Goal: Task Accomplishment & Management: Manage account settings

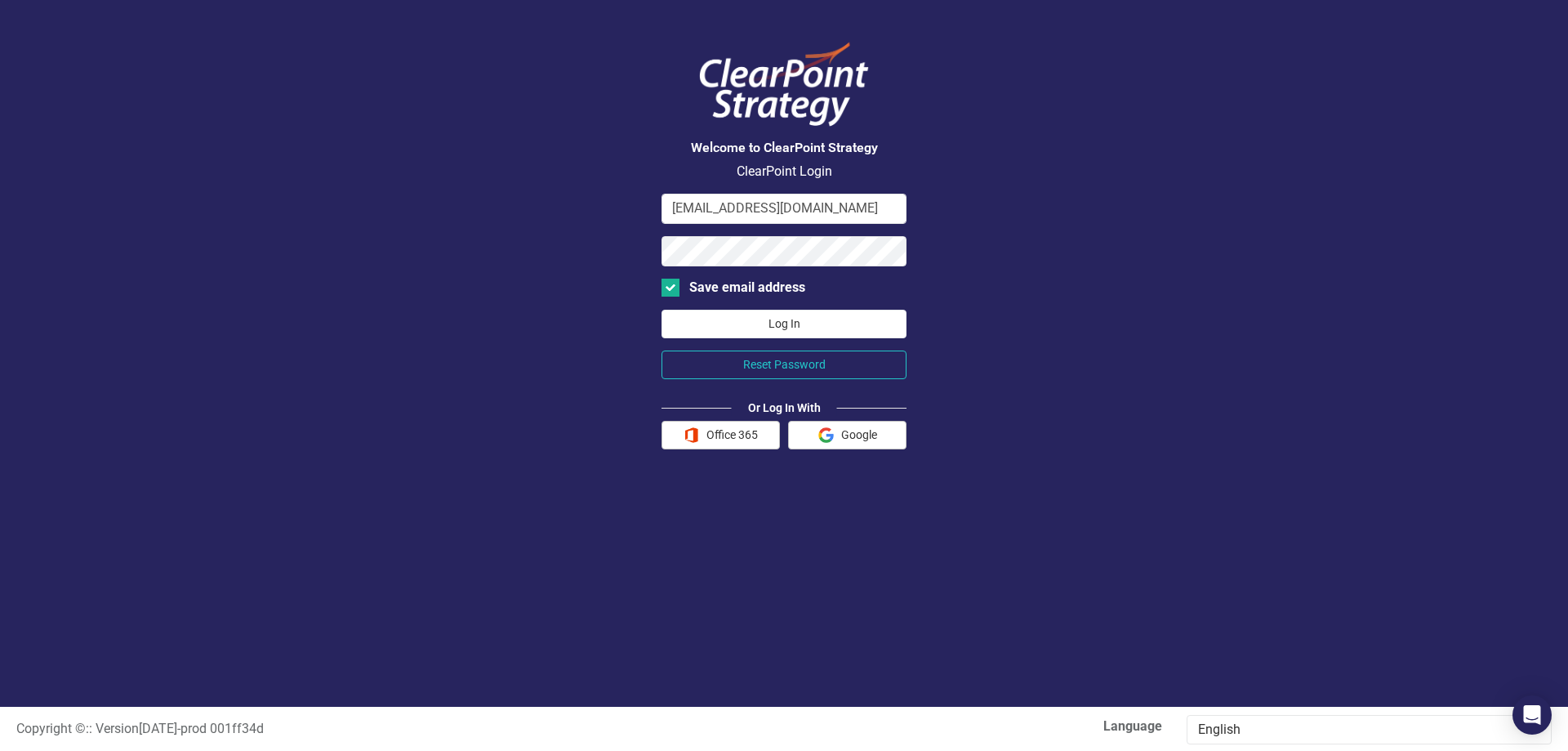
click at [807, 319] on button "Log In" at bounding box center [784, 324] width 245 height 28
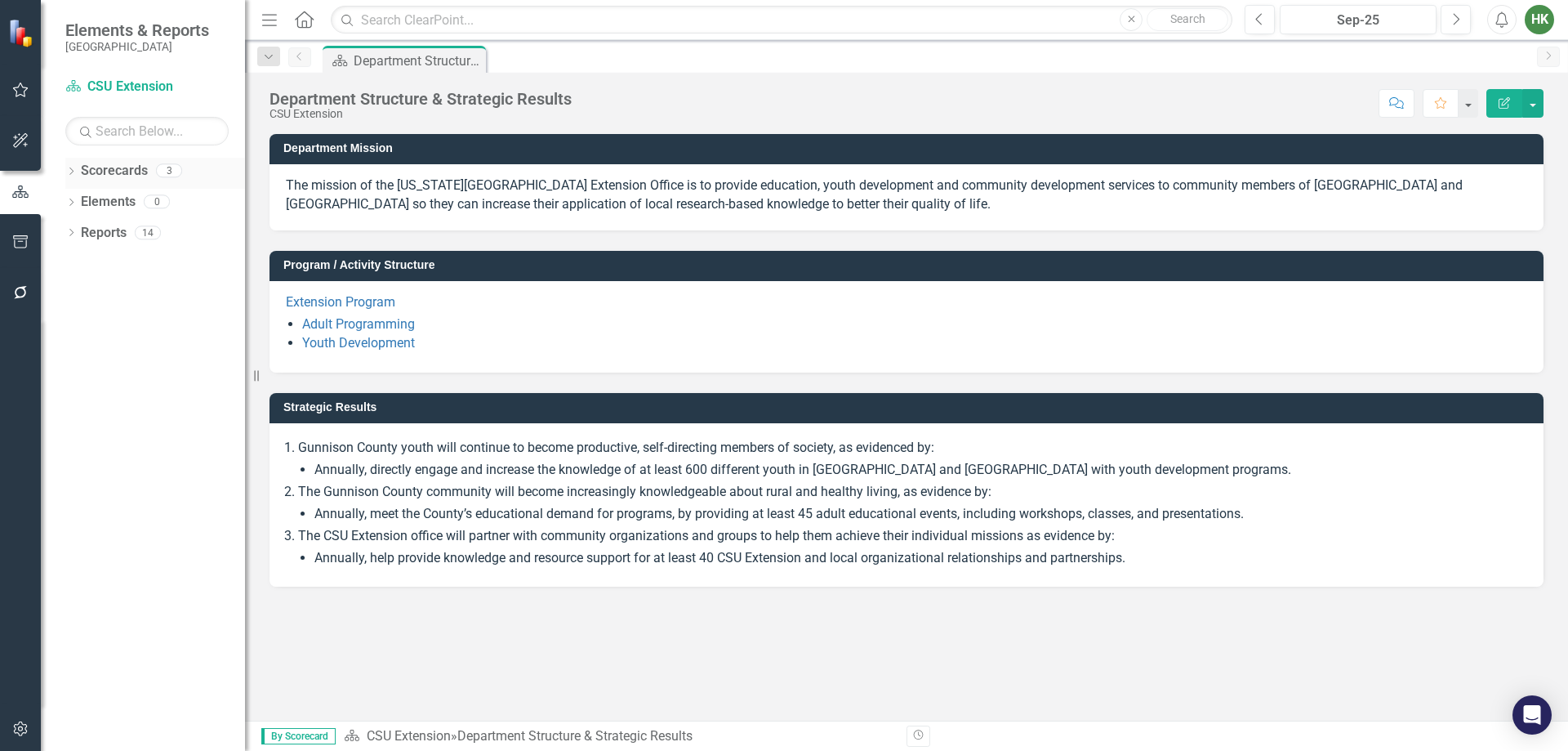
click at [81, 165] on link "Scorecards" at bounding box center [114, 171] width 67 height 19
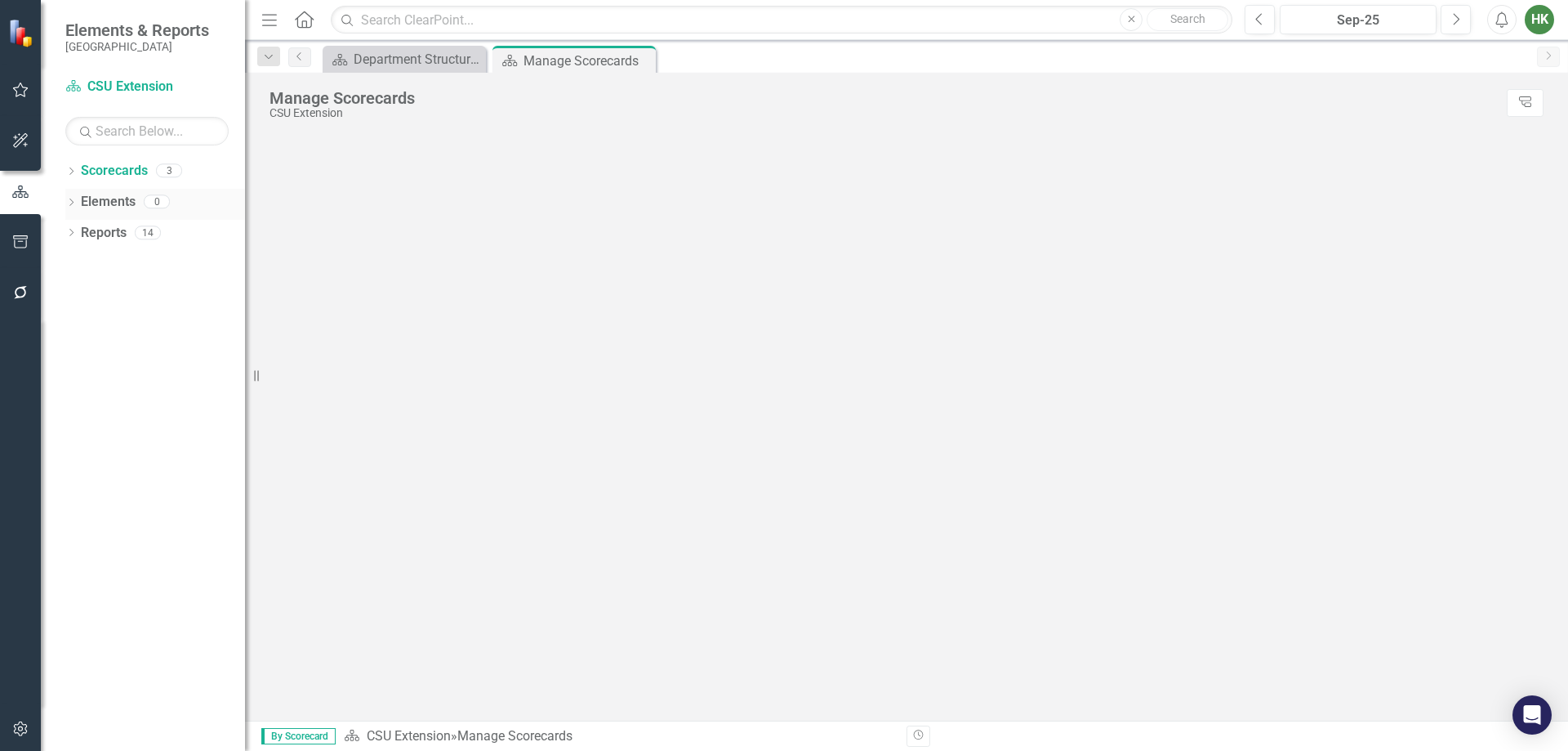
click at [73, 173] on icon "Dropdown" at bounding box center [71, 172] width 11 height 9
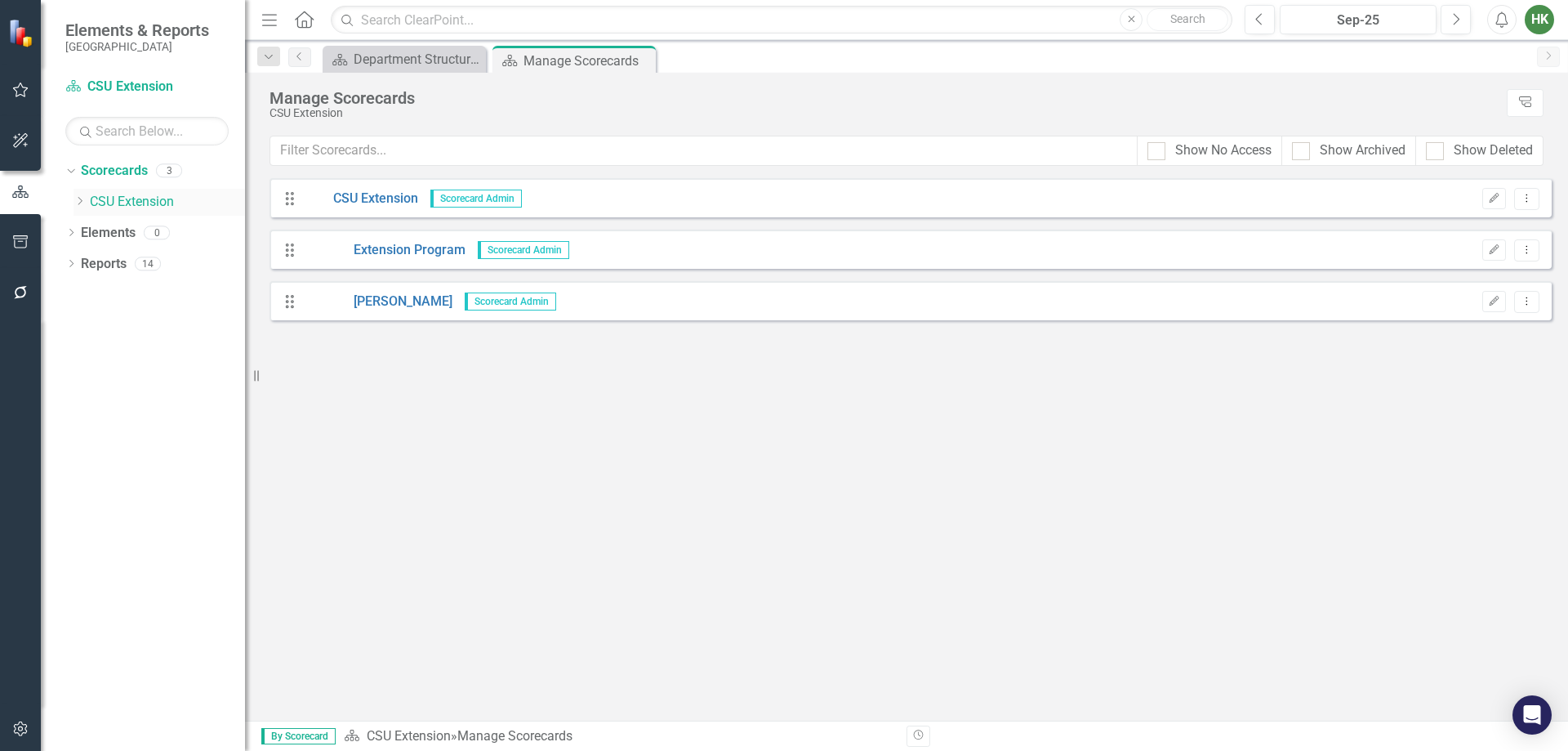
click at [85, 202] on icon "Dropdown" at bounding box center [79, 201] width 12 height 9
click at [140, 255] on link "[PERSON_NAME]" at bounding box center [176, 265] width 139 height 19
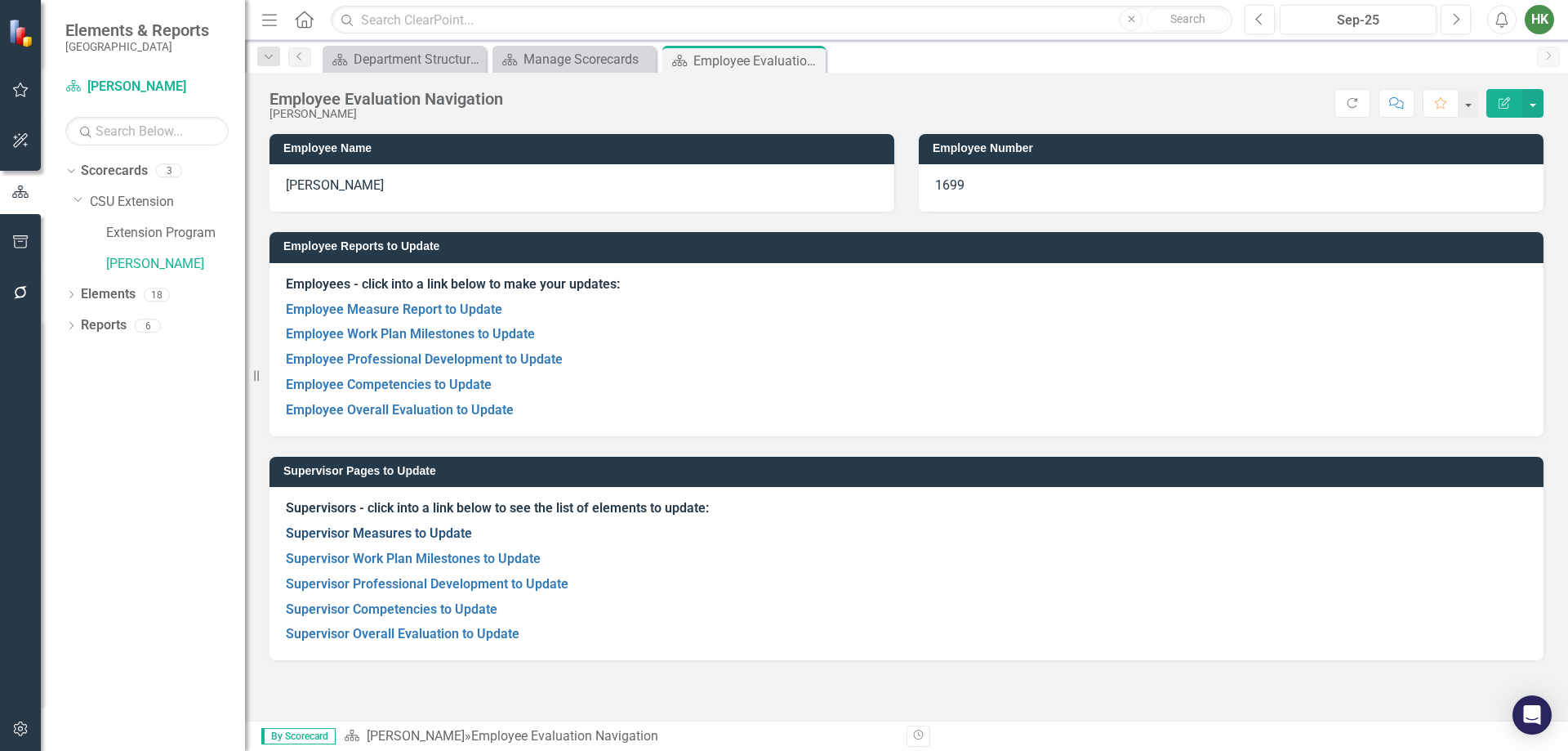
click at [423, 538] on link "Supervisor Measures to Update" at bounding box center [379, 533] width 186 height 15
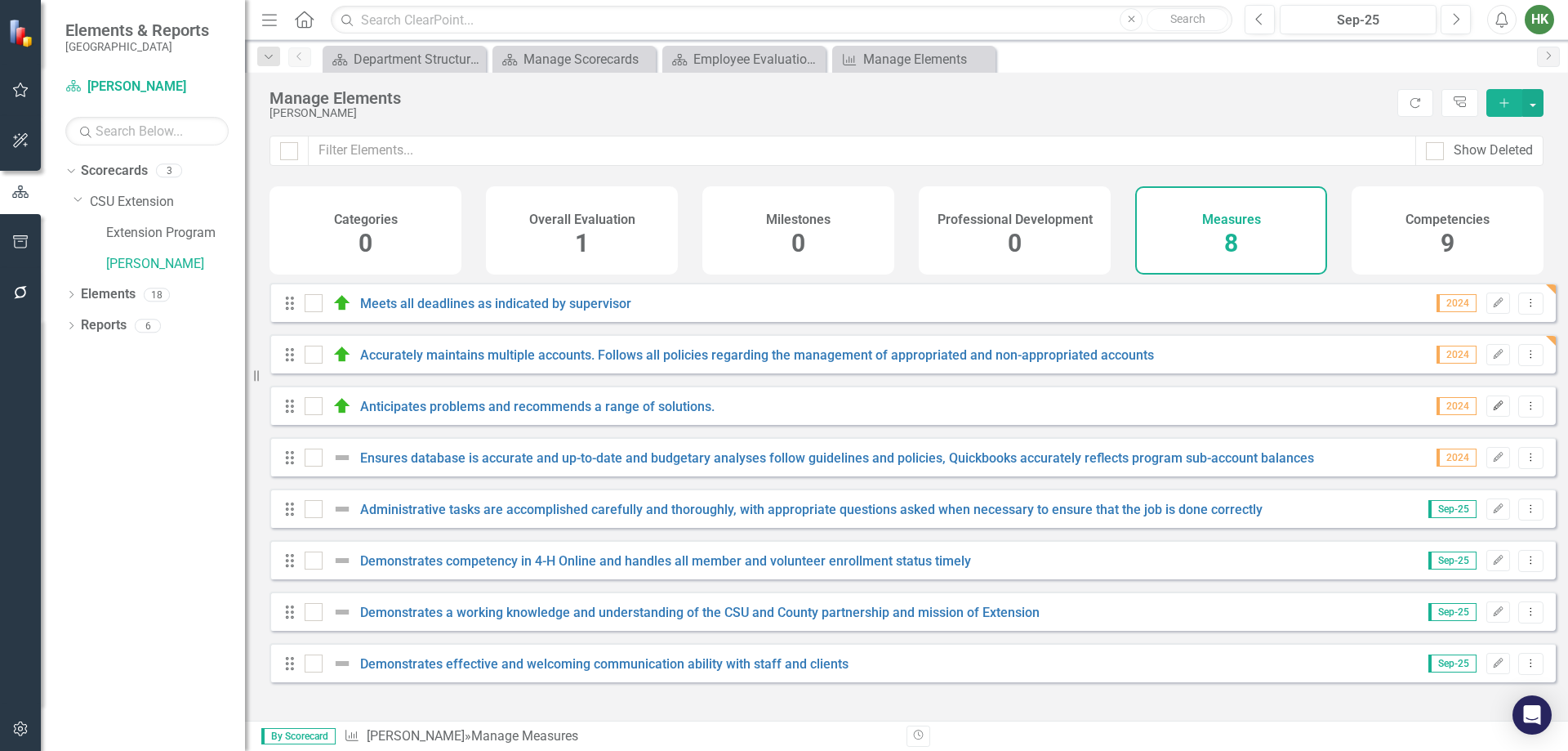
click at [1493, 417] on button "Edit" at bounding box center [1498, 406] width 24 height 21
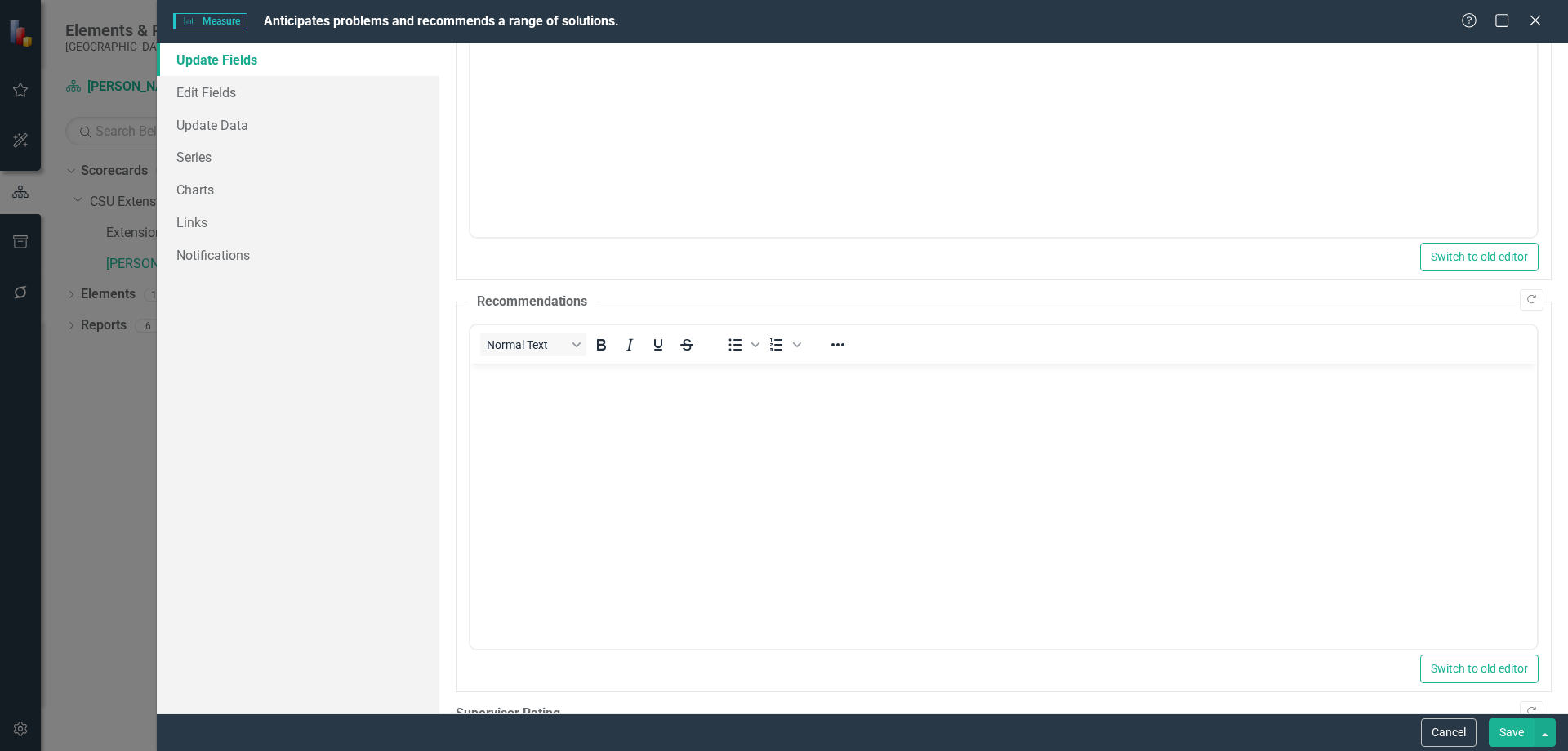
scroll to position [182, 0]
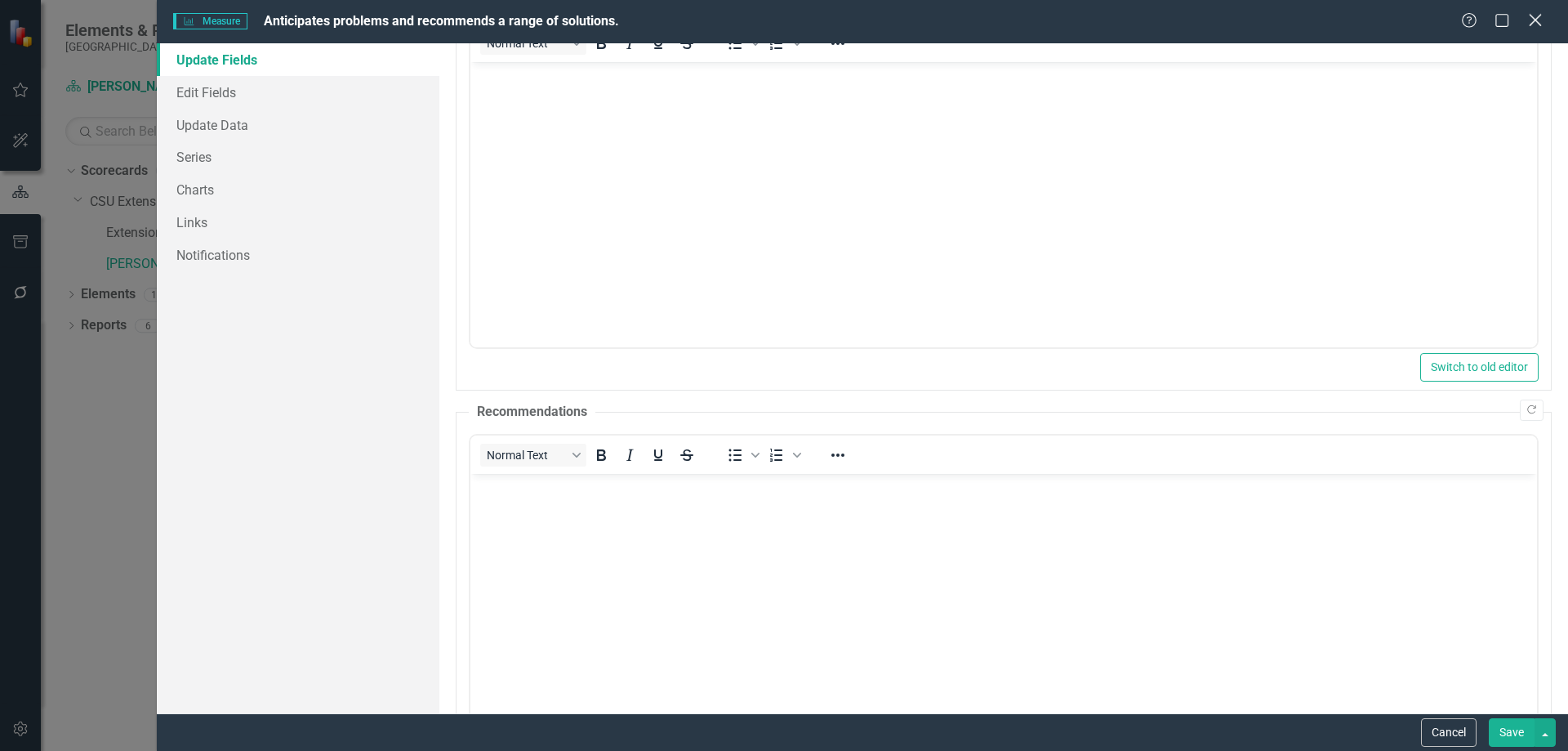
click at [1532, 18] on icon "Close" at bounding box center [1536, 20] width 21 height 15
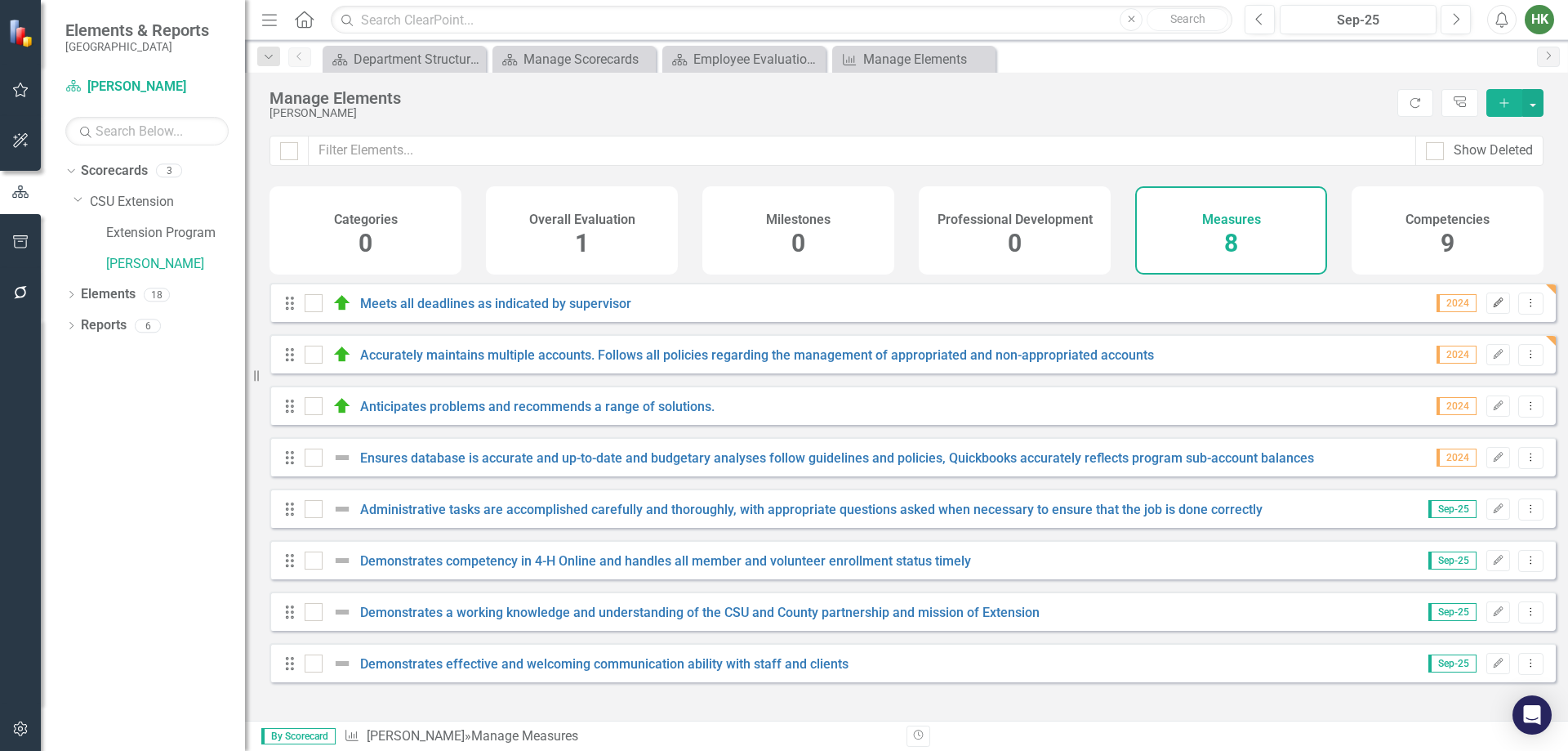
click at [1494, 308] on icon "button" at bounding box center [1499, 302] width 9 height 9
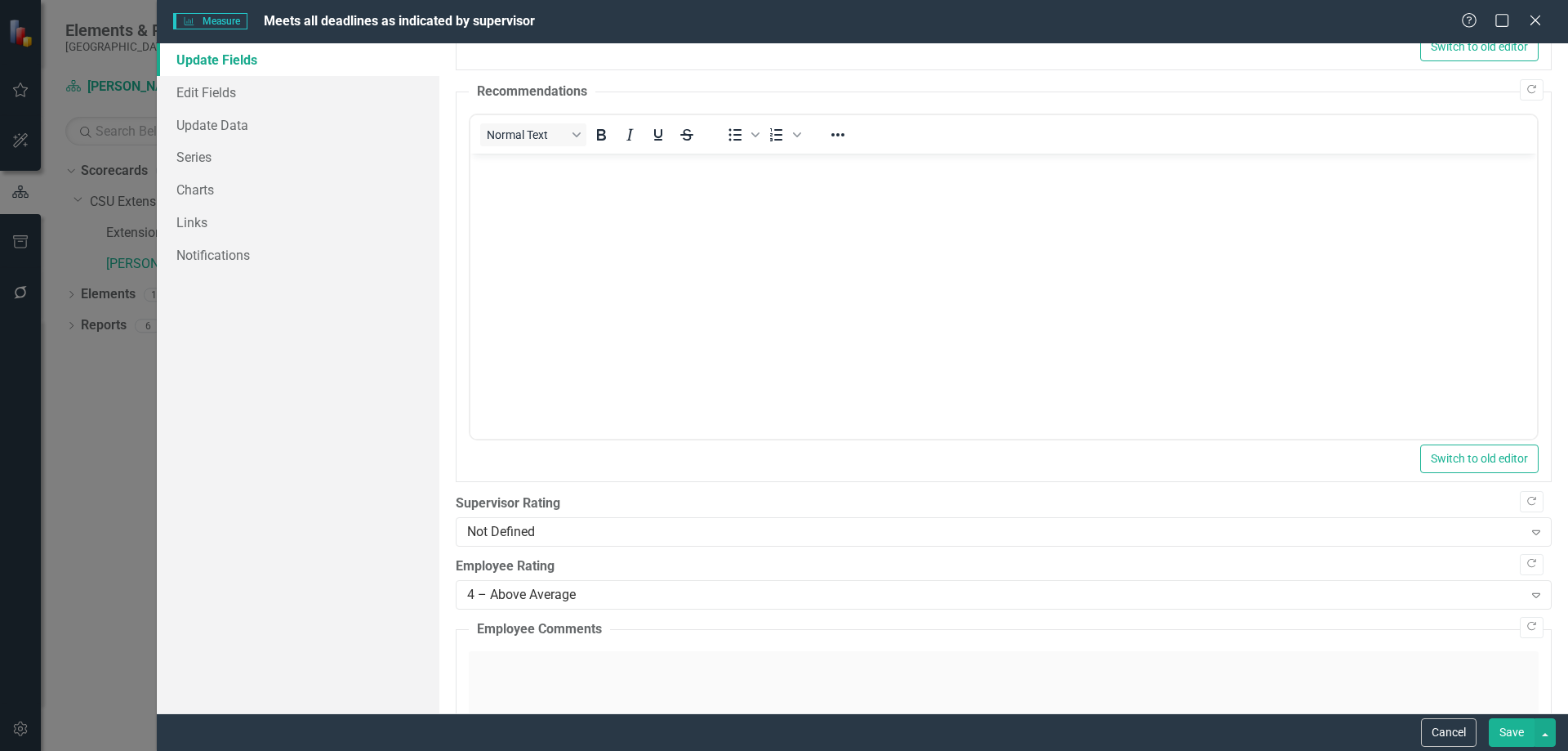
scroll to position [490, 0]
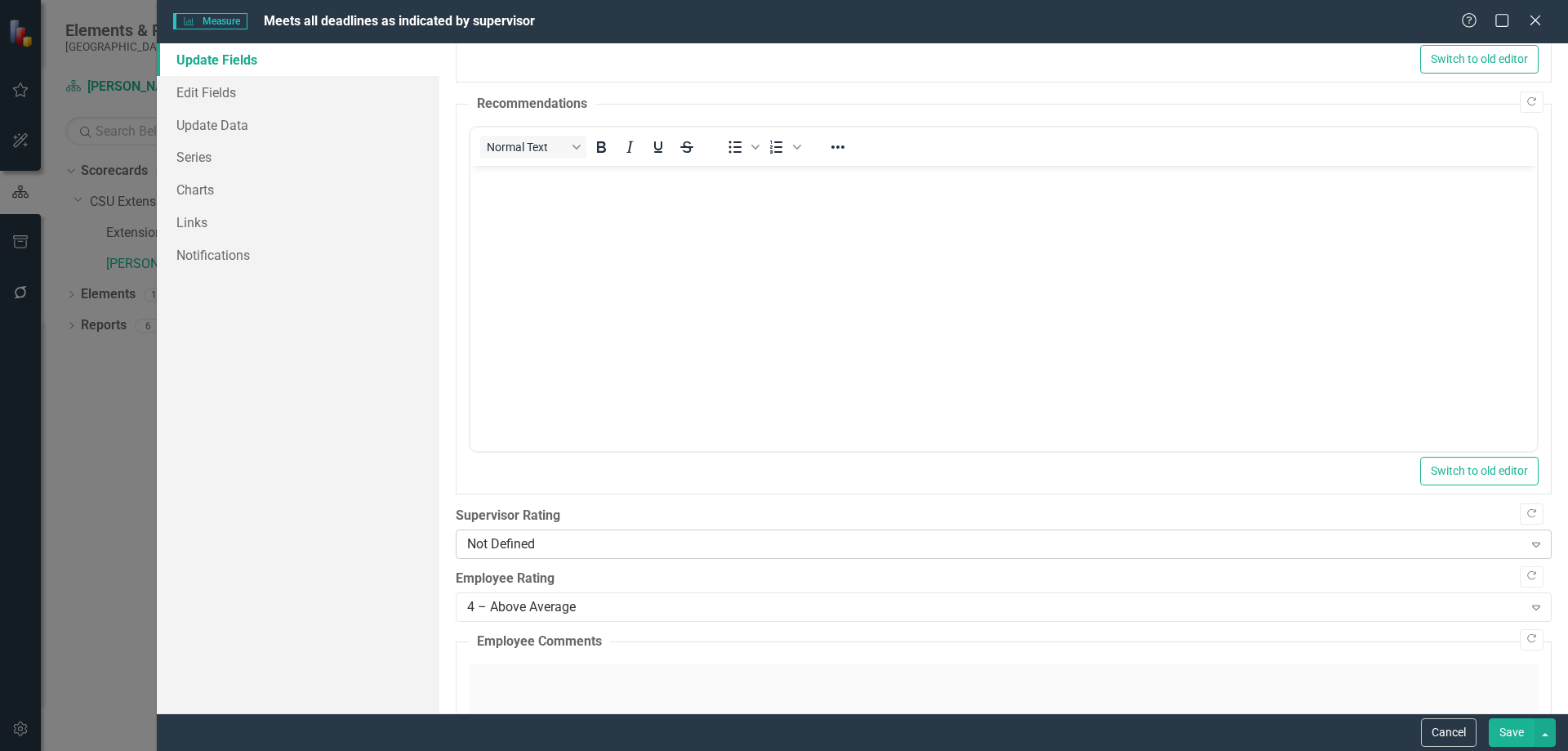
click at [535, 555] on div "Not Defined Expand" at bounding box center [1003, 544] width 1096 height 29
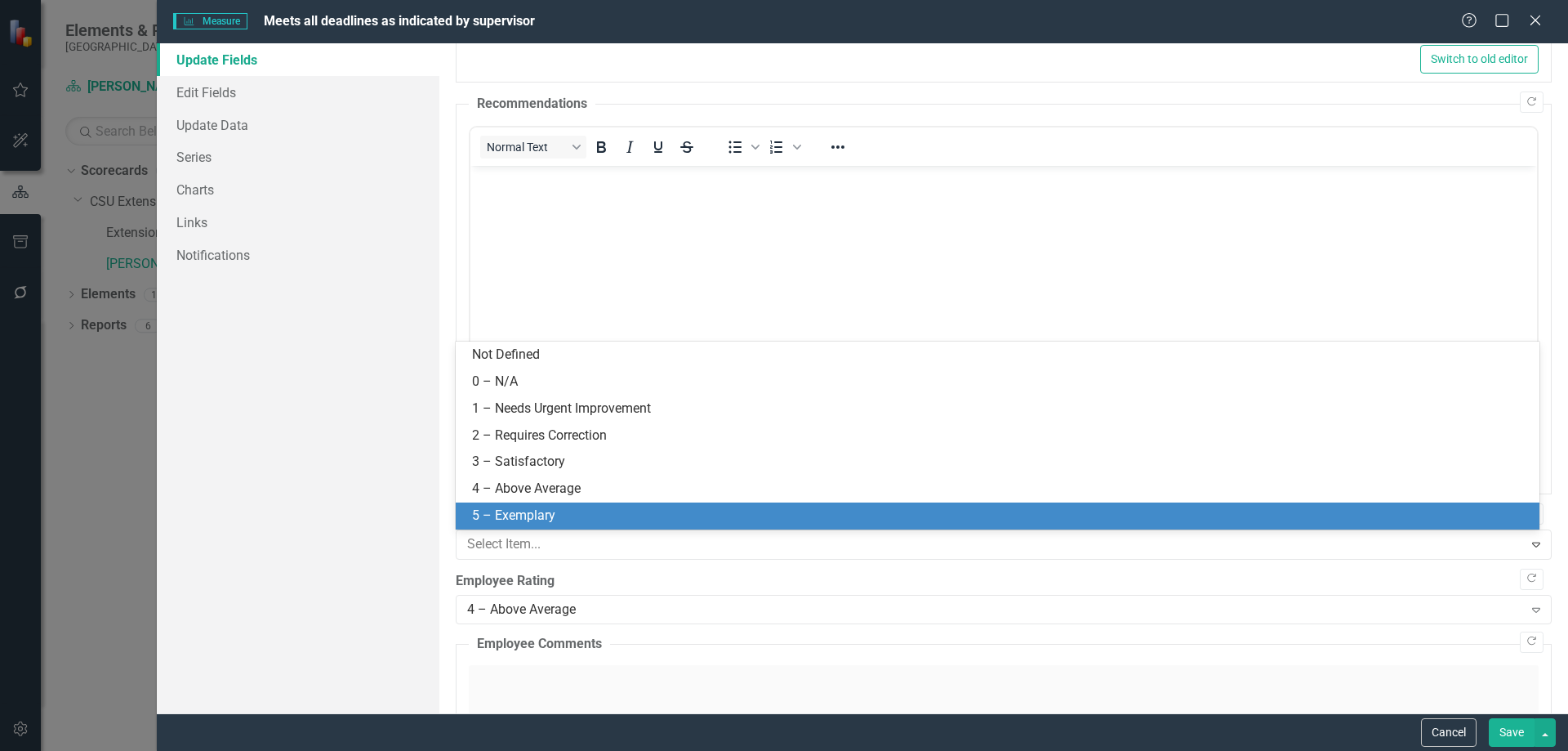
click at [546, 512] on div "5 – Exemplary" at bounding box center [1000, 516] width 1057 height 19
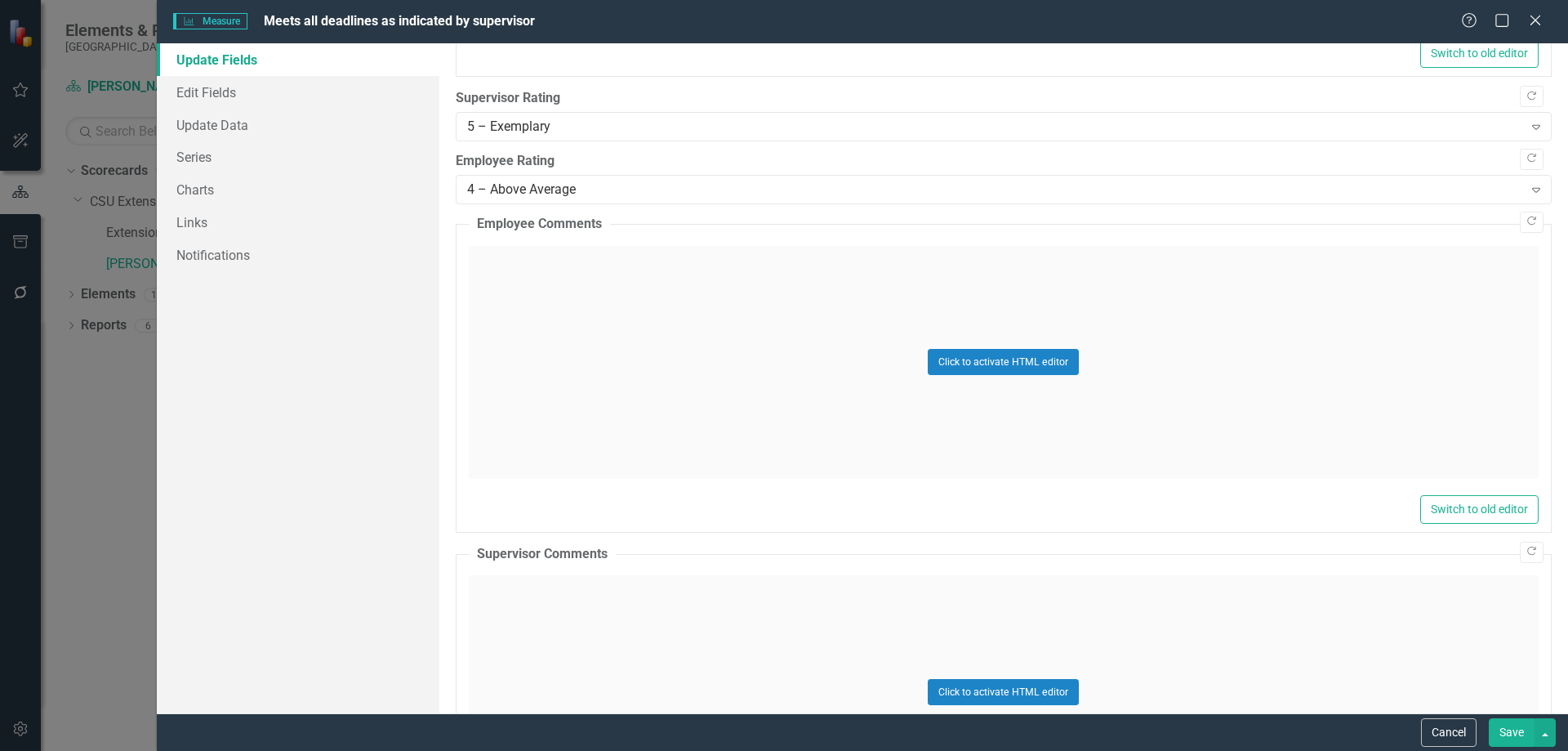
scroll to position [1081, 0]
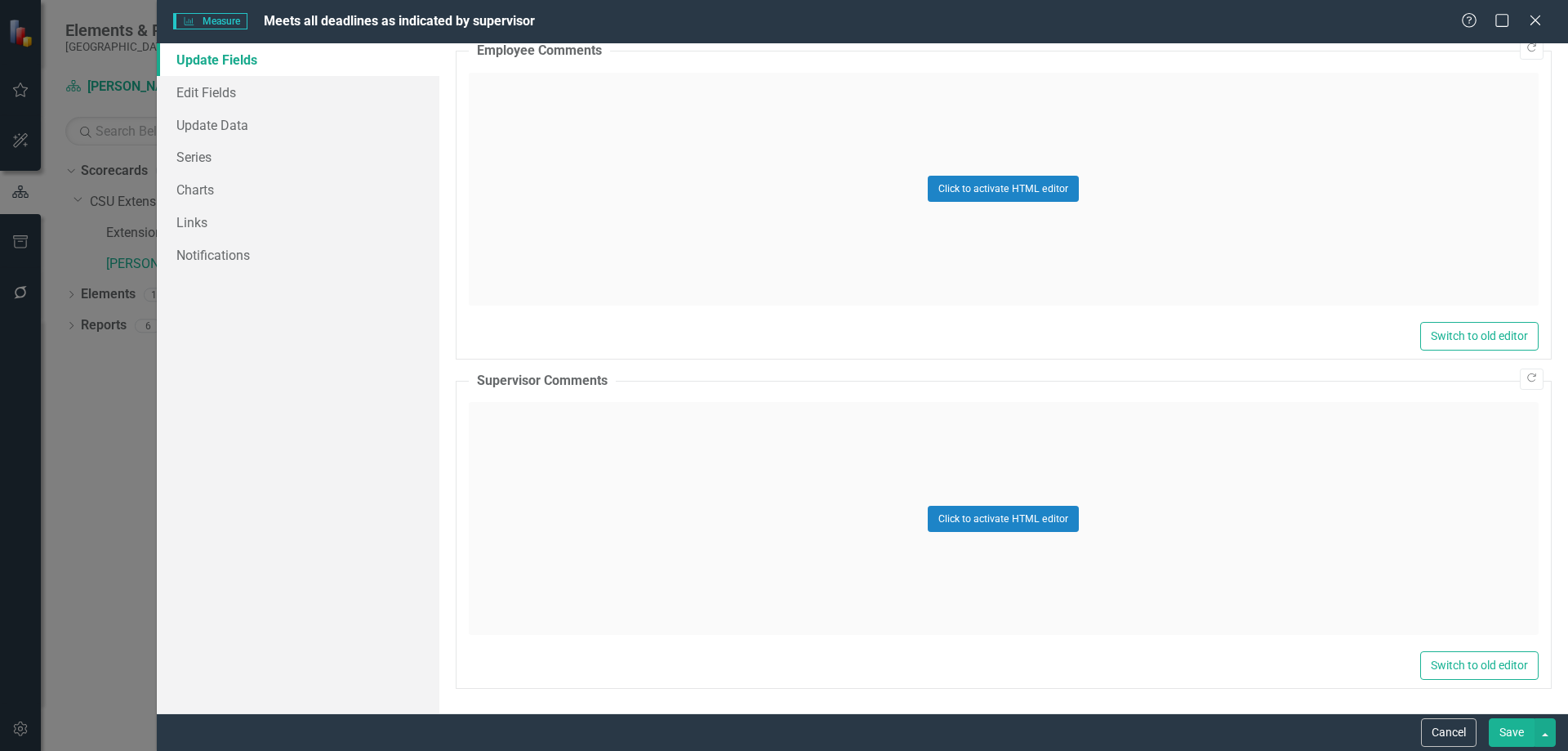
click at [1511, 734] on button "Save" at bounding box center [1512, 732] width 46 height 28
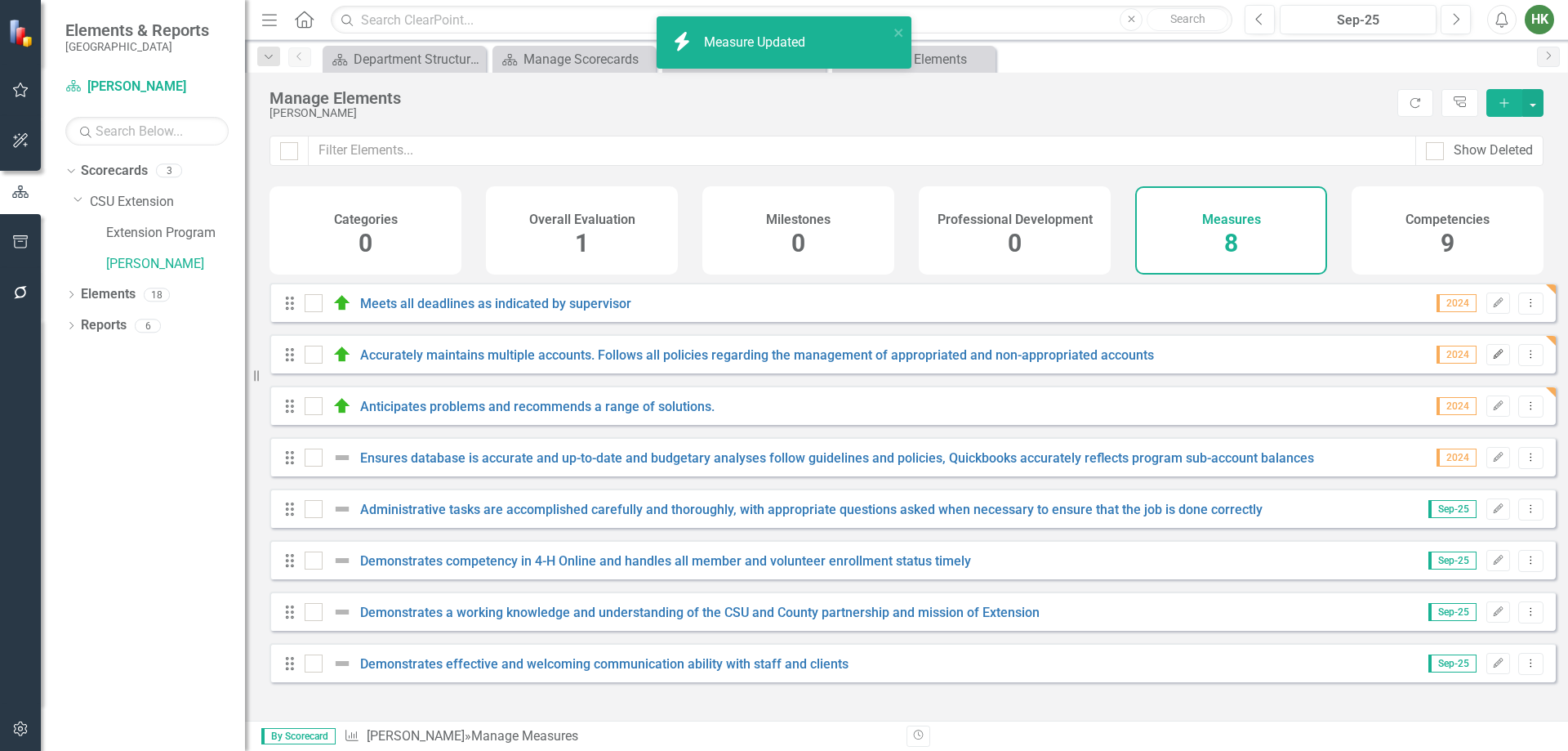
click at [1494, 359] on icon "button" at bounding box center [1499, 353] width 9 height 9
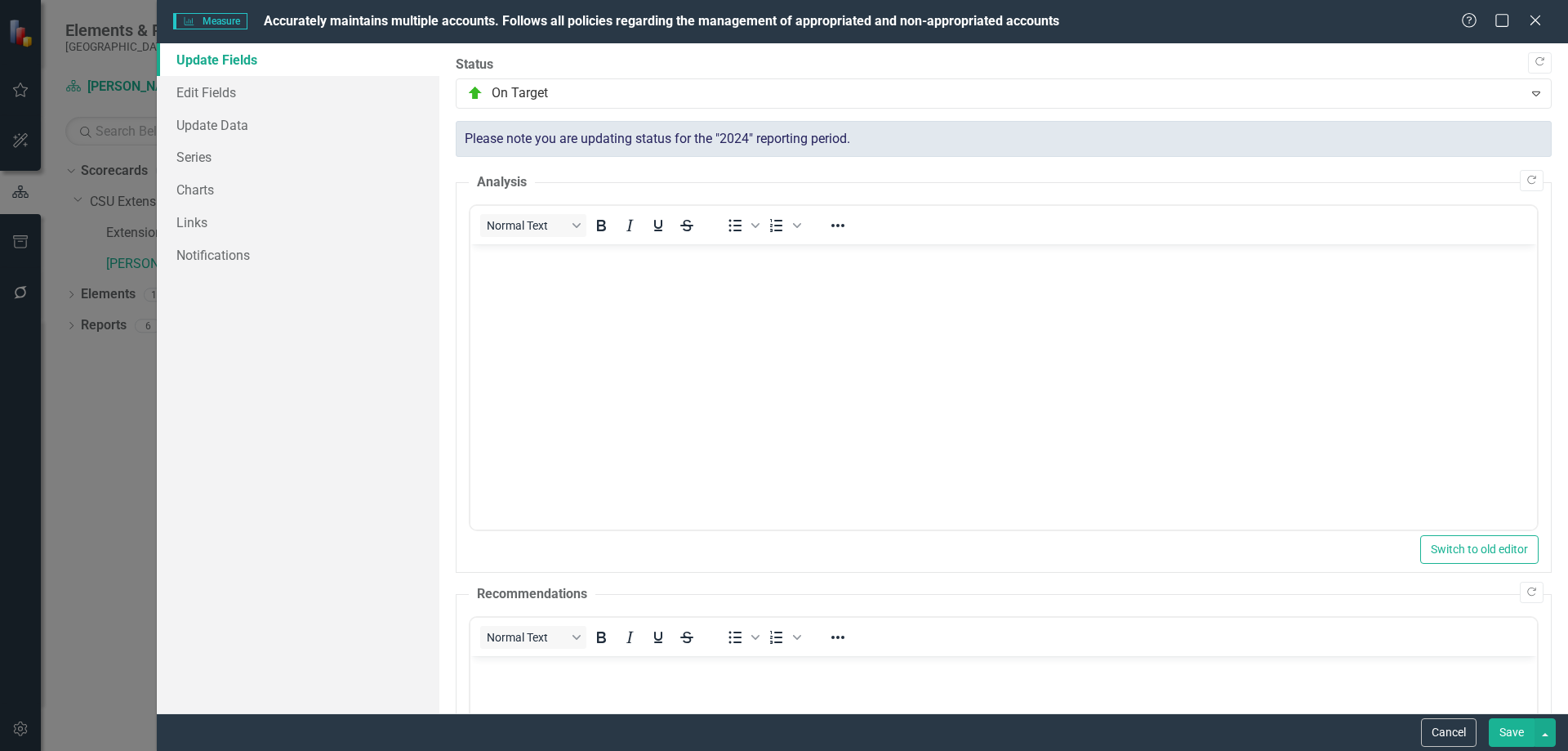
scroll to position [653, 0]
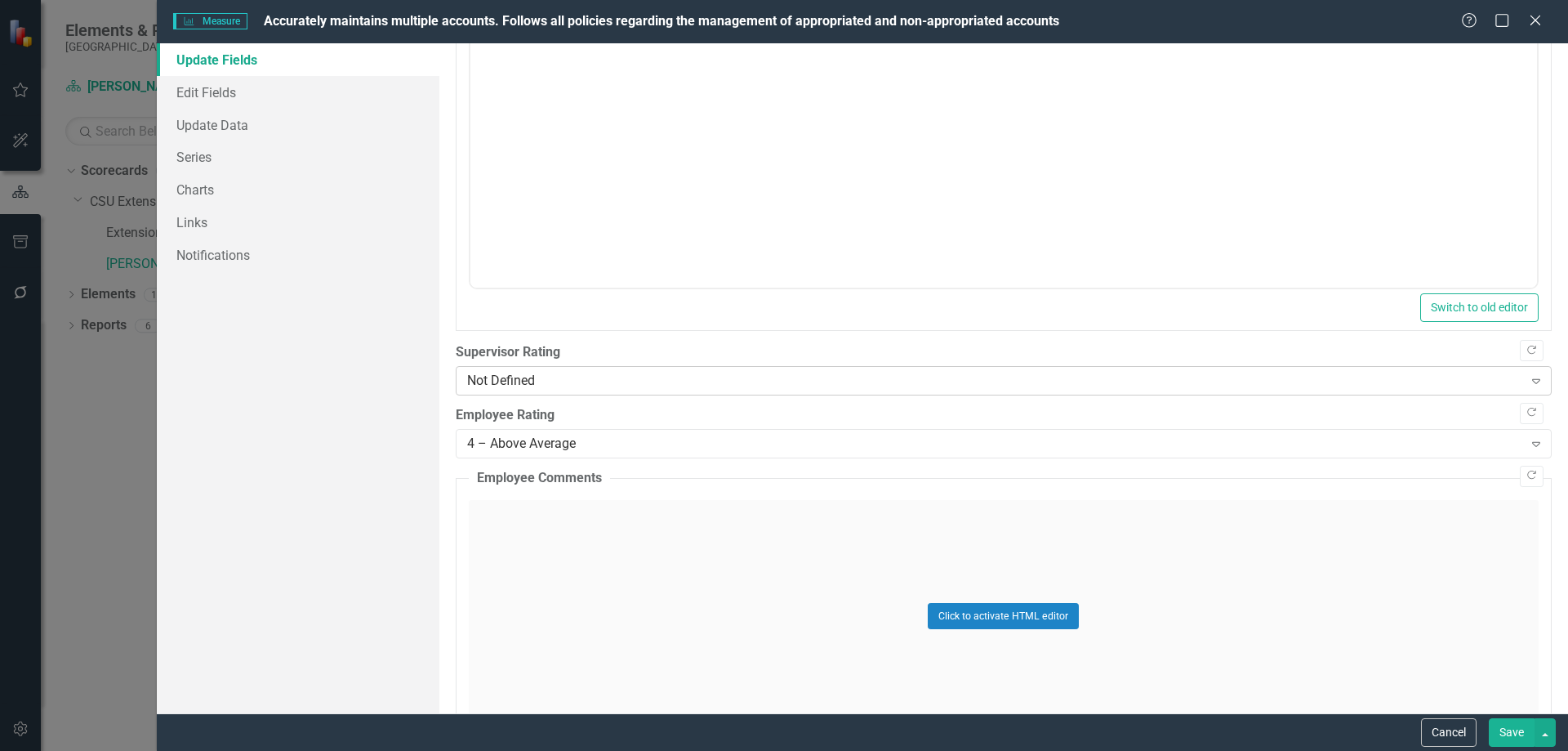
click at [644, 381] on div "Not Defined" at bounding box center [995, 382] width 1056 height 19
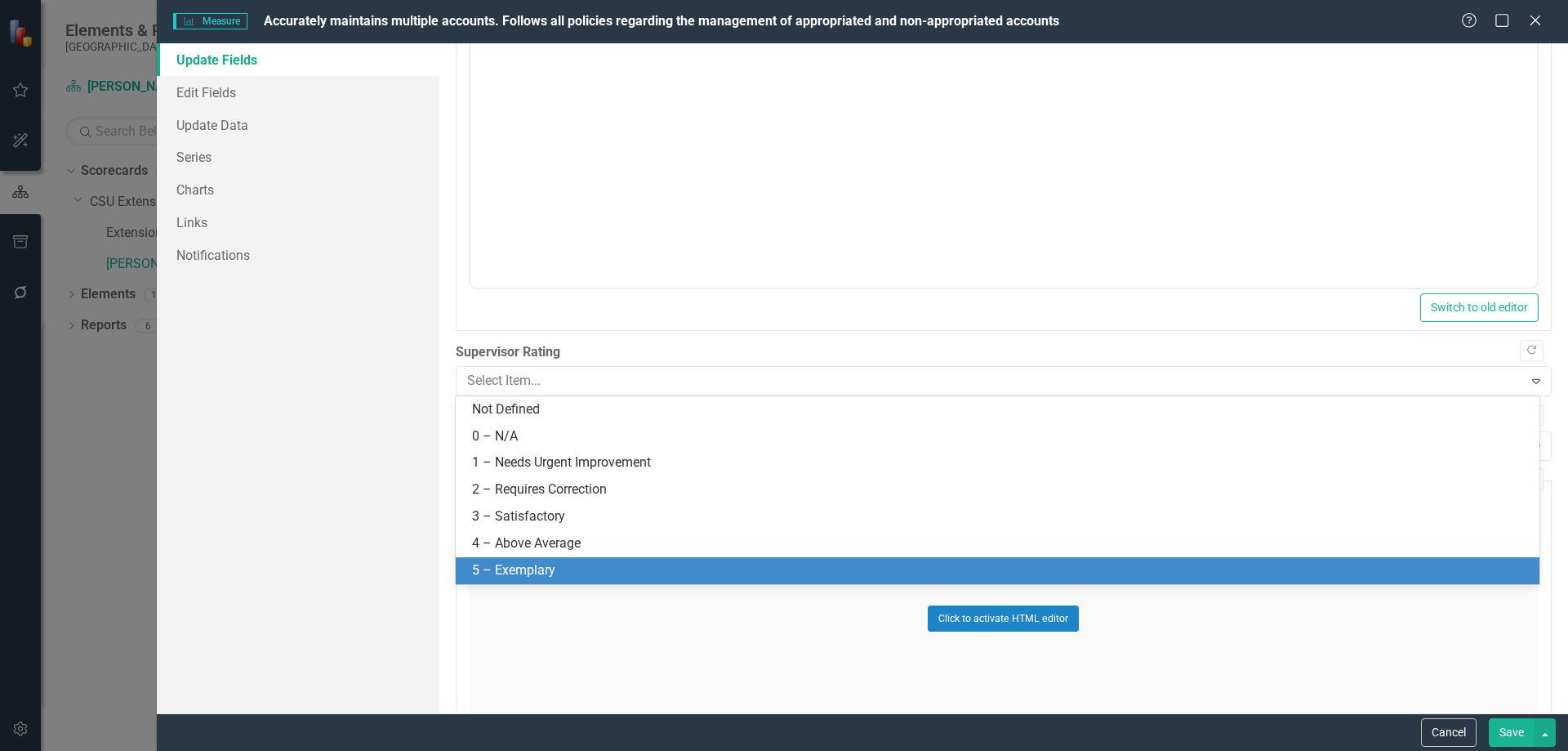
click at [573, 566] on div "5 – Exemplary" at bounding box center [1000, 571] width 1057 height 19
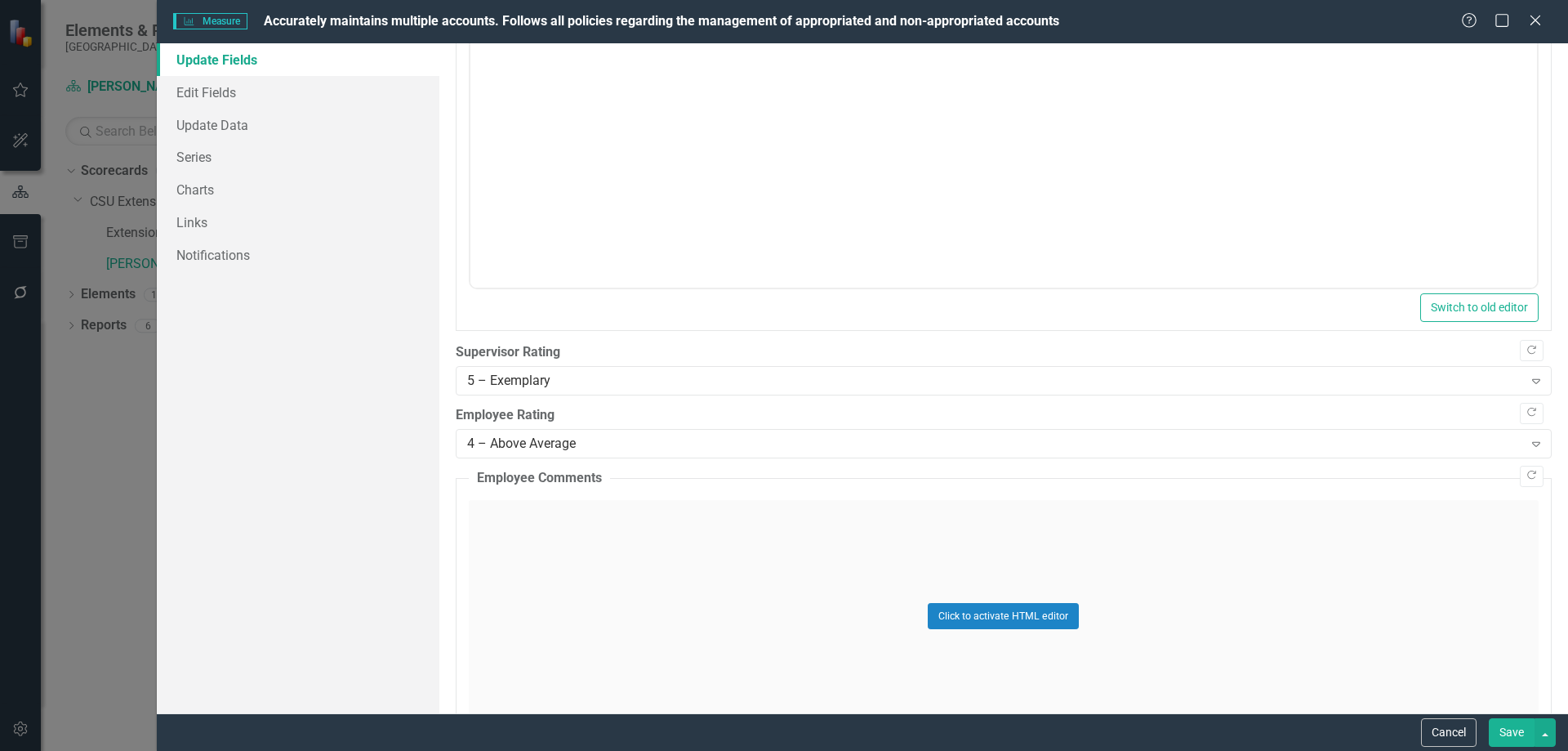
click at [1510, 735] on button "Save" at bounding box center [1512, 732] width 46 height 28
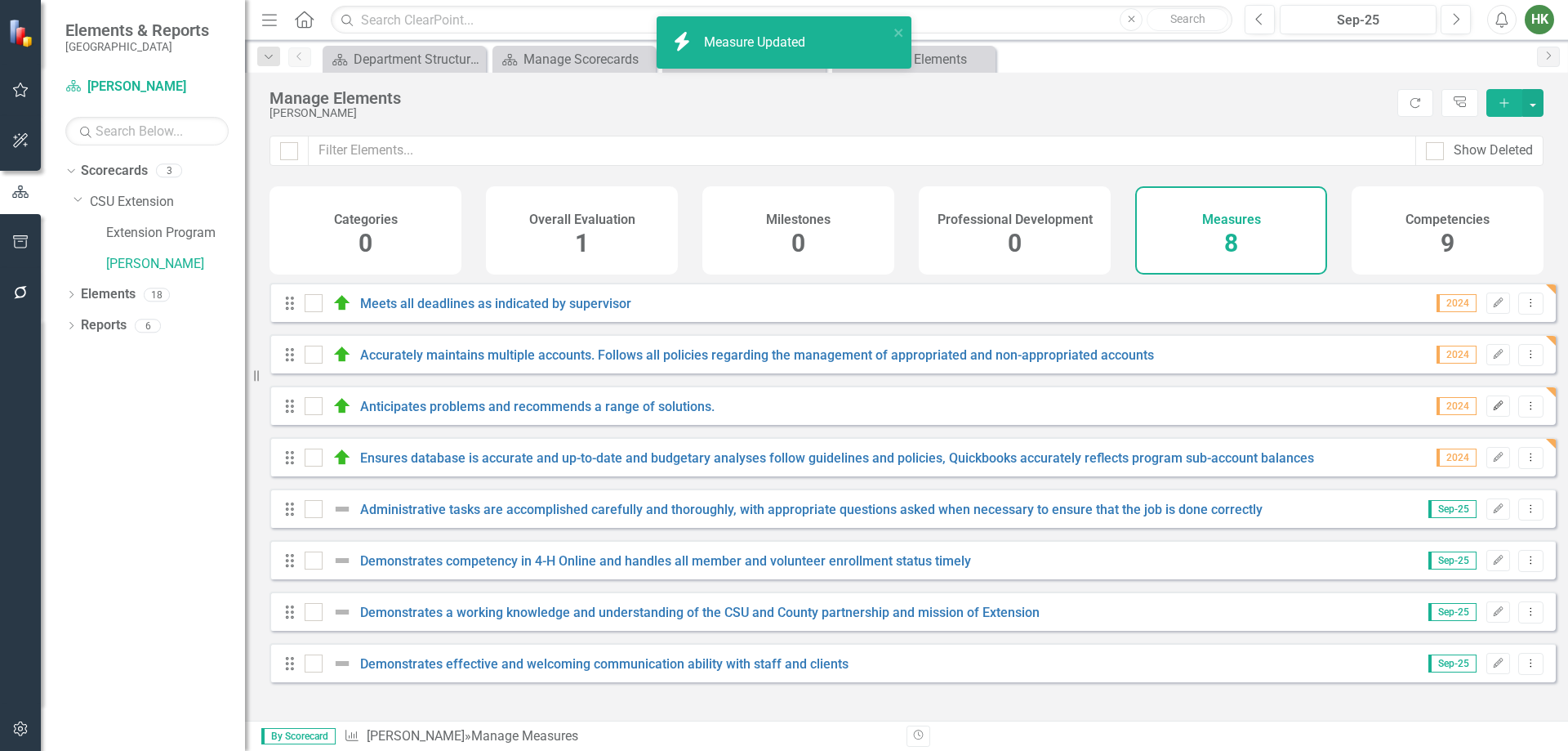
click at [1492, 411] on icon "Edit" at bounding box center [1498, 406] width 12 height 9
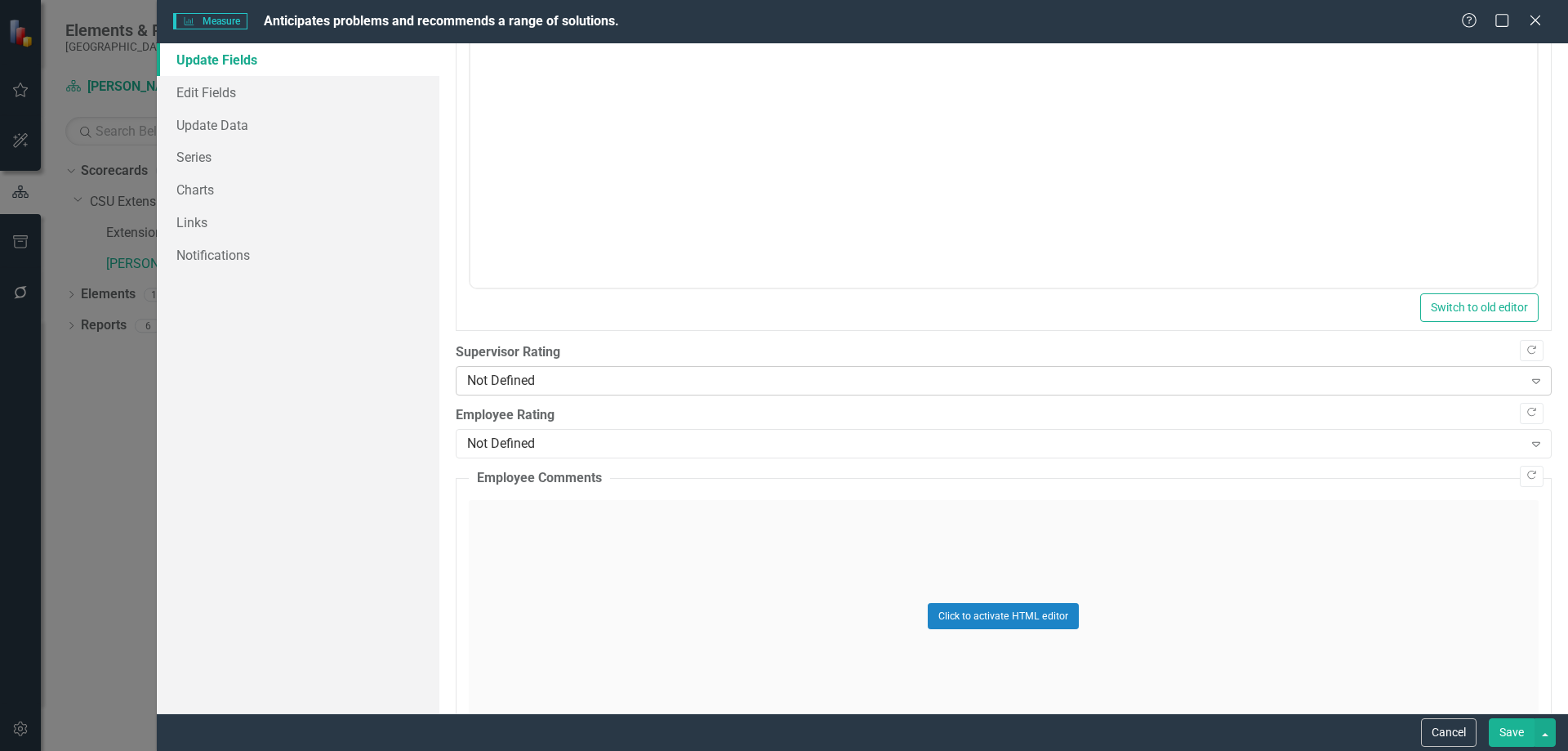
click at [495, 384] on div "Not Defined" at bounding box center [995, 382] width 1056 height 19
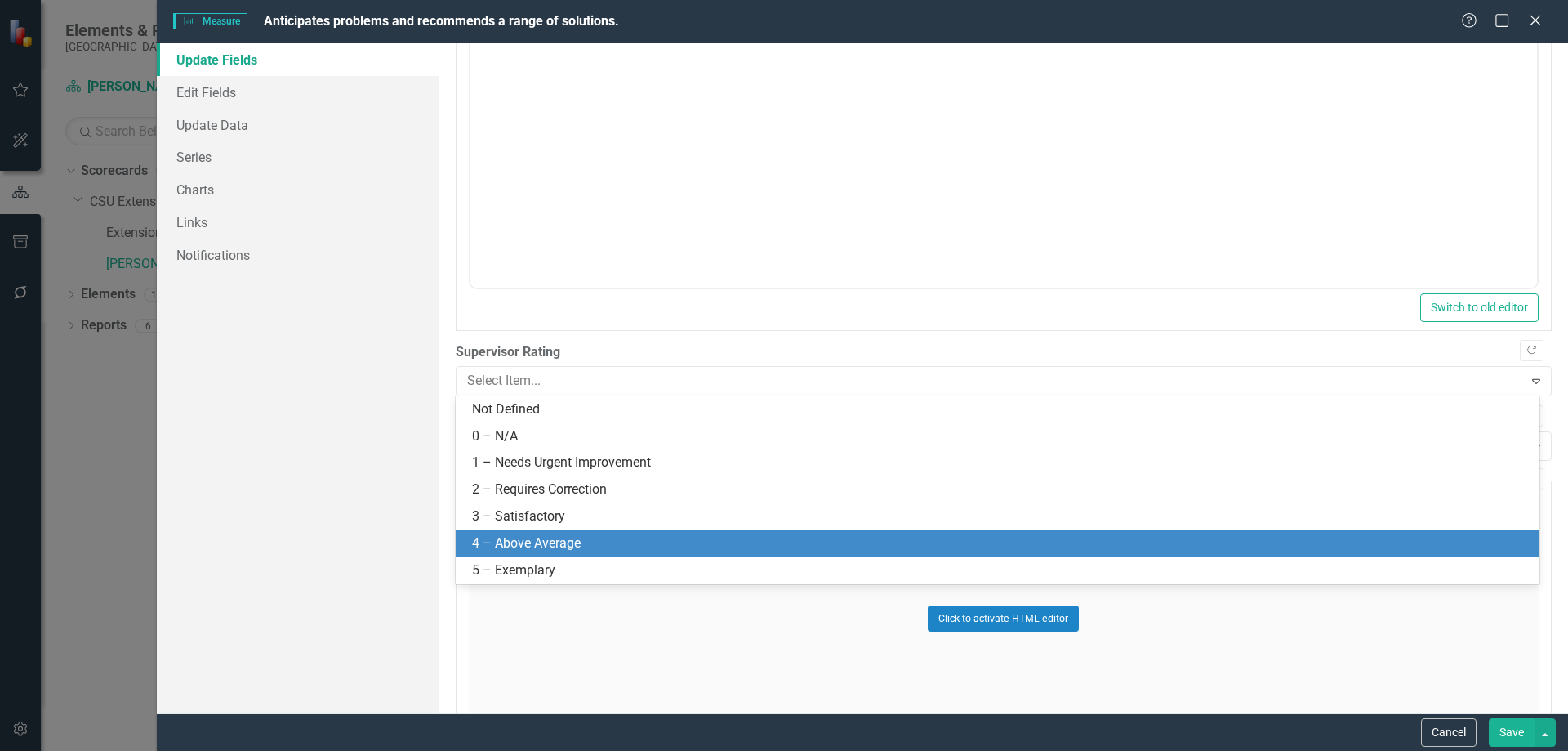
drag, startPoint x: 531, startPoint y: 542, endPoint x: 895, endPoint y: 625, distance: 373.3
click at [532, 542] on div "4 – Above Average" at bounding box center [1000, 544] width 1057 height 19
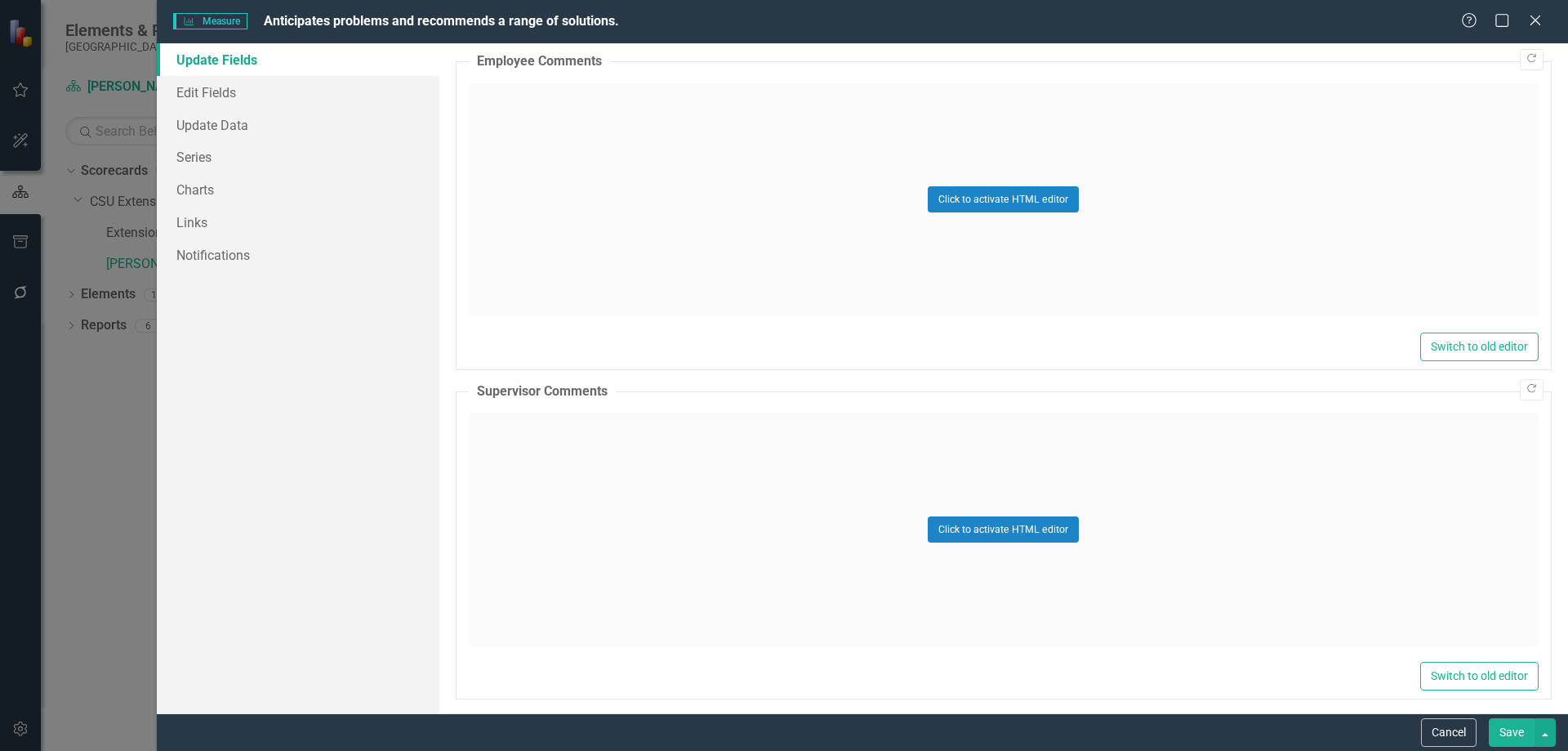
scroll to position [1081, 0]
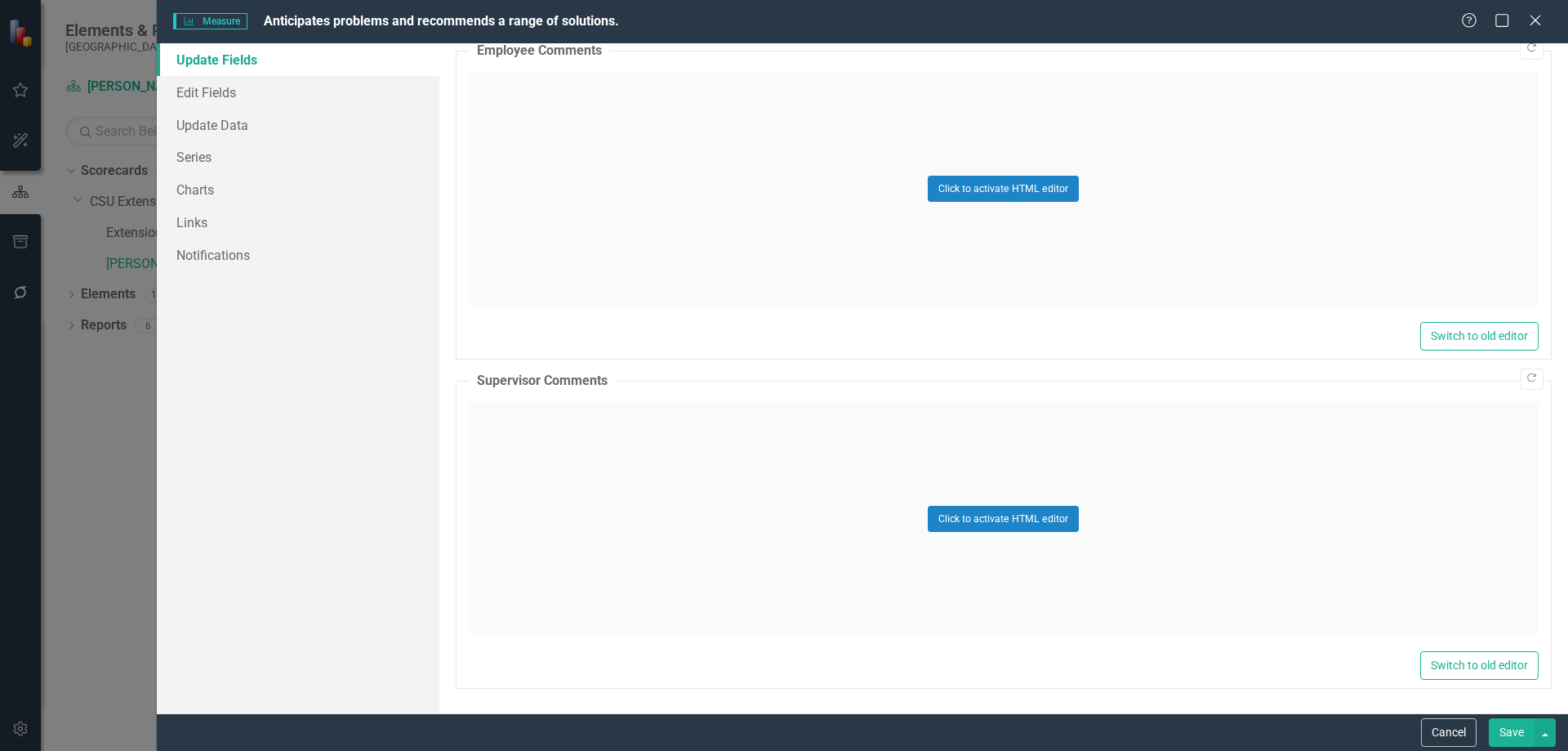
click at [1509, 736] on button "Save" at bounding box center [1512, 732] width 46 height 28
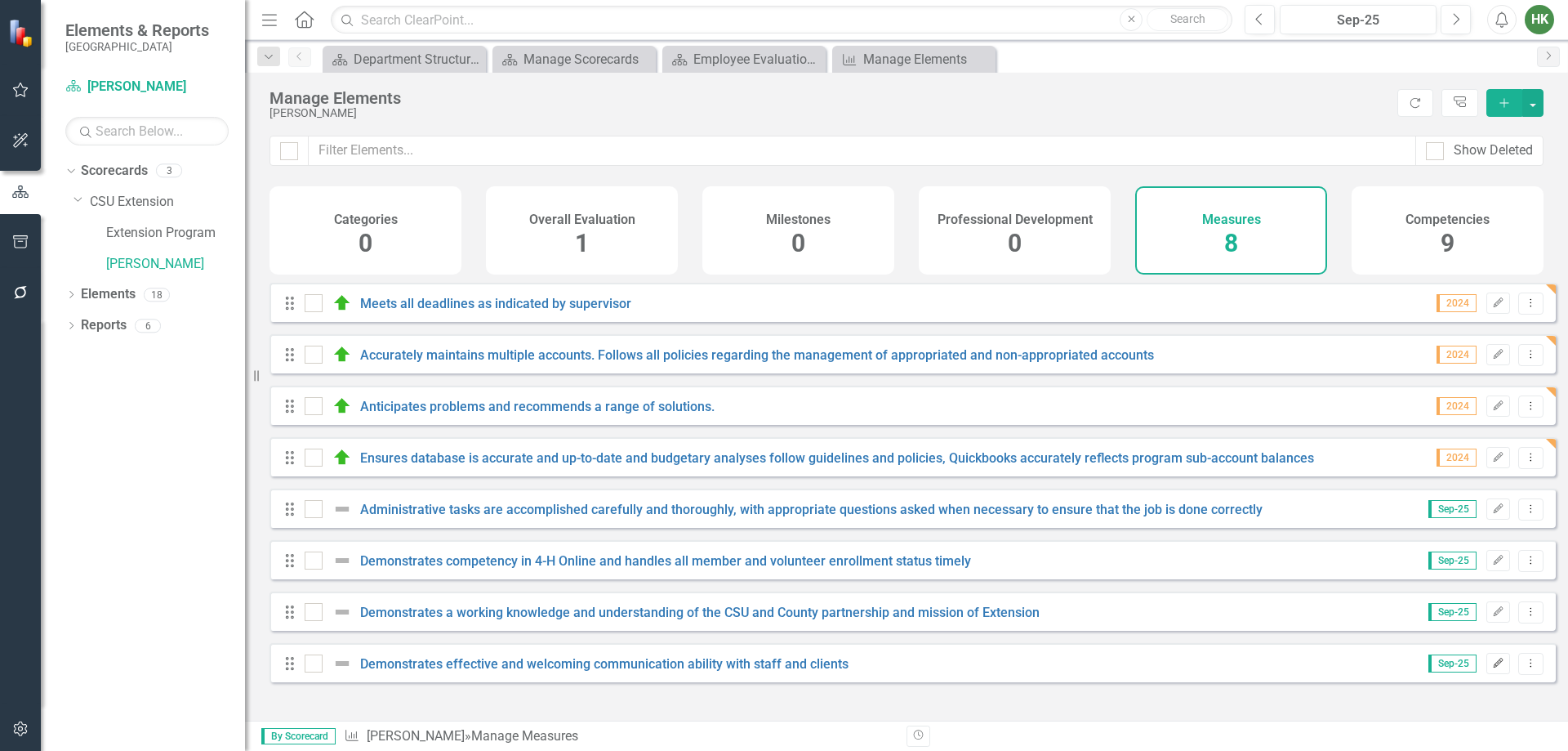
click at [1486, 671] on button "Edit" at bounding box center [1498, 664] width 24 height 21
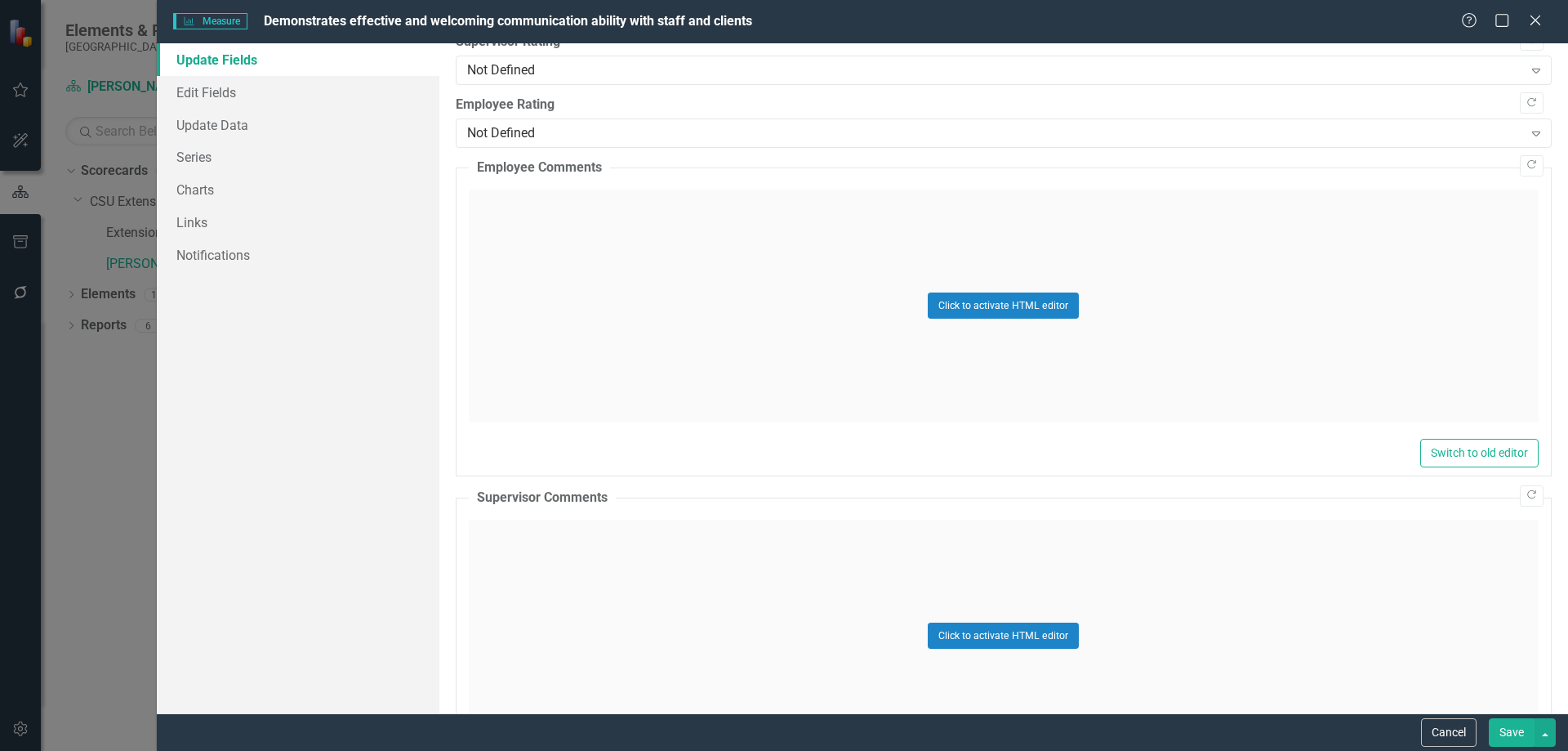
scroll to position [702, 0]
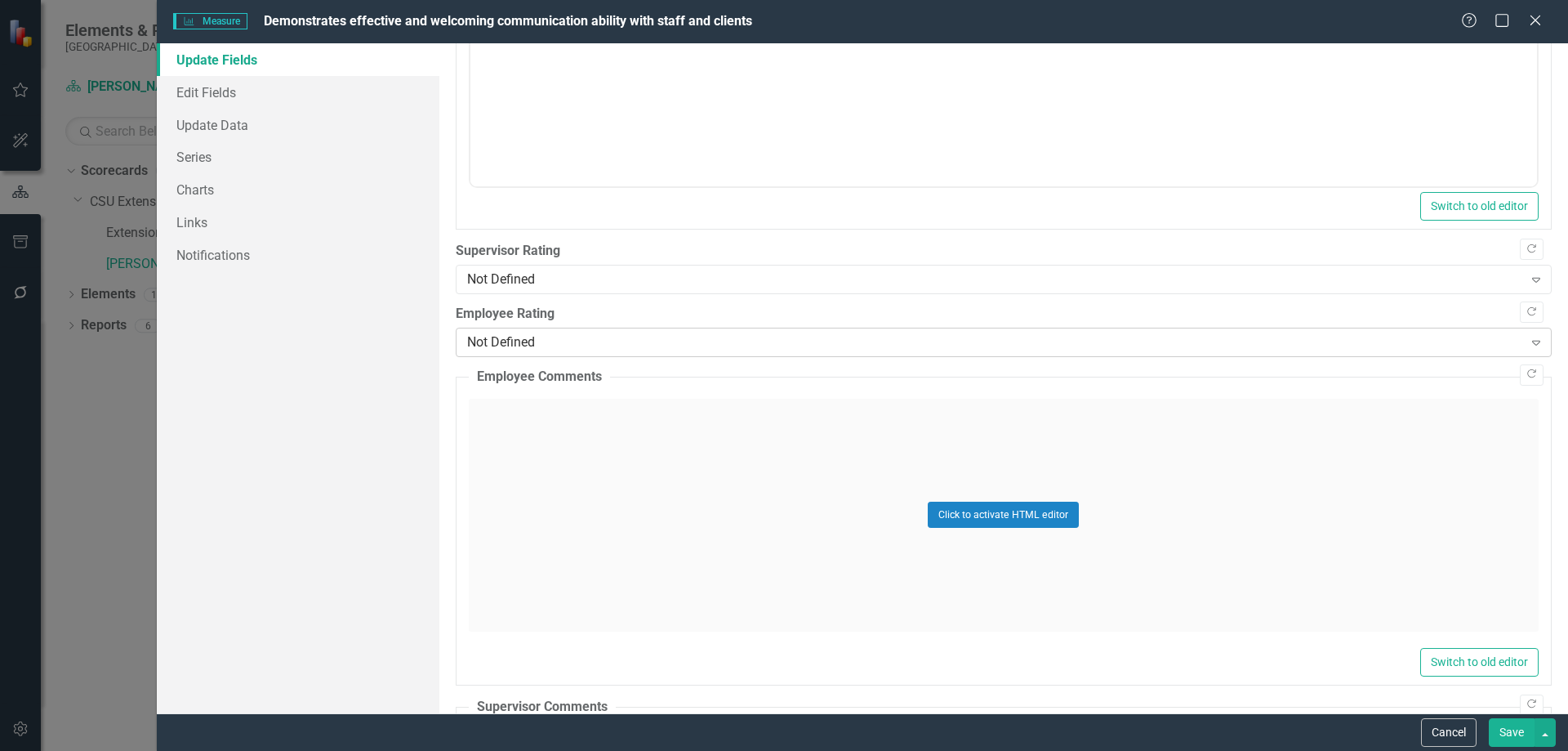
click at [550, 344] on div "Not Defined" at bounding box center [995, 343] width 1056 height 19
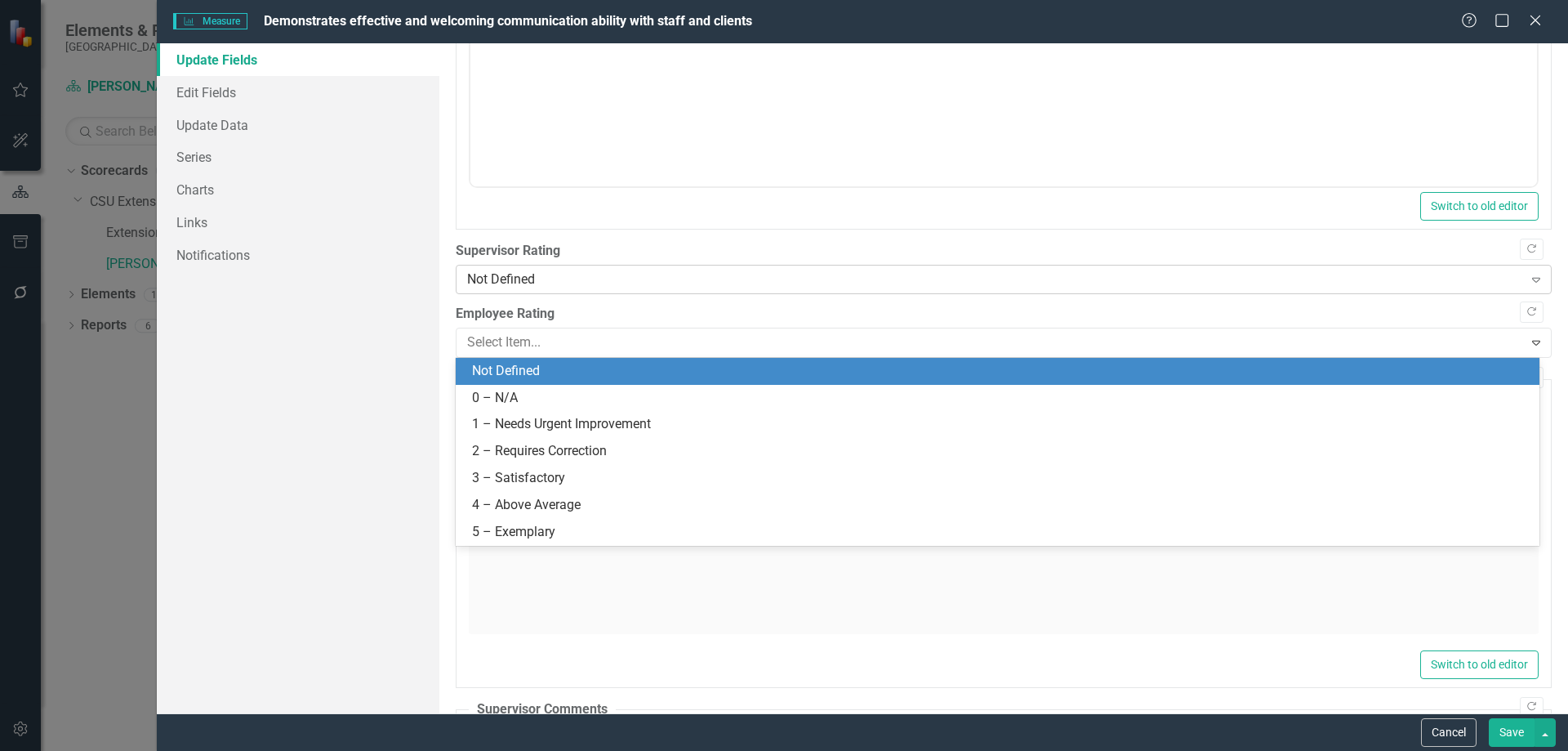
click at [555, 281] on div "Not Defined" at bounding box center [995, 280] width 1056 height 19
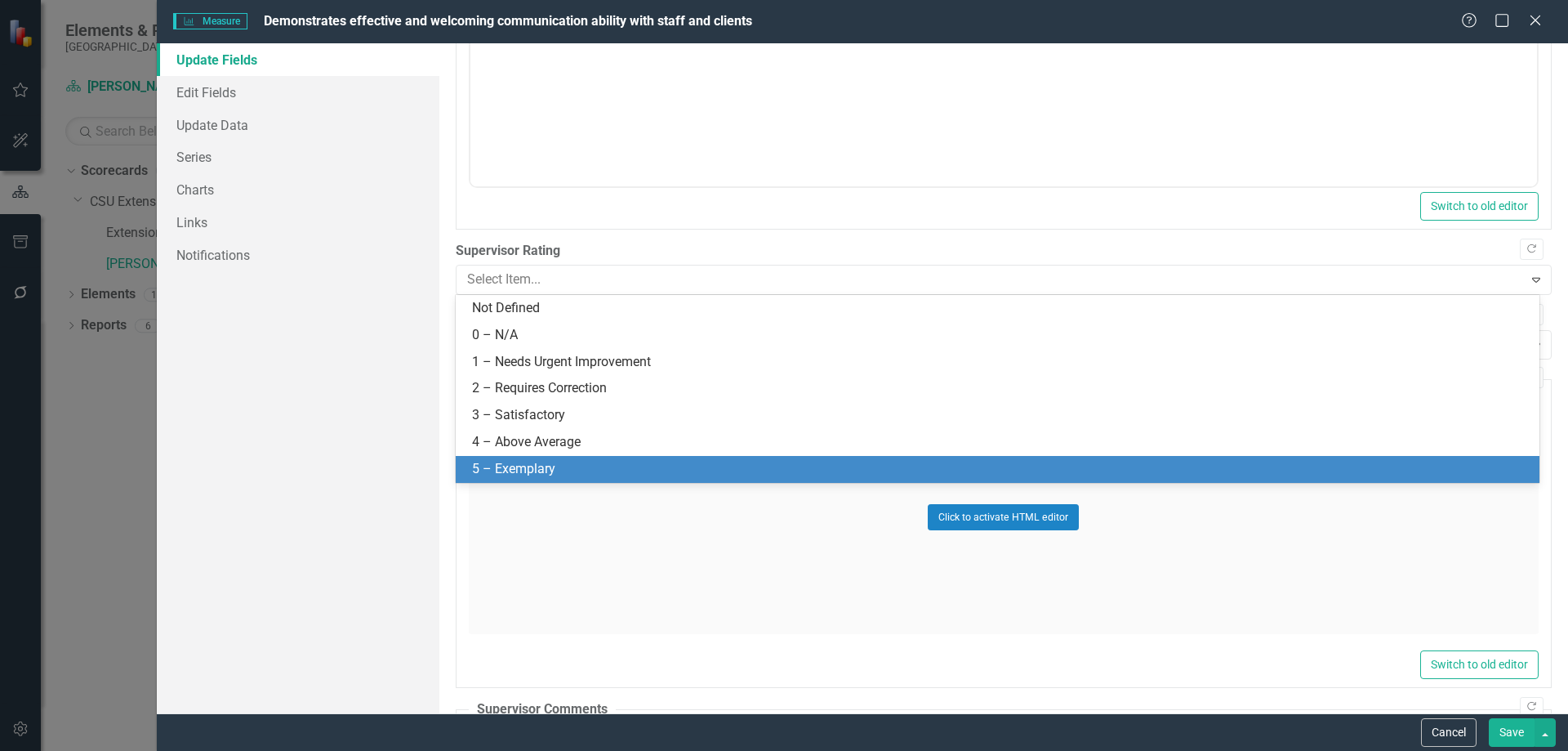
click at [556, 466] on div "5 – Exemplary" at bounding box center [1000, 470] width 1057 height 19
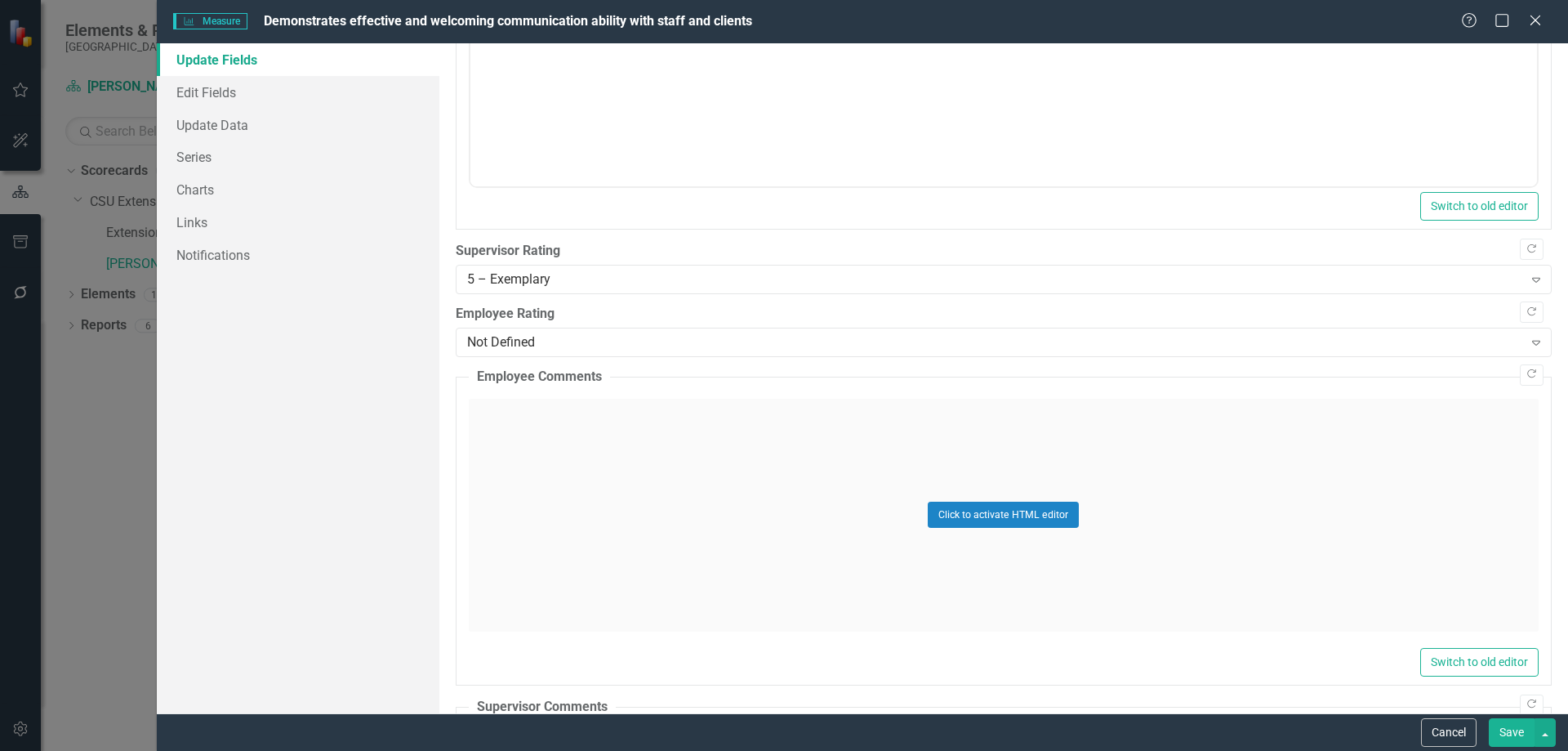
click at [1504, 741] on button "Save" at bounding box center [1512, 732] width 46 height 28
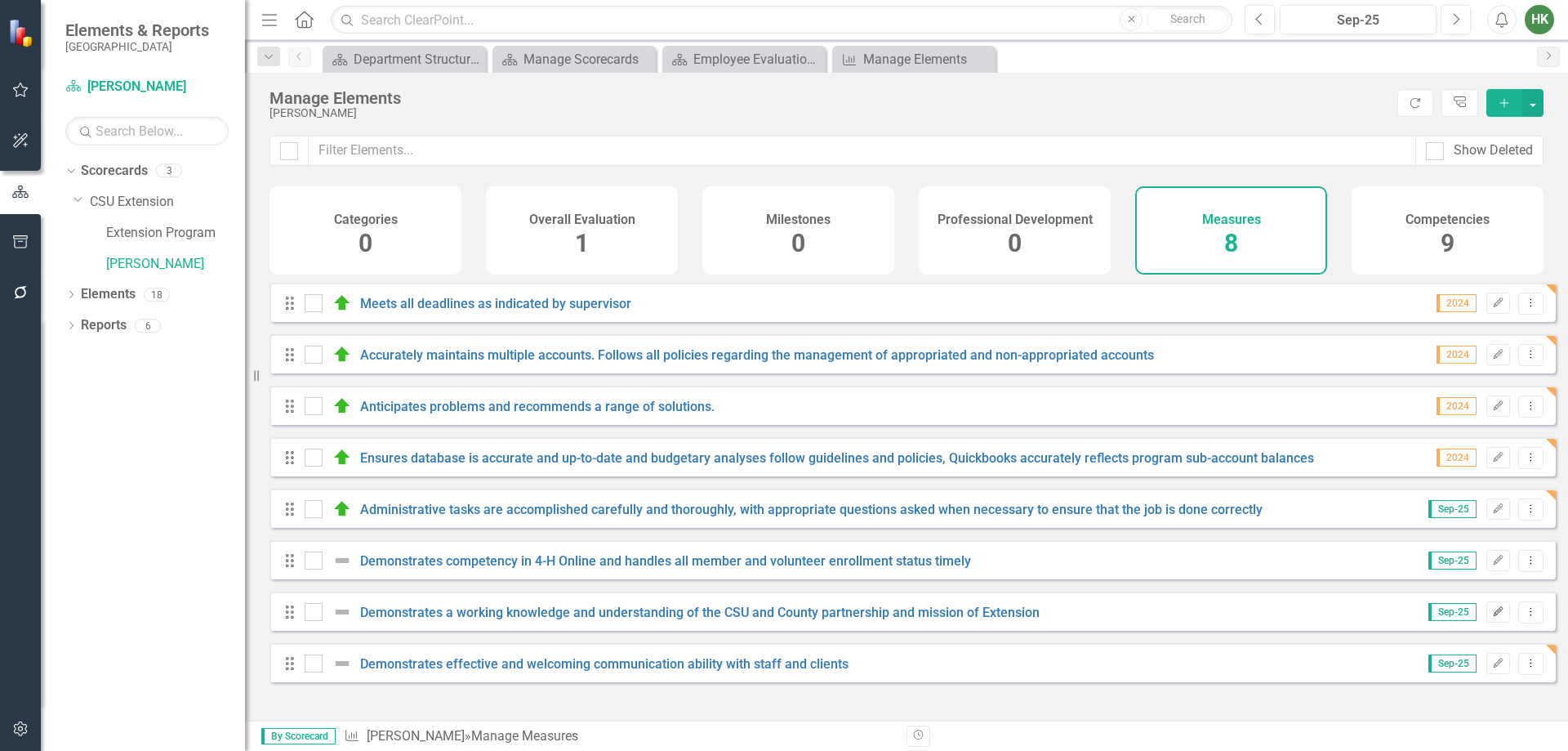
click at [1493, 623] on button "Edit" at bounding box center [1498, 611] width 24 height 21
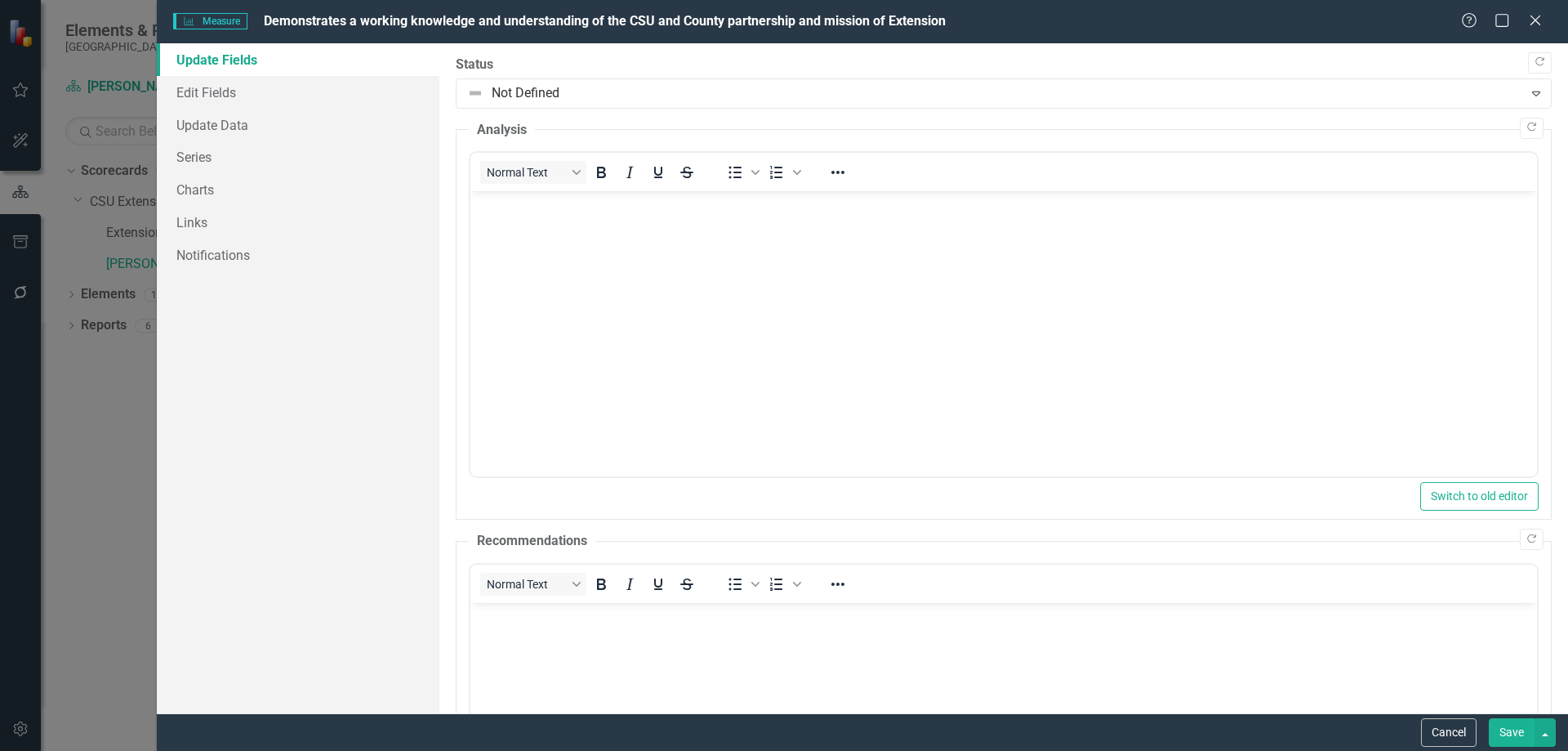
scroll to position [653, 0]
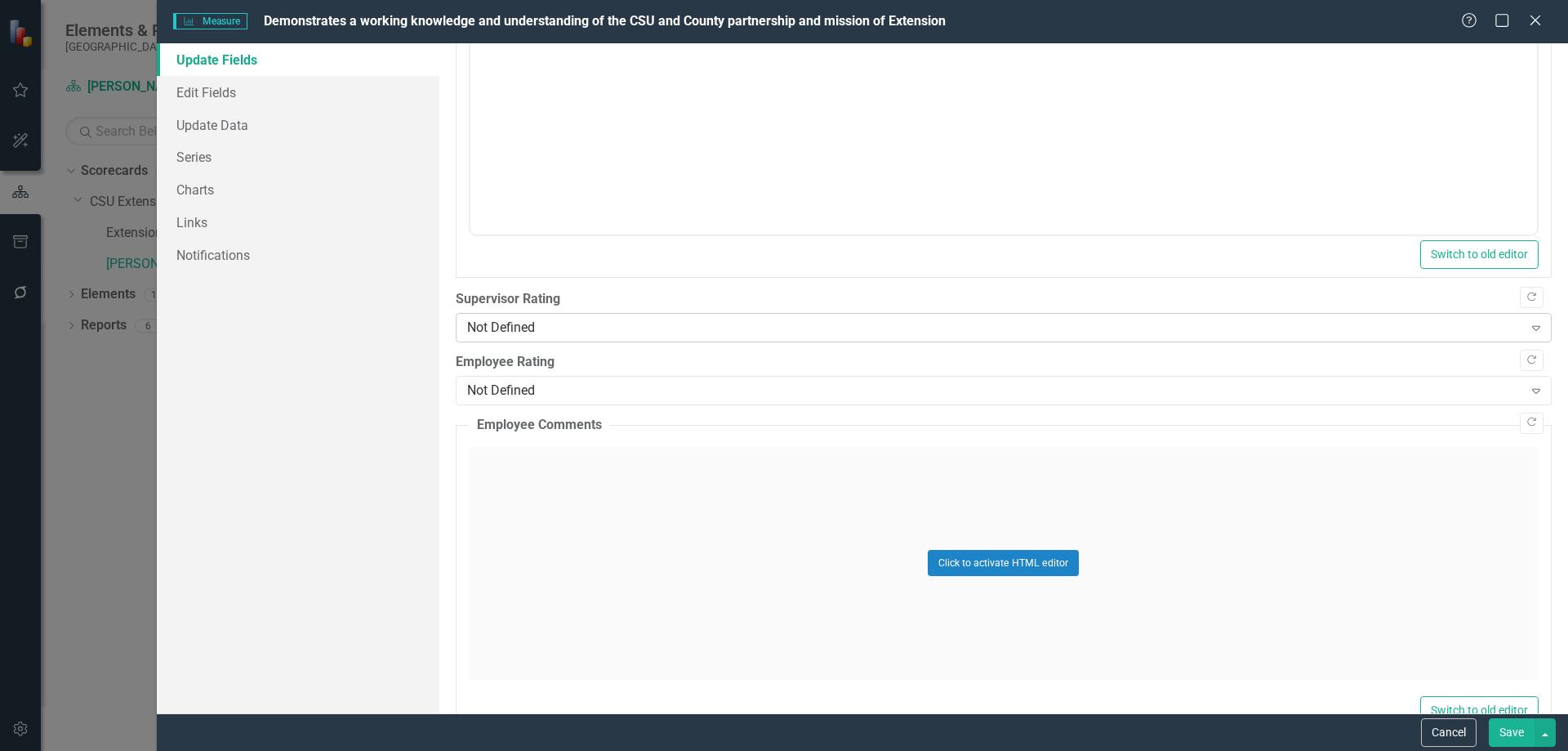
click at [595, 328] on div "Not Defined" at bounding box center [995, 329] width 1056 height 19
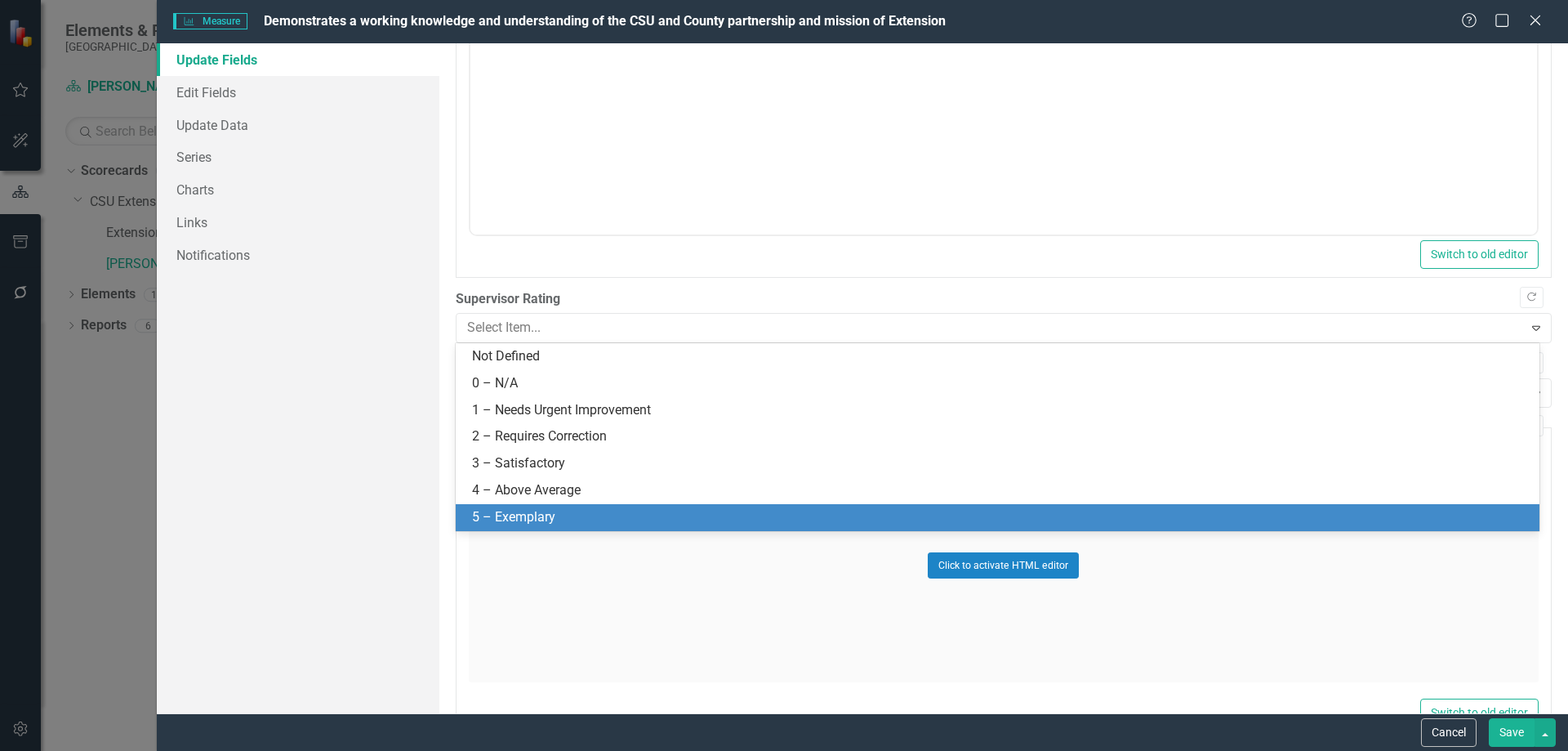
click at [558, 520] on div "5 – Exemplary" at bounding box center [1000, 517] width 1057 height 19
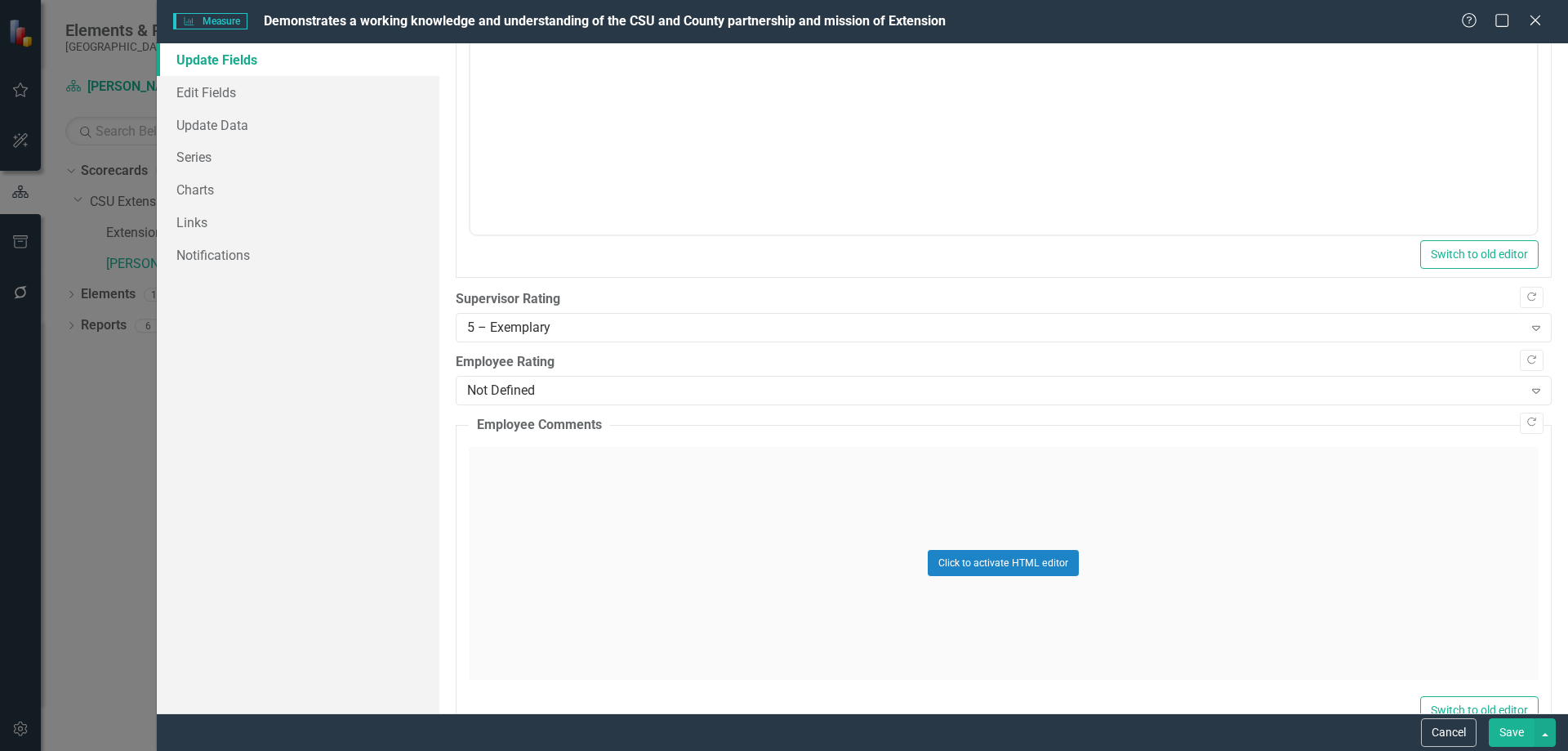
click at [1509, 729] on button "Save" at bounding box center [1512, 732] width 46 height 28
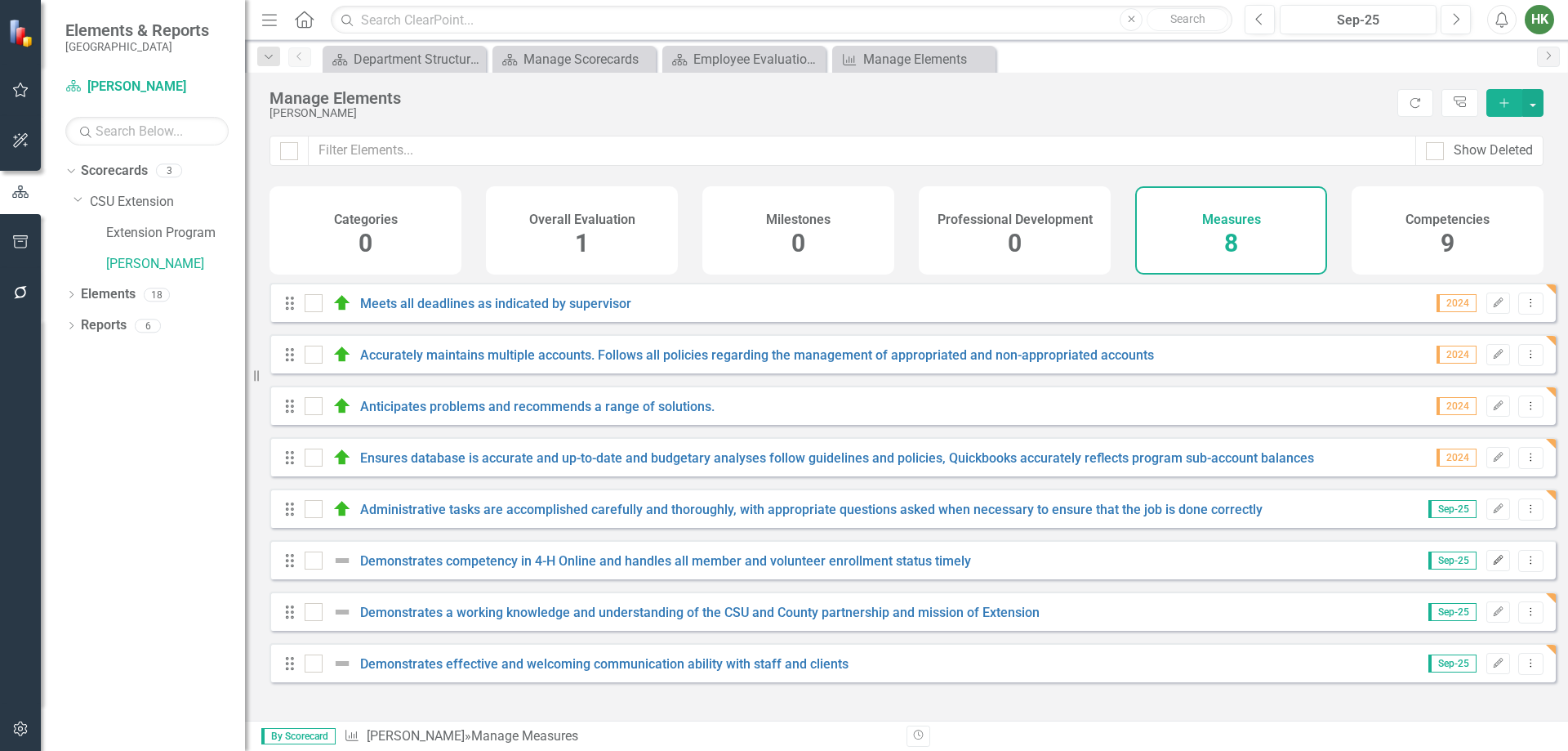
click at [1492, 566] on icon "Edit" at bounding box center [1498, 560] width 12 height 9
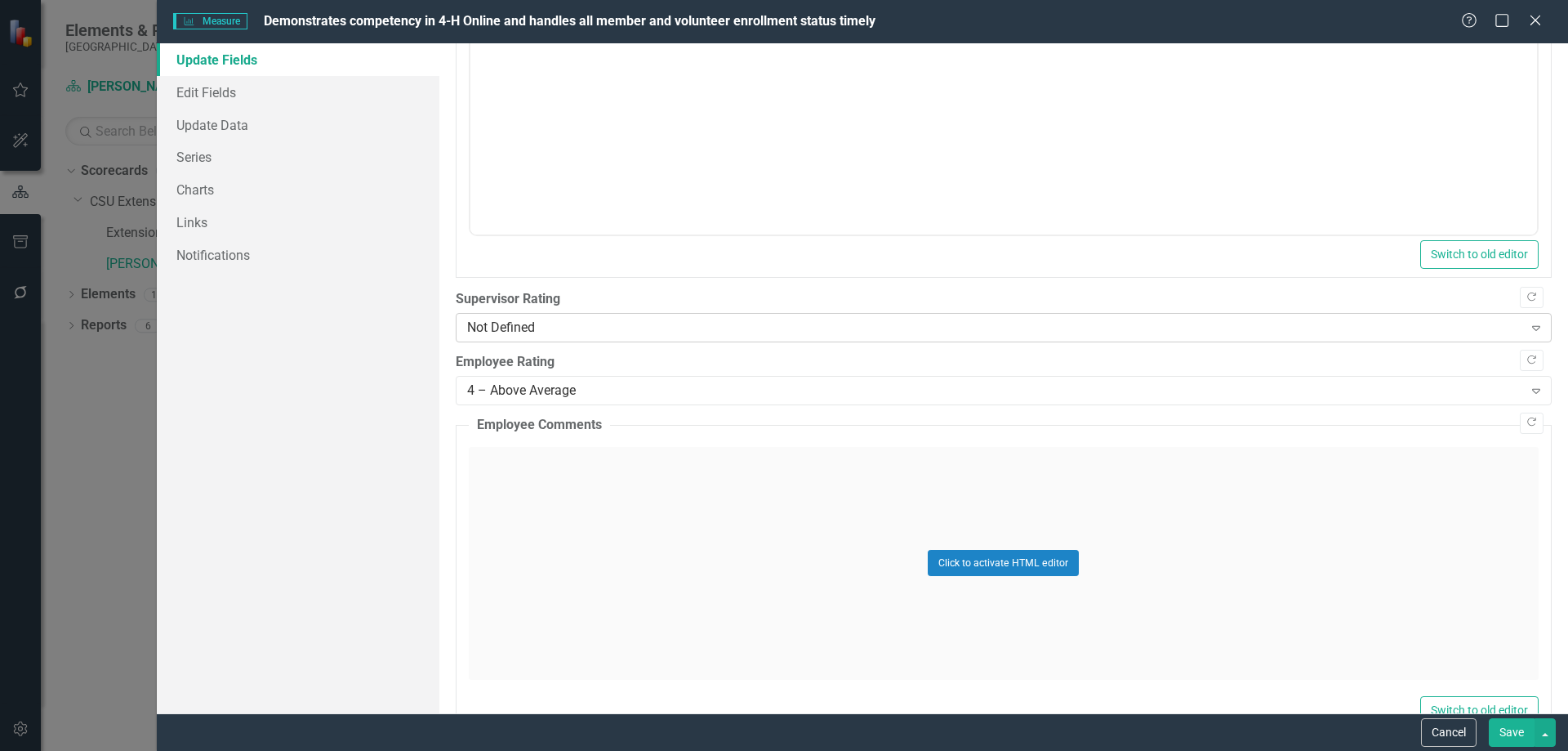
click at [693, 313] on div "Not Defined Expand" at bounding box center [1003, 328] width 1096 height 29
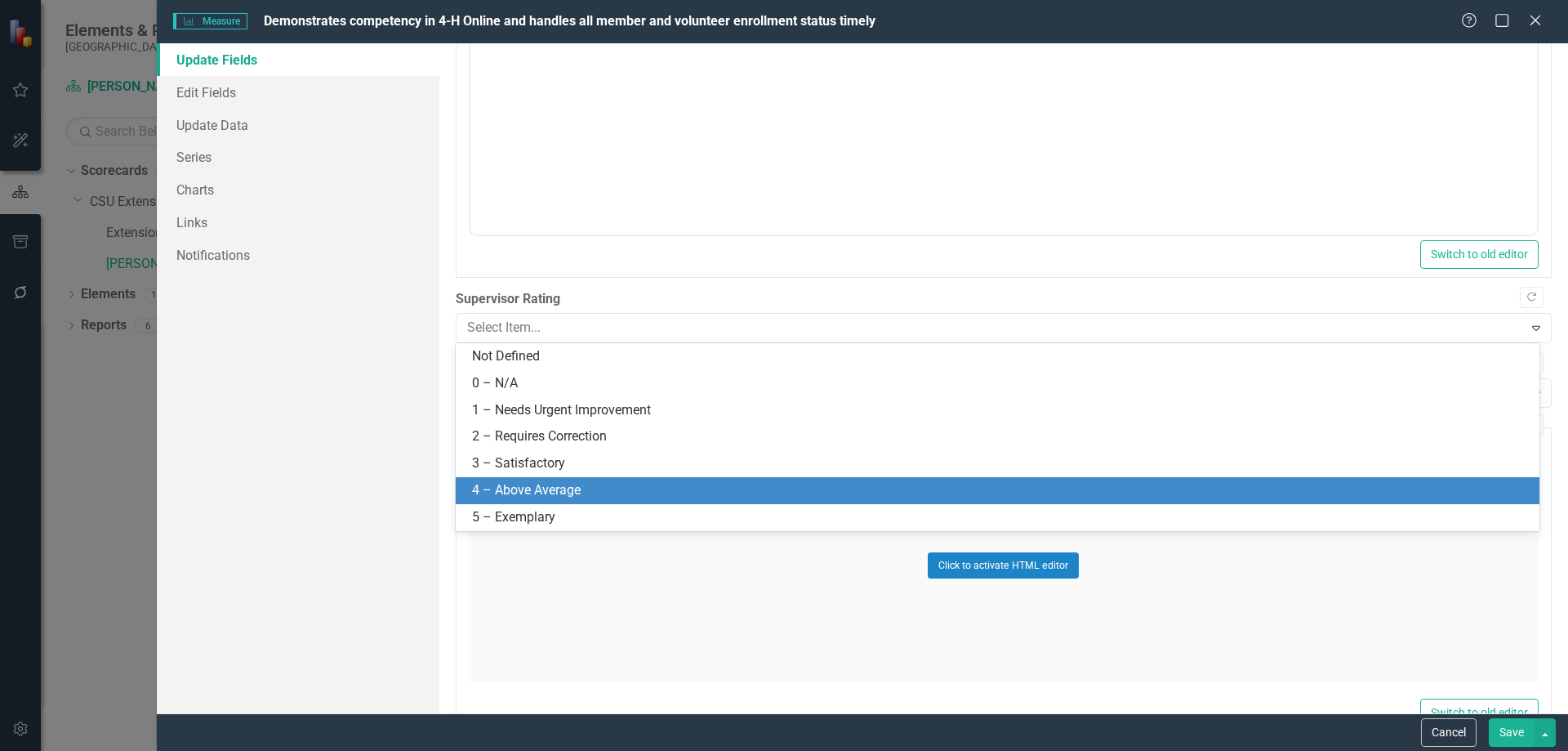
click at [660, 488] on div "4 – Above Average" at bounding box center [1000, 491] width 1057 height 19
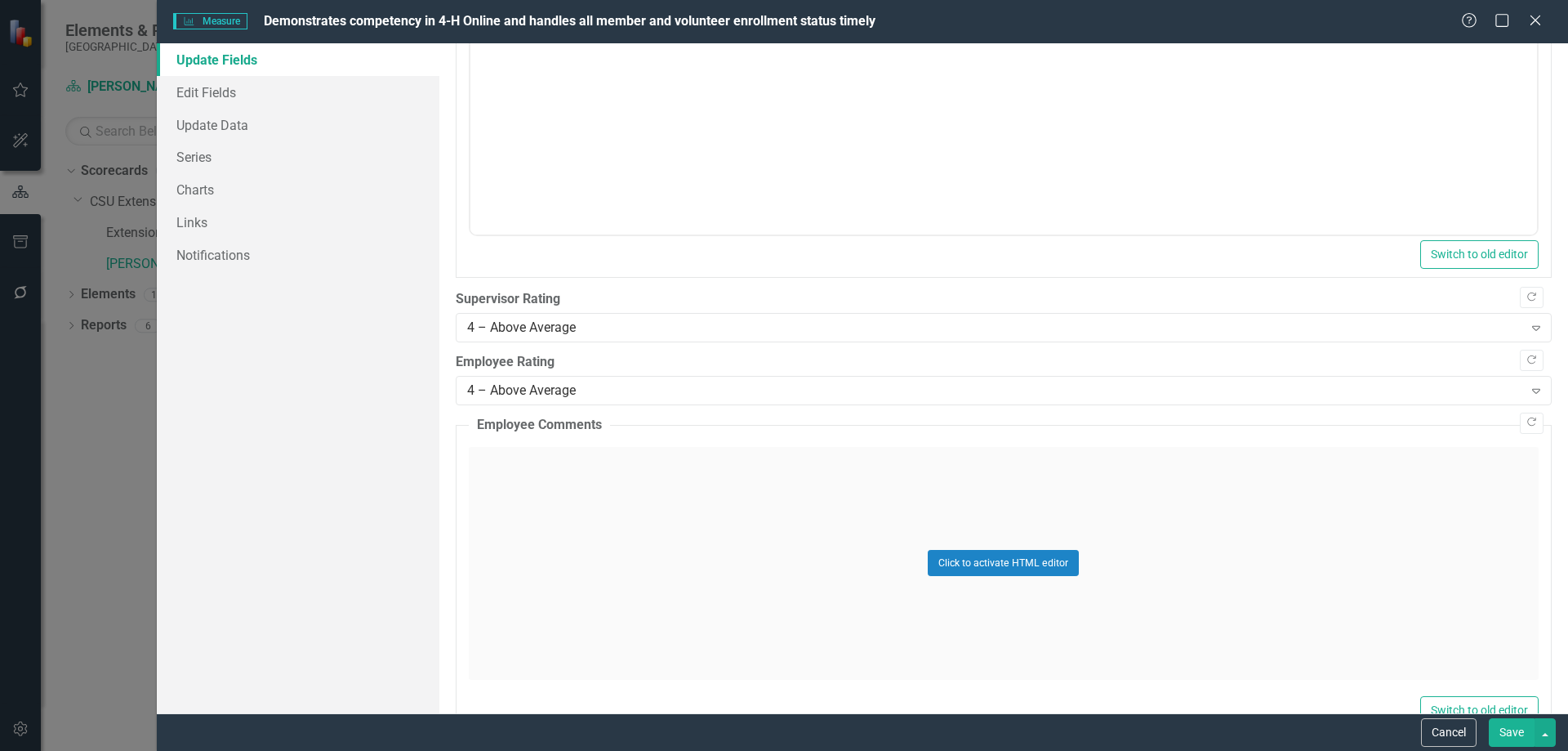
click at [1519, 736] on button "Save" at bounding box center [1512, 732] width 46 height 28
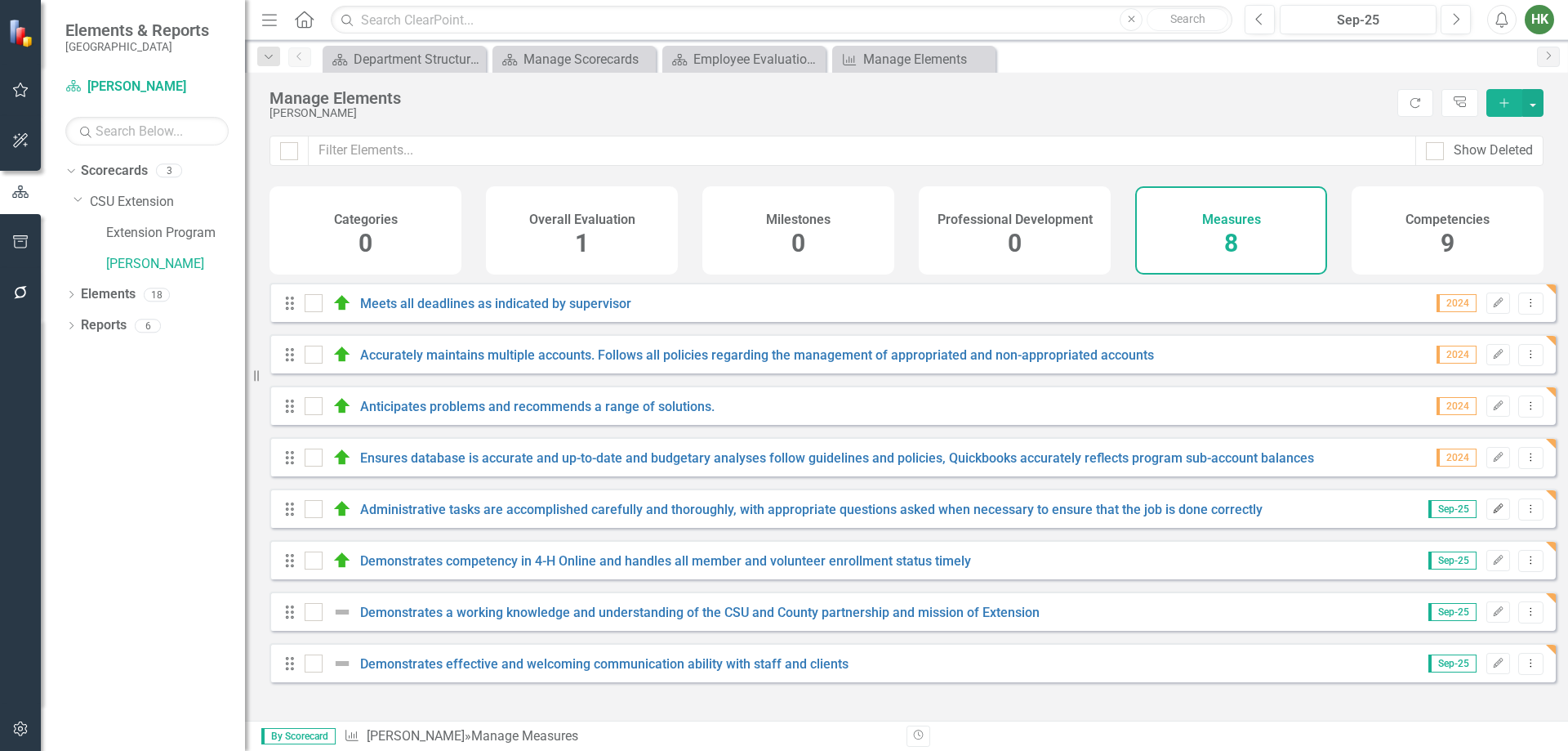
click at [1492, 514] on icon "Edit" at bounding box center [1498, 509] width 12 height 9
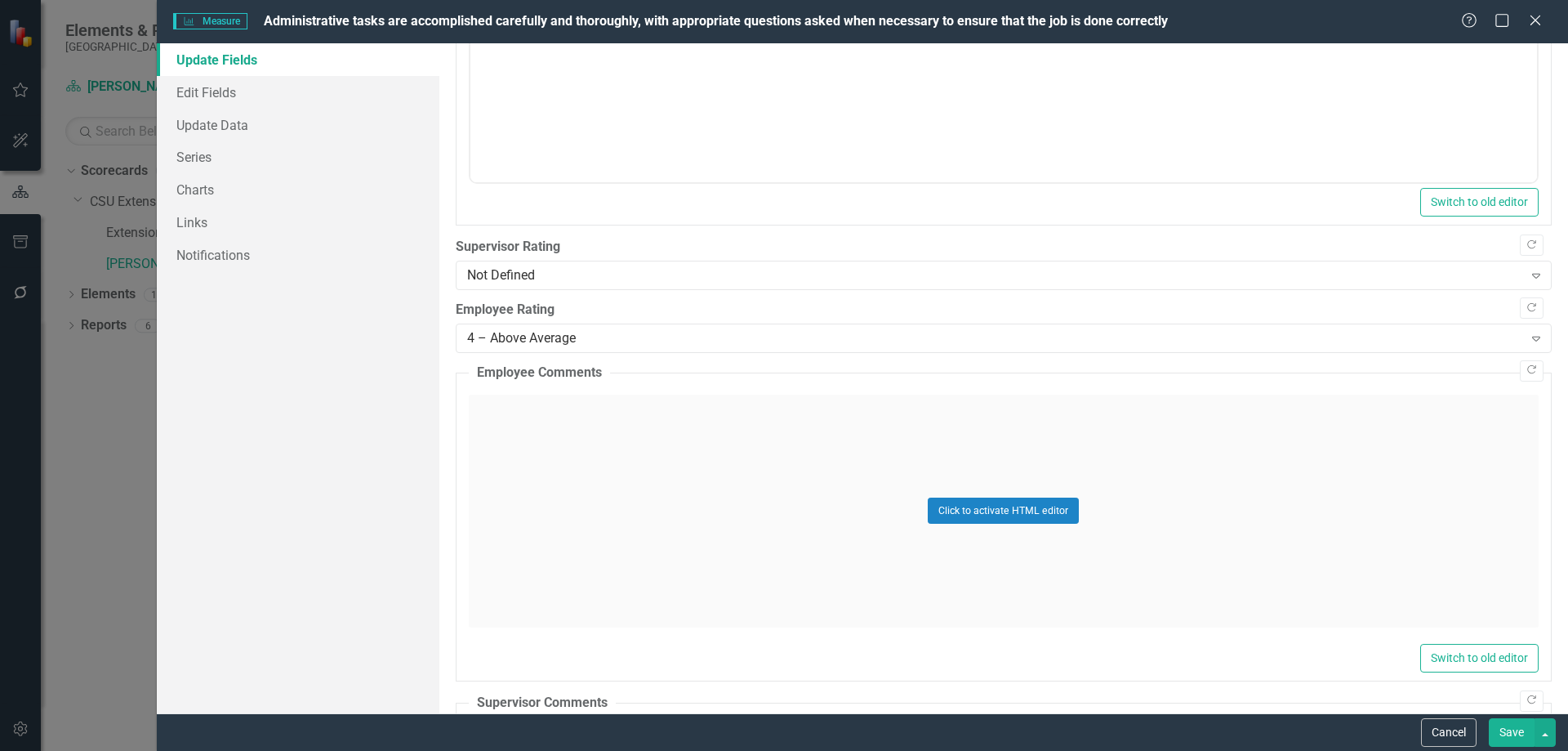
scroll to position [736, 0]
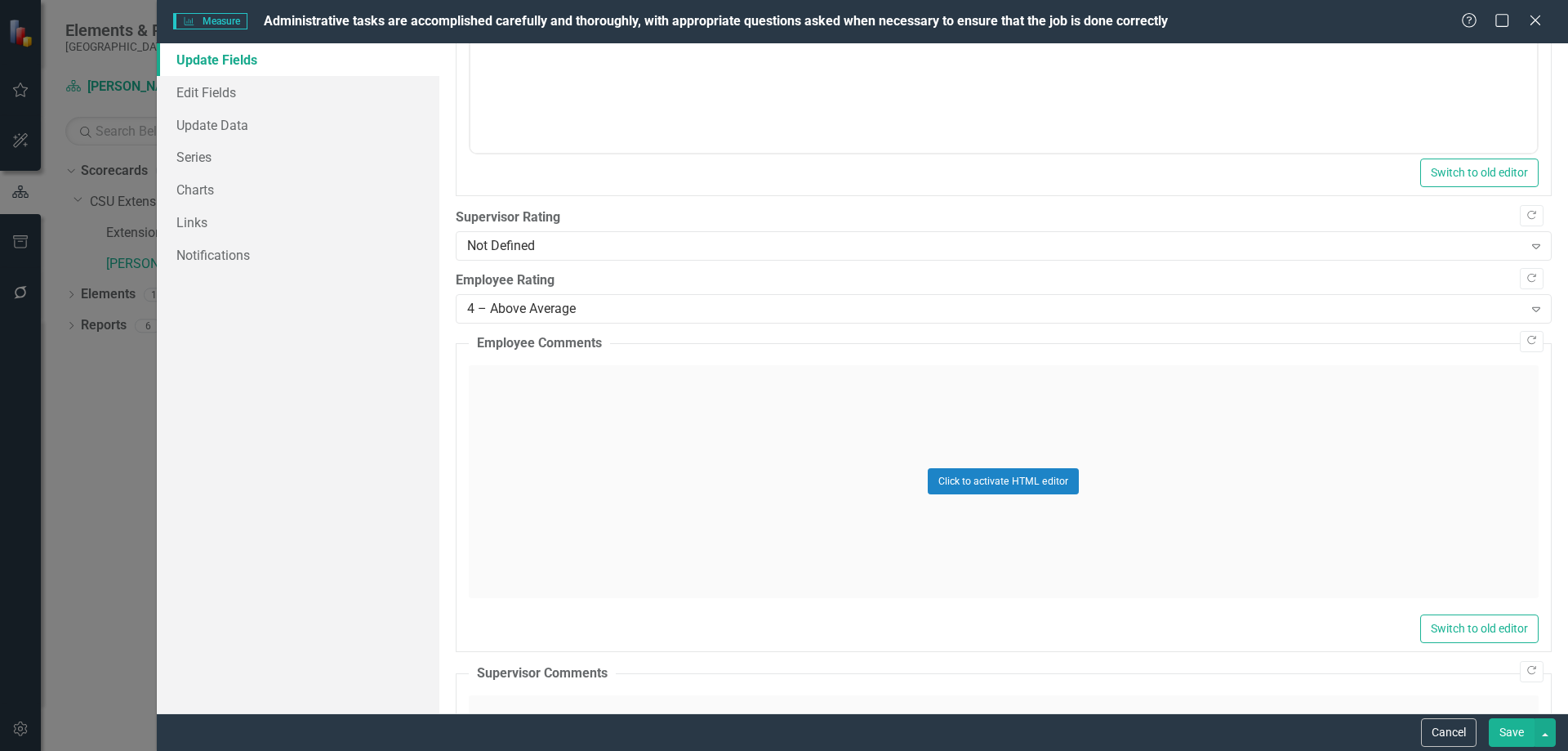
click at [612, 231] on div "Supervisor Rating Not Defined Expand" at bounding box center [1003, 233] width 1096 height 50
click at [613, 242] on div "Not Defined" at bounding box center [995, 247] width 1056 height 19
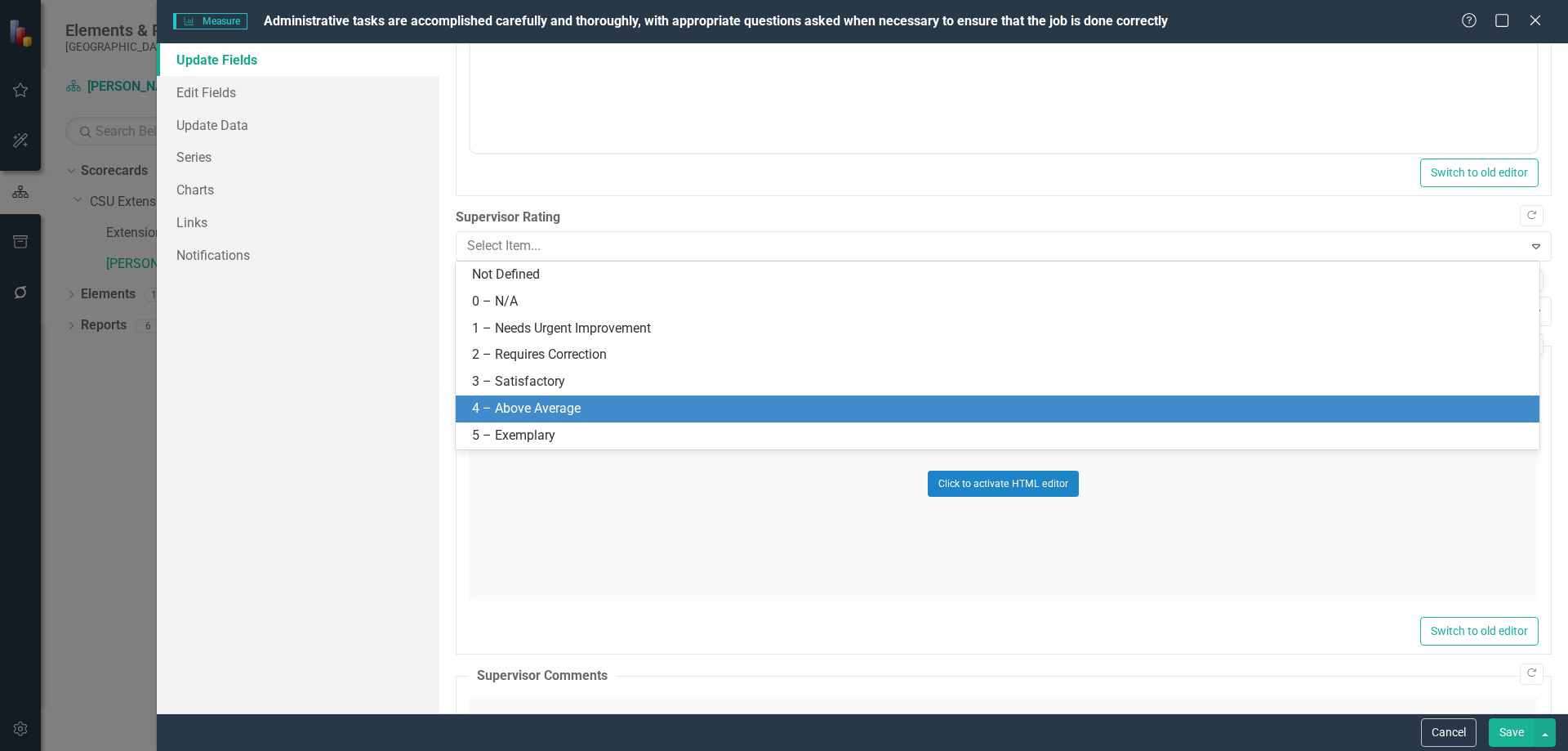
click at [596, 407] on div "4 – Above Average" at bounding box center [1000, 409] width 1057 height 19
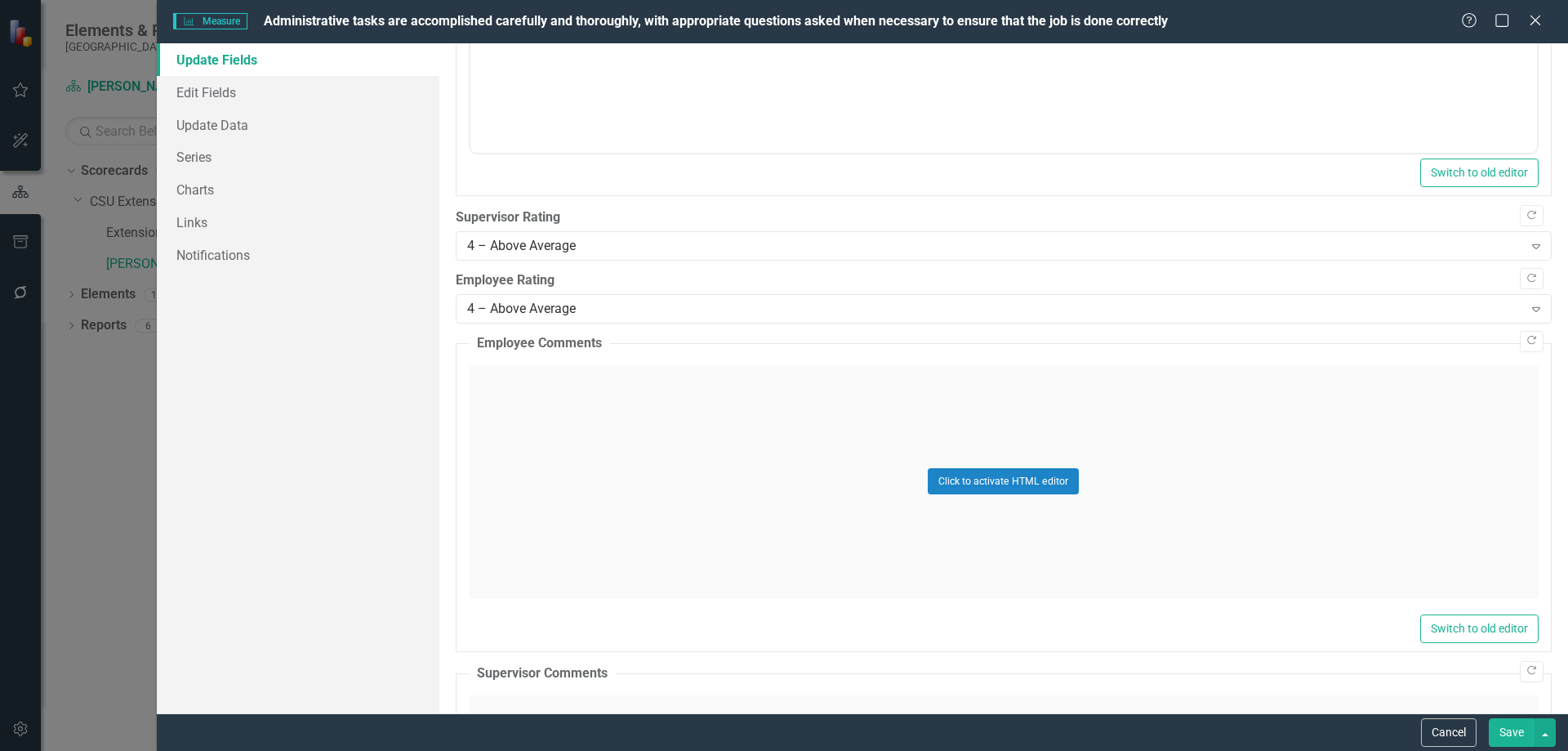
click at [1484, 727] on div "Cancel Save" at bounding box center [1486, 732] width 139 height 28
click at [1489, 727] on button "Save" at bounding box center [1512, 732] width 46 height 28
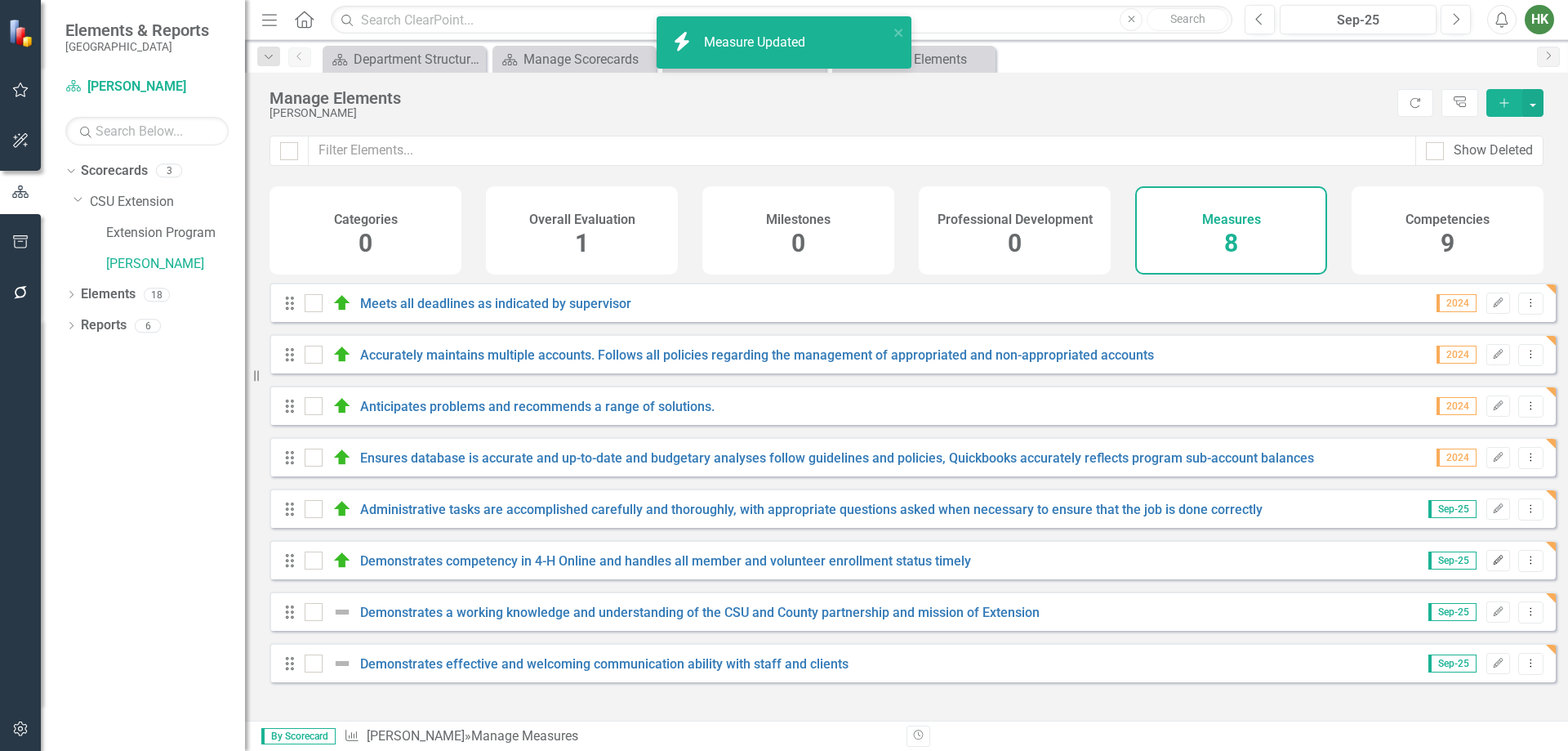
click at [1492, 566] on icon "Edit" at bounding box center [1498, 560] width 12 height 9
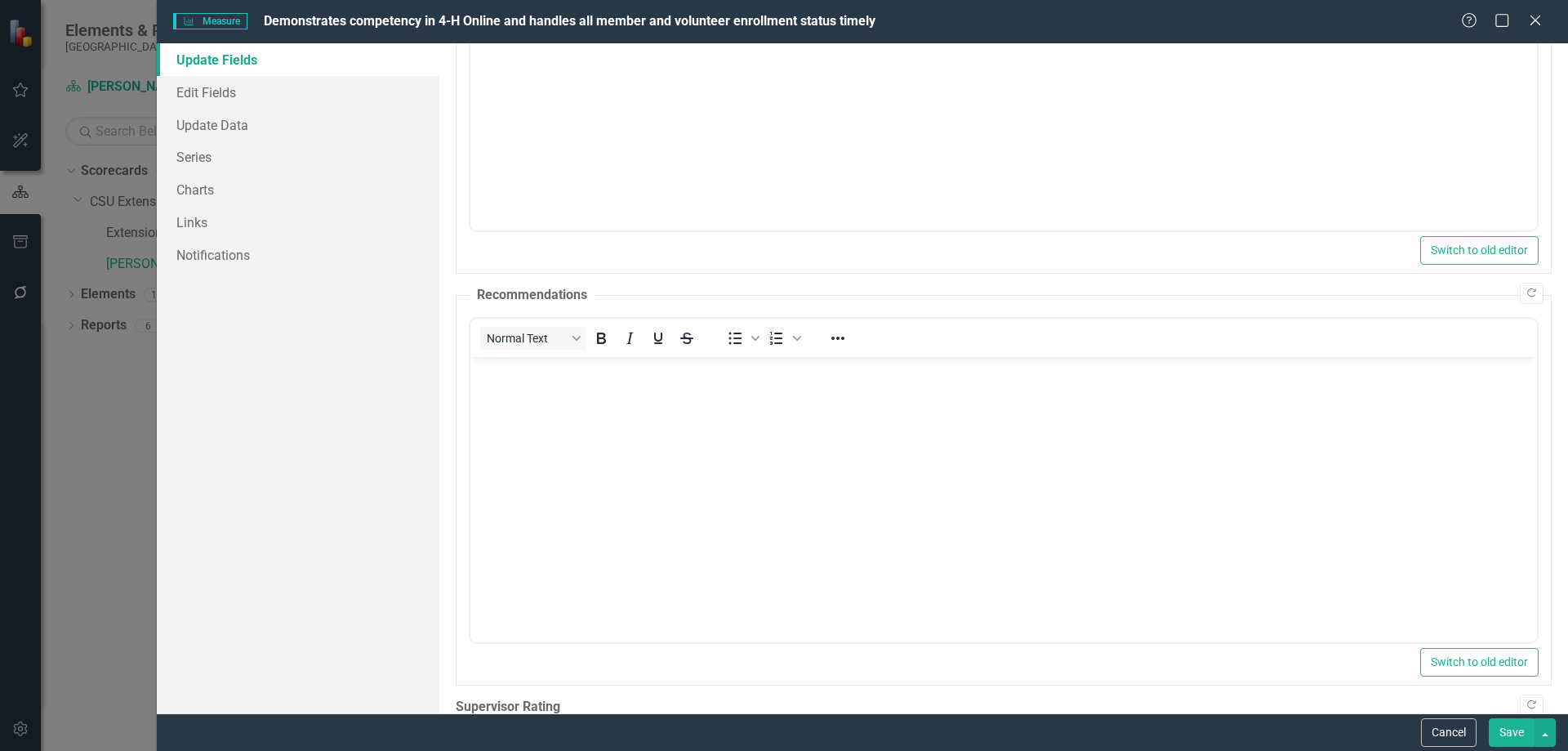
scroll to position [572, 0]
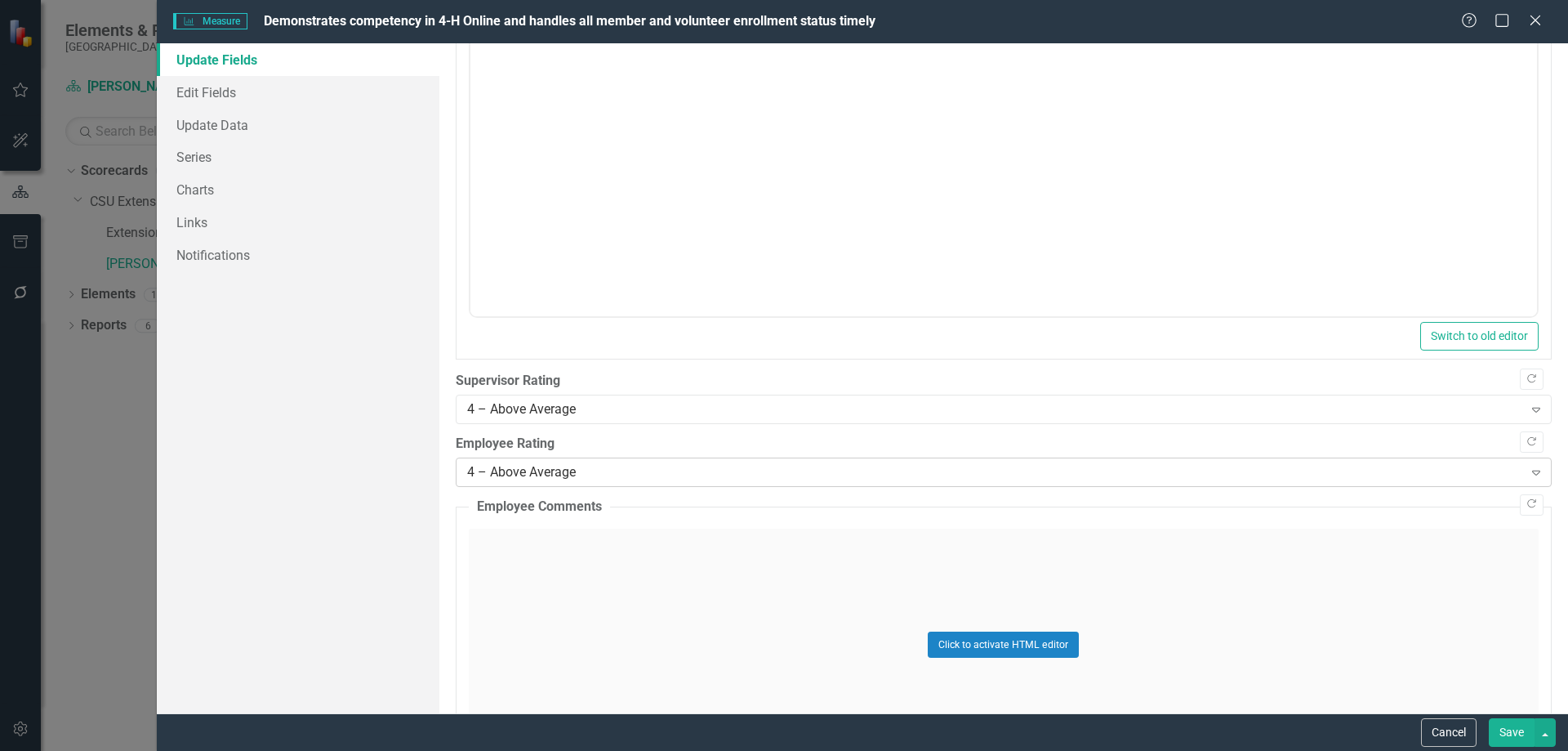
click at [684, 475] on div "4 – Above Average" at bounding box center [995, 473] width 1056 height 19
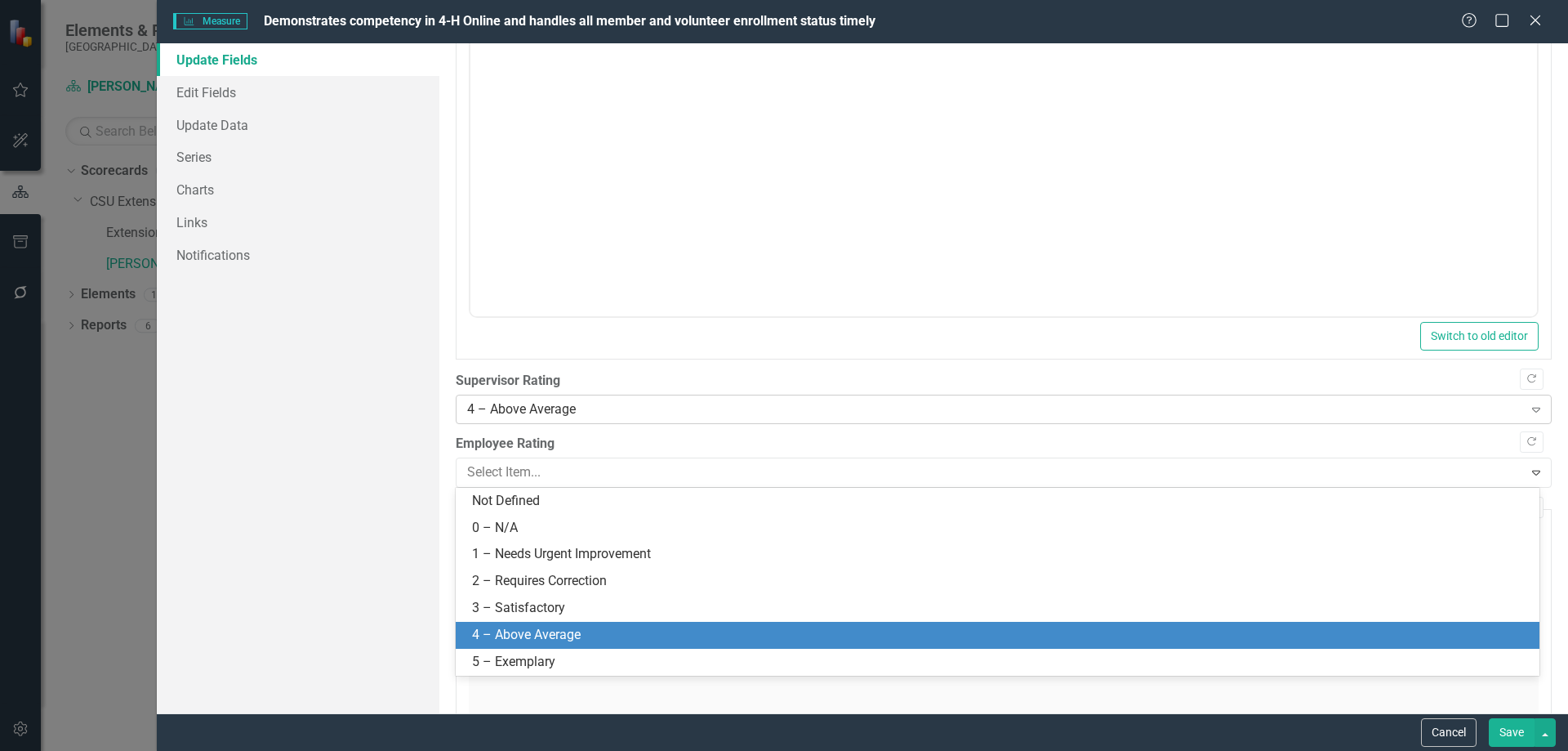
click at [644, 411] on div "4 – Above Average" at bounding box center [995, 410] width 1056 height 19
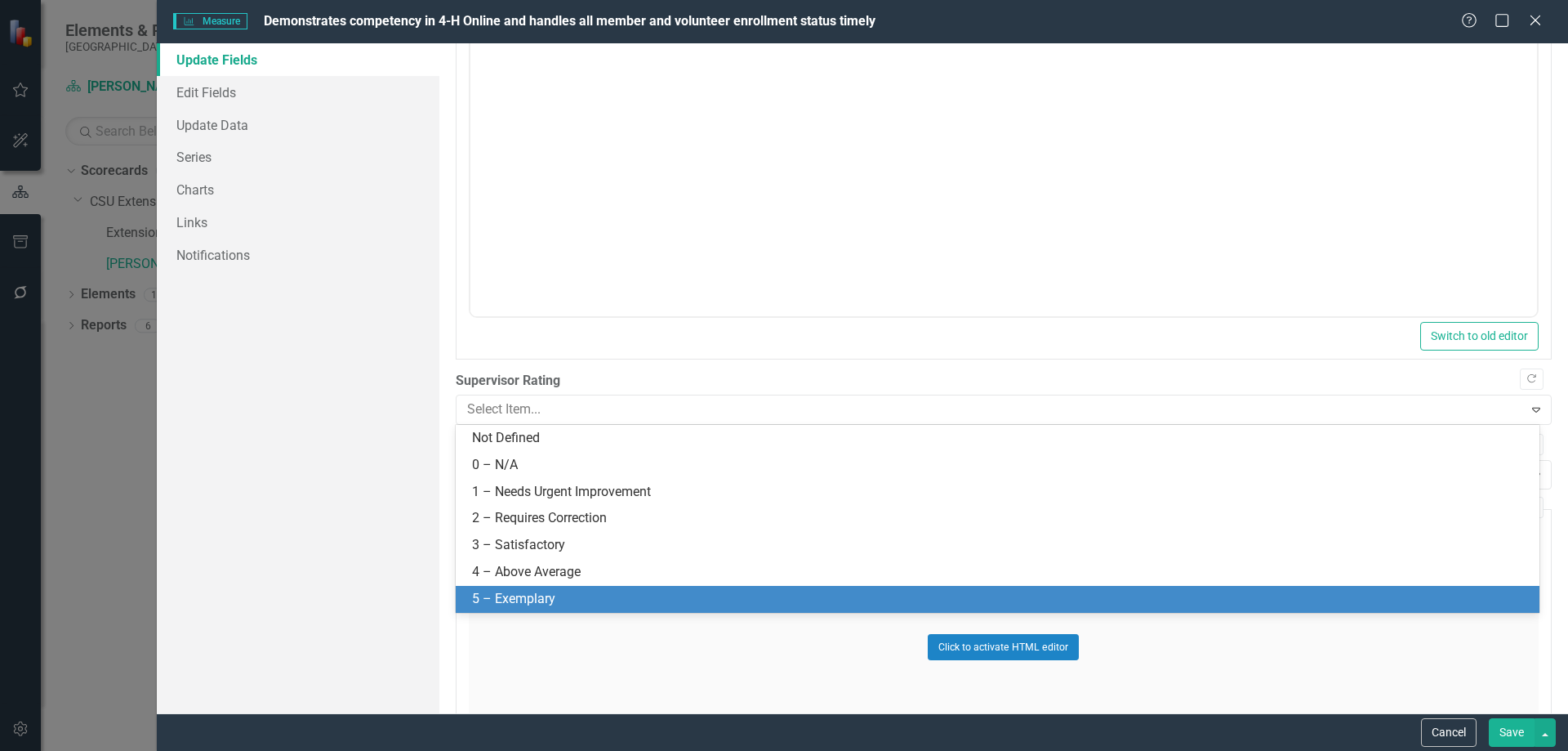
click at [595, 590] on div "5 – Exemplary" at bounding box center [1000, 599] width 1057 height 19
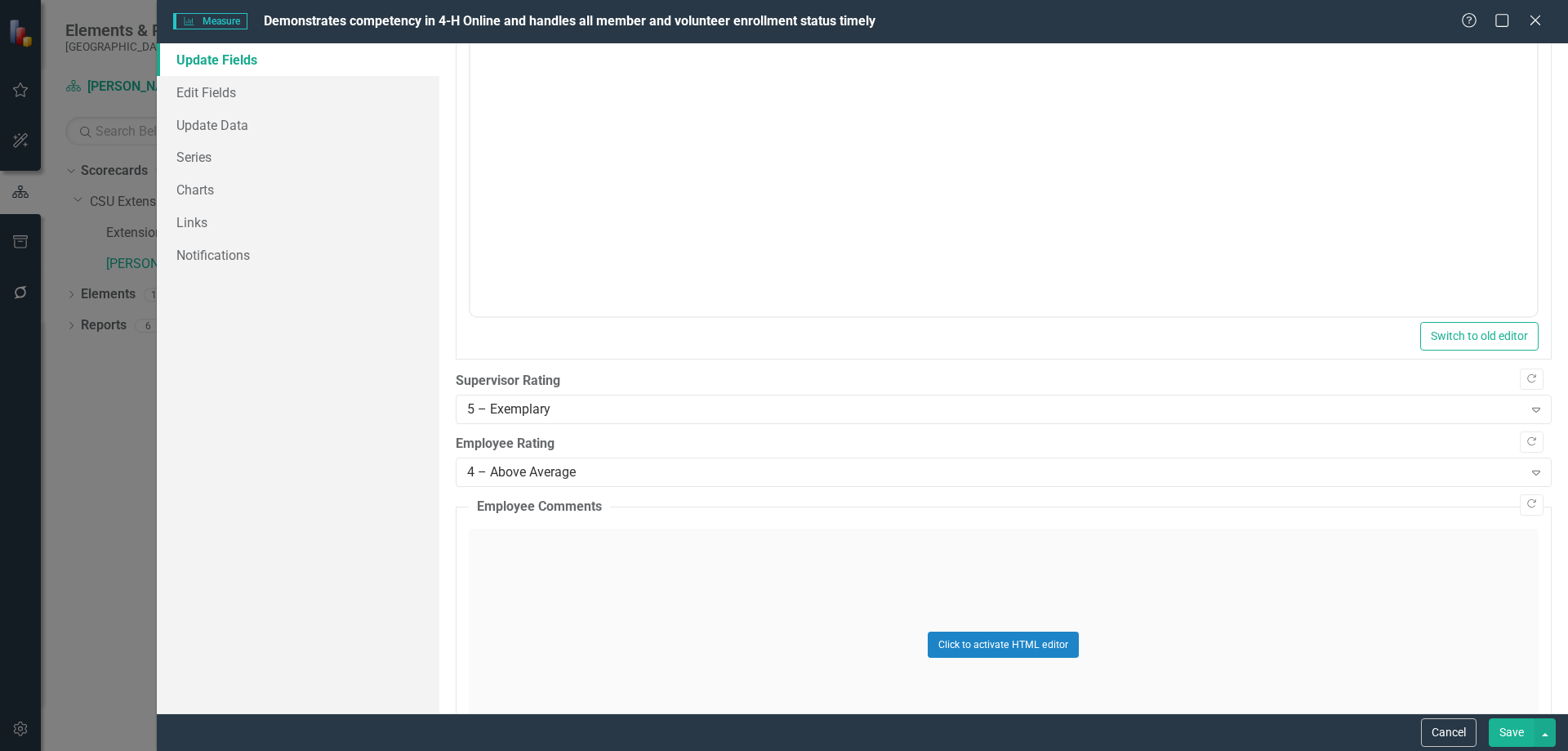
click at [1512, 732] on button "Save" at bounding box center [1512, 732] width 46 height 28
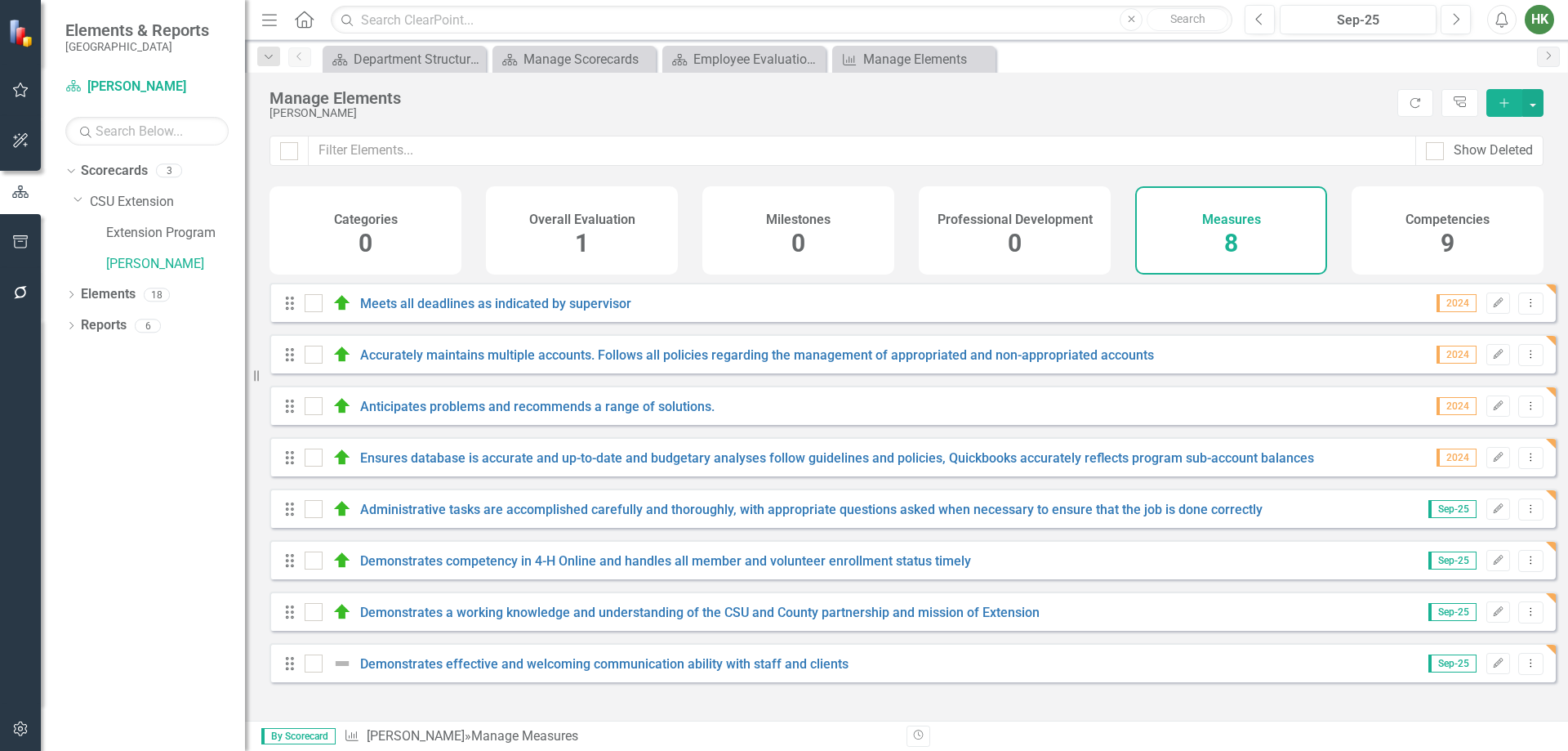
click at [1433, 233] on div "Competencies 9" at bounding box center [1447, 230] width 192 height 88
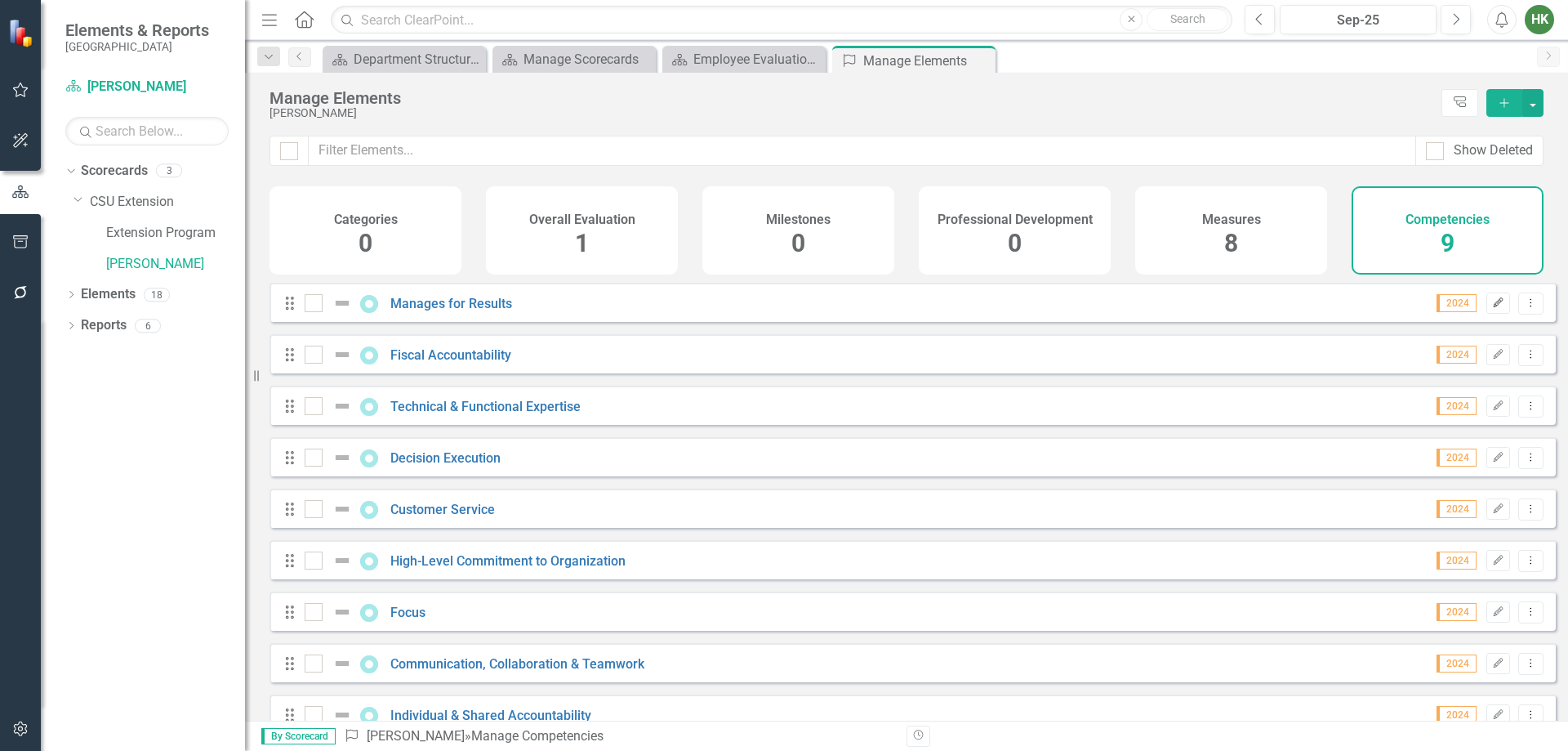
click at [1486, 308] on button "Edit" at bounding box center [1498, 303] width 24 height 21
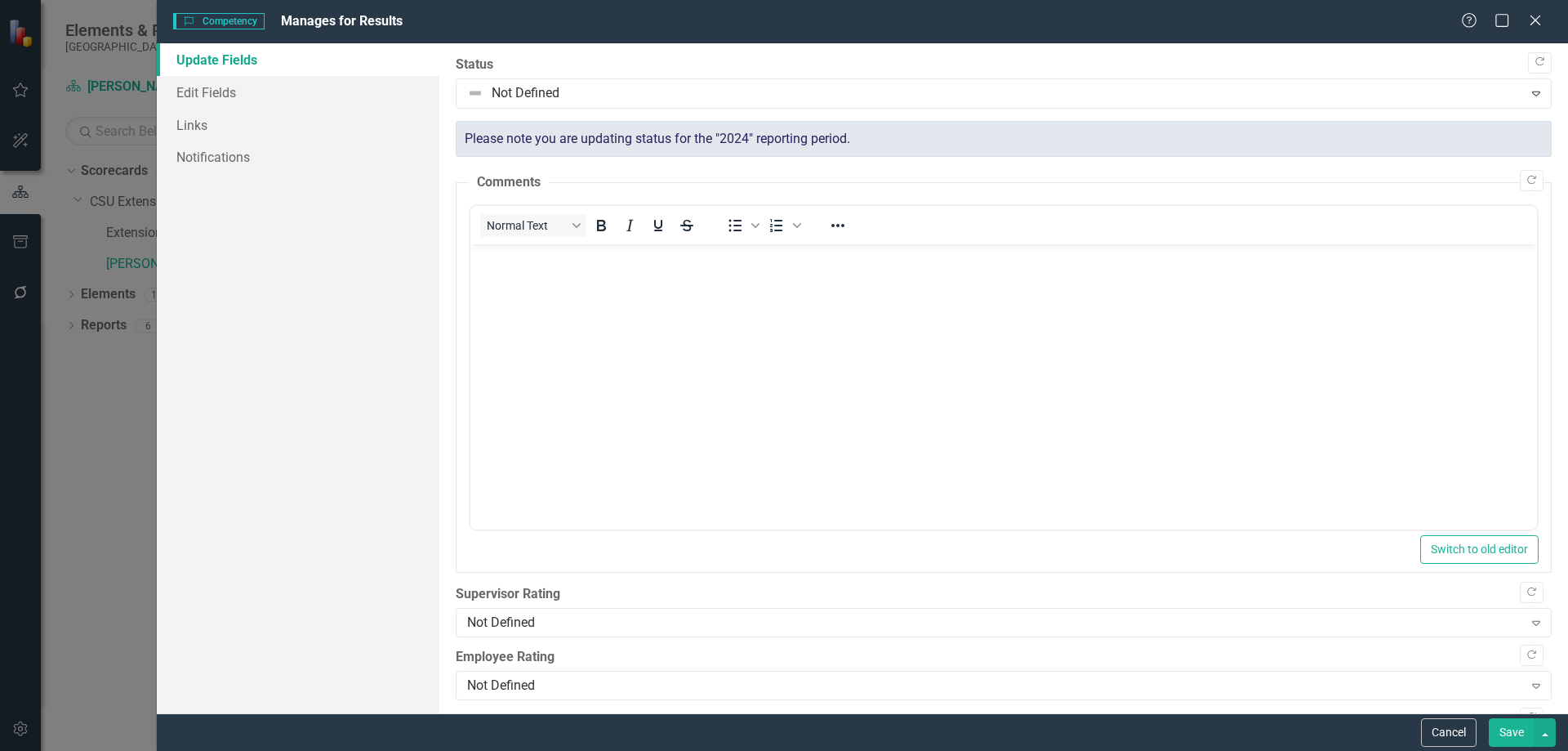
click at [779, 109] on div "Copy Forward Status Not Defined Expand Please note you are updating status for …" at bounding box center [1003, 707] width 1096 height 1304
click at [249, 86] on link "Edit Fields" at bounding box center [298, 92] width 283 height 32
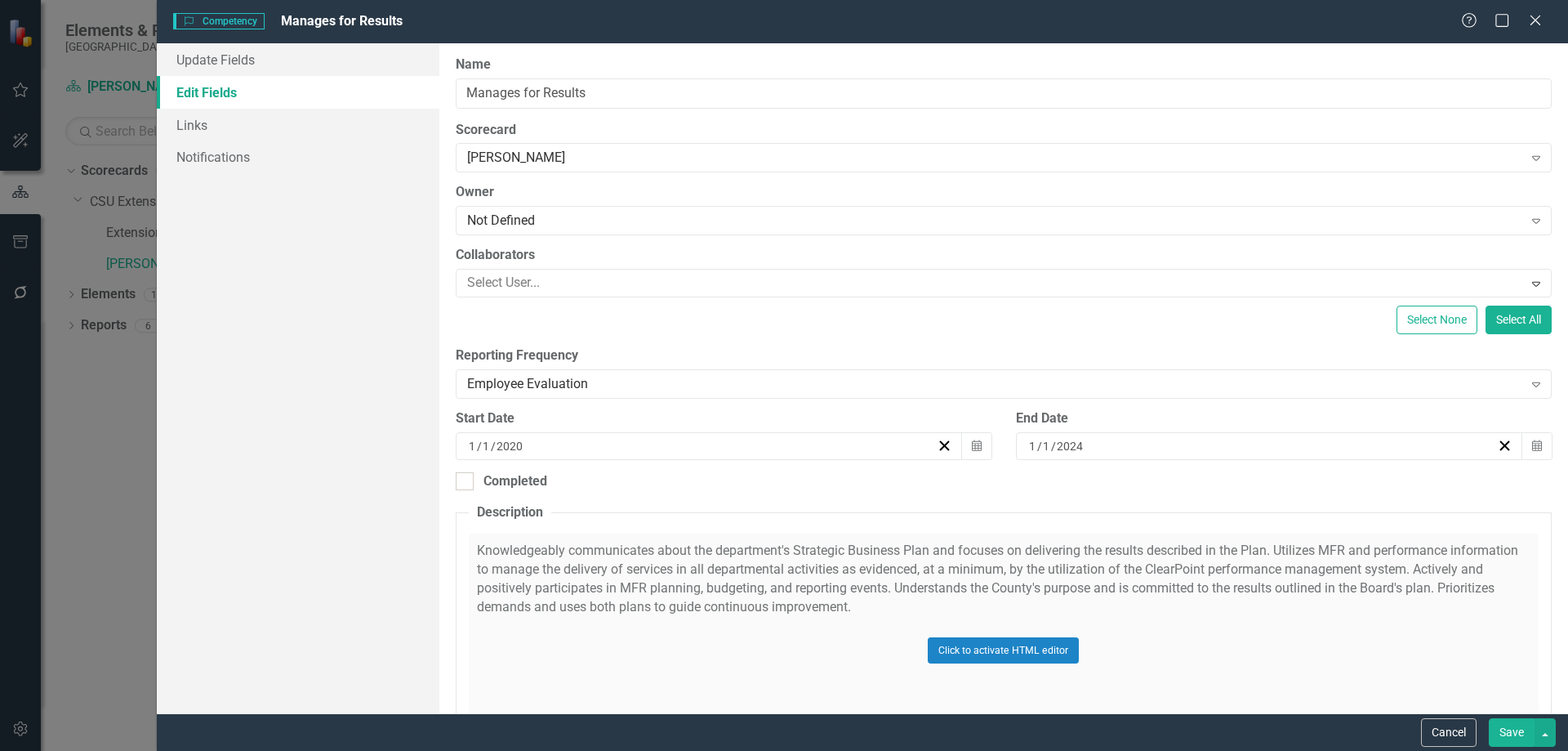
click at [686, 445] on div "[DATE]" at bounding box center [701, 445] width 471 height 16
click at [1104, 441] on div "[DATE]" at bounding box center [1262, 445] width 471 height 16
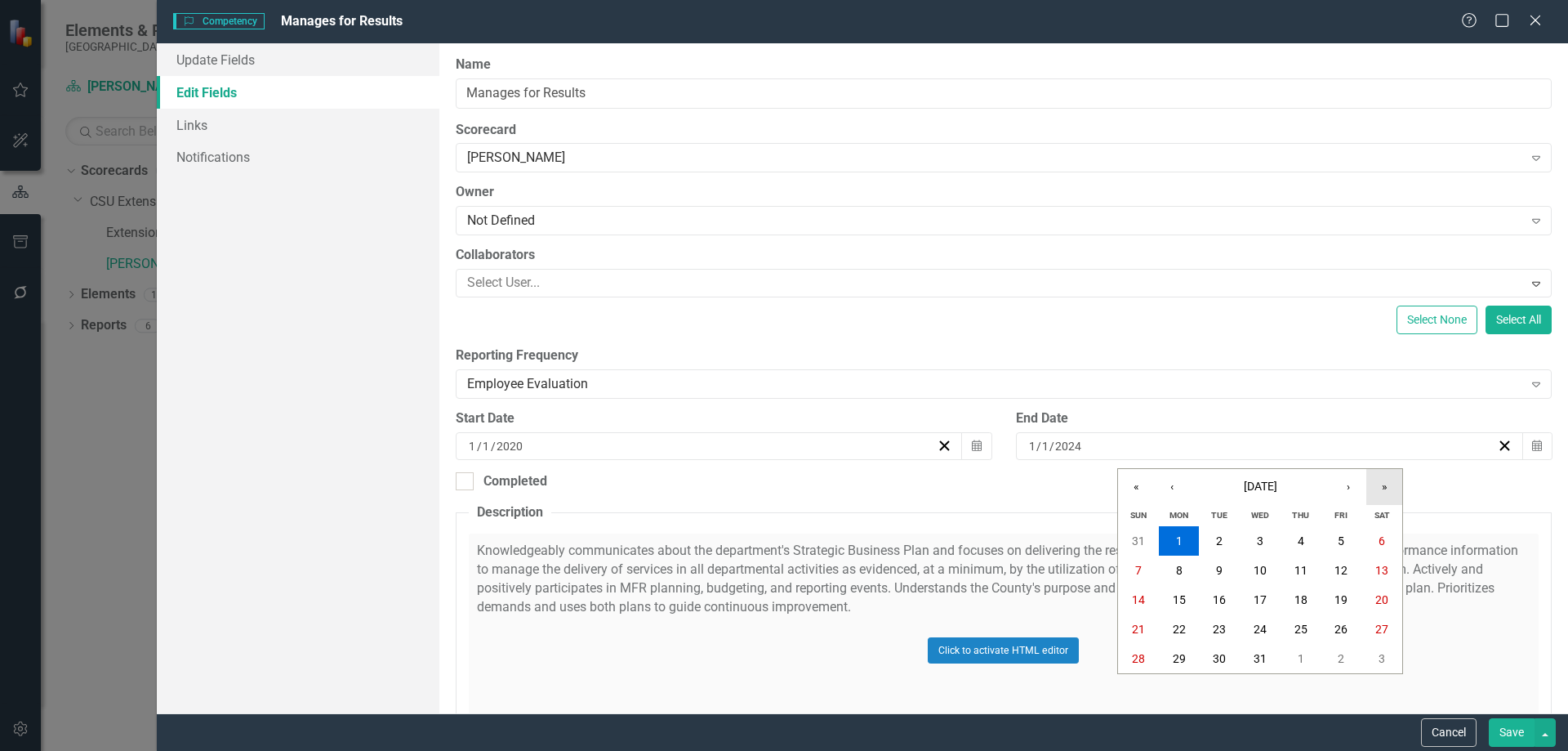
click at [1371, 484] on button "»" at bounding box center [1385, 487] width 36 height 36
click at [1383, 496] on button "»" at bounding box center [1385, 487] width 36 height 36
click at [1143, 496] on button "«" at bounding box center [1136, 487] width 36 height 36
click at [1308, 536] on button "1" at bounding box center [1300, 540] width 41 height 29
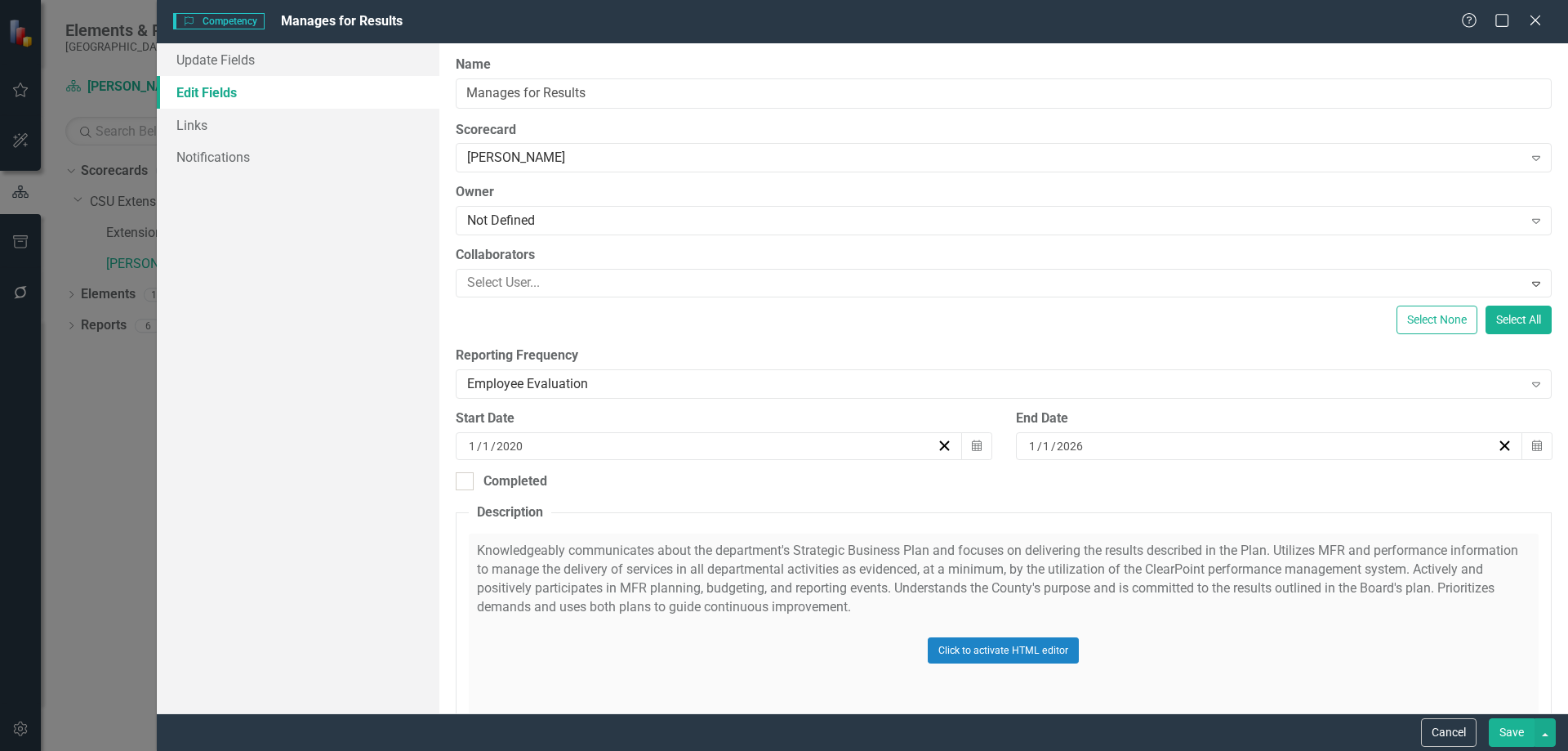
click at [1526, 738] on button "Save" at bounding box center [1512, 732] width 46 height 28
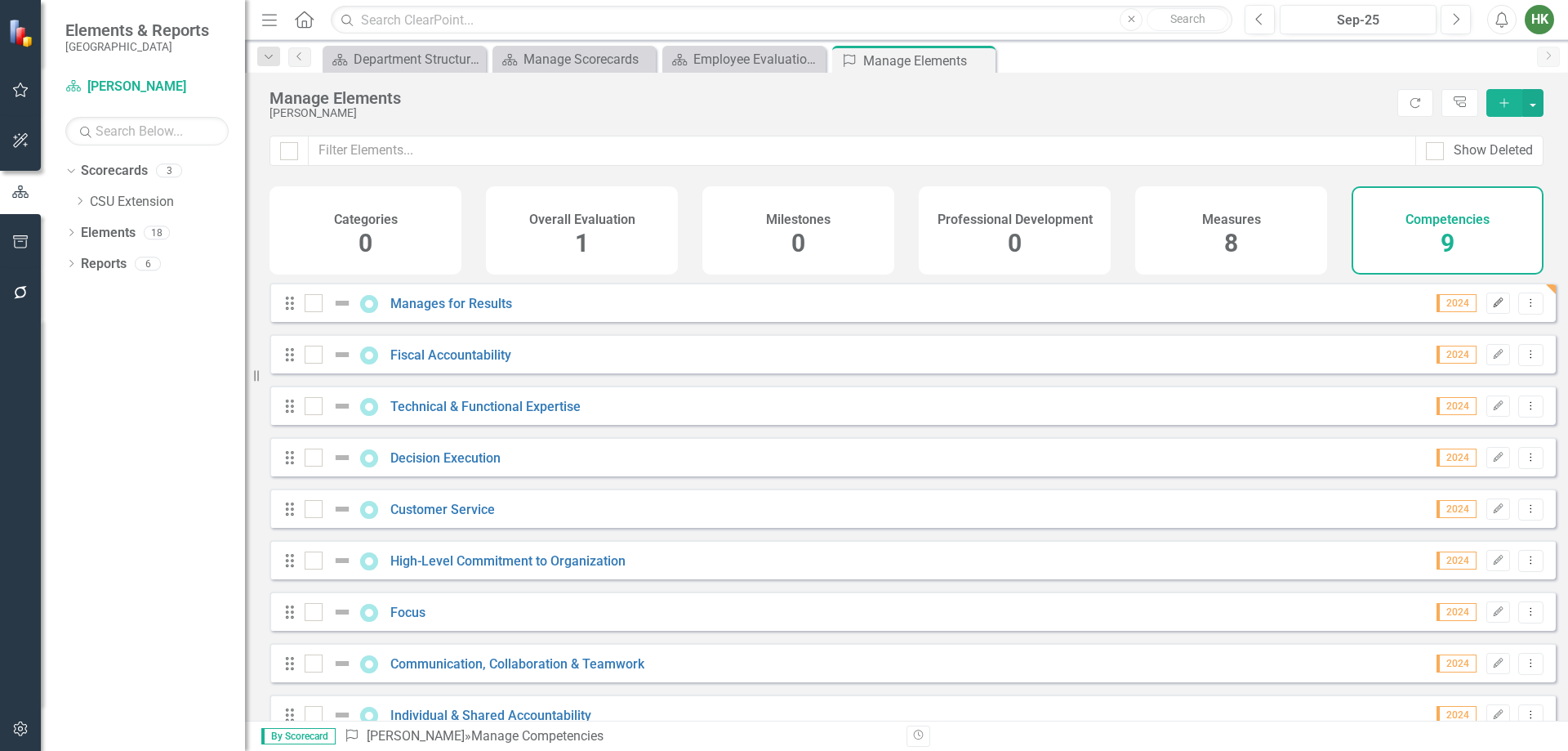
click at [1492, 308] on icon "Edit" at bounding box center [1498, 303] width 12 height 9
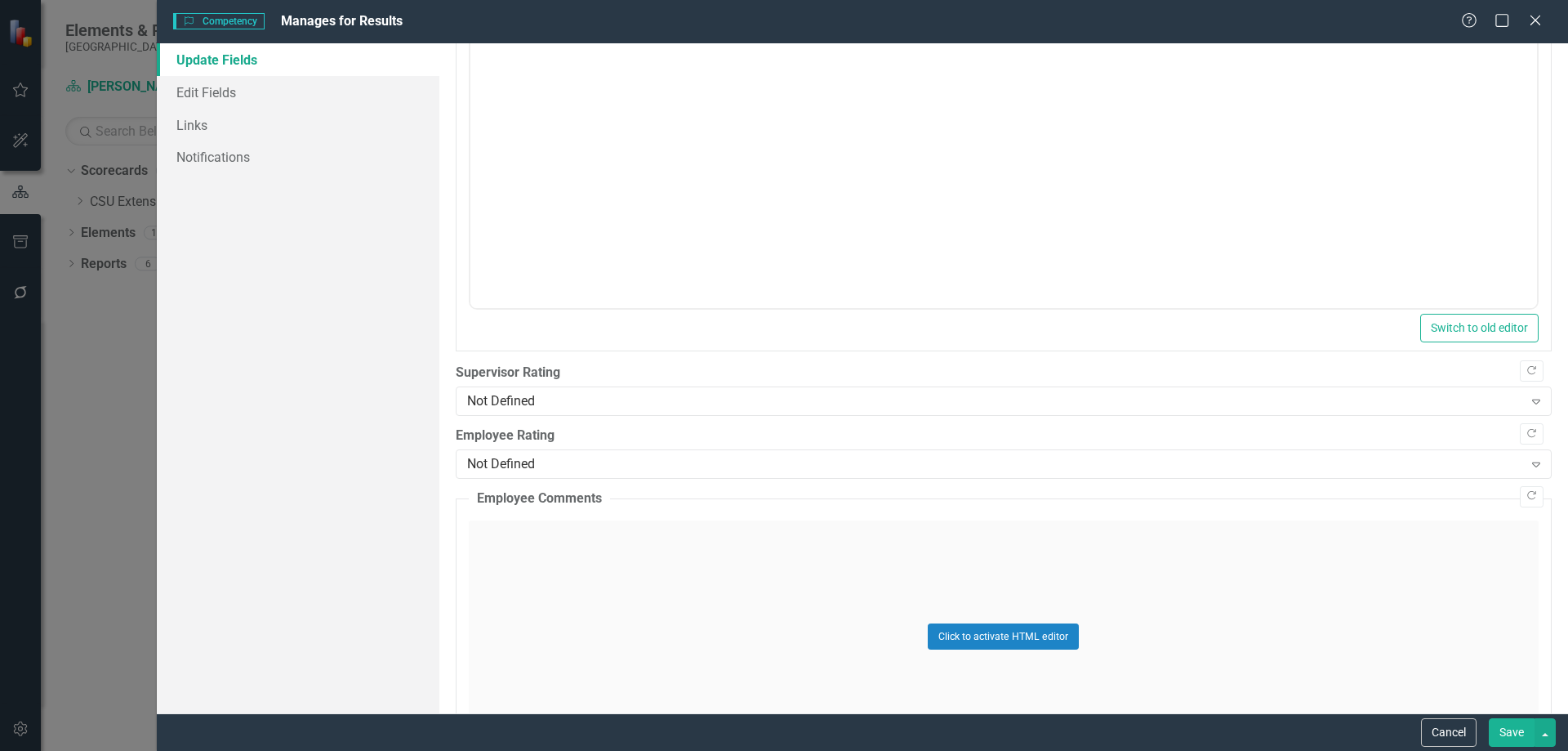
scroll to position [327, 0]
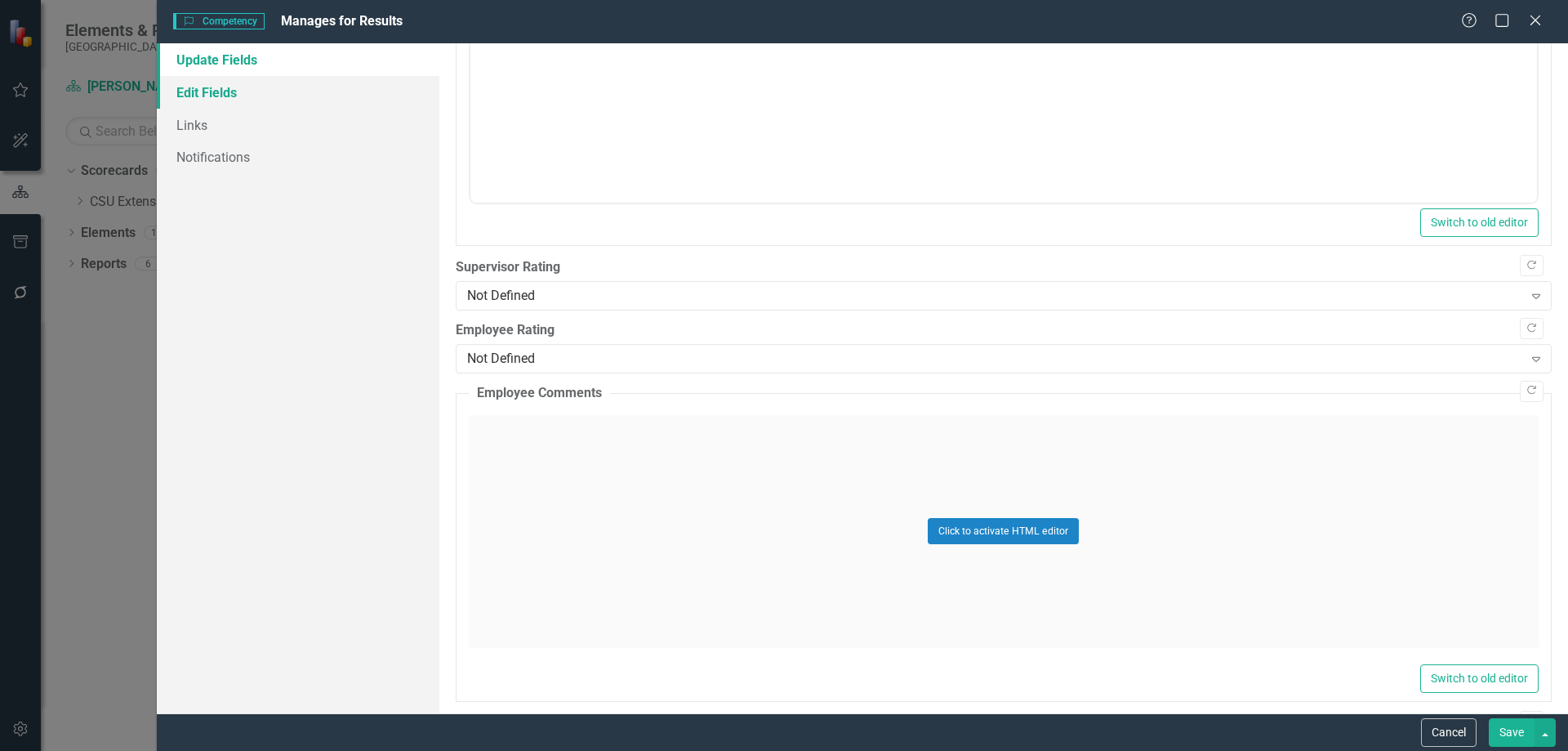
click at [208, 108] on div "Update Fields Edit Fields Links Notifications" at bounding box center [298, 379] width 283 height 670
click at [189, 84] on link "Edit Fields" at bounding box center [298, 92] width 283 height 32
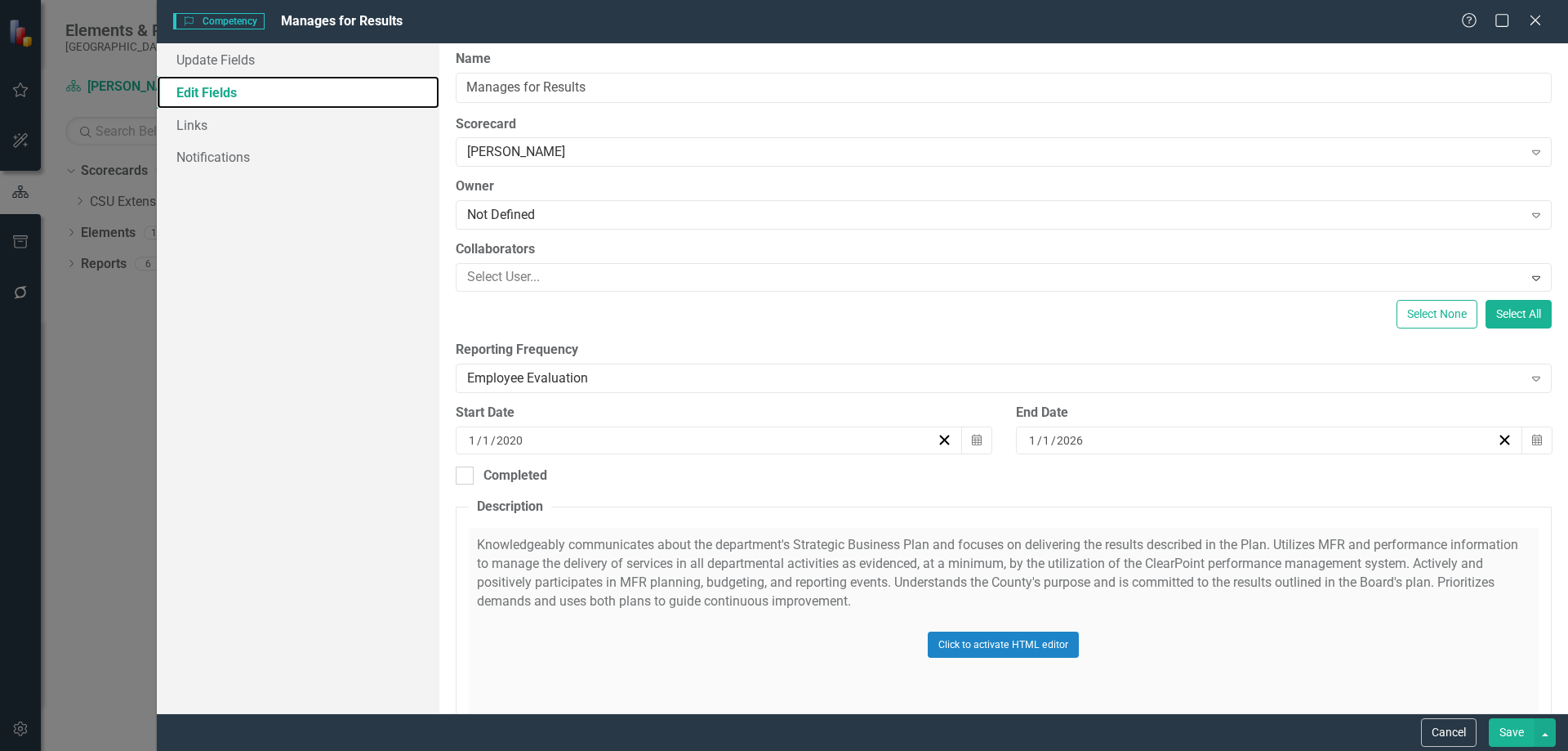
scroll to position [0, 0]
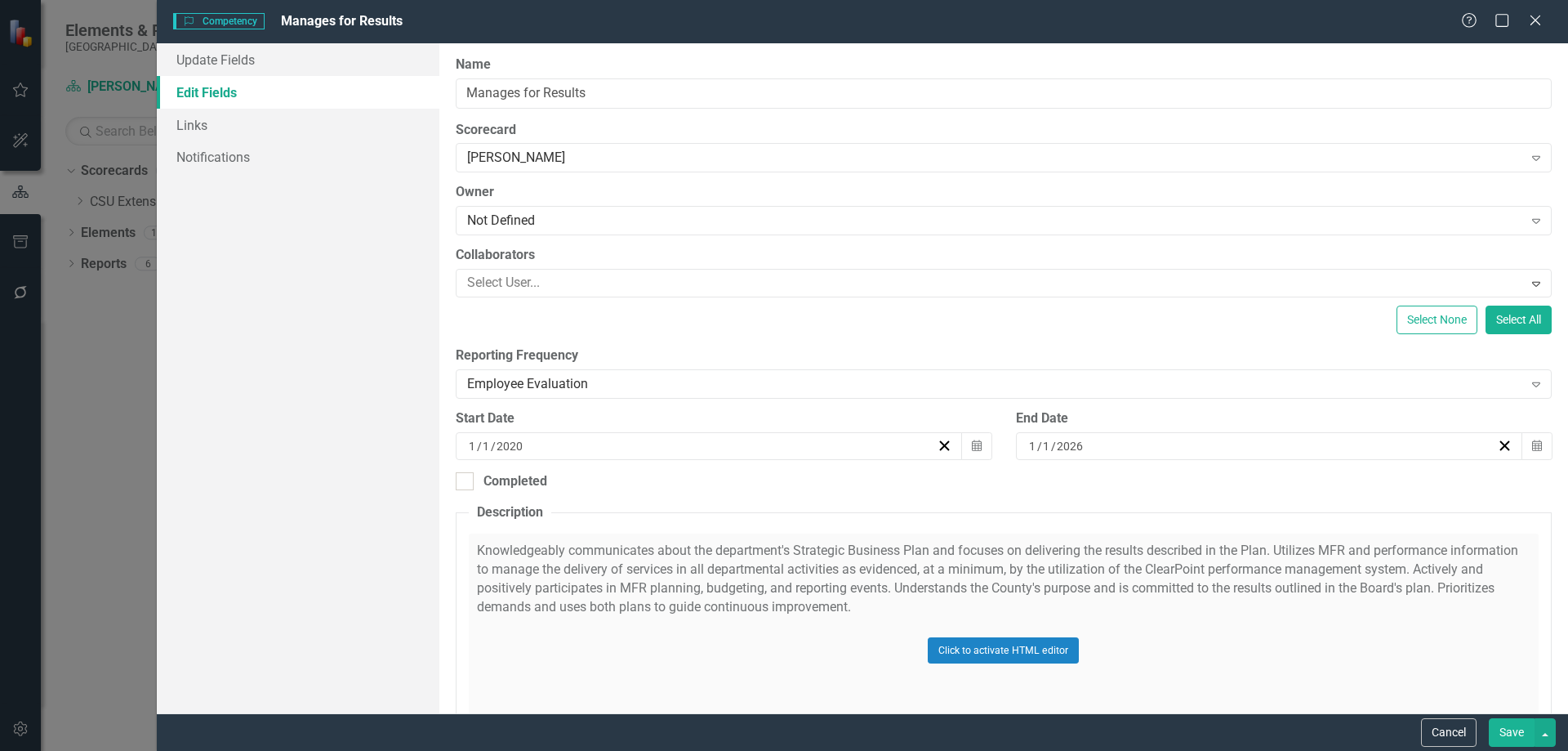
click at [1507, 733] on button "Save" at bounding box center [1512, 732] width 46 height 28
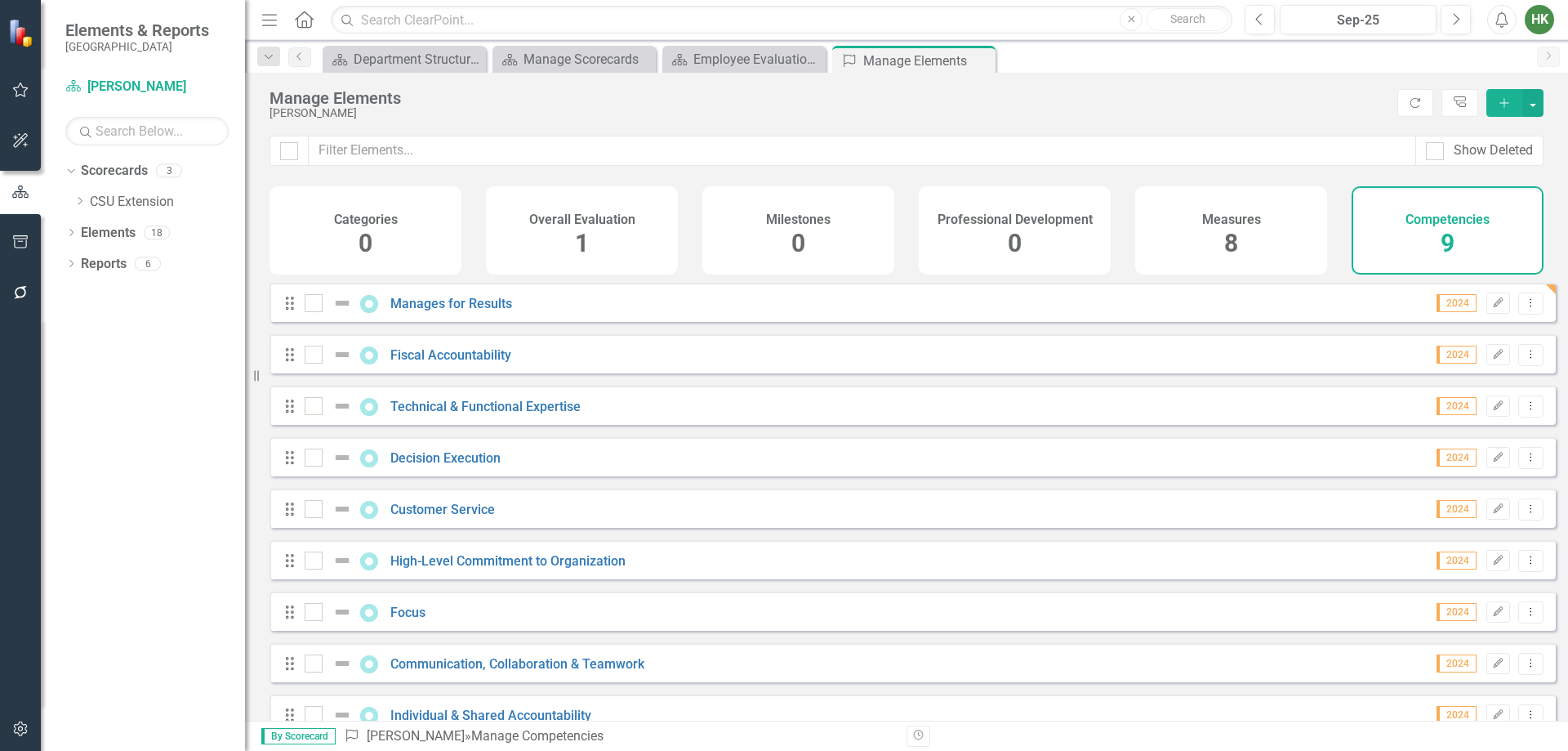
click at [1244, 234] on div "Measures 8" at bounding box center [1231, 230] width 192 height 88
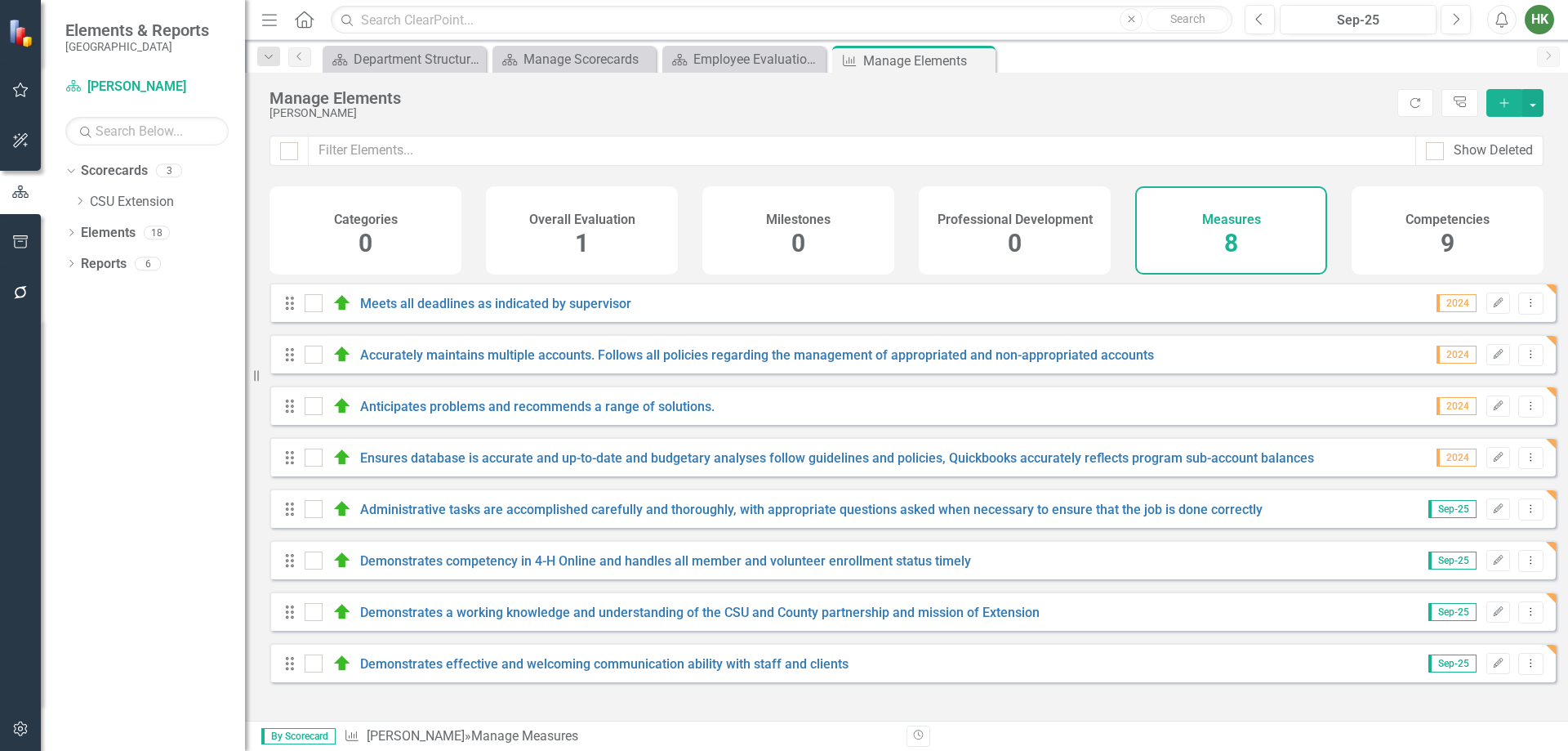
click at [1415, 233] on div "Competencies 9" at bounding box center [1447, 230] width 192 height 88
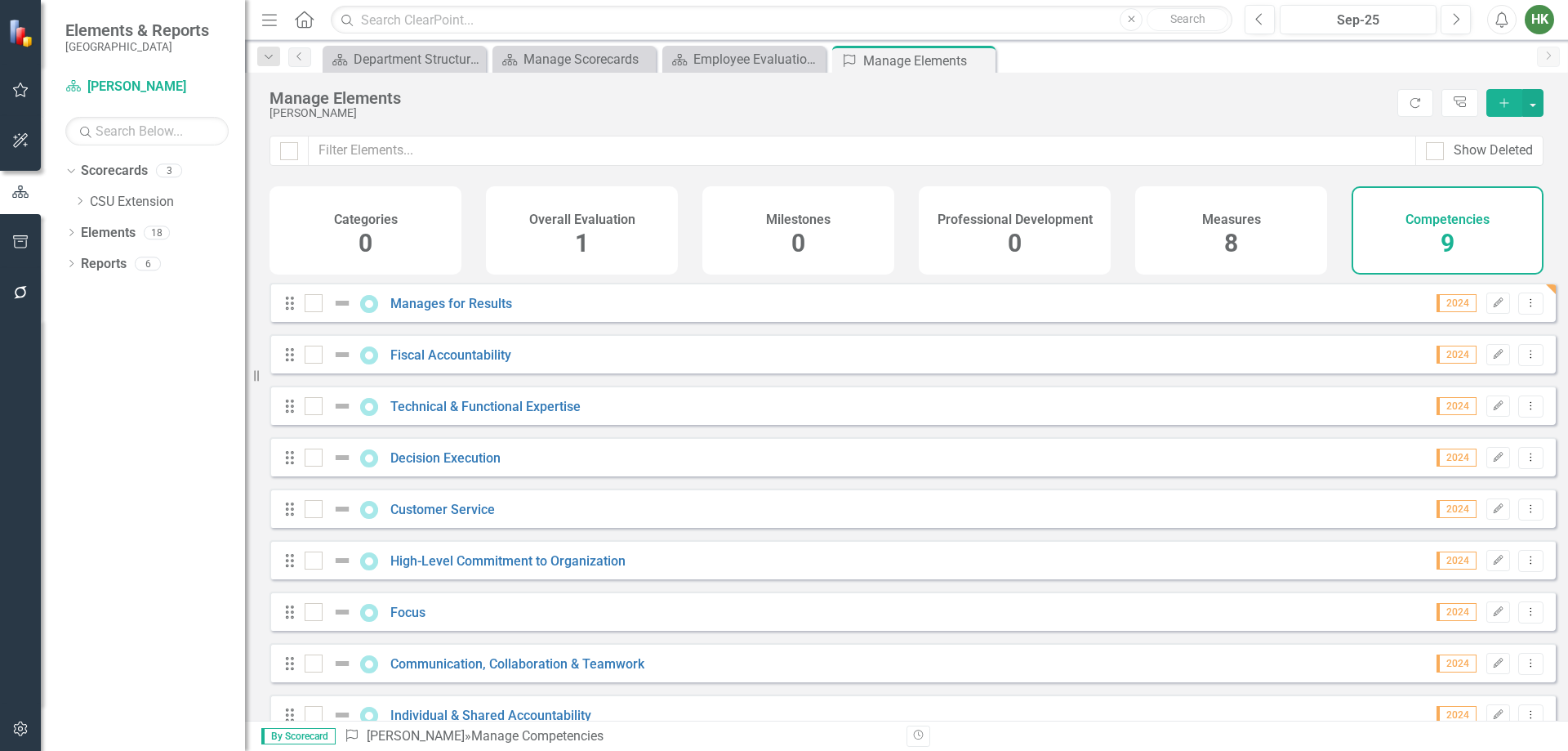
scroll to position [38, 0]
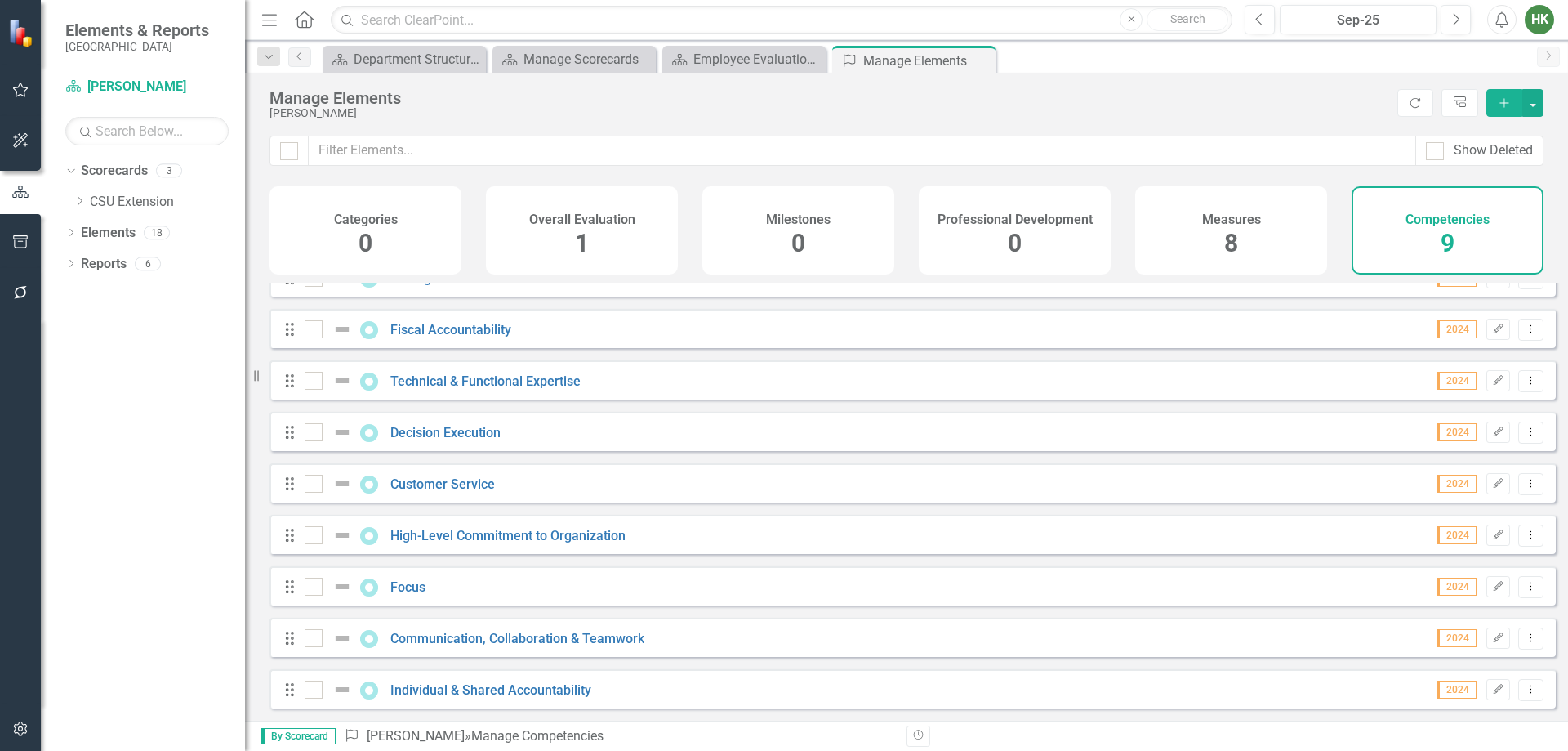
click at [553, 220] on h4 "Overall Evaluation" at bounding box center [583, 219] width 106 height 14
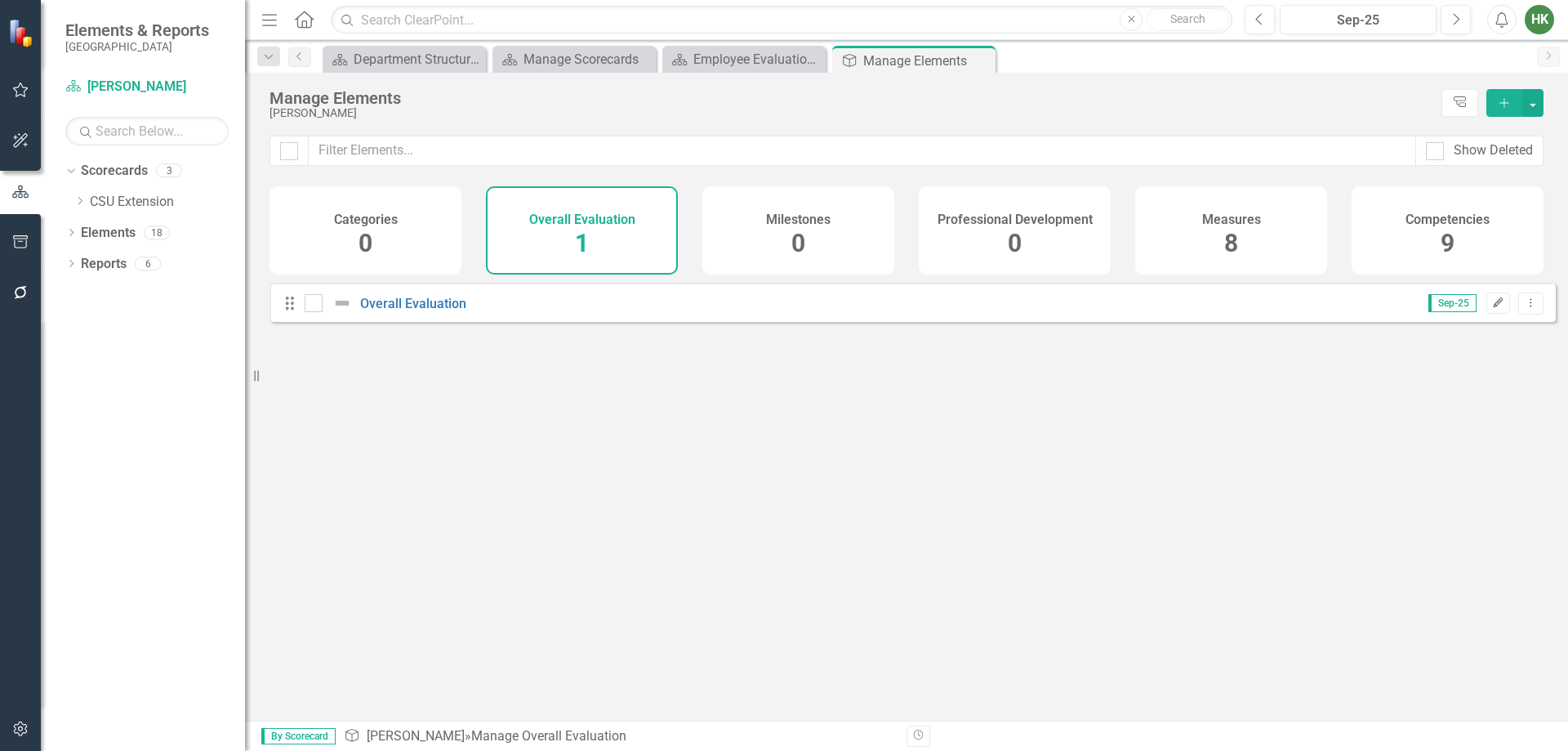
click at [1486, 311] on button "Edit" at bounding box center [1498, 303] width 24 height 21
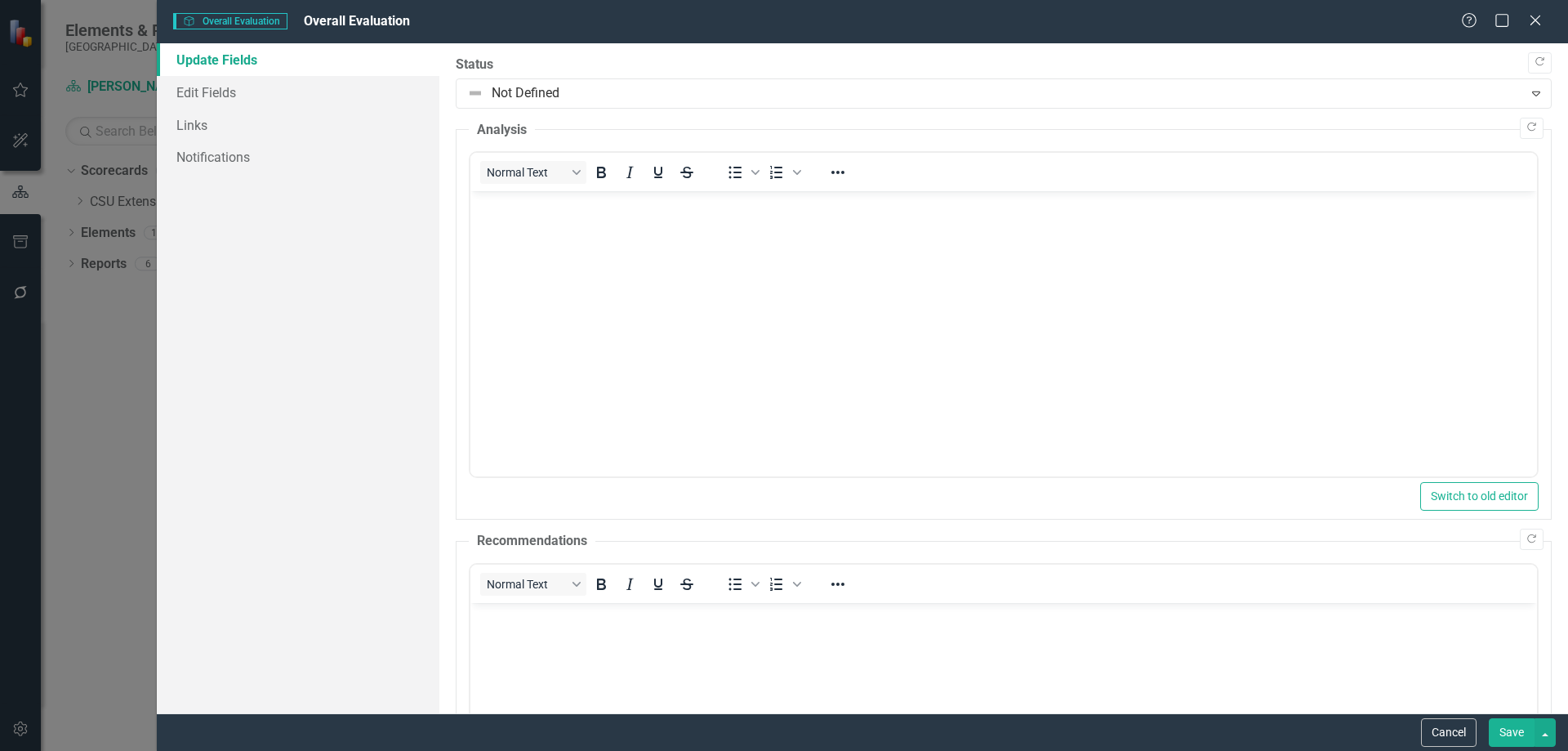
click at [499, 124] on legend "Analysis" at bounding box center [502, 130] width 66 height 19
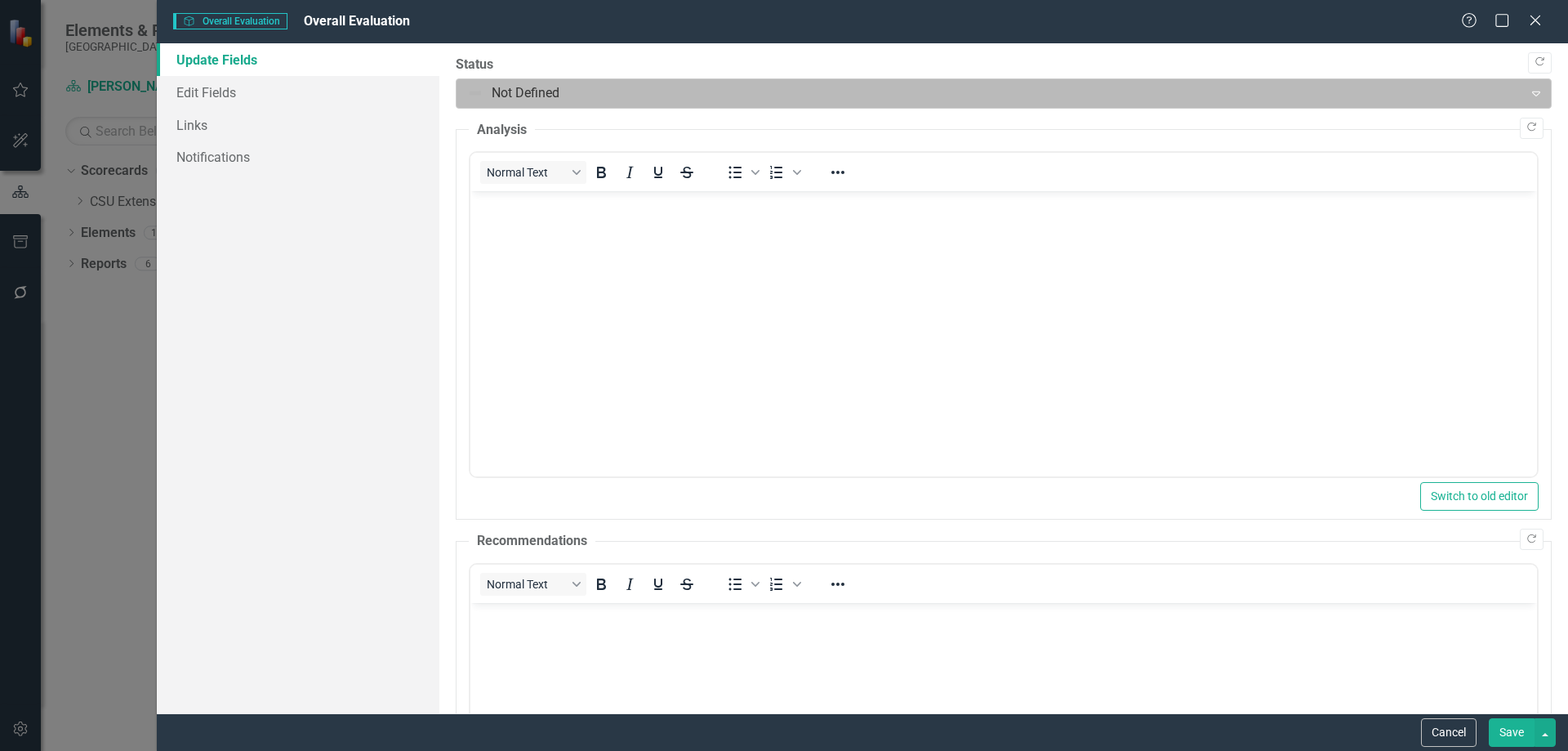
click at [506, 103] on div at bounding box center [990, 93] width 1046 height 22
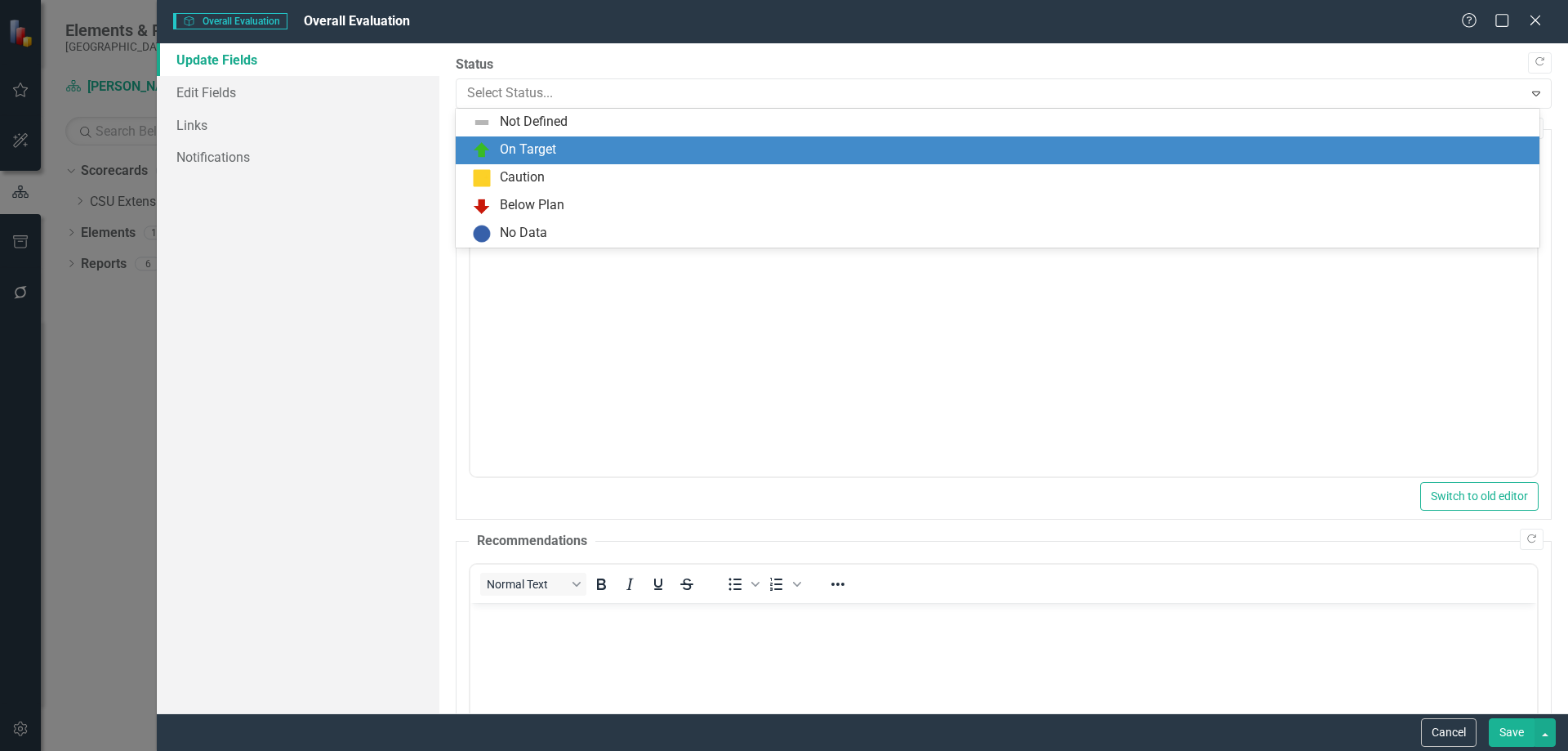
click at [513, 149] on div "On Target" at bounding box center [528, 150] width 56 height 19
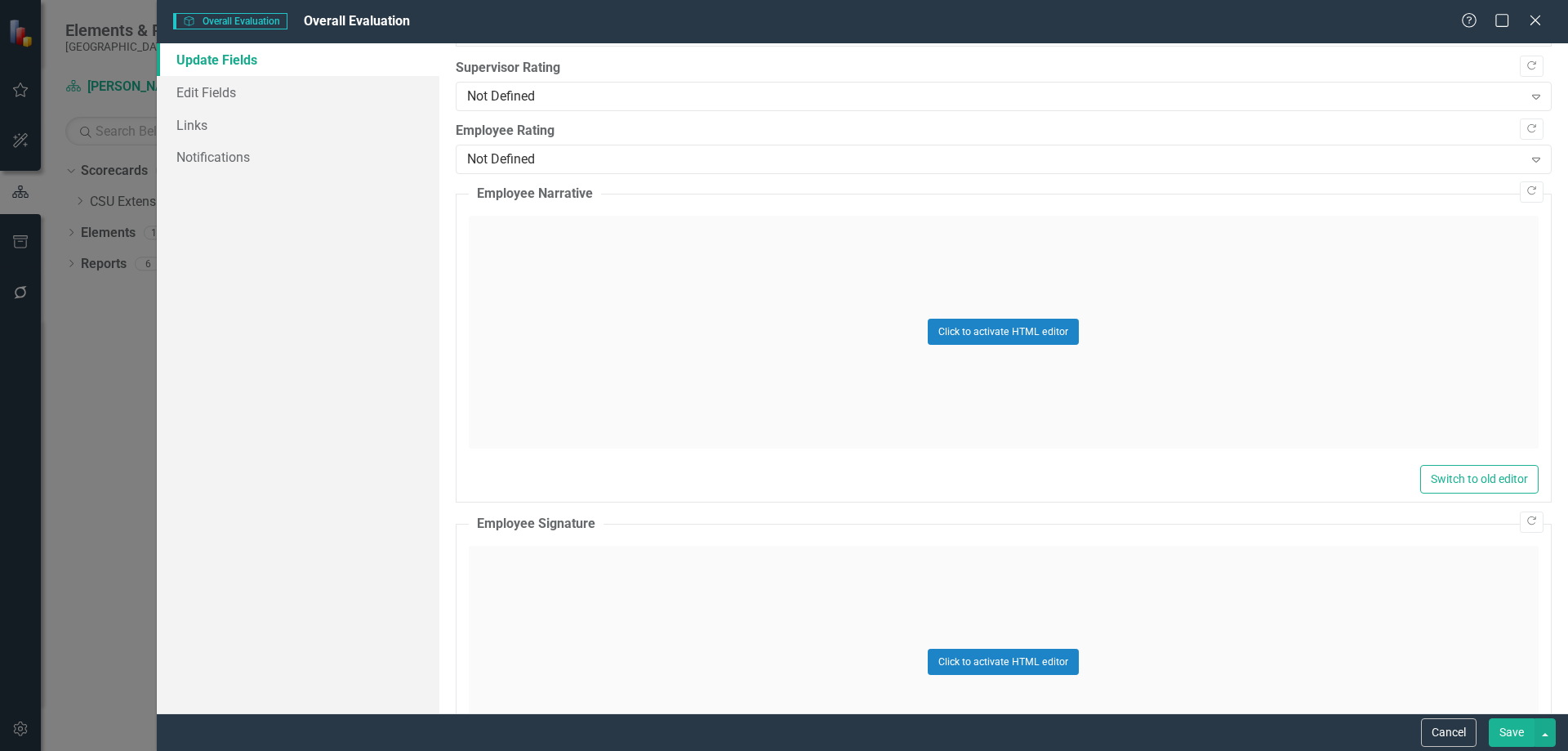
scroll to position [899, 0]
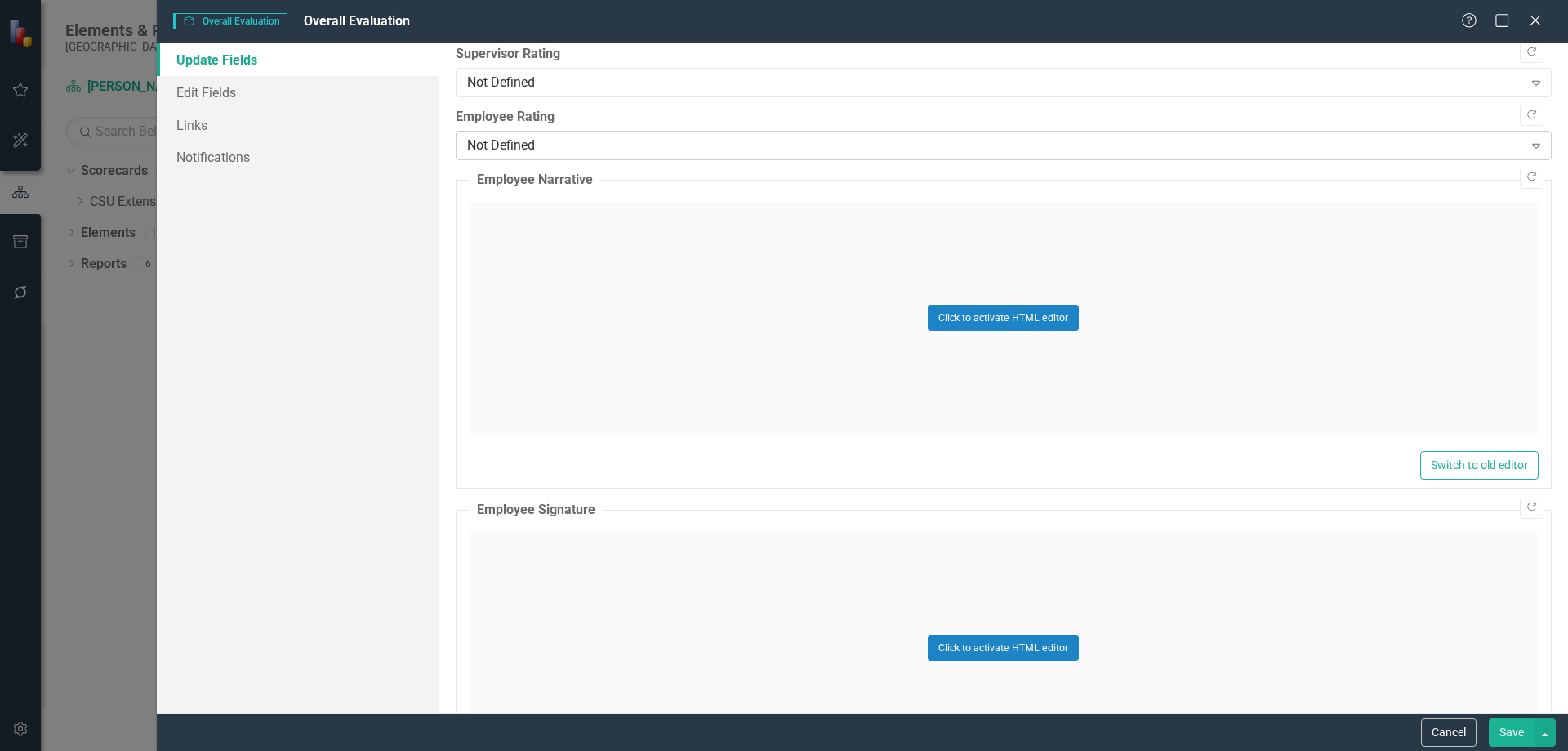
click at [630, 145] on div "Not Defined" at bounding box center [995, 146] width 1056 height 19
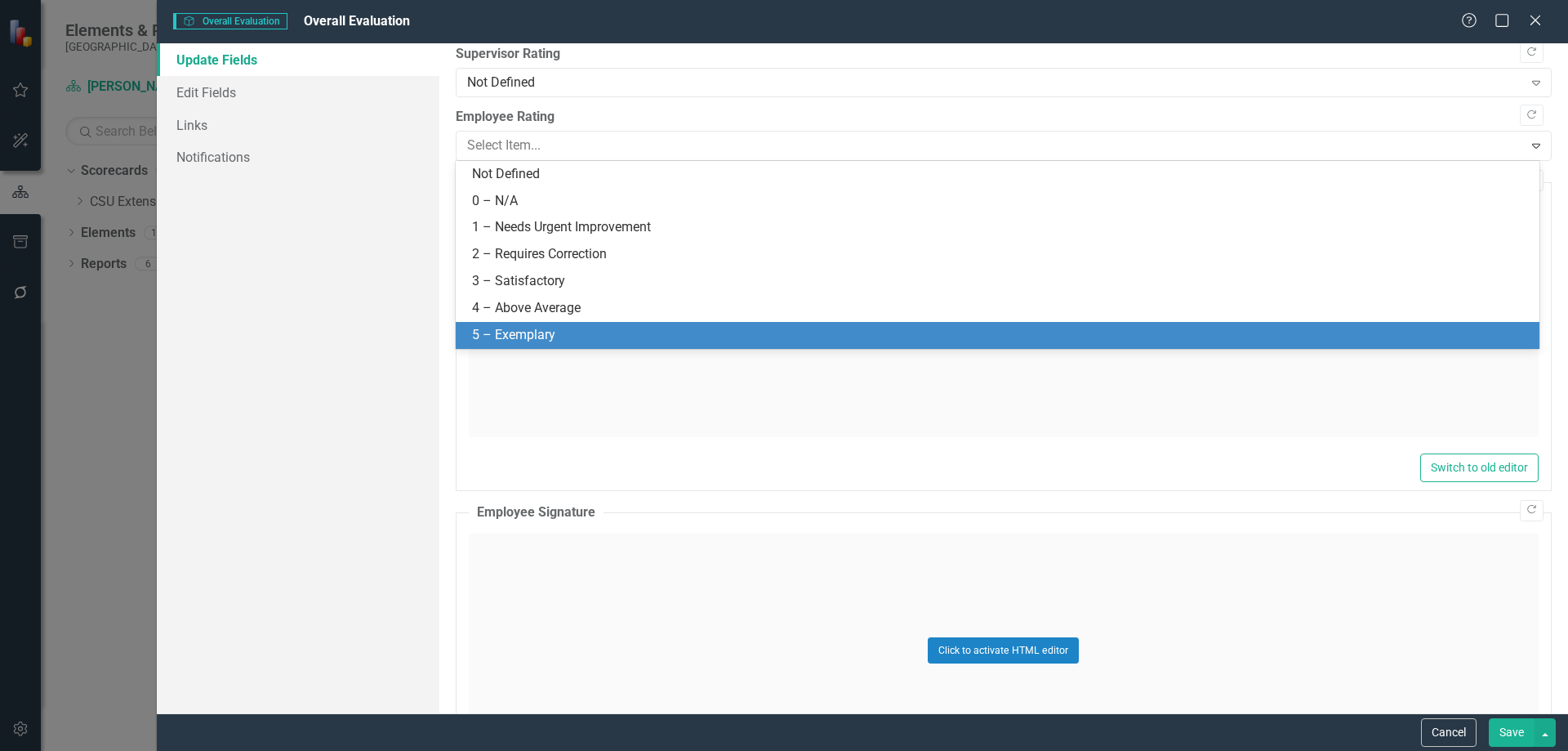
click at [618, 326] on div "5 – Exemplary" at bounding box center [1000, 335] width 1057 height 19
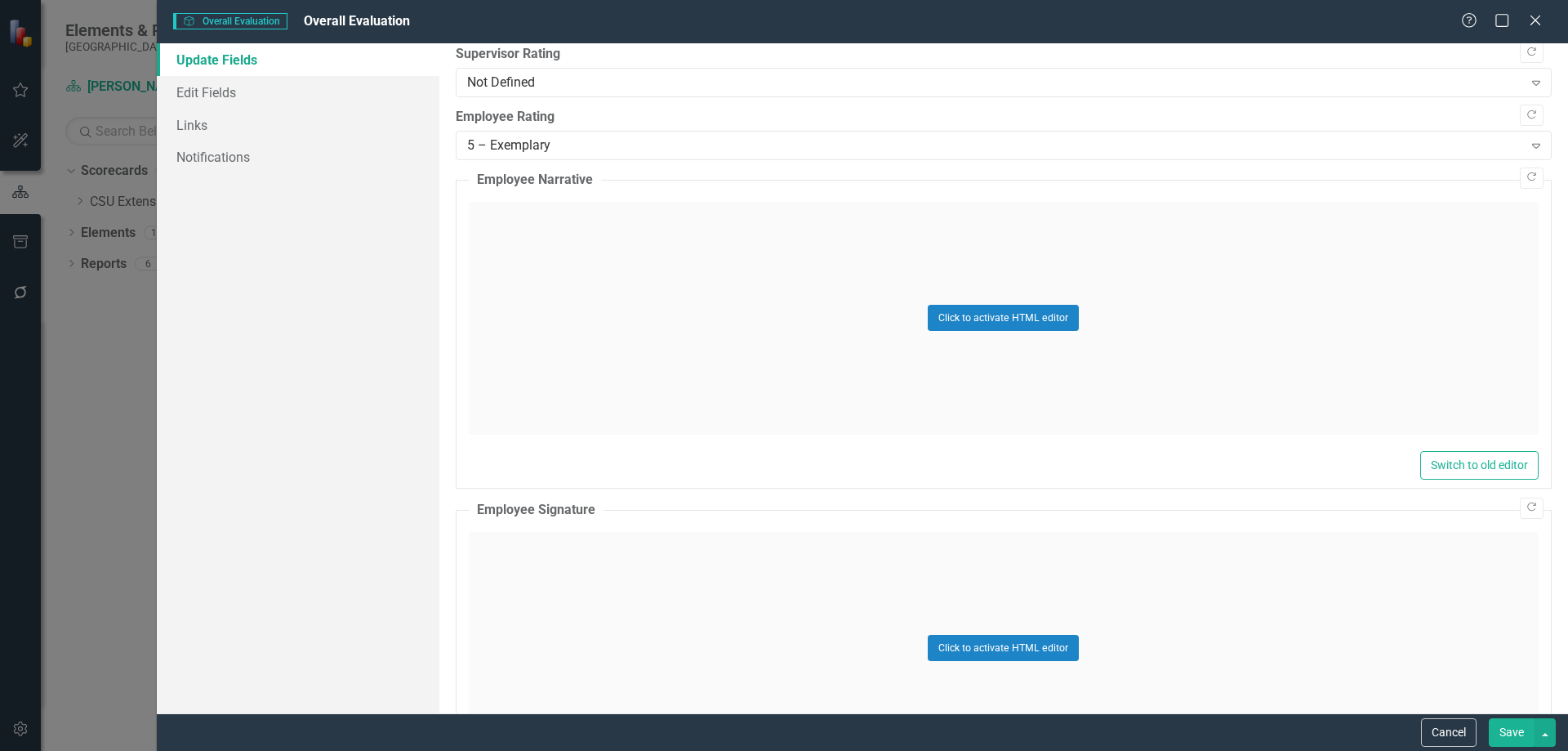
scroll to position [1307, 0]
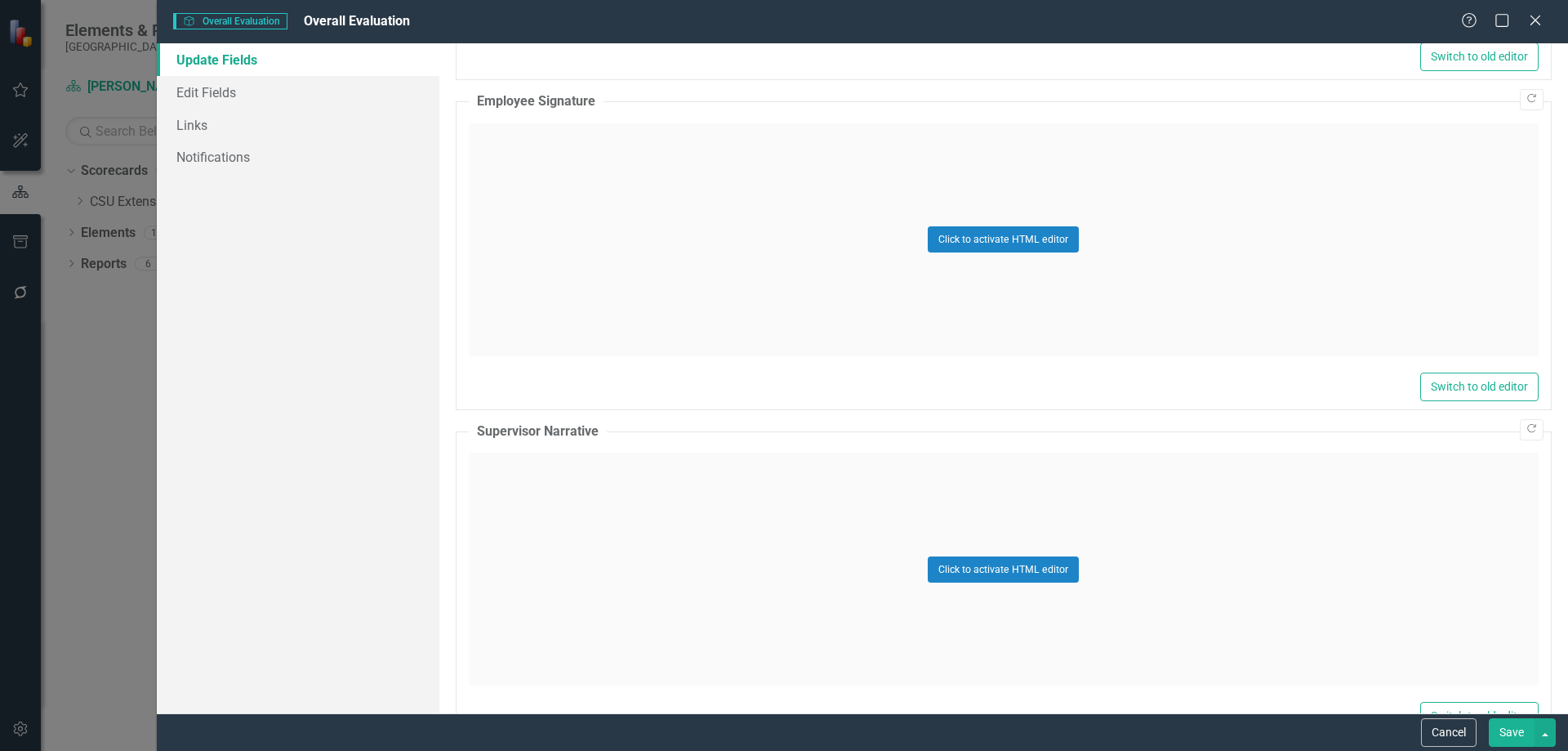
click at [688, 232] on div "Click to activate HTML editor" at bounding box center [1003, 239] width 1070 height 233
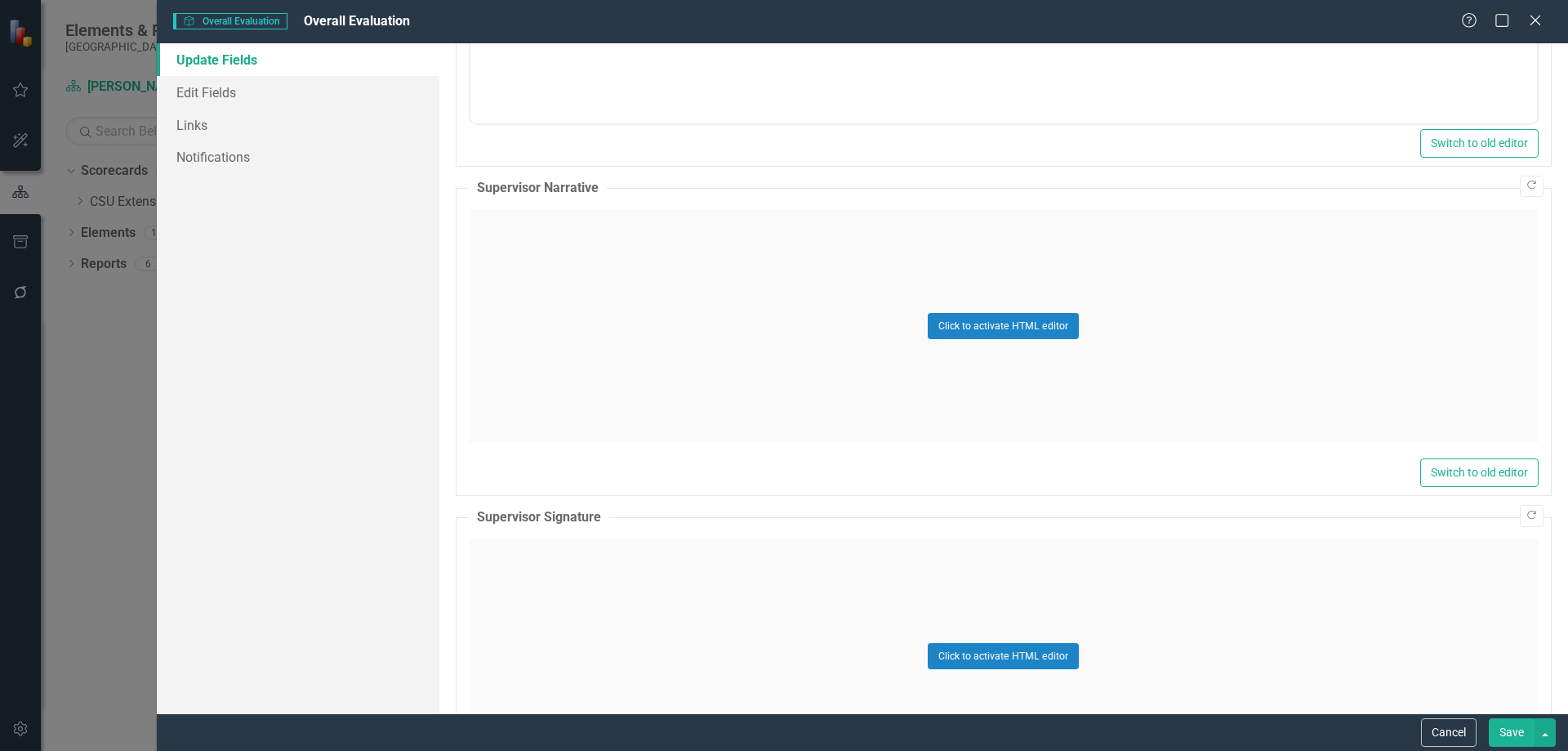
scroll to position [1634, 0]
click at [833, 312] on div "Click to activate HTML editor" at bounding box center [1003, 324] width 1070 height 233
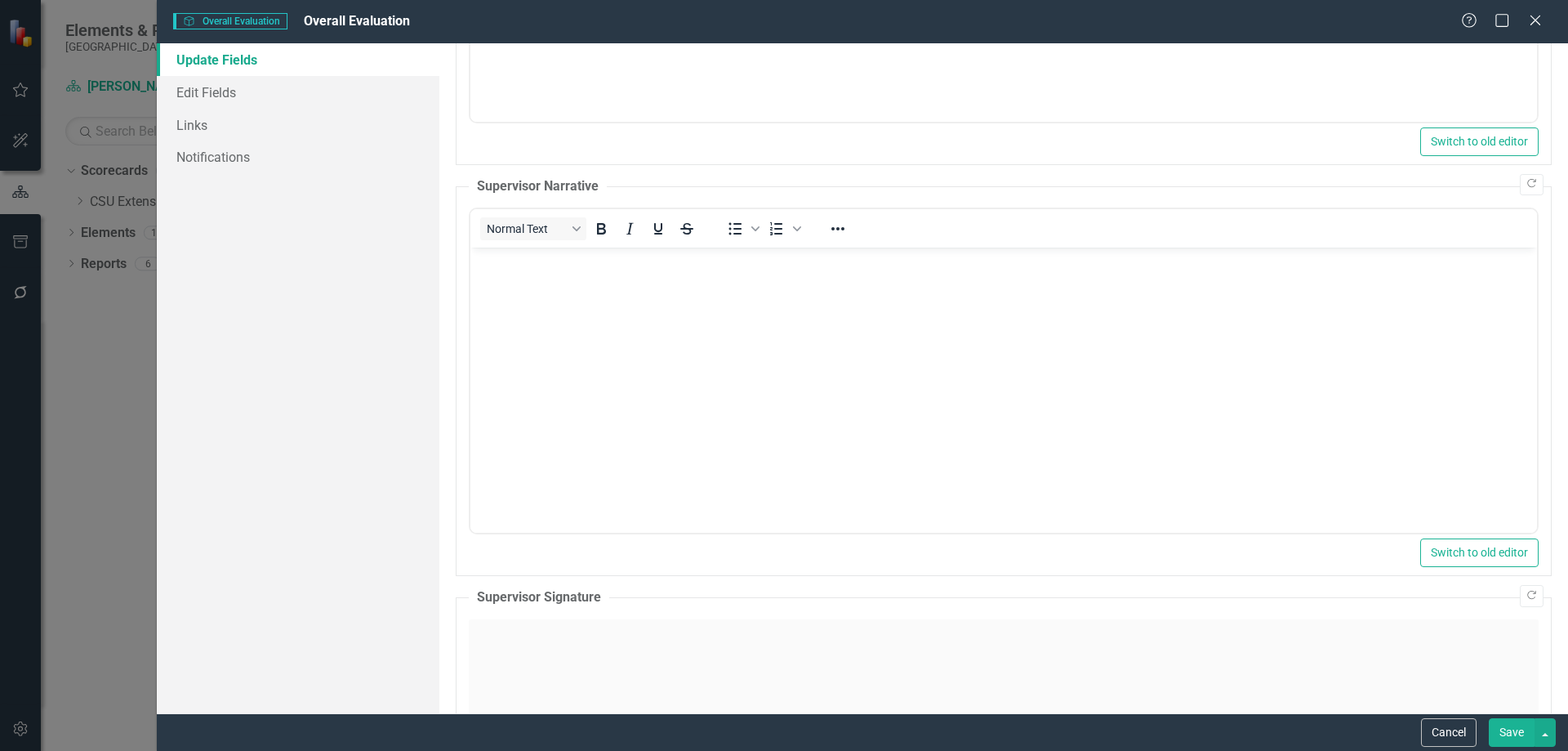
scroll to position [0, 0]
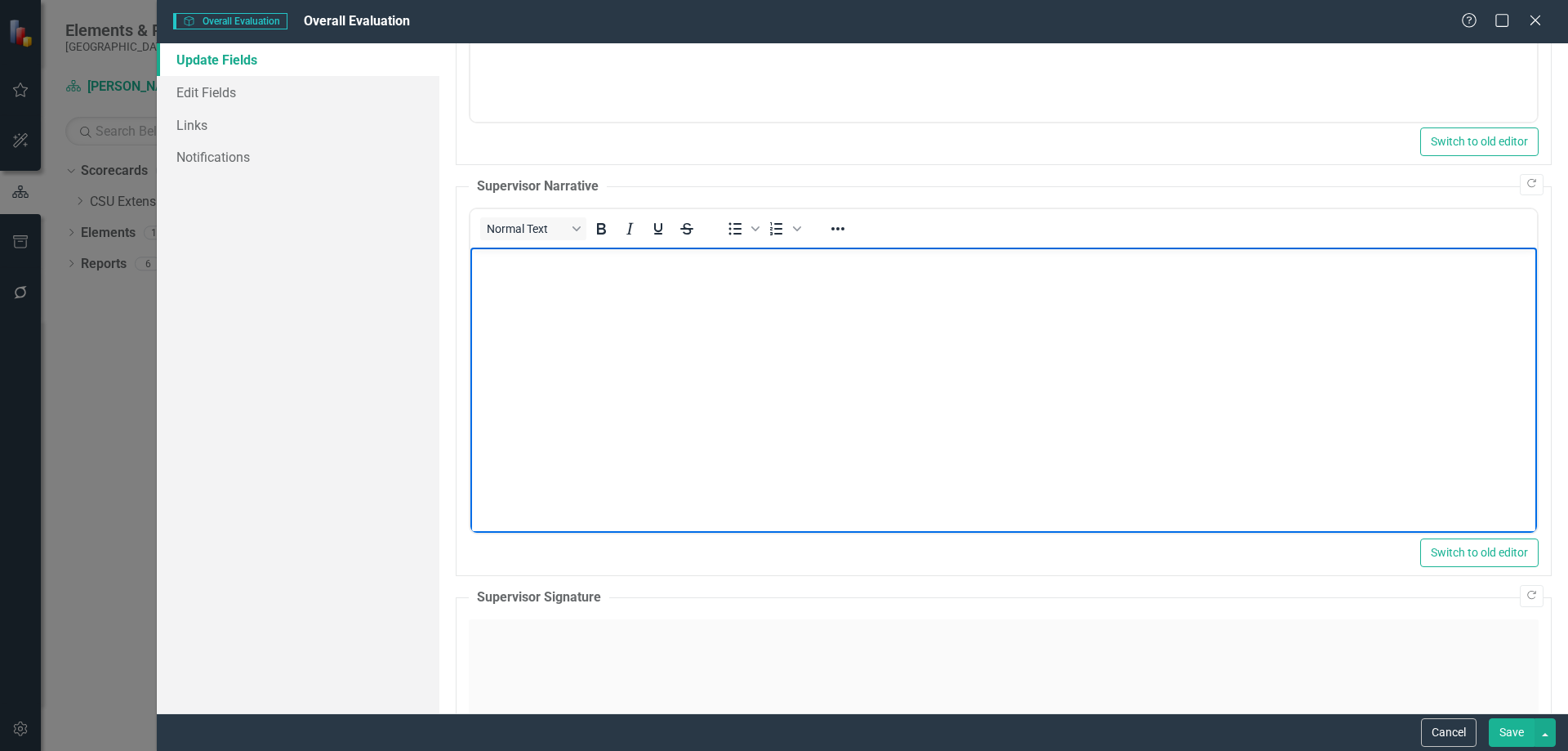
click at [553, 261] on p "Rich Text Area. Press ALT-0 for help." at bounding box center [1002, 261] width 1058 height 20
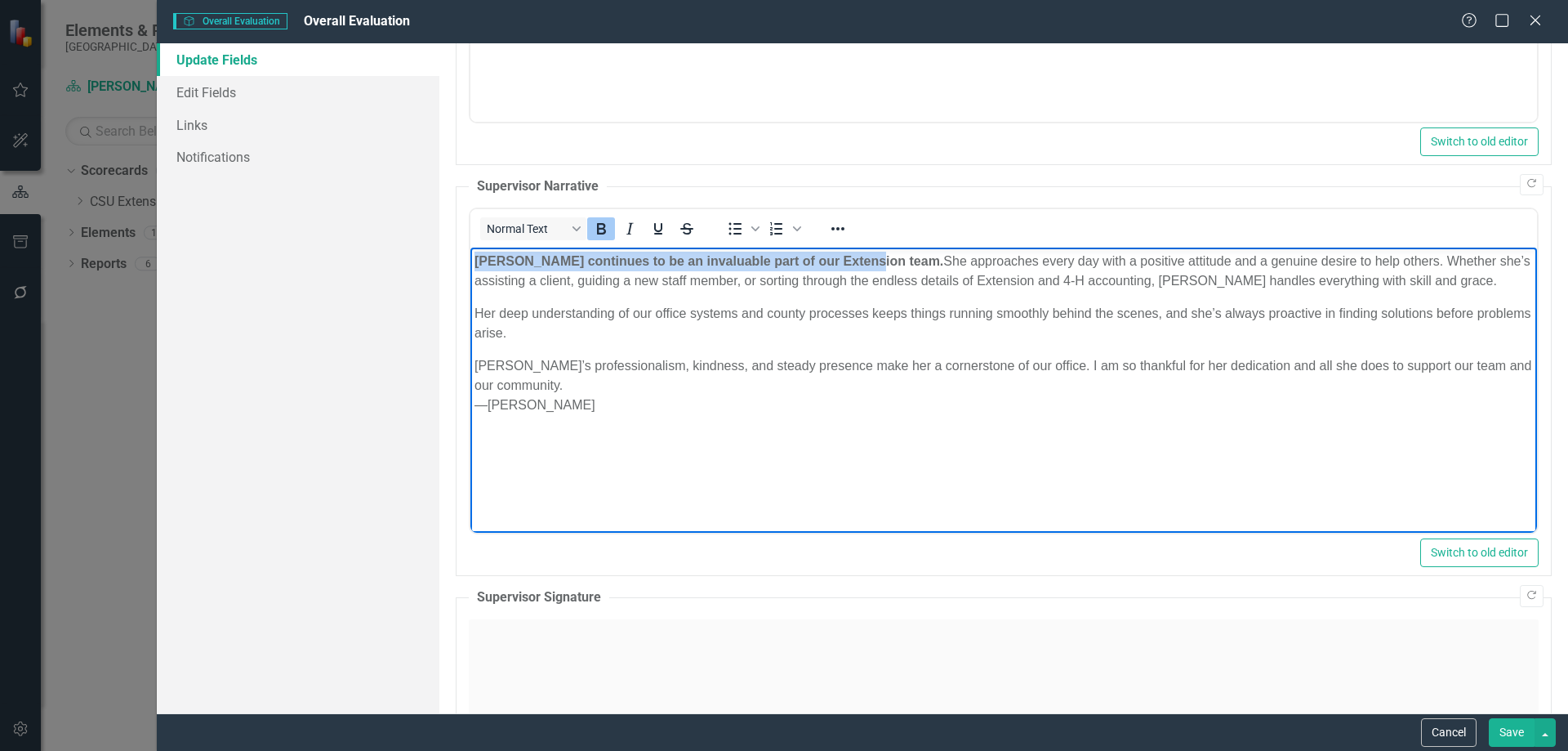
drag, startPoint x: 858, startPoint y: 261, endPoint x: 438, endPoint y: 239, distance: 420.6
click at [470, 248] on html "[PERSON_NAME] continues to be an invaluable part of our Extension team. She app…" at bounding box center [1003, 370] width 1067 height 245
click at [771, 460] on body "[PERSON_NAME] continues to be an invaluable part of our Extension team. She app…" at bounding box center [1003, 370] width 1067 height 245
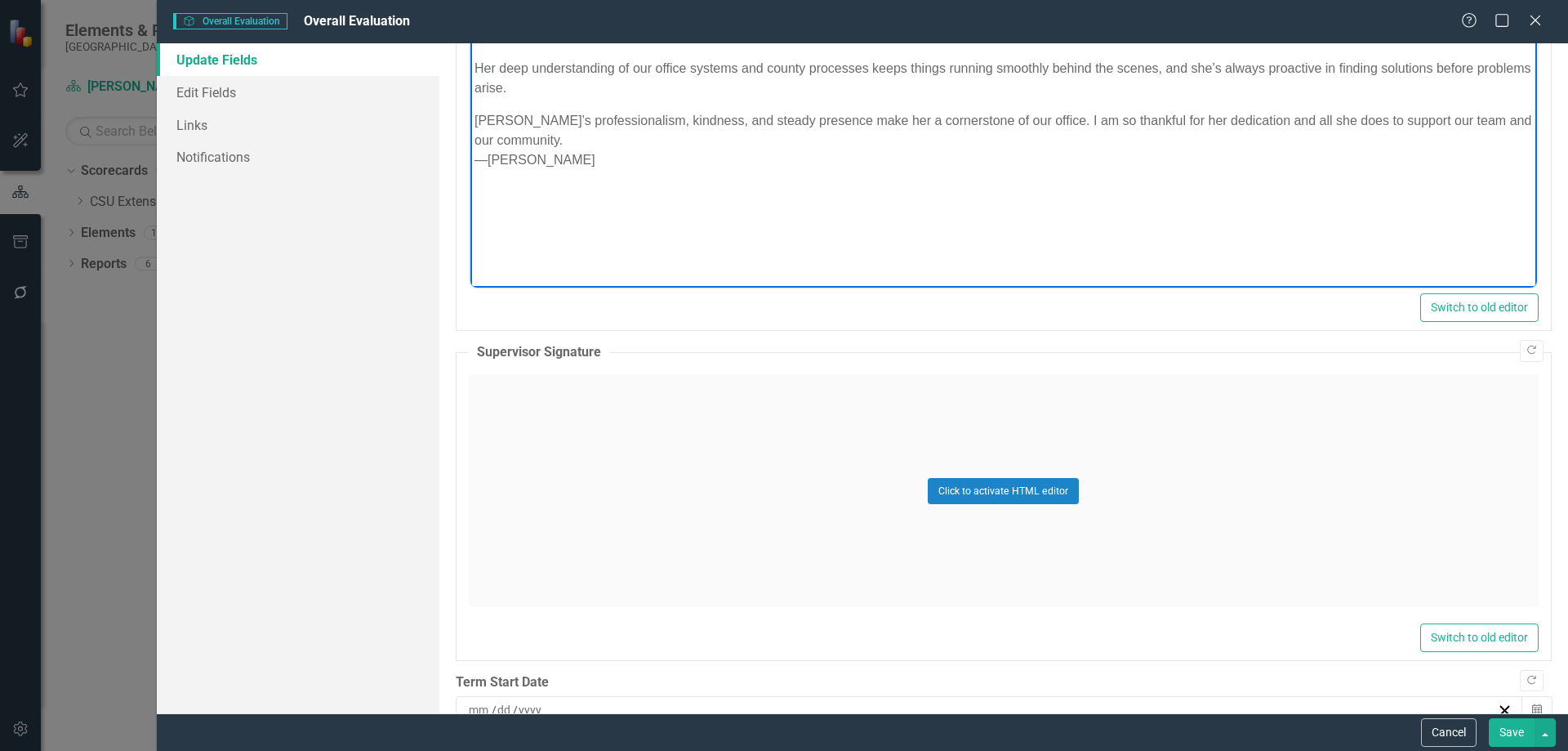
scroll to position [2040, 0]
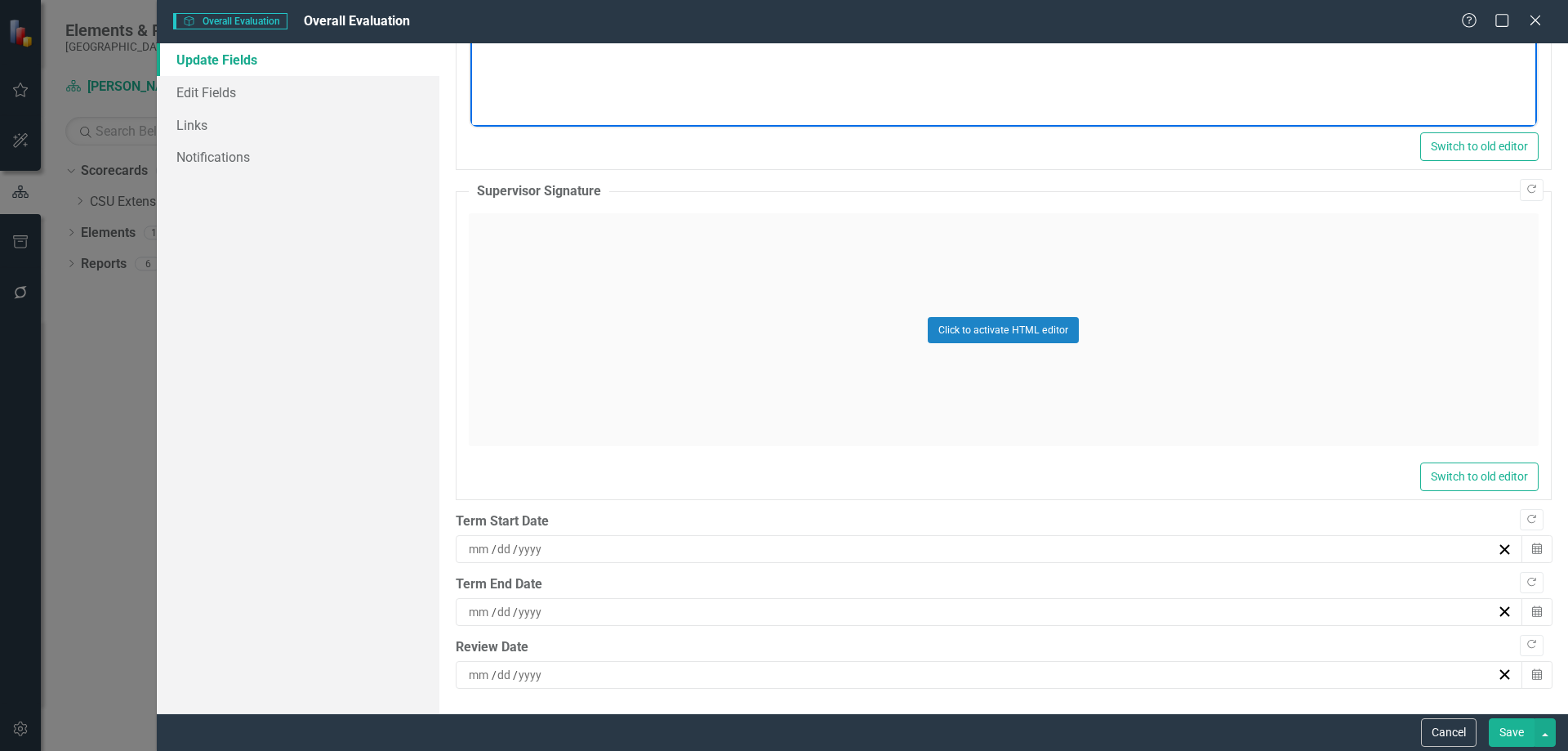
click at [730, 262] on div "Click to activate HTML editor" at bounding box center [1003, 329] width 1070 height 233
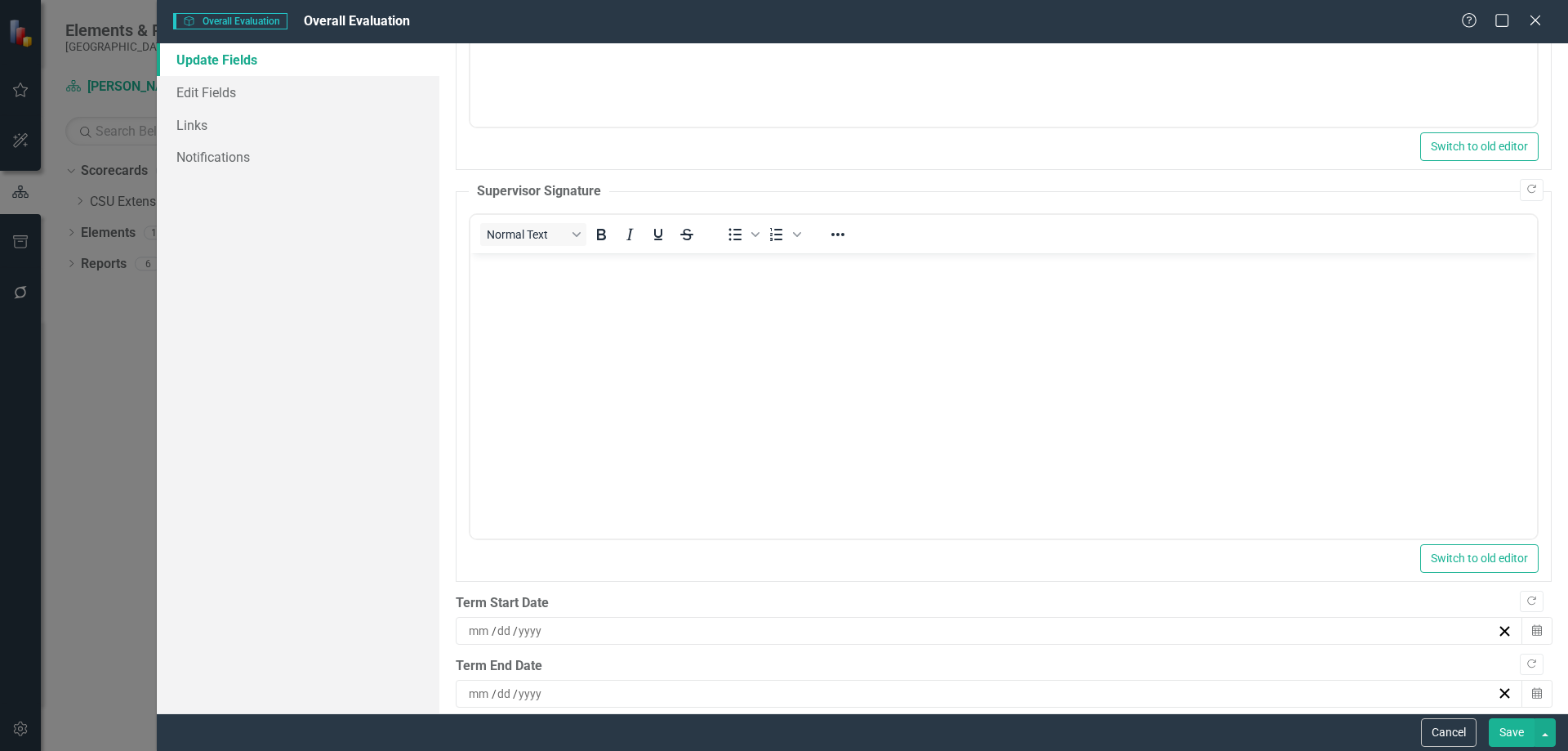
scroll to position [0, 0]
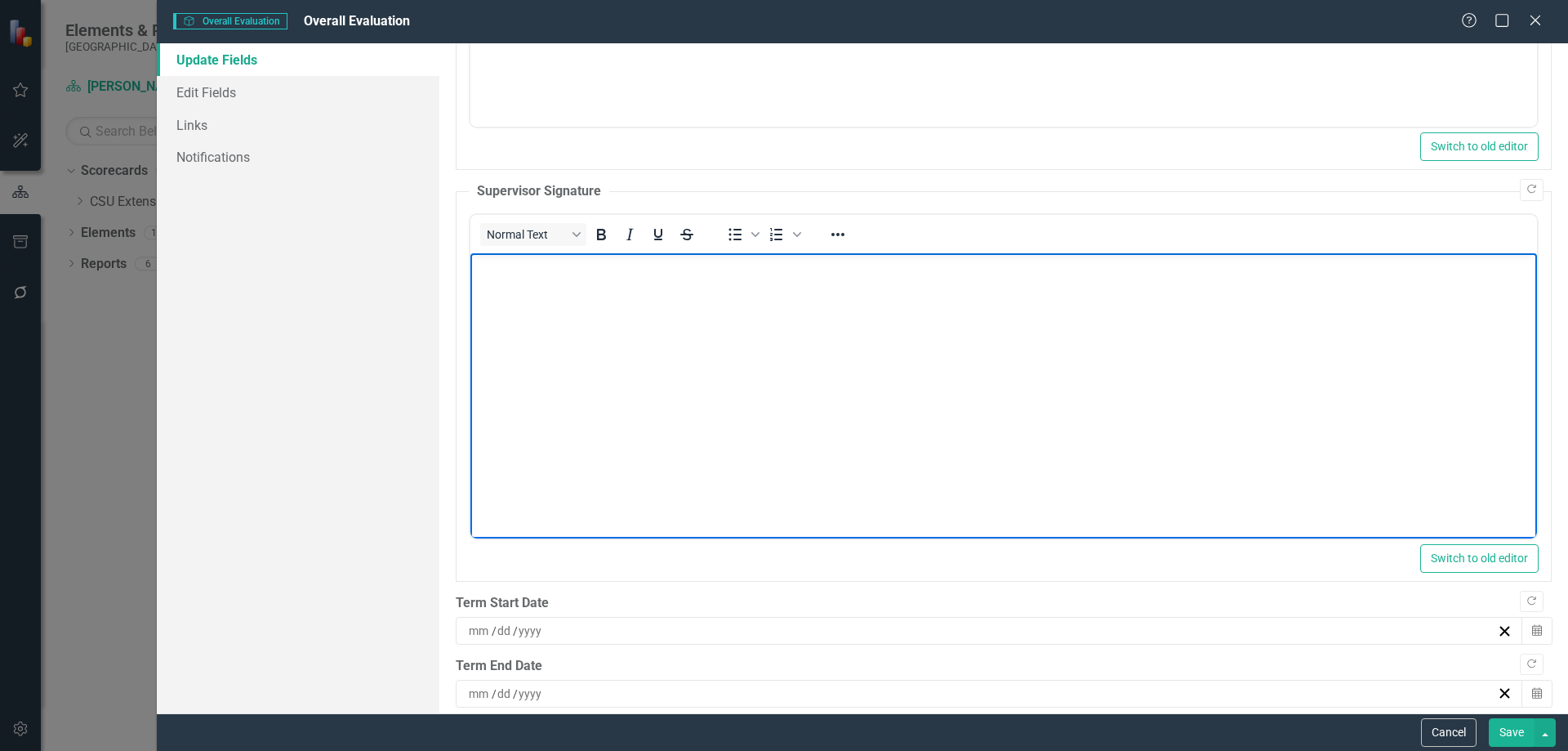
click at [706, 347] on body "Rich Text Area. Press ALT-0 for help." at bounding box center [1003, 376] width 1067 height 245
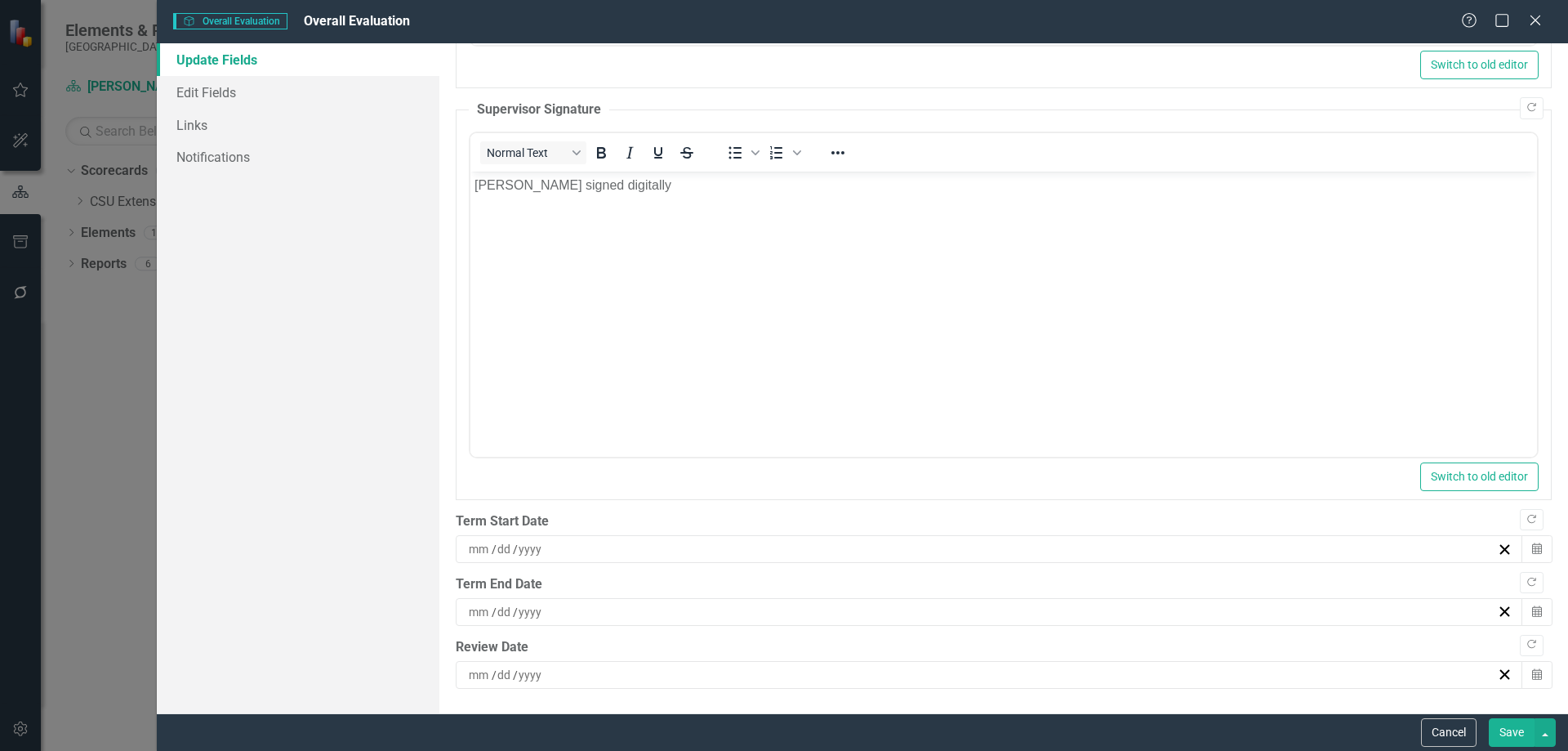
click at [547, 558] on div "/ /" at bounding box center [989, 549] width 1068 height 28
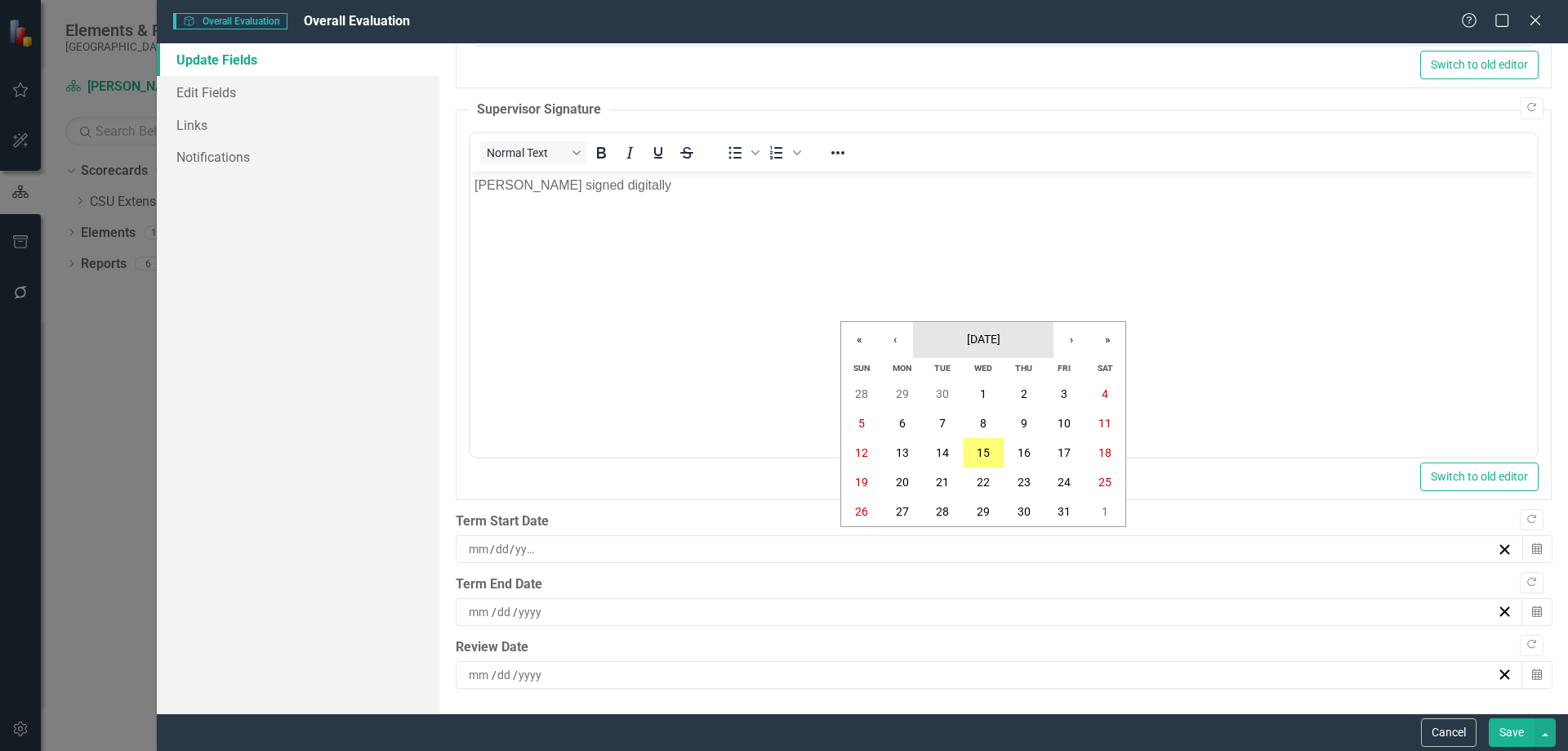
click at [967, 346] on span "[DATE]" at bounding box center [983, 339] width 33 height 13
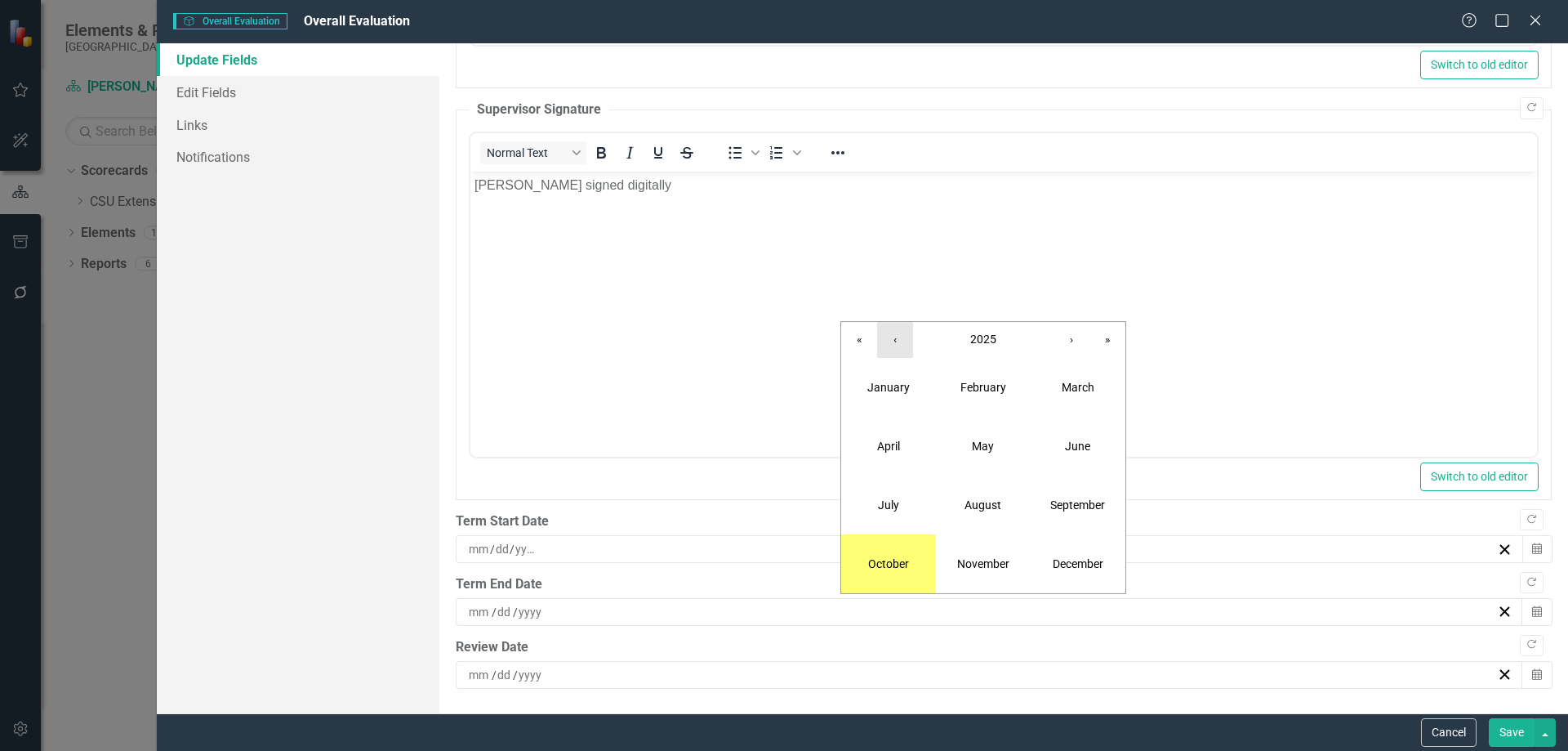
click at [890, 343] on button "‹" at bounding box center [895, 340] width 36 height 36
click at [1060, 509] on abbr "September" at bounding box center [1078, 505] width 55 height 13
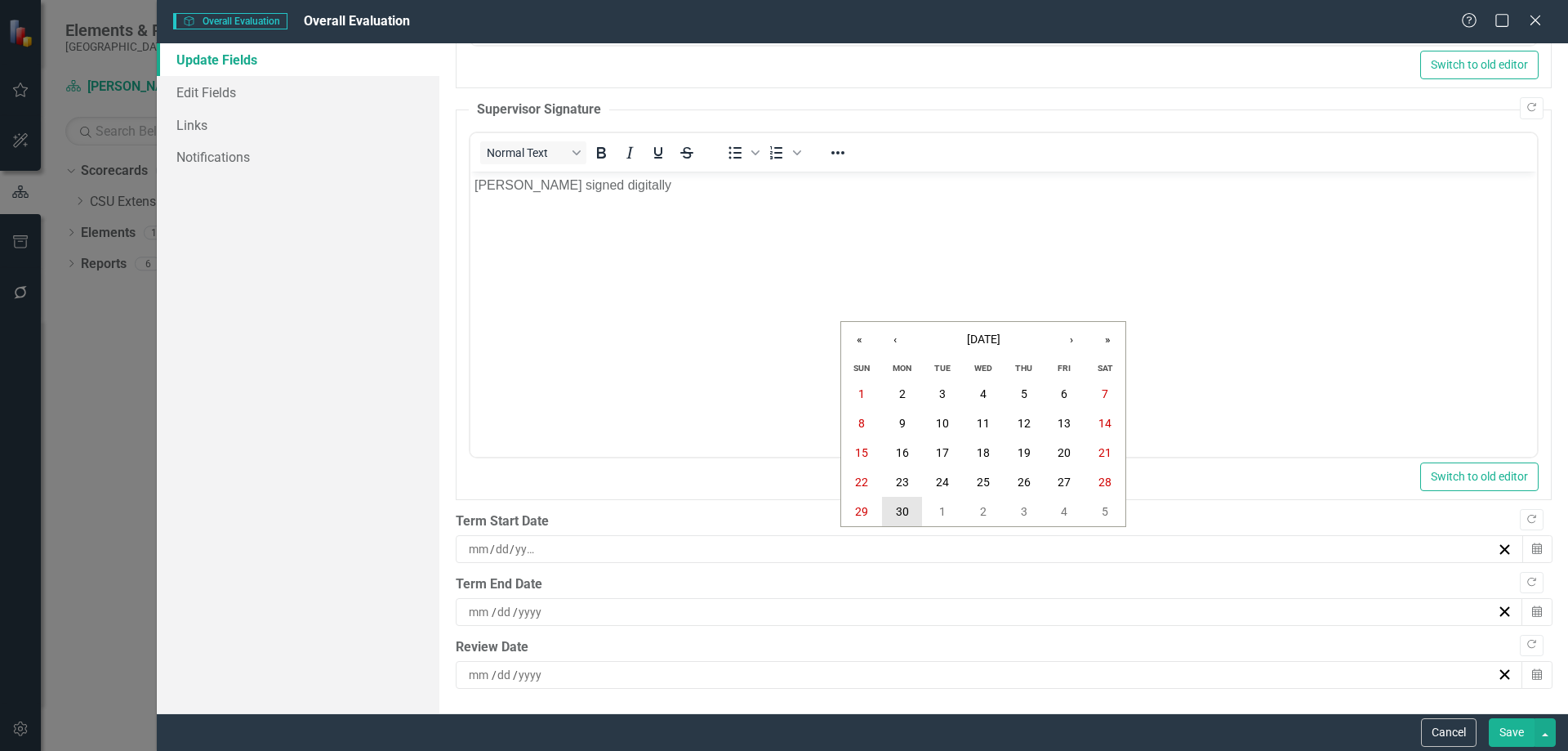
click at [896, 515] on abbr "30" at bounding box center [903, 512] width 13 height 13
click at [604, 605] on div "/ /" at bounding box center [981, 611] width 1031 height 16
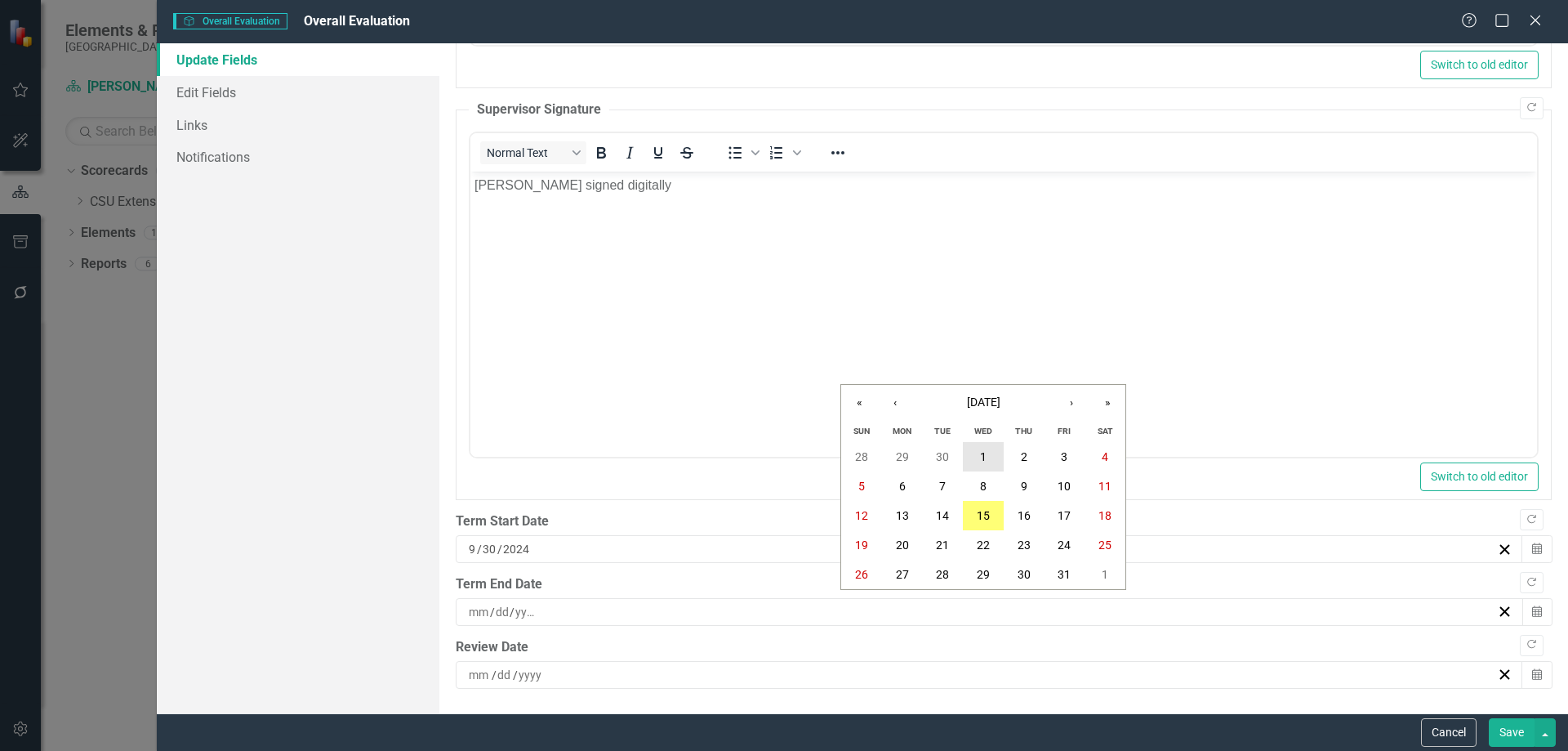
click at [986, 450] on abbr "1" at bounding box center [983, 457] width 7 height 13
click at [613, 612] on div "[DATE]" at bounding box center [981, 611] width 1031 height 16
click at [900, 409] on button "‹" at bounding box center [895, 403] width 36 height 36
click at [944, 573] on abbr "30" at bounding box center [943, 574] width 13 height 13
click at [571, 667] on div "/ /" at bounding box center [981, 674] width 1031 height 16
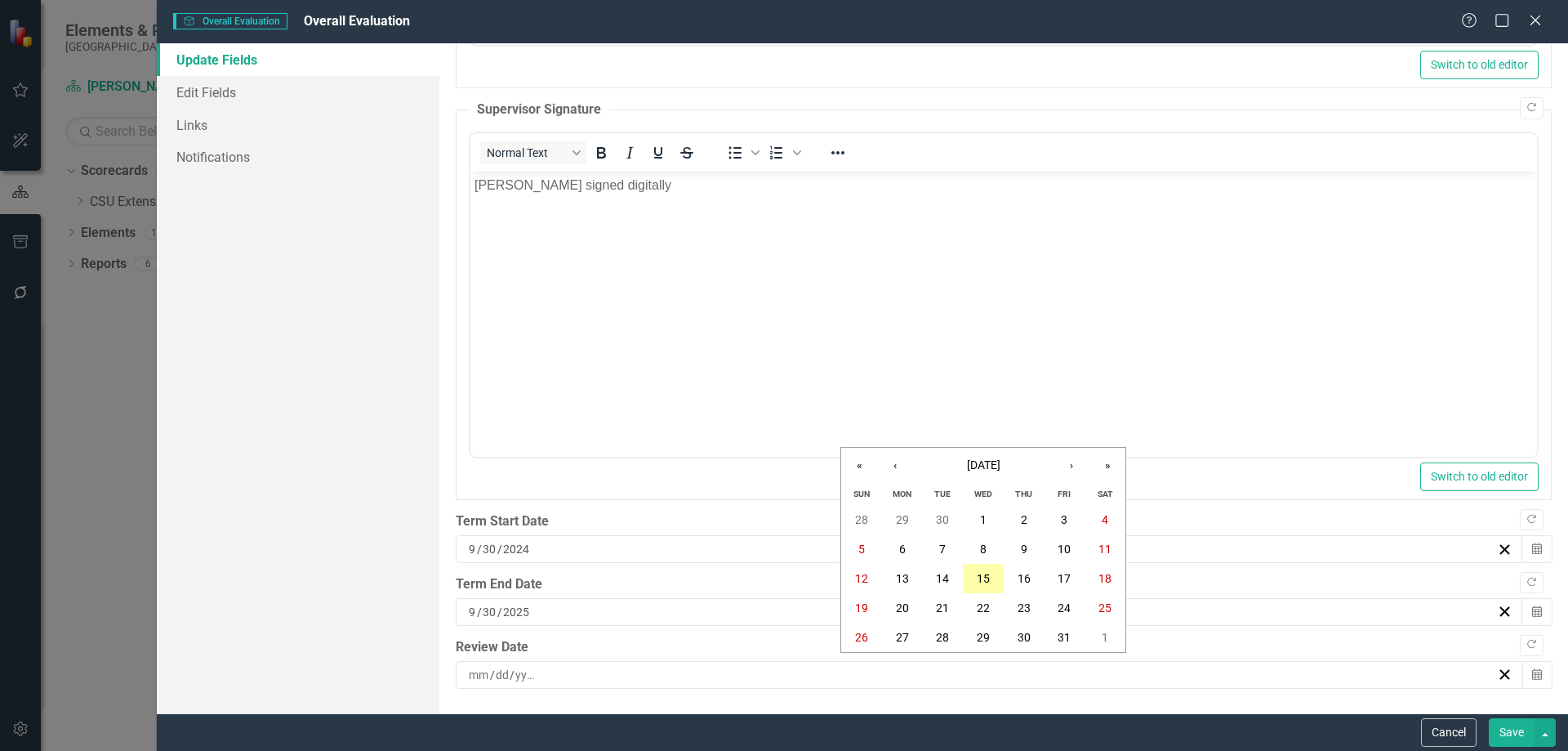
click at [978, 577] on abbr "15" at bounding box center [983, 578] width 13 height 13
click at [1512, 729] on button "Save" at bounding box center [1512, 732] width 46 height 28
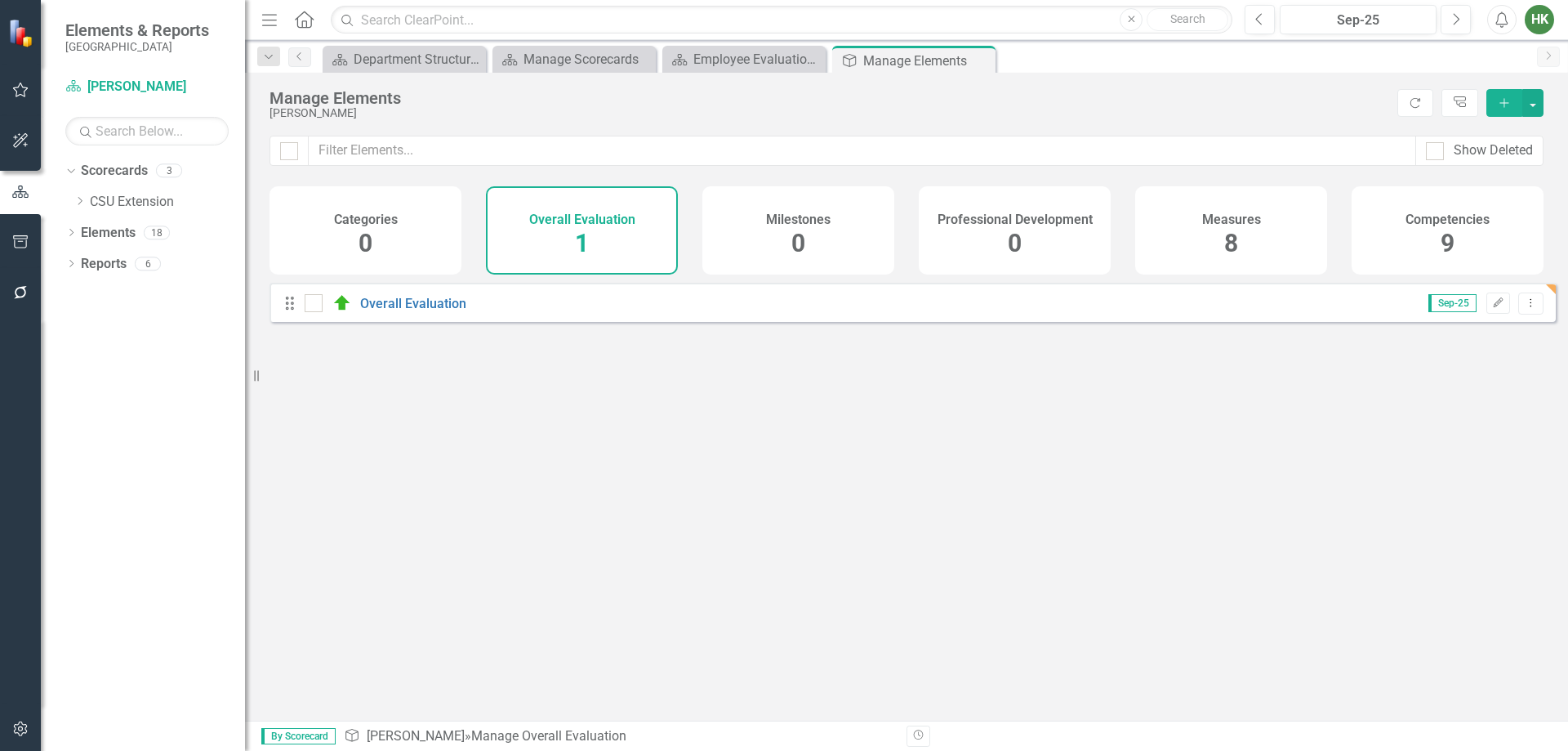
click at [1279, 433] on div "Looks like you don't have any Overall Evaluation set up yet. Why don't you add …" at bounding box center [912, 481] width 1286 height 397
click at [575, 223] on h4 "Overall Evaluation" at bounding box center [583, 219] width 106 height 14
click at [562, 54] on div "Manage Scorecards" at bounding box center [578, 60] width 108 height 21
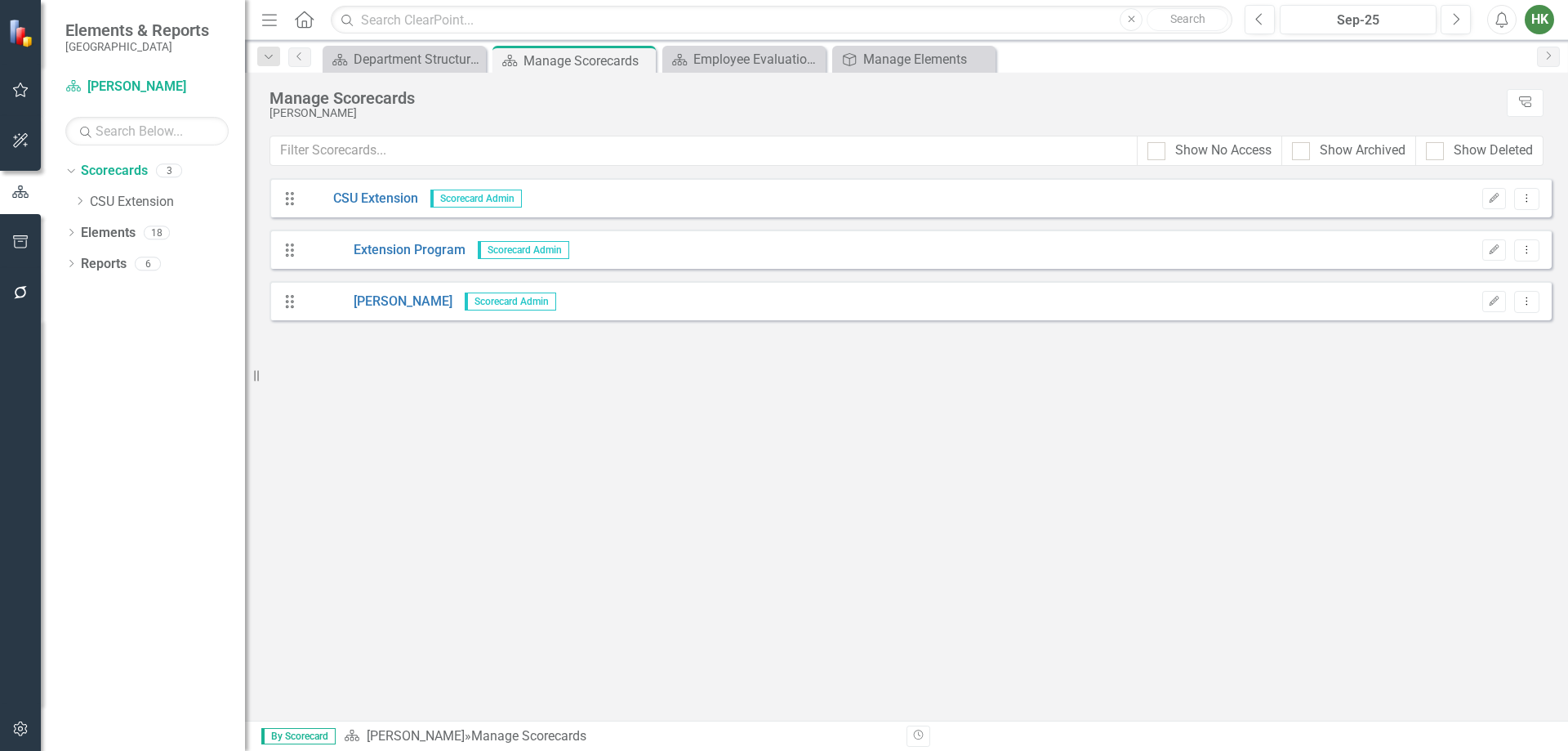
click at [570, 321] on form "Drag CSU Extension Scorecard Admin Edit Dropdown Menu Drag Extension Program Sc…" at bounding box center [910, 255] width 1282 height 155
click at [376, 303] on link "[PERSON_NAME]" at bounding box center [379, 302] width 148 height 19
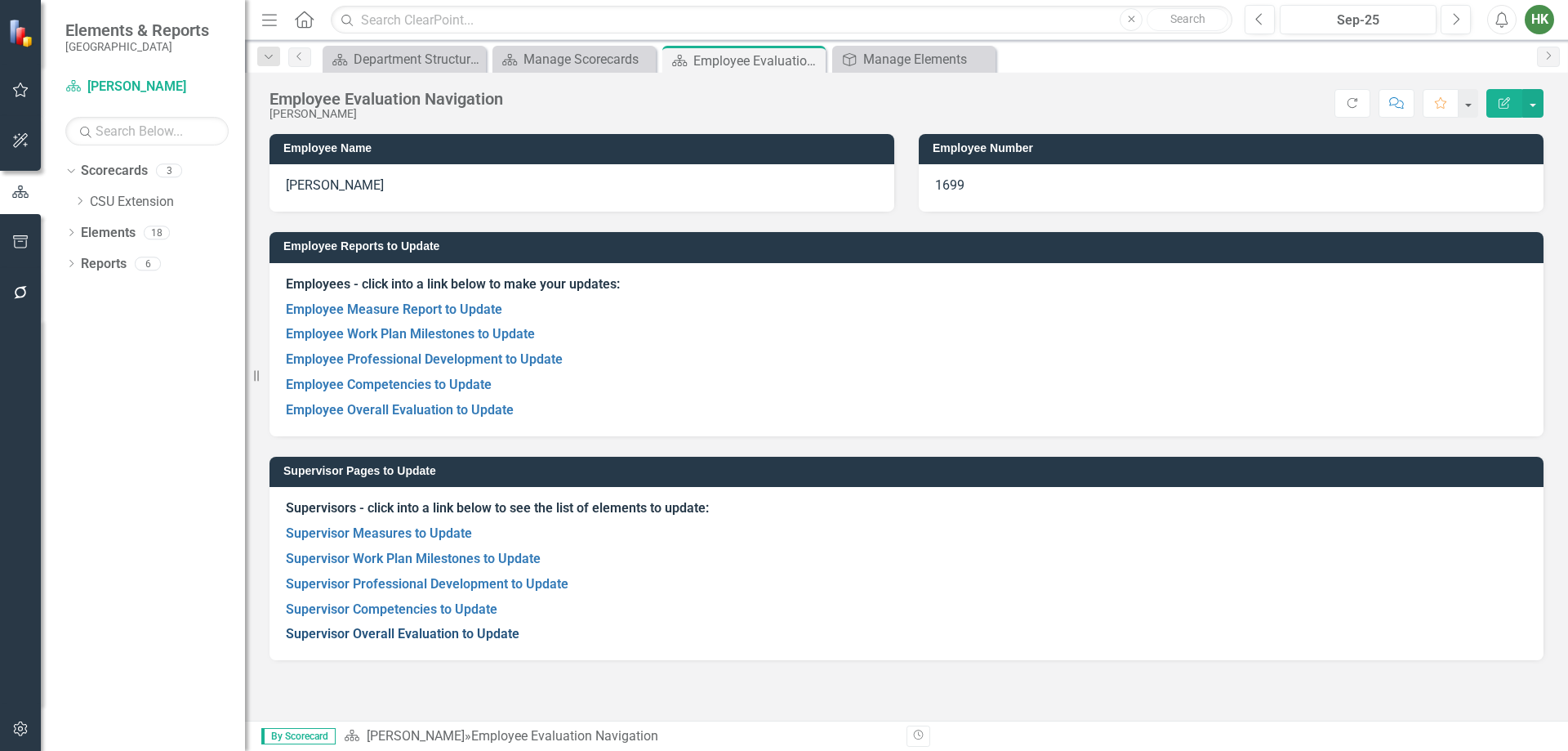
click at [469, 638] on link "Supervisor Overall Evaluation to Update" at bounding box center [402, 633] width 233 height 15
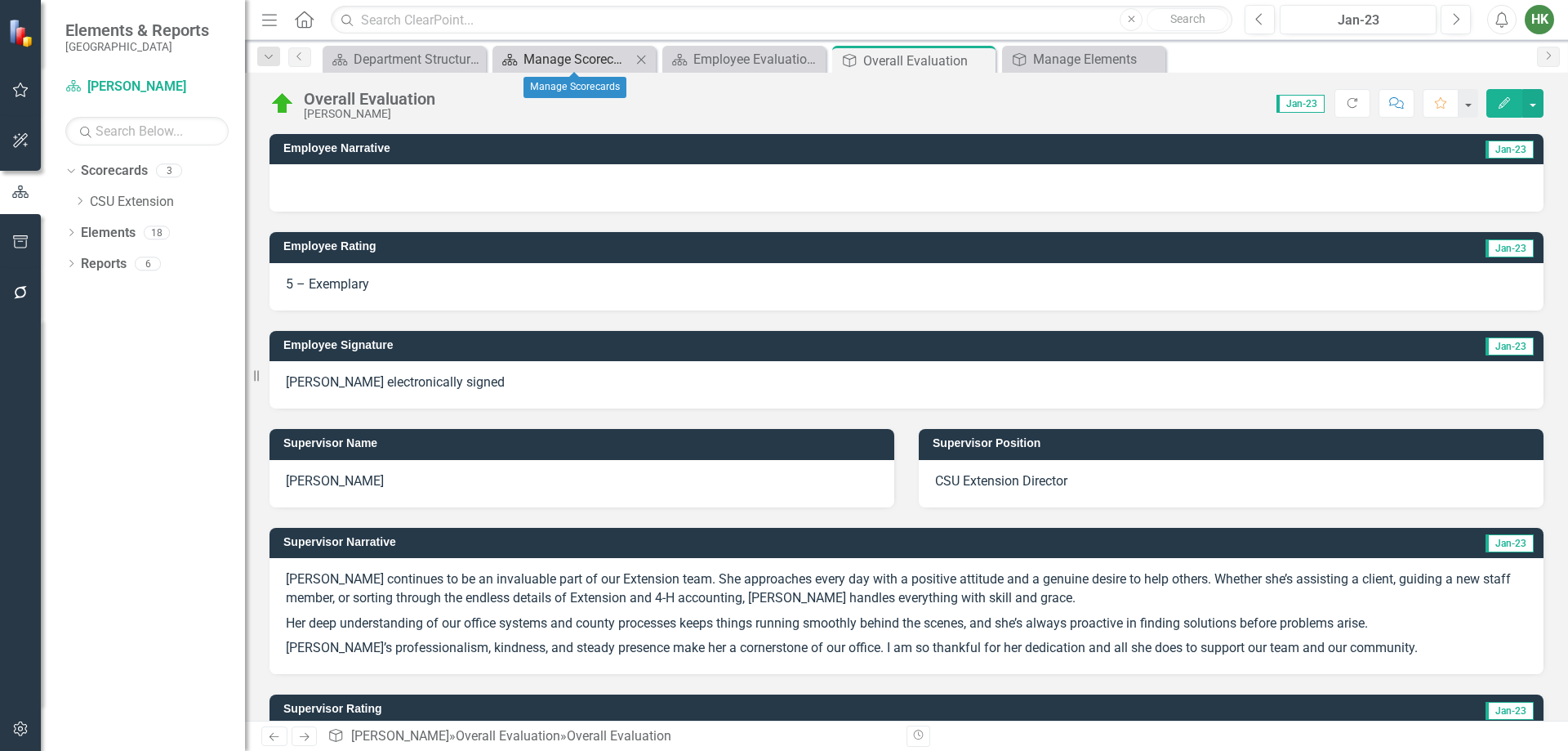
click at [538, 67] on div "Manage Scorecards" at bounding box center [578, 60] width 108 height 21
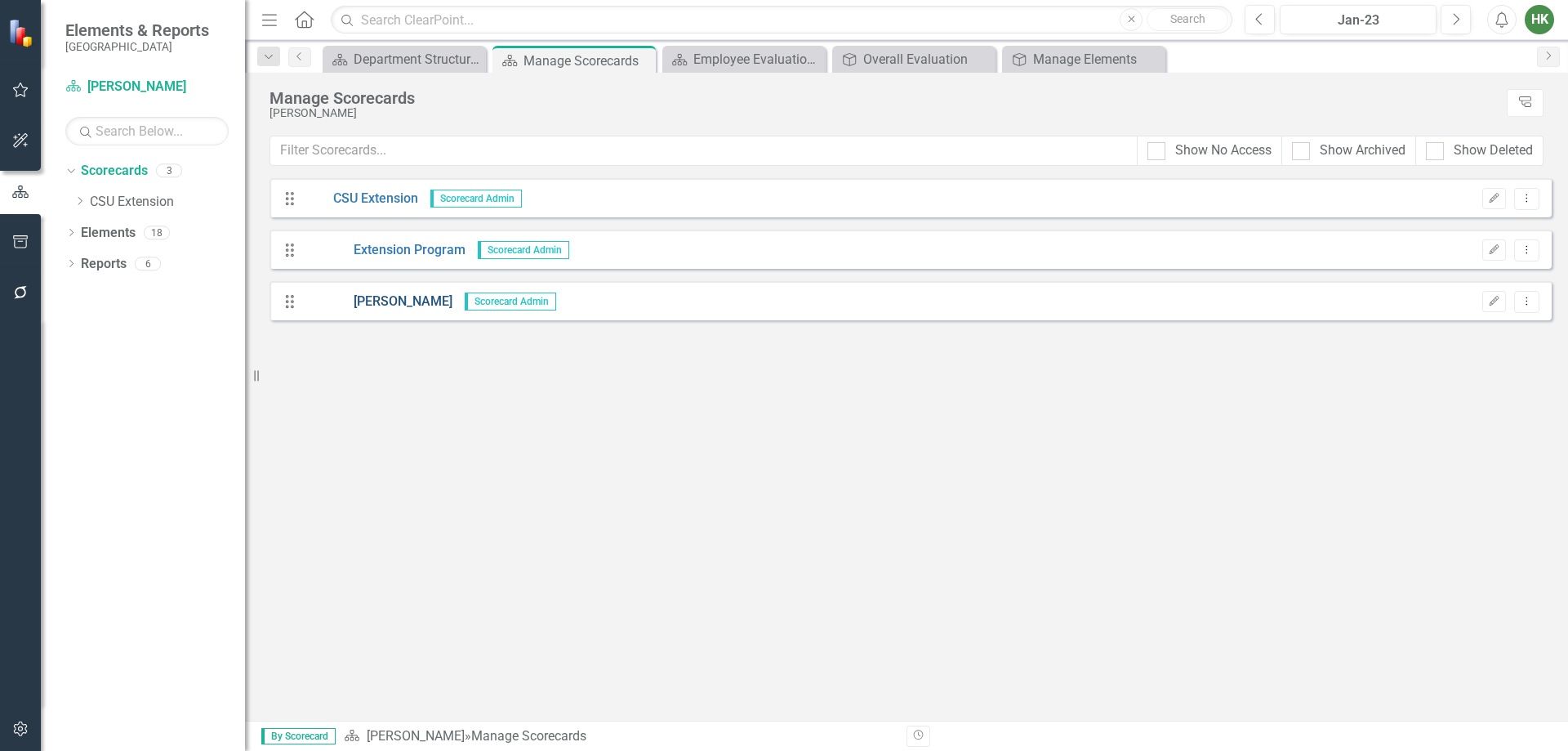
click at [370, 302] on link "[PERSON_NAME]" at bounding box center [379, 302] width 148 height 19
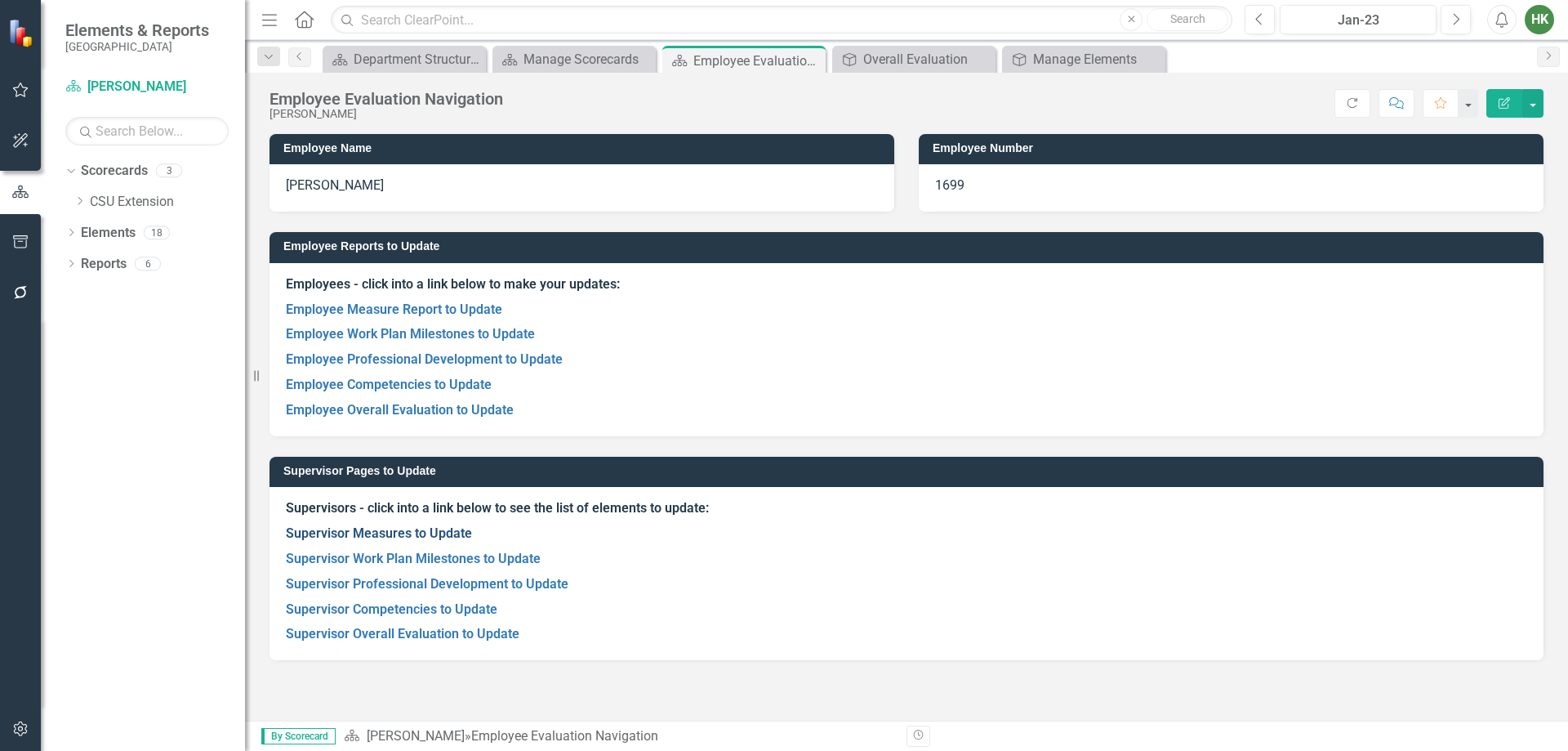
click at [420, 526] on link "Supervisor Measures to Update" at bounding box center [379, 533] width 186 height 15
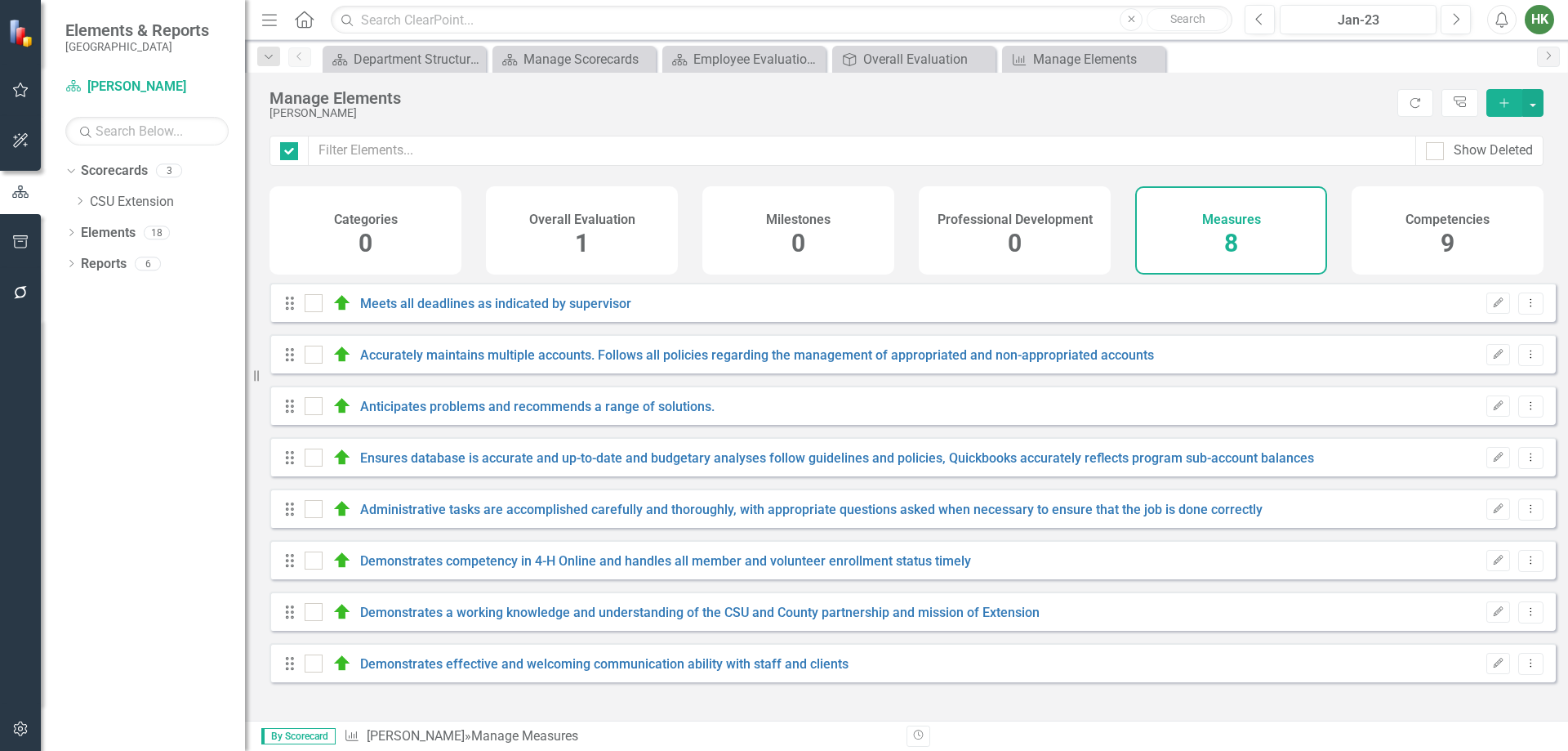
checkbox input "false"
click at [1492, 514] on icon "Edit" at bounding box center [1498, 509] width 12 height 9
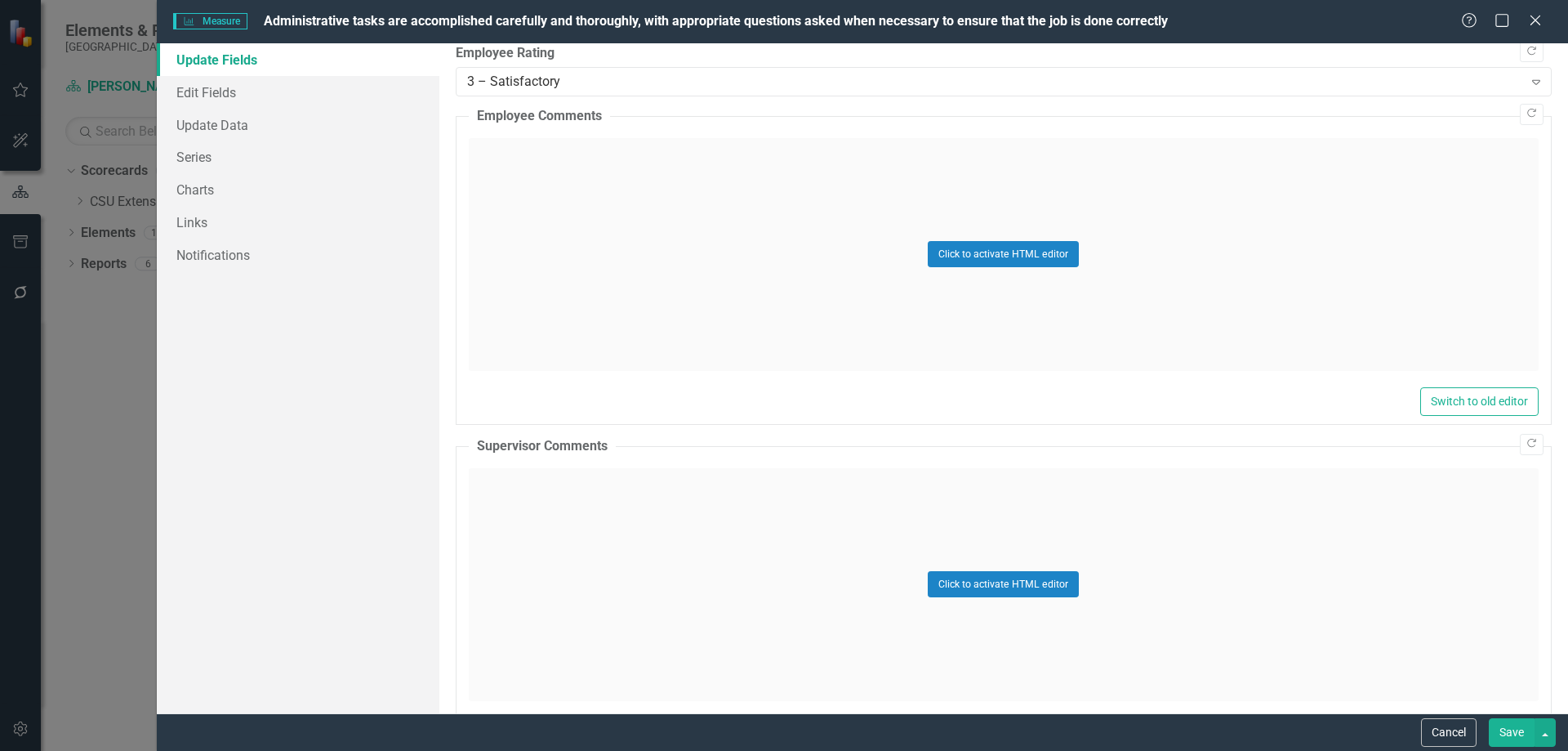
scroll to position [1029, 0]
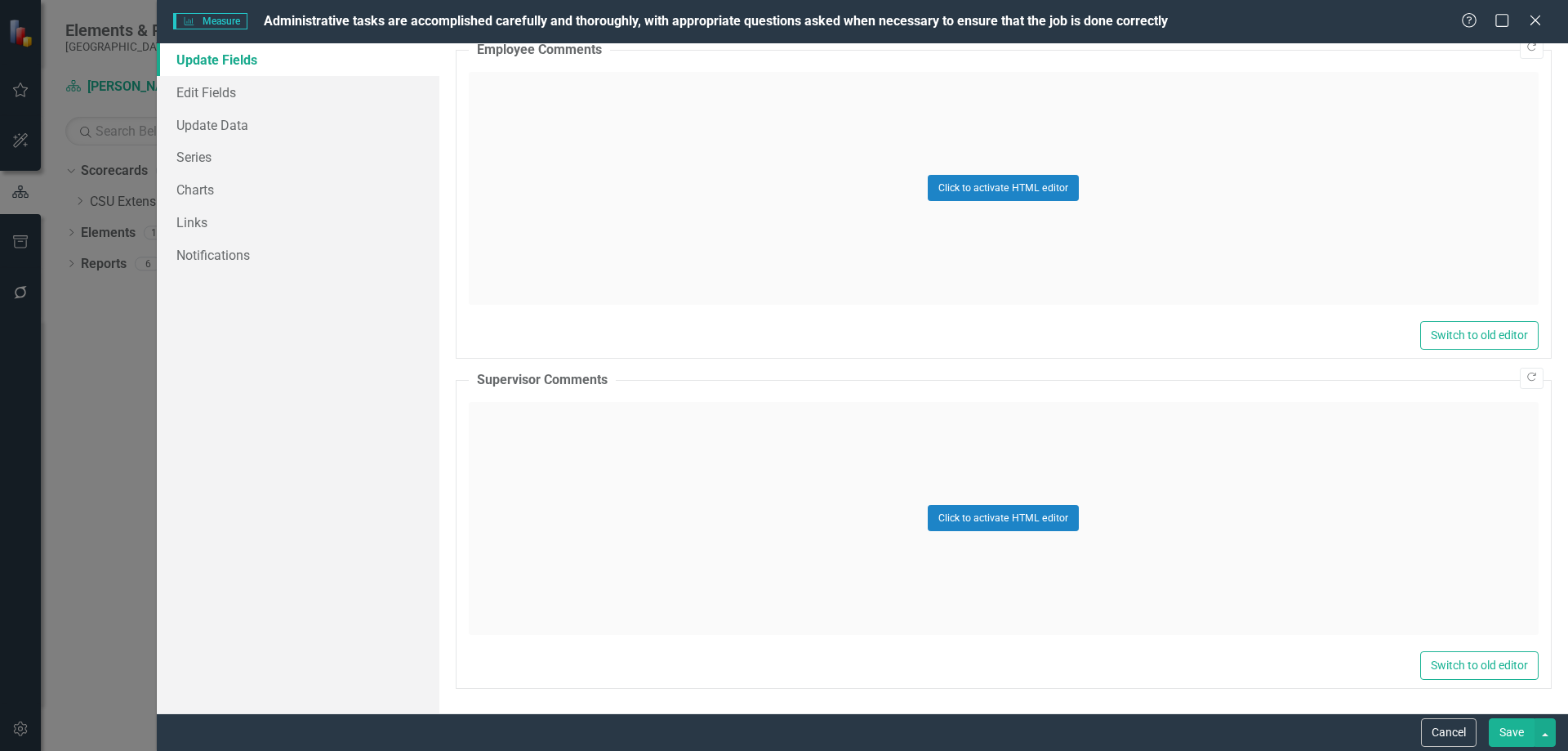
click at [1513, 732] on button "Save" at bounding box center [1512, 732] width 46 height 28
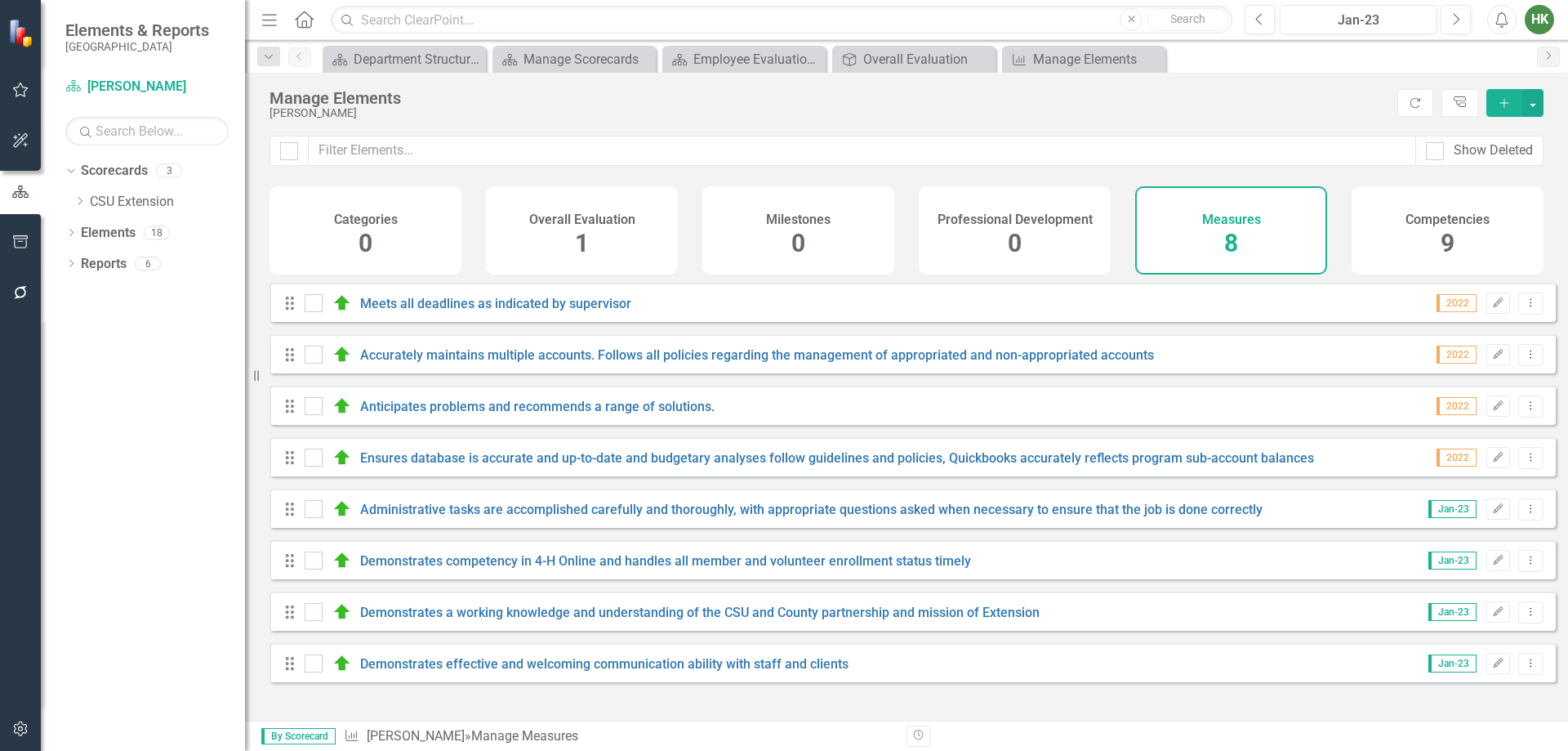
click at [1448, 230] on span "9" at bounding box center [1447, 243] width 14 height 28
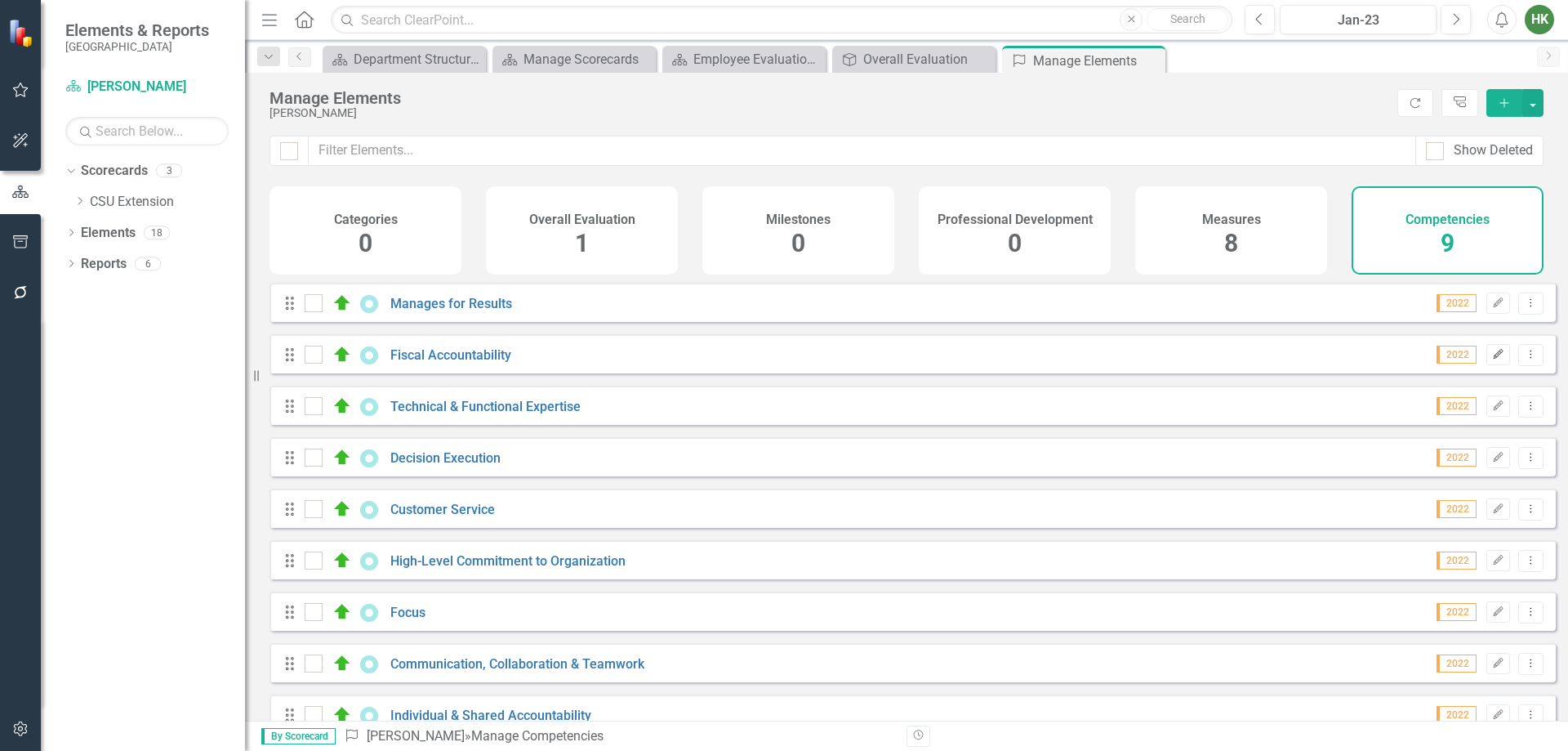
click at [1492, 360] on icon "Edit" at bounding box center [1498, 354] width 12 height 9
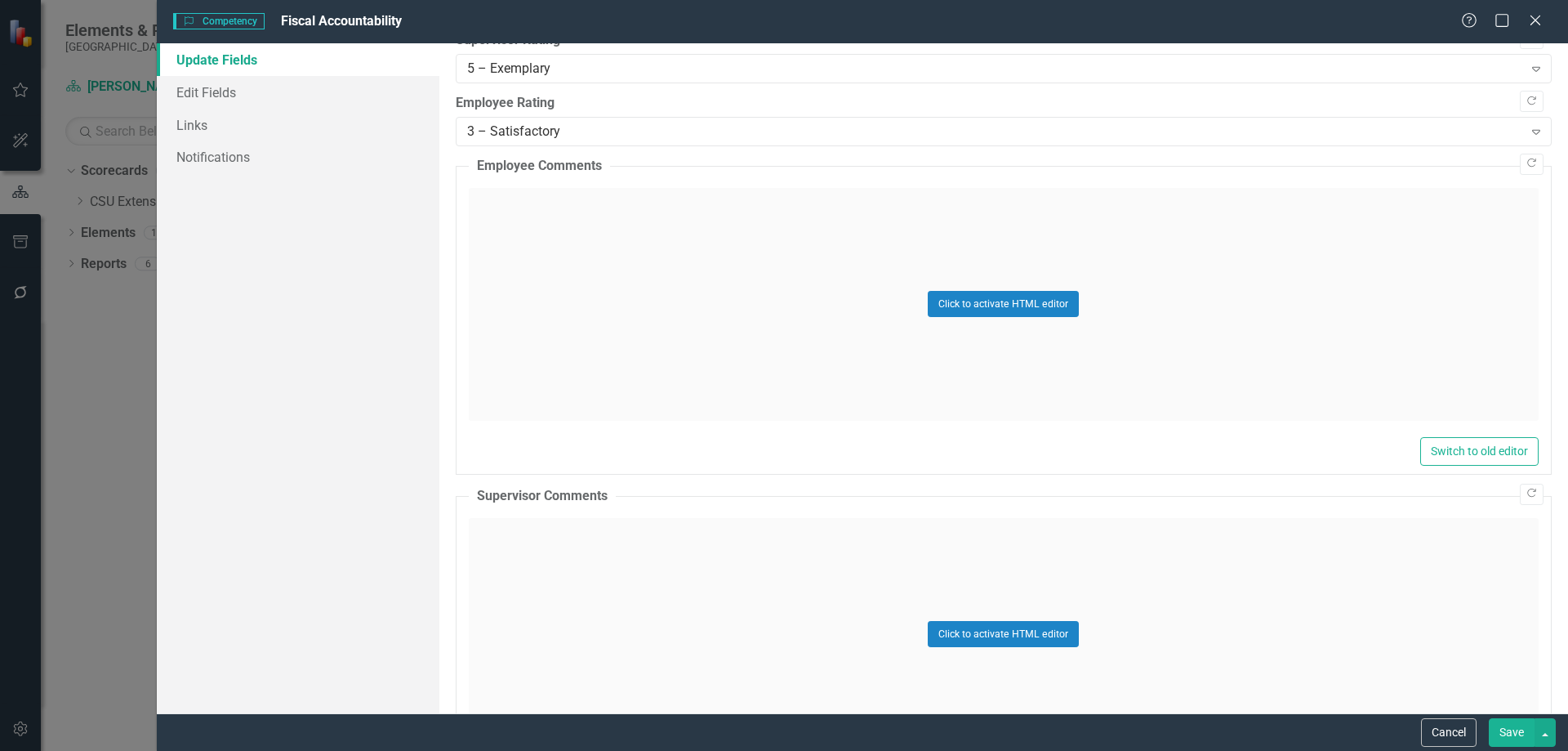
scroll to position [670, 0]
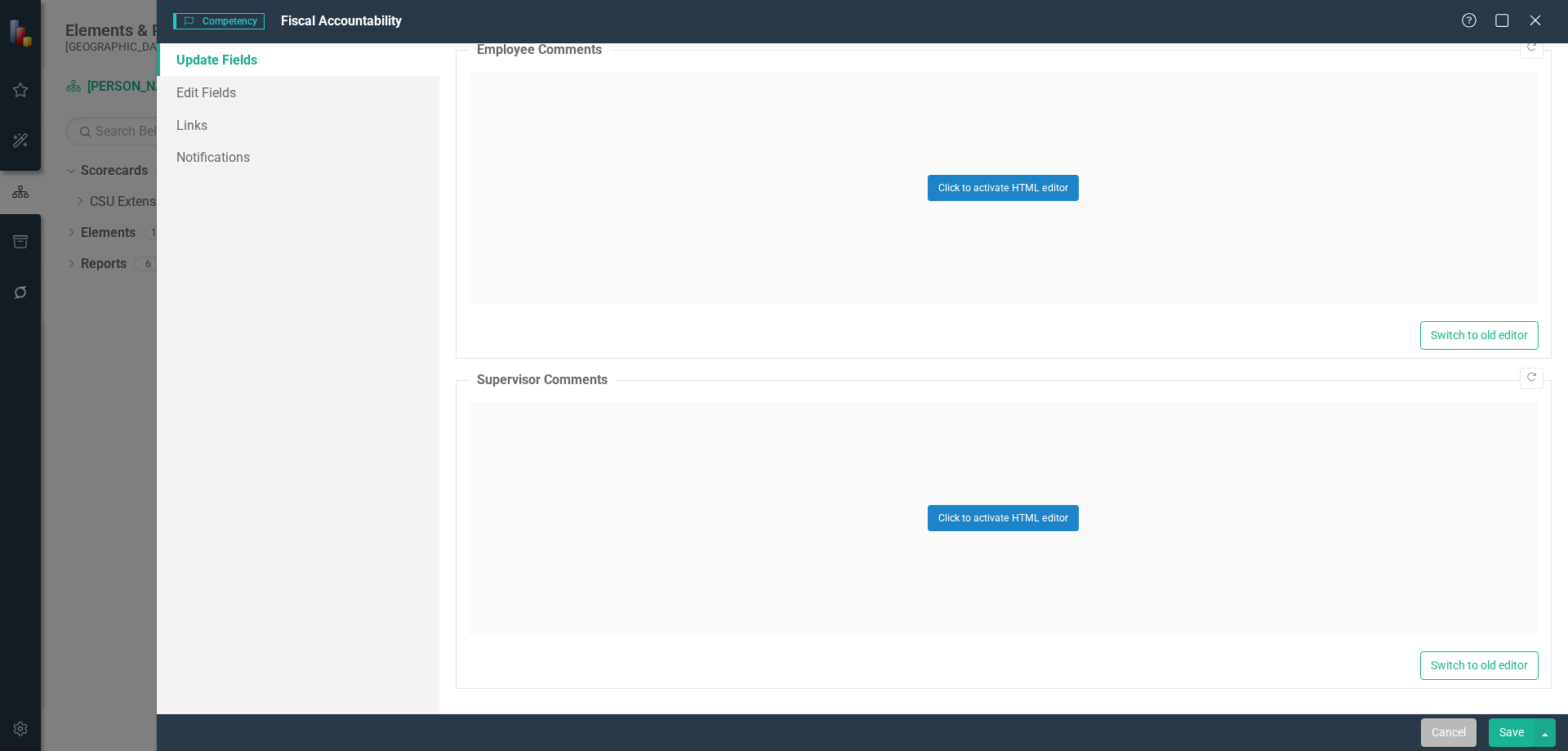
click at [1444, 730] on button "Cancel" at bounding box center [1448, 732] width 56 height 28
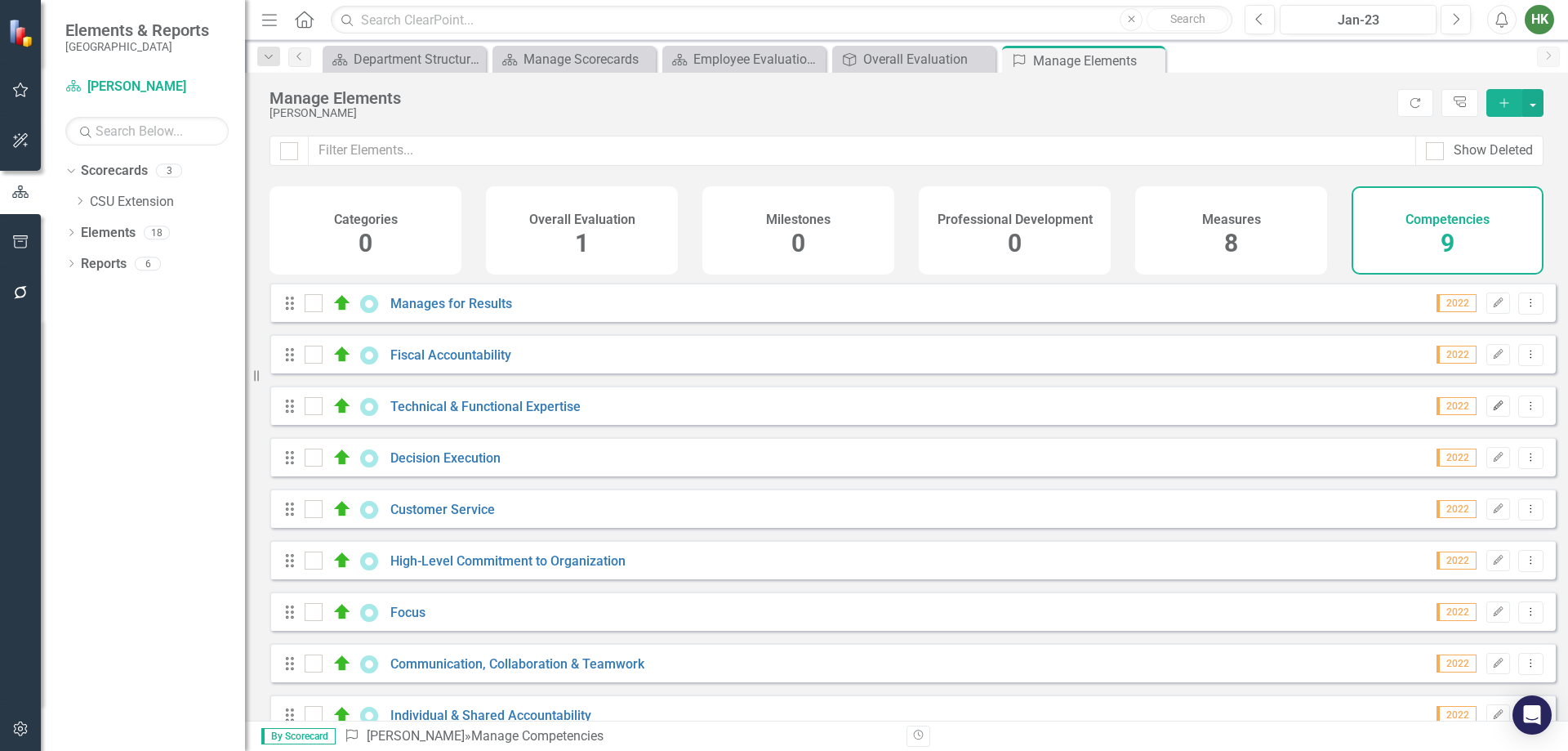
click at [1492, 411] on icon "Edit" at bounding box center [1498, 406] width 12 height 9
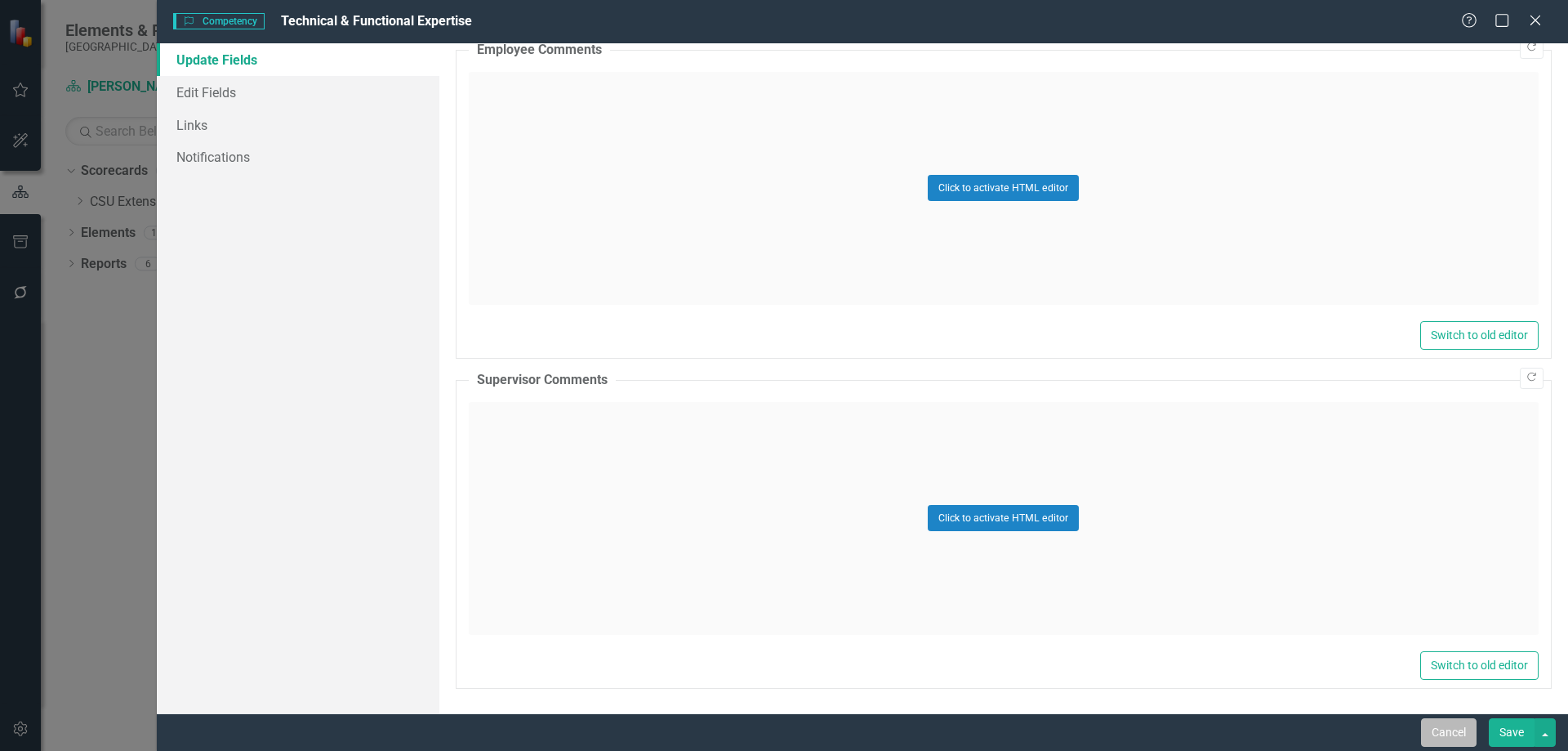
click at [1437, 731] on button "Cancel" at bounding box center [1448, 732] width 56 height 28
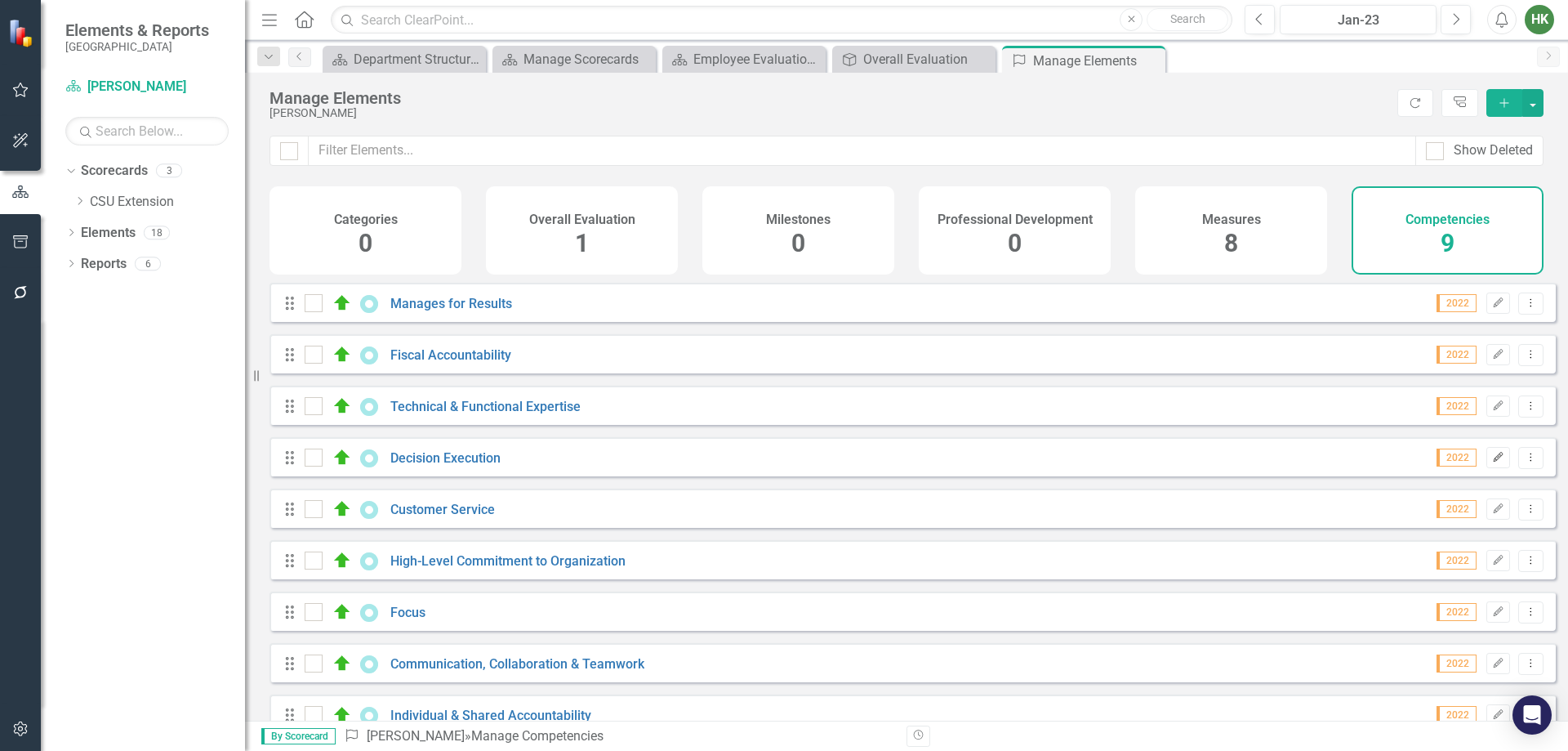
click at [1491, 460] on button "Edit" at bounding box center [1498, 458] width 24 height 21
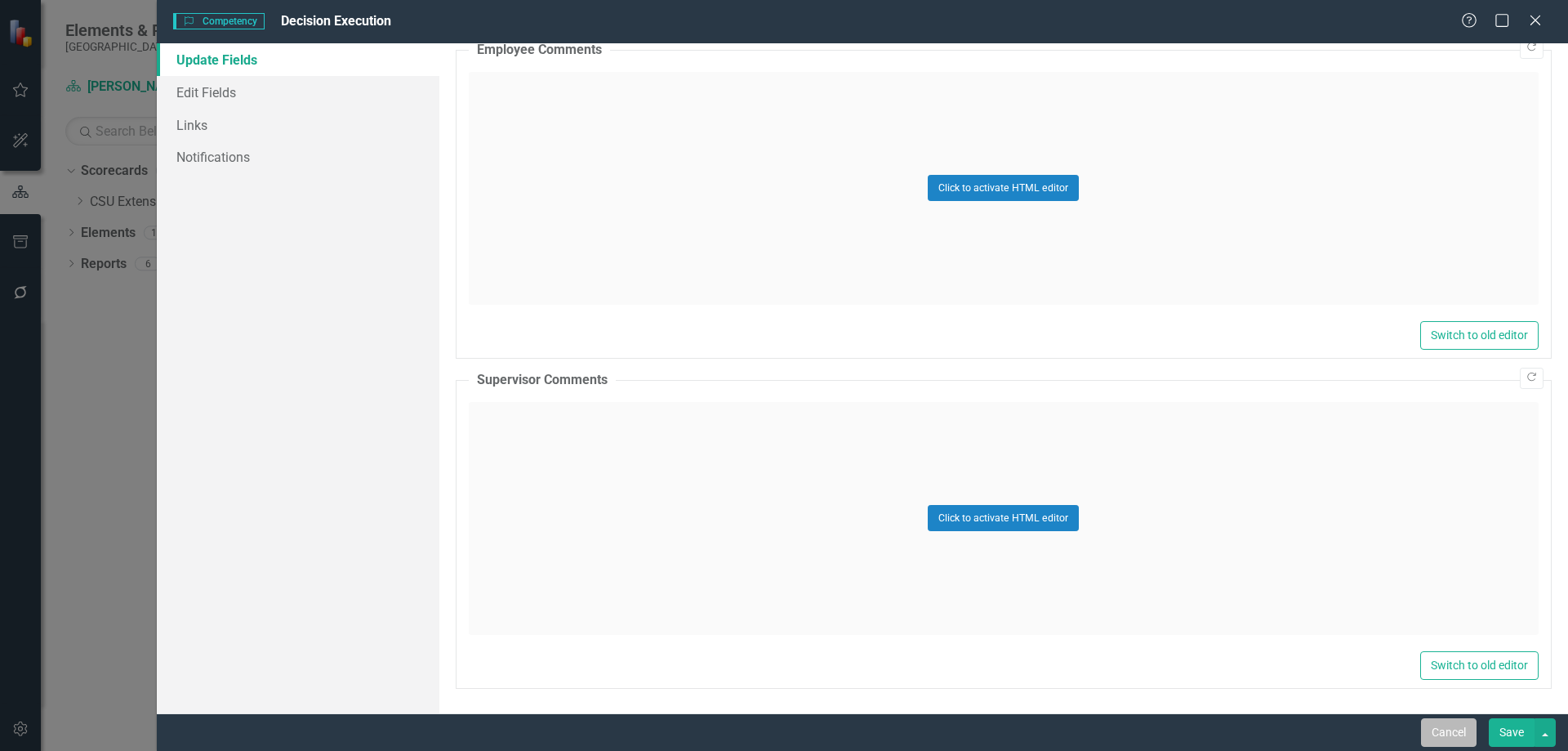
click at [1441, 725] on button "Cancel" at bounding box center [1448, 732] width 56 height 28
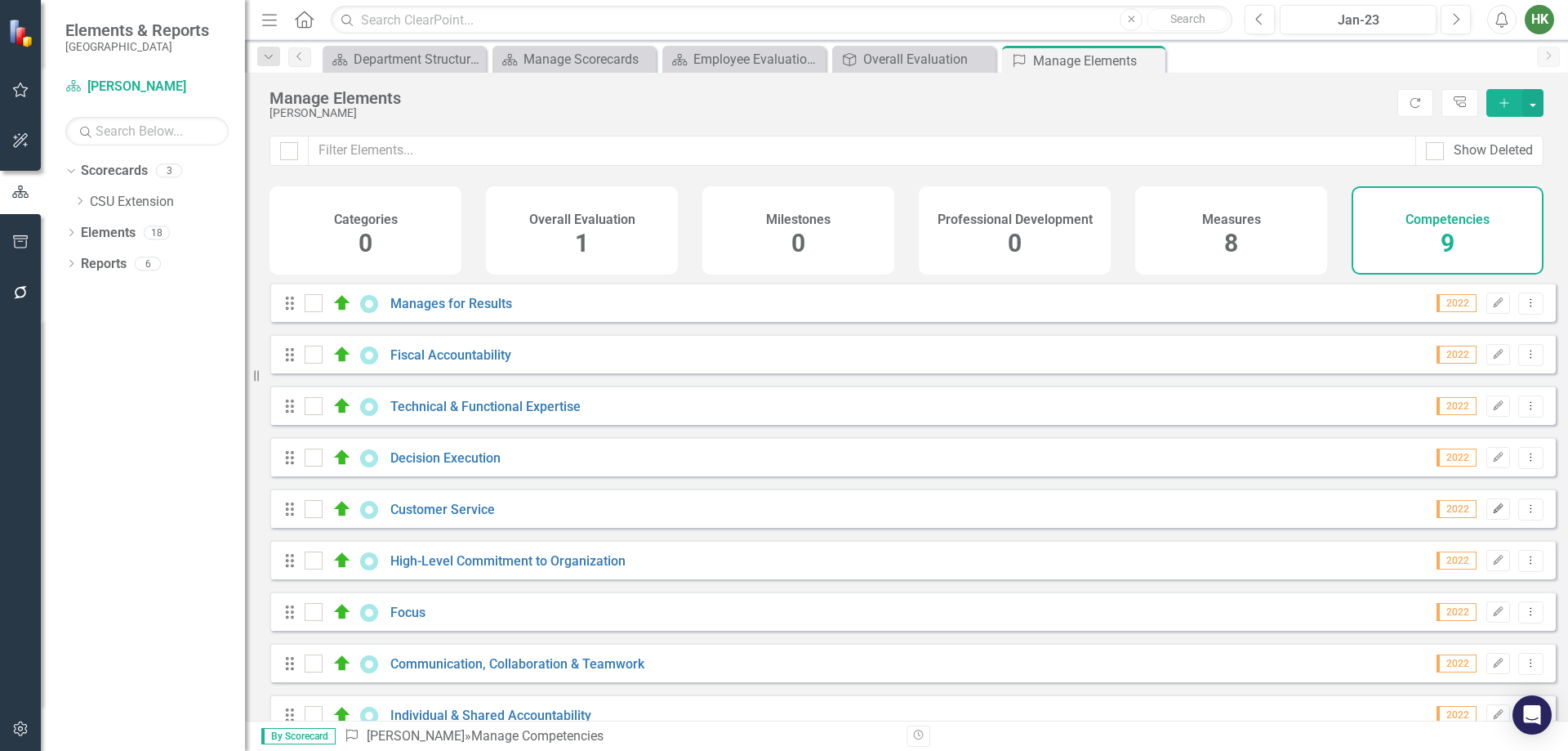
click at [1486, 519] on button "Edit" at bounding box center [1498, 509] width 24 height 21
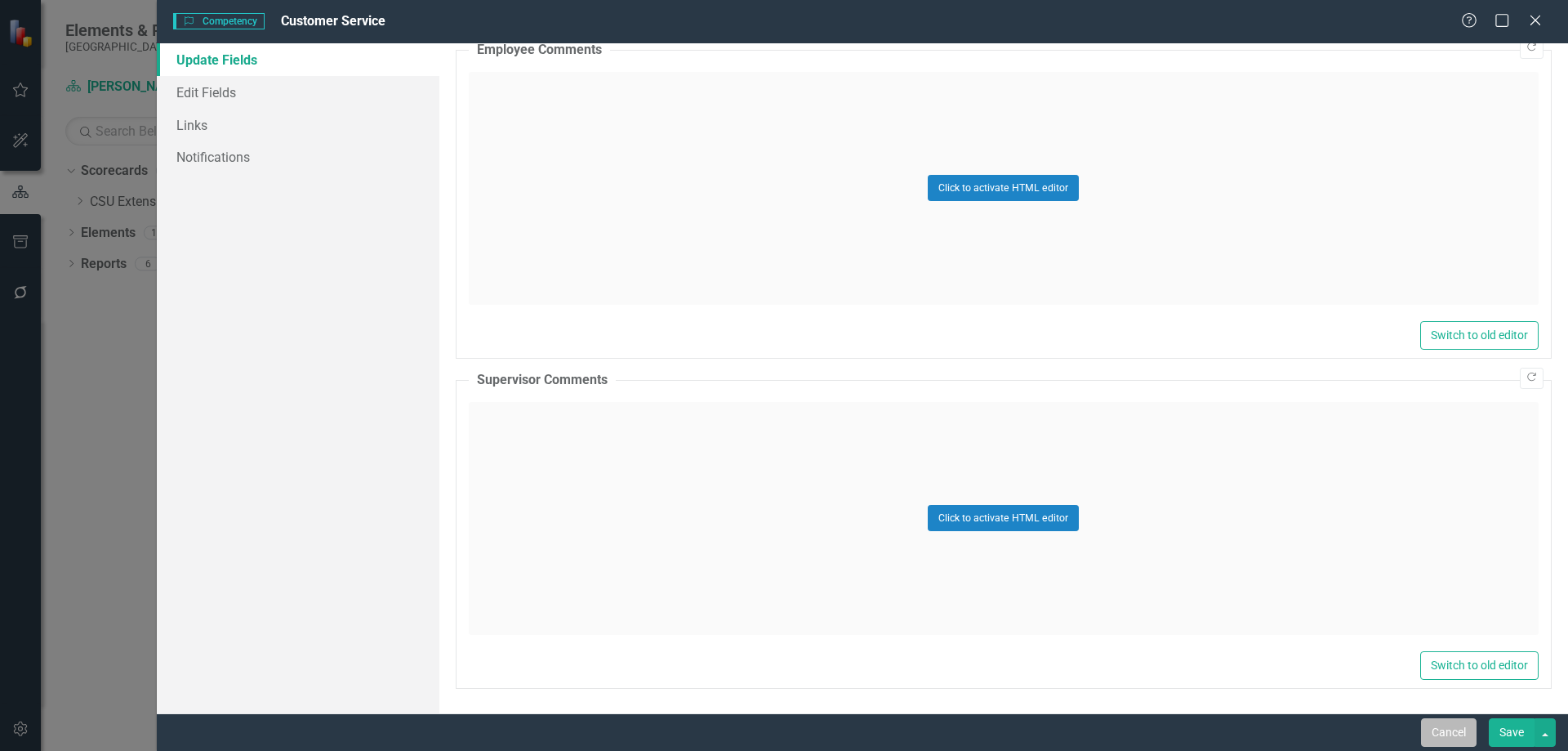
click at [1450, 731] on button "Cancel" at bounding box center [1448, 732] width 56 height 28
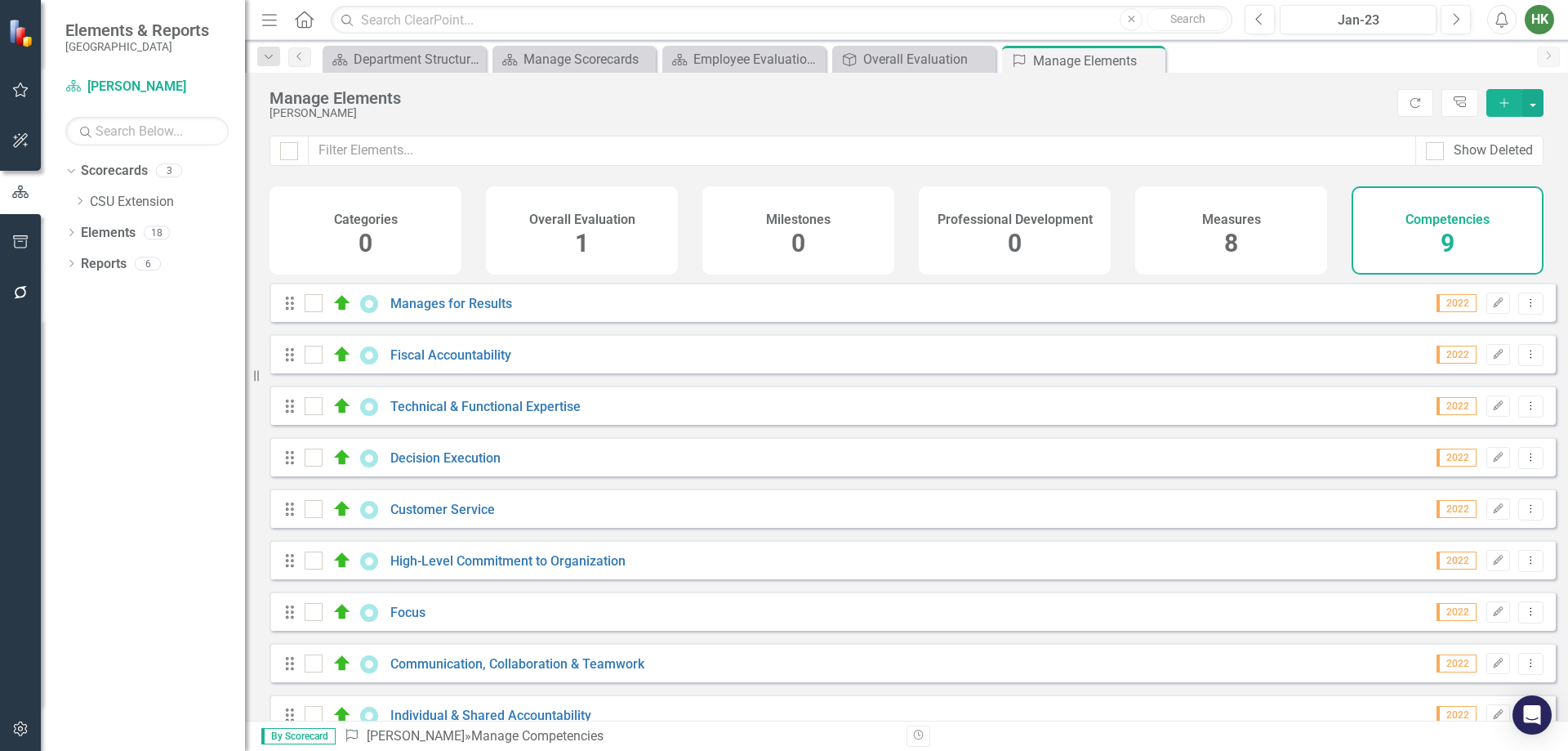
click at [611, 219] on h4 "Overall Evaluation" at bounding box center [583, 219] width 106 height 14
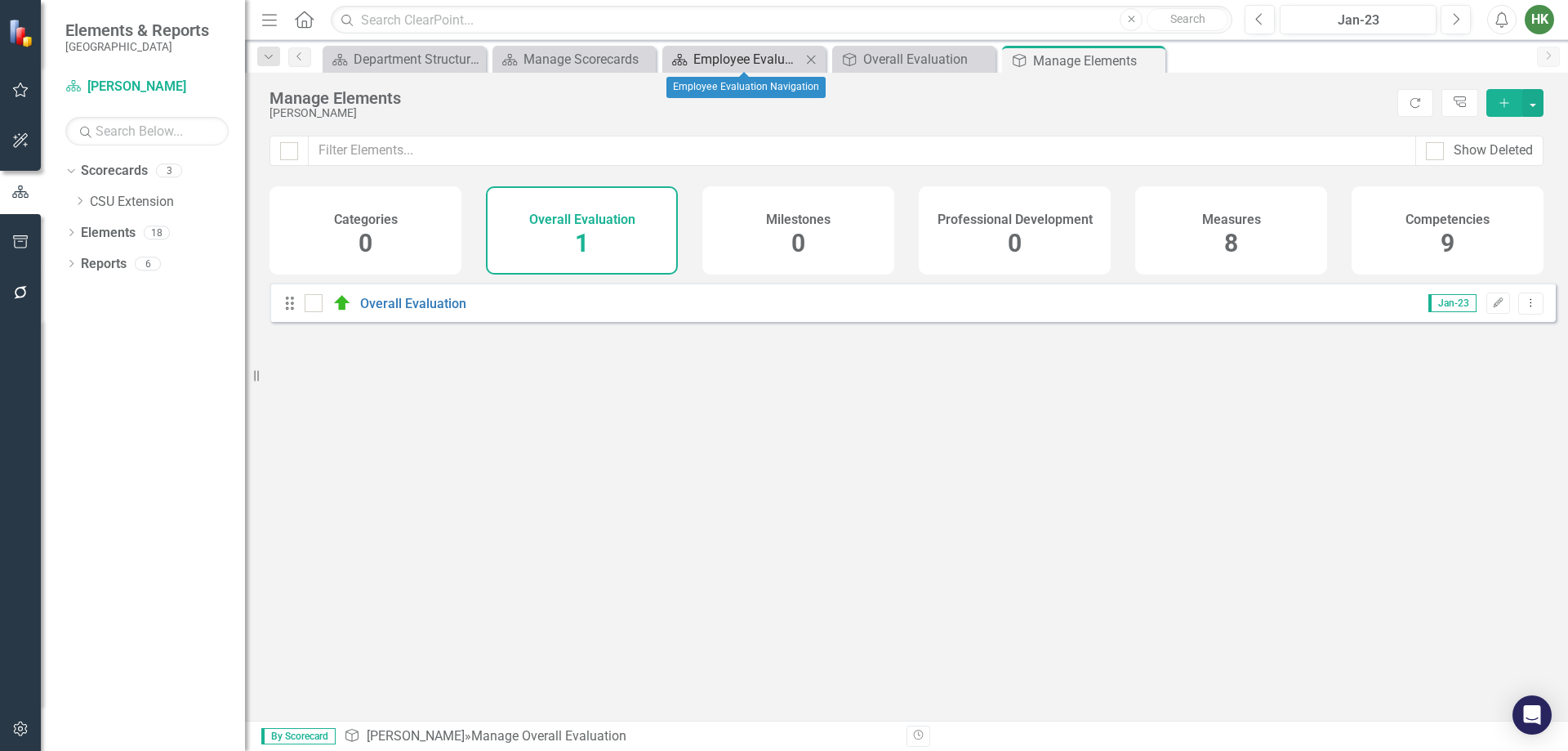
click at [741, 53] on div "Employee Evaluation Navigation" at bounding box center [748, 60] width 108 height 21
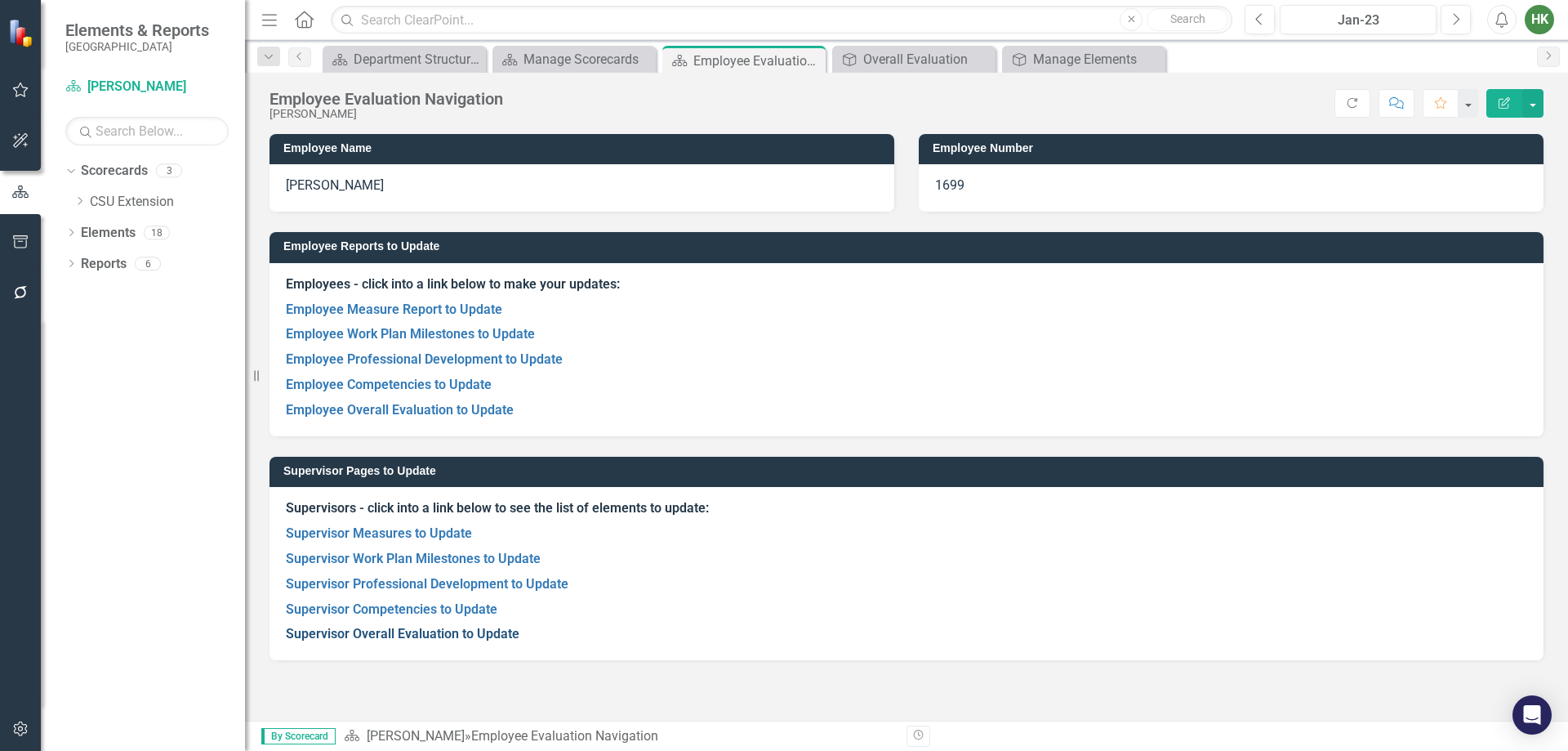
click at [393, 627] on link "Supervisor Overall Evaluation to Update" at bounding box center [402, 633] width 233 height 15
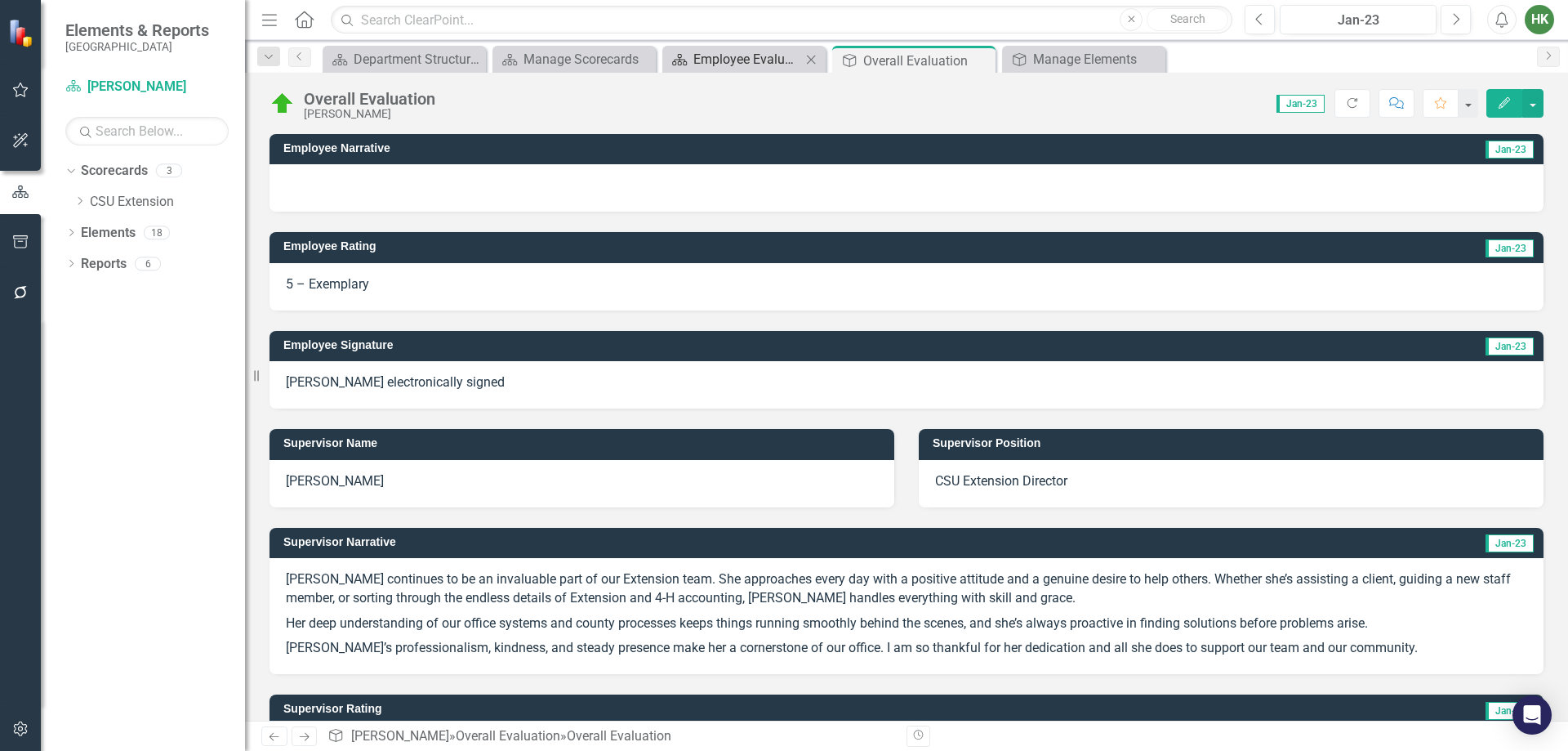
click at [782, 66] on div "Employee Evaluation Navigation" at bounding box center [748, 60] width 108 height 21
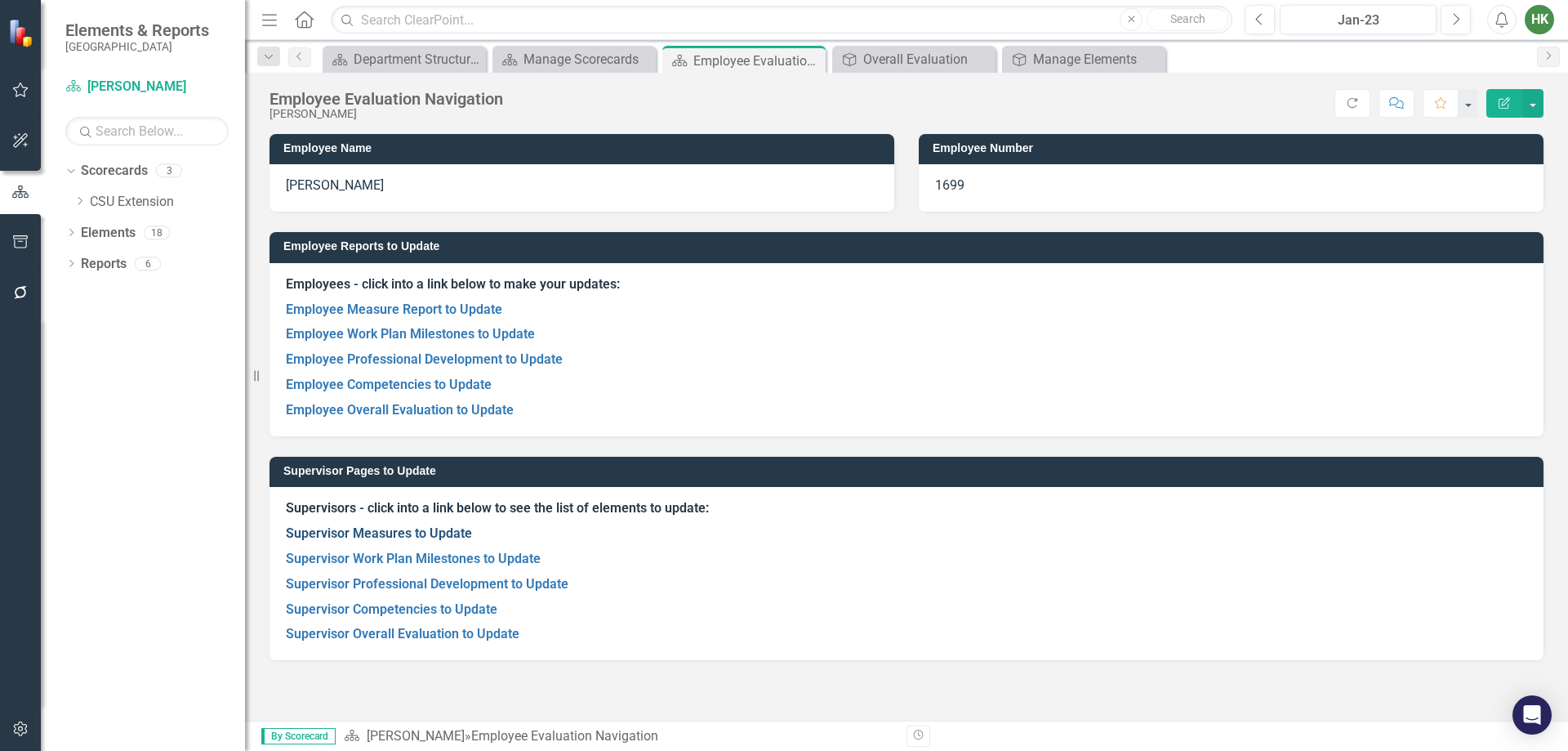
click at [457, 536] on link "Supervisor Measures to Update" at bounding box center [379, 533] width 186 height 15
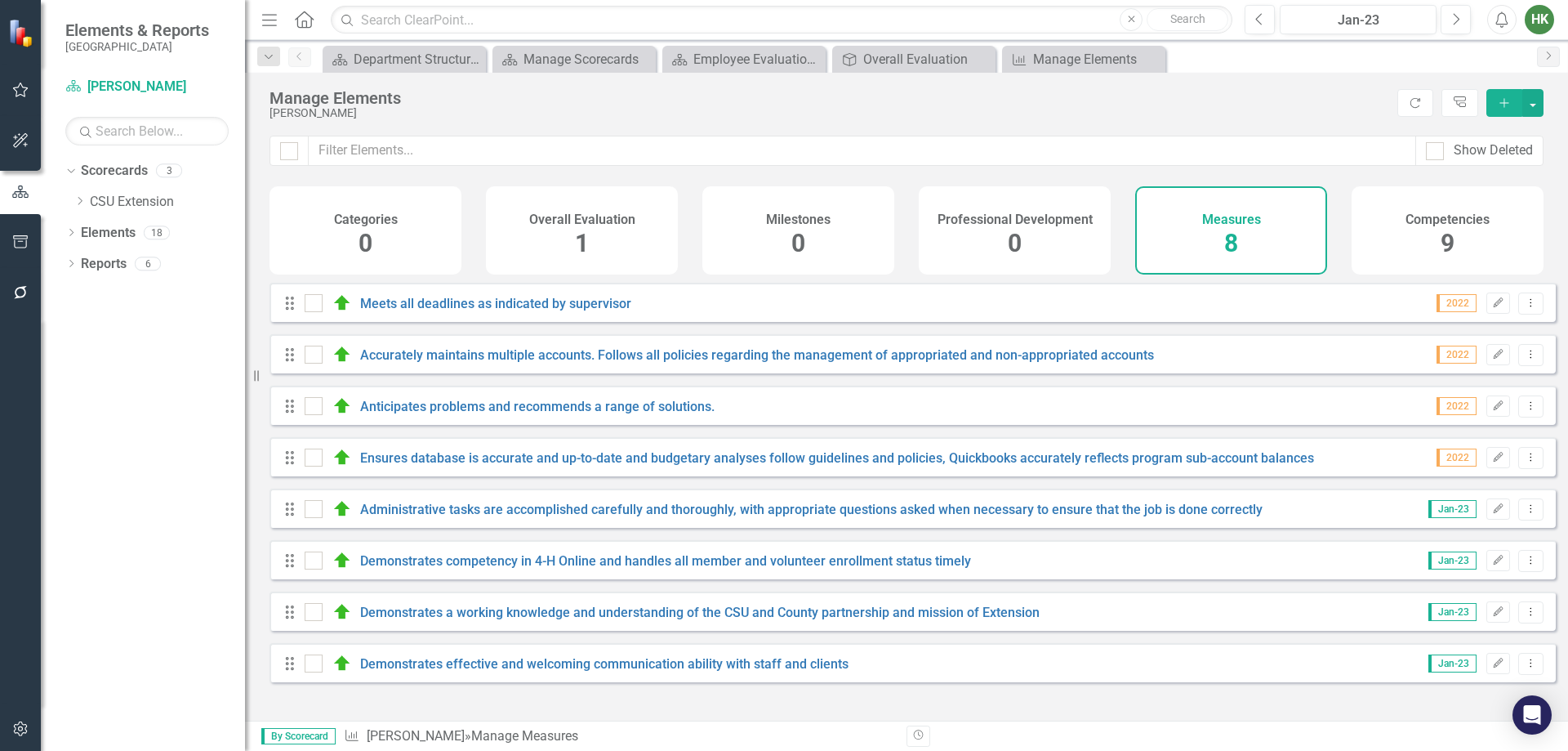
click at [625, 217] on h4 "Overall Evaluation" at bounding box center [583, 219] width 106 height 14
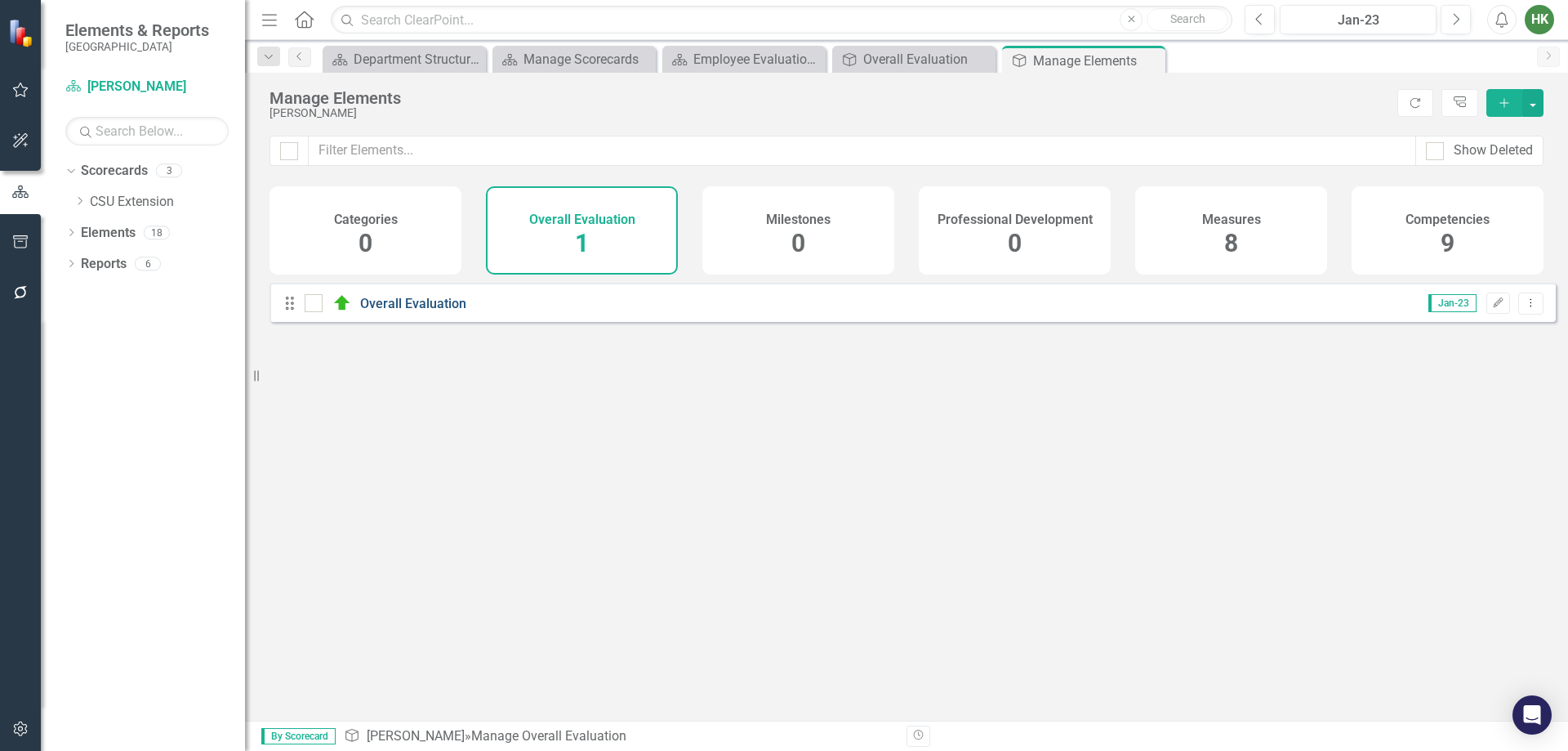
click at [441, 311] on link "Overall Evaluation" at bounding box center [414, 304] width 106 height 15
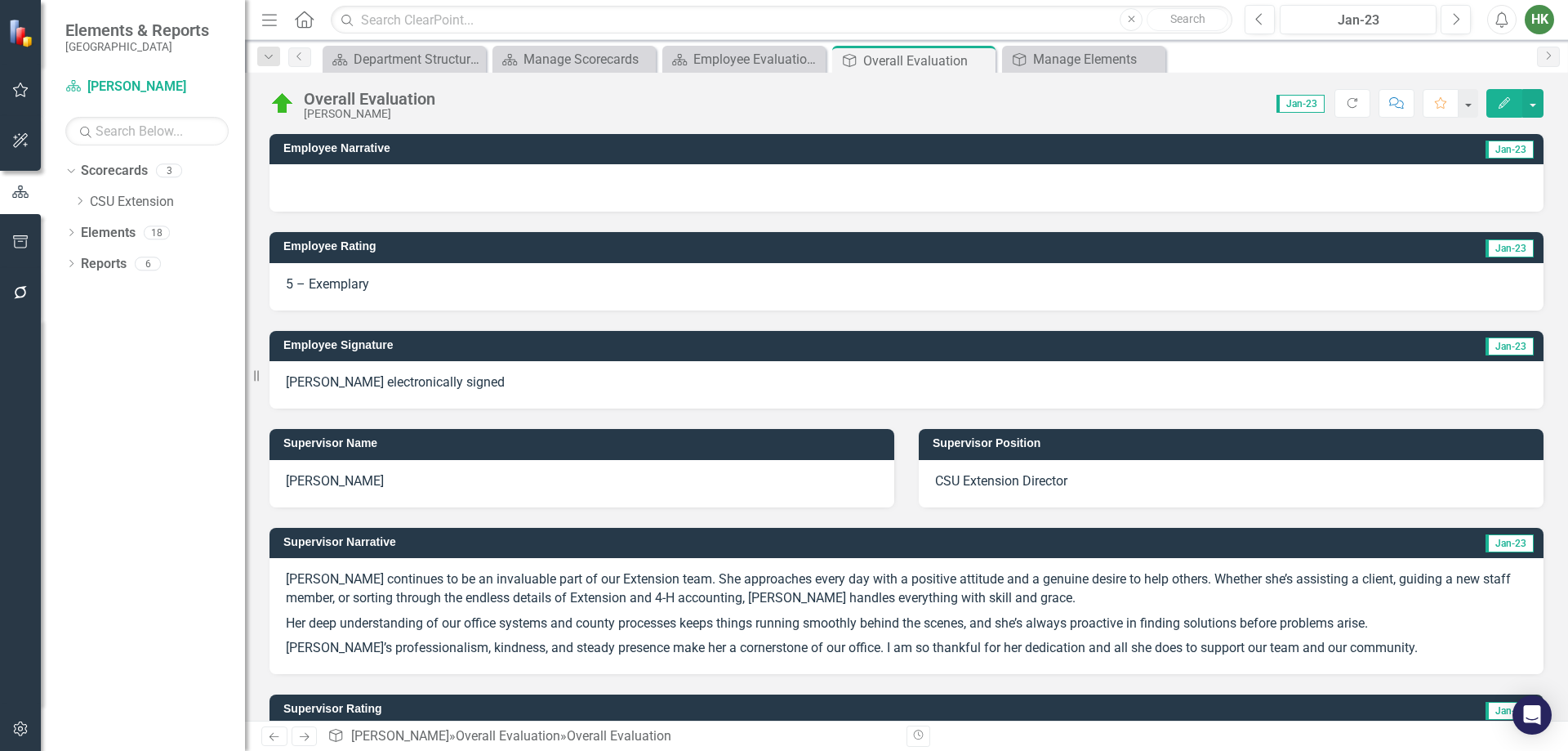
click at [763, 42] on div "Dropdown Search Scorecard Department Structure & Strategic Results Close Scorec…" at bounding box center [906, 56] width 1323 height 32
click at [764, 47] on div "Scorecard Employee Evaluation Navigation Close" at bounding box center [744, 59] width 163 height 27
click at [788, 76] on div "Overall Evaluation [PERSON_NAME] Score: N/A Jan-23 Completed Refresh Comment Fa…" at bounding box center [906, 98] width 1323 height 49
click at [788, 65] on div "Employee Evaluation Navigation" at bounding box center [748, 60] width 108 height 21
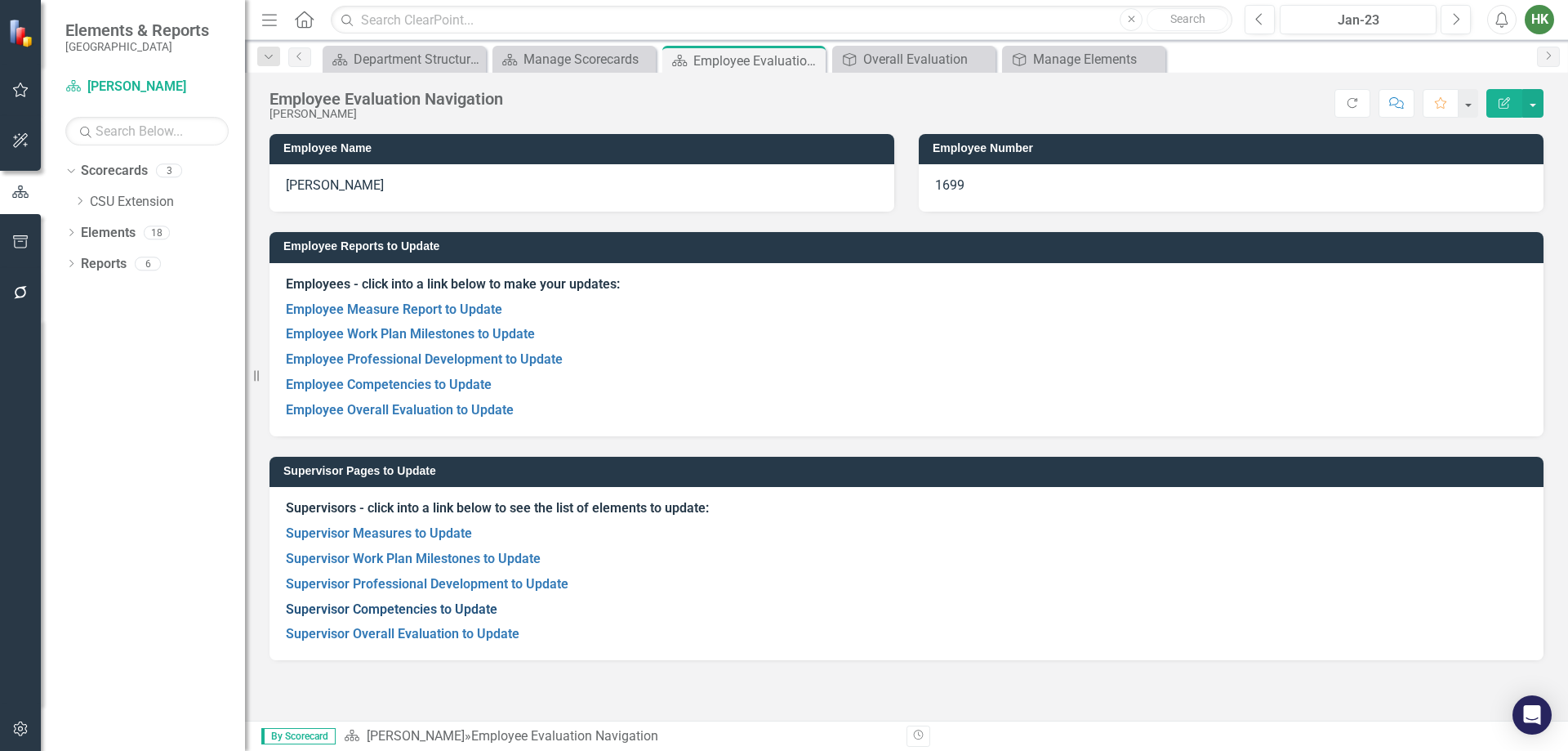
click at [454, 615] on link "Supervisor Competencies to Update" at bounding box center [391, 609] width 212 height 15
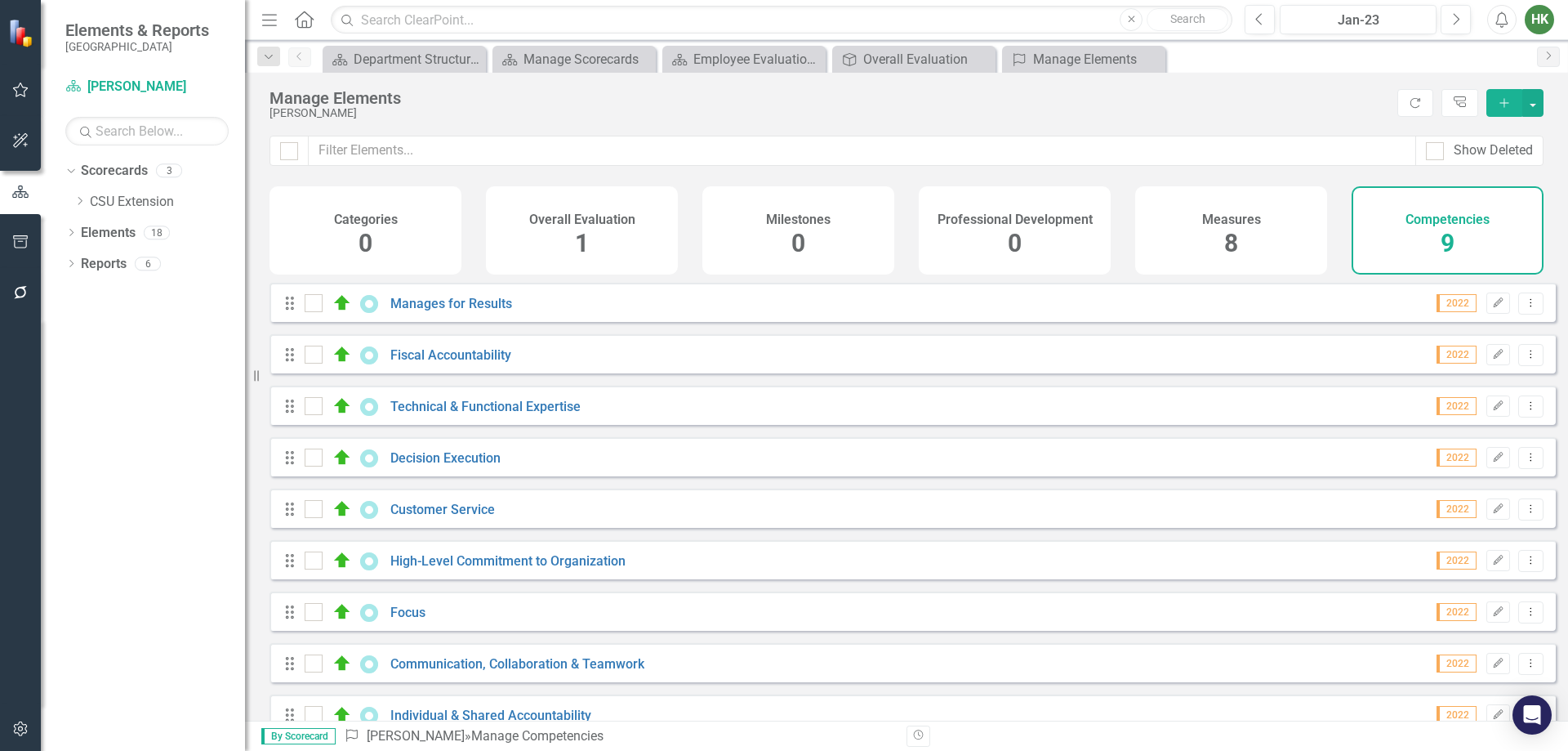
scroll to position [38, 0]
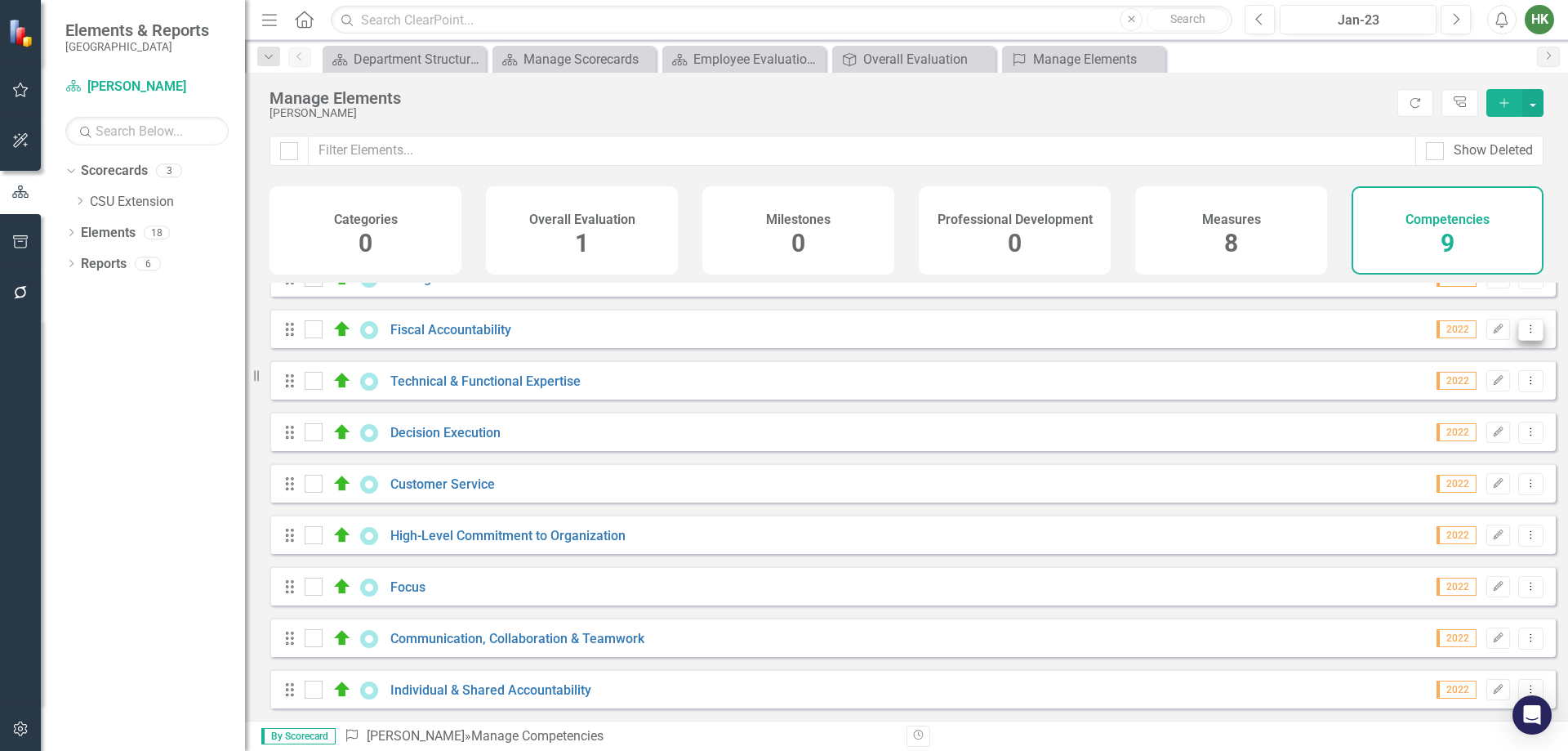
click at [1521, 335] on button "Dropdown Menu" at bounding box center [1531, 329] width 26 height 22
click at [1485, 366] on link "Edit Edit Competency" at bounding box center [1447, 357] width 169 height 30
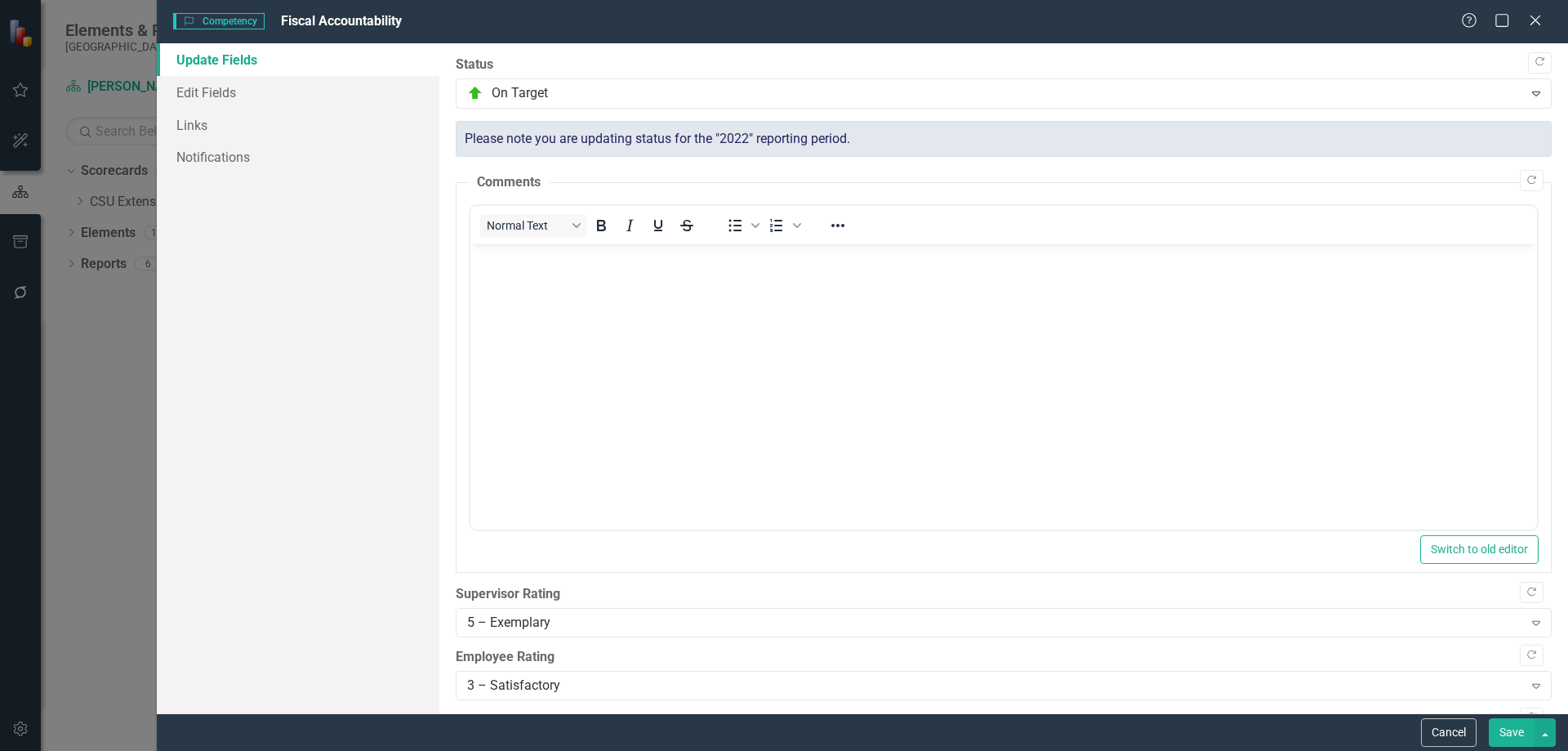
scroll to position [0, 0]
click at [974, 138] on div "Please note you are updating status for the "2022" reporting period." at bounding box center [1003, 139] width 1096 height 37
click at [832, 132] on div "Please note you are updating status for the "2022" reporting period." at bounding box center [1003, 139] width 1096 height 37
drag, startPoint x: 811, startPoint y: 144, endPoint x: 817, endPoint y: 129, distance: 16.2
click at [817, 126] on div "Please note you are updating status for the "2022" reporting period." at bounding box center [1003, 139] width 1096 height 37
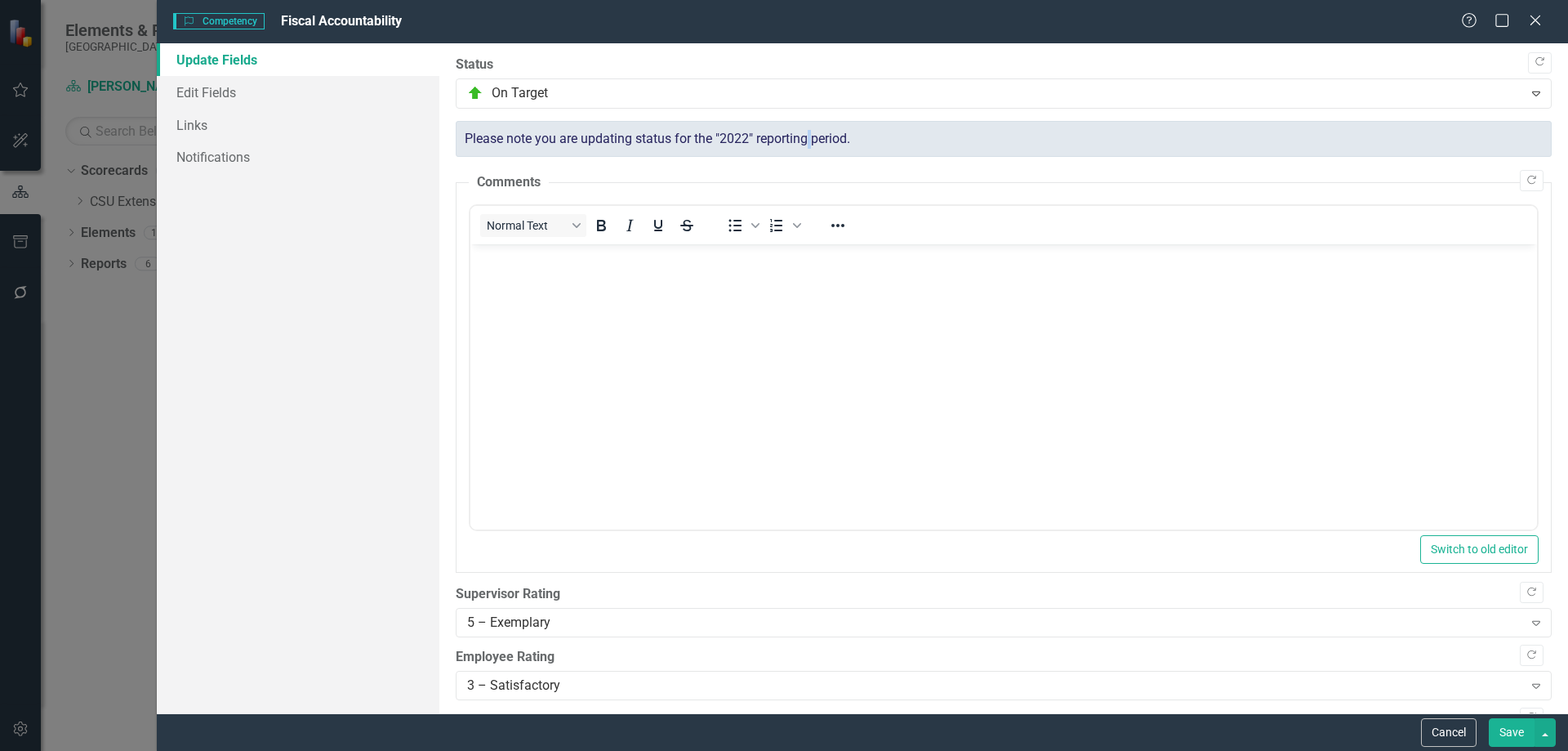
click at [814, 131] on div "Please note you are updating status for the "2022" reporting period." at bounding box center [1003, 139] width 1096 height 37
click at [797, 126] on div "Please note you are updating status for the "2022" reporting period." at bounding box center [1003, 139] width 1096 height 37
click at [795, 125] on div "Please note you are updating status for the "2022" reporting period." at bounding box center [1003, 139] width 1096 height 37
click at [185, 90] on link "Edit Fields" at bounding box center [298, 92] width 283 height 32
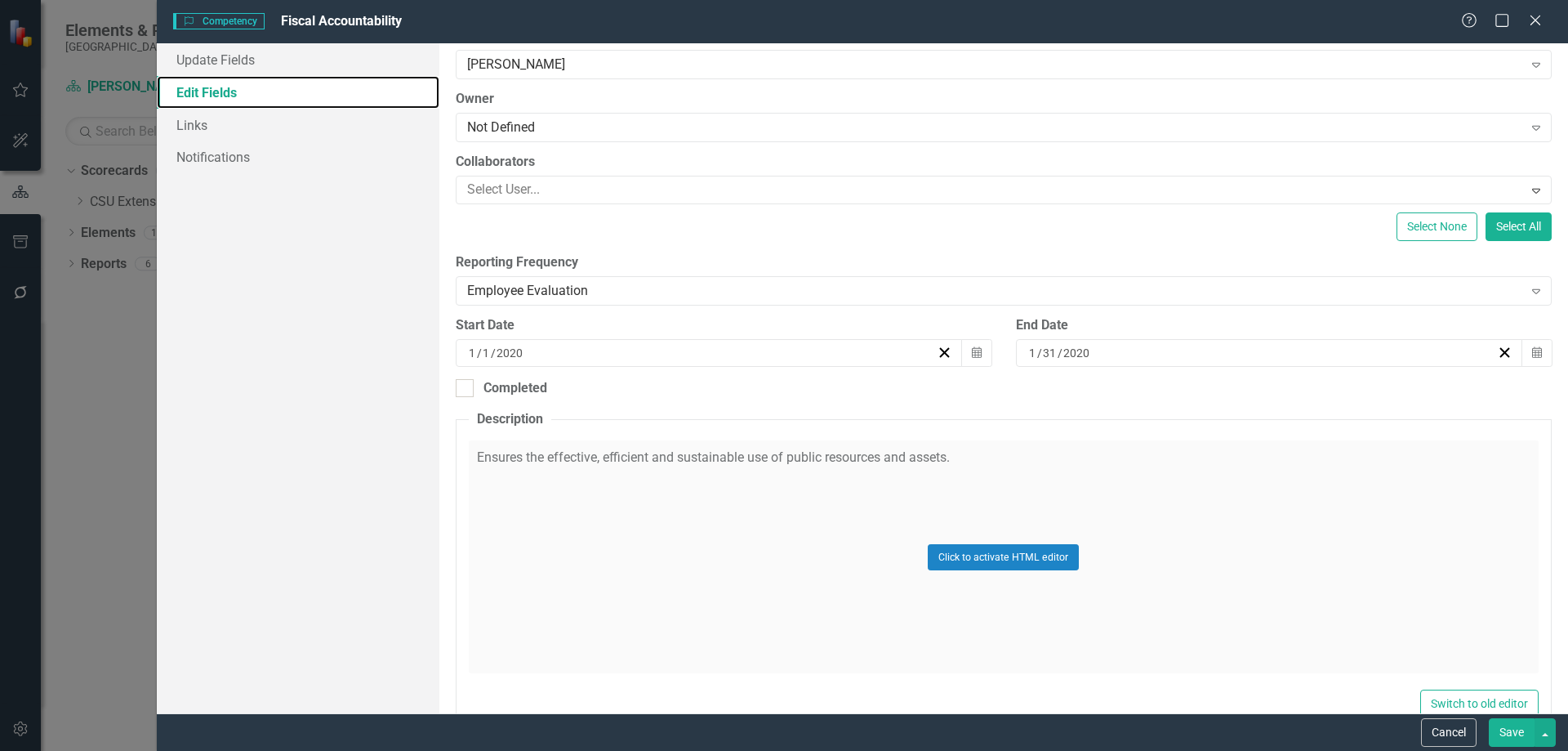
scroll to position [185, 0]
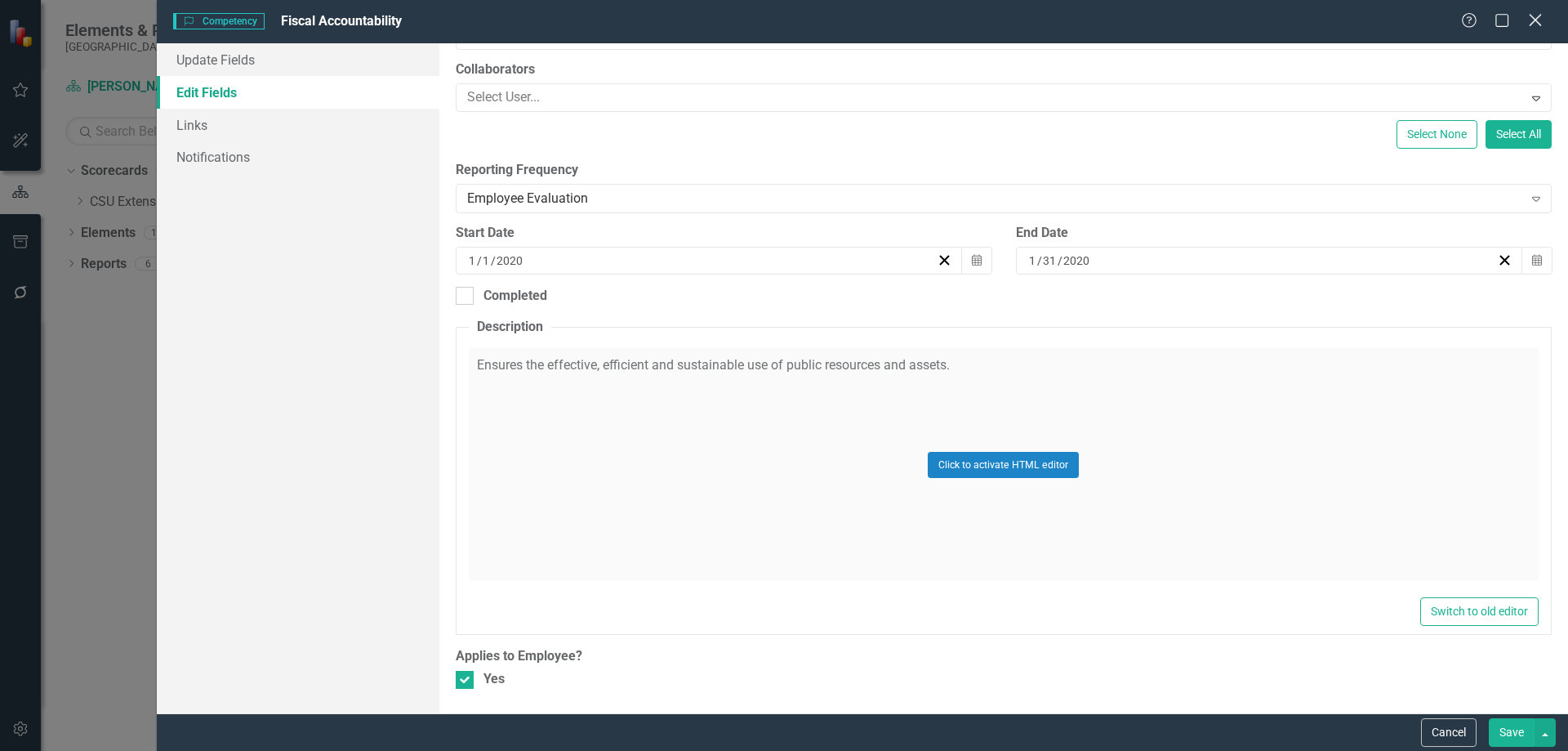
click at [1537, 22] on icon "Close" at bounding box center [1536, 20] width 21 height 15
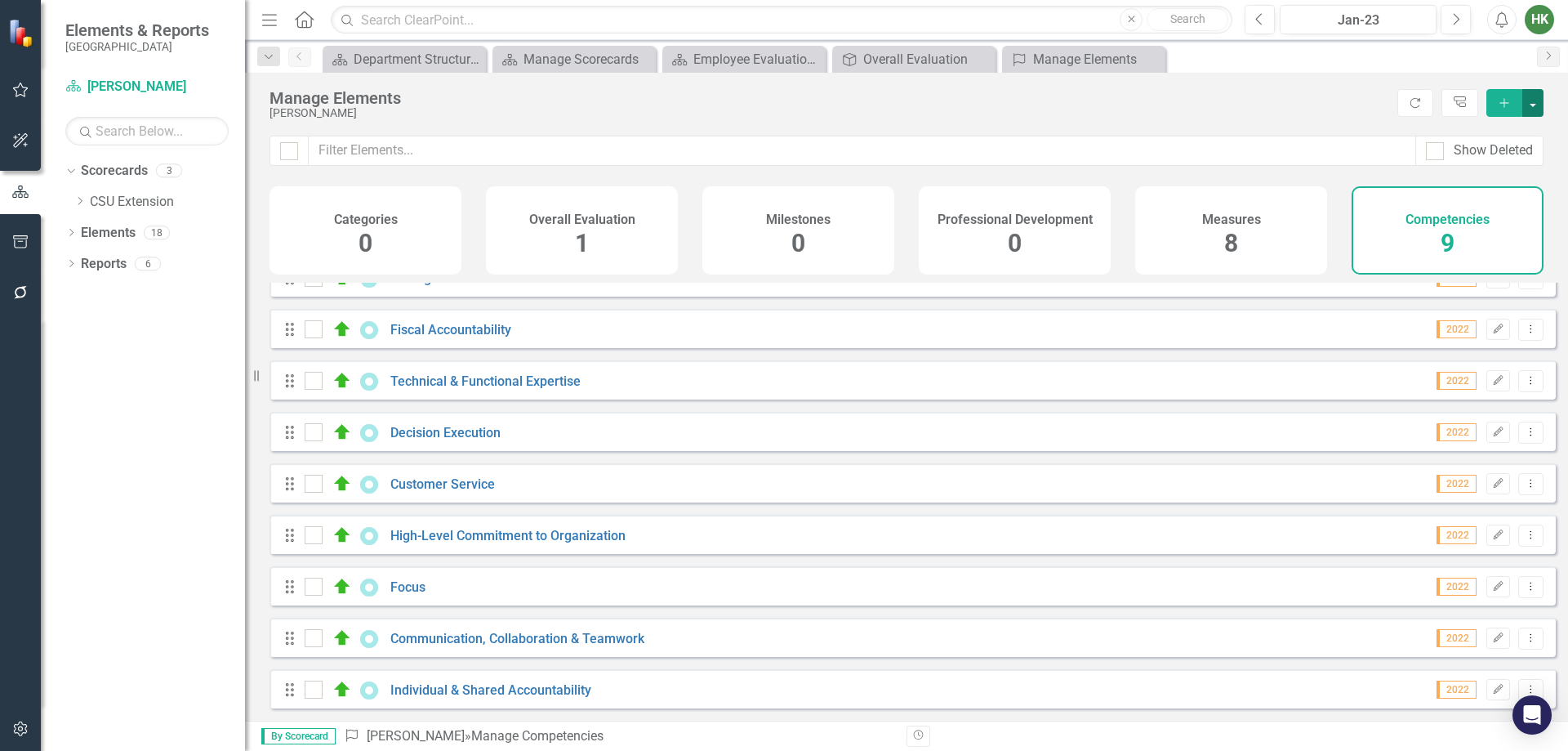
click at [1528, 98] on button "button" at bounding box center [1533, 103] width 21 height 28
click at [1223, 89] on div "Manage Elements" at bounding box center [830, 98] width 1120 height 18
click at [745, 68] on div "Employee Evaluation Navigation" at bounding box center [748, 60] width 108 height 21
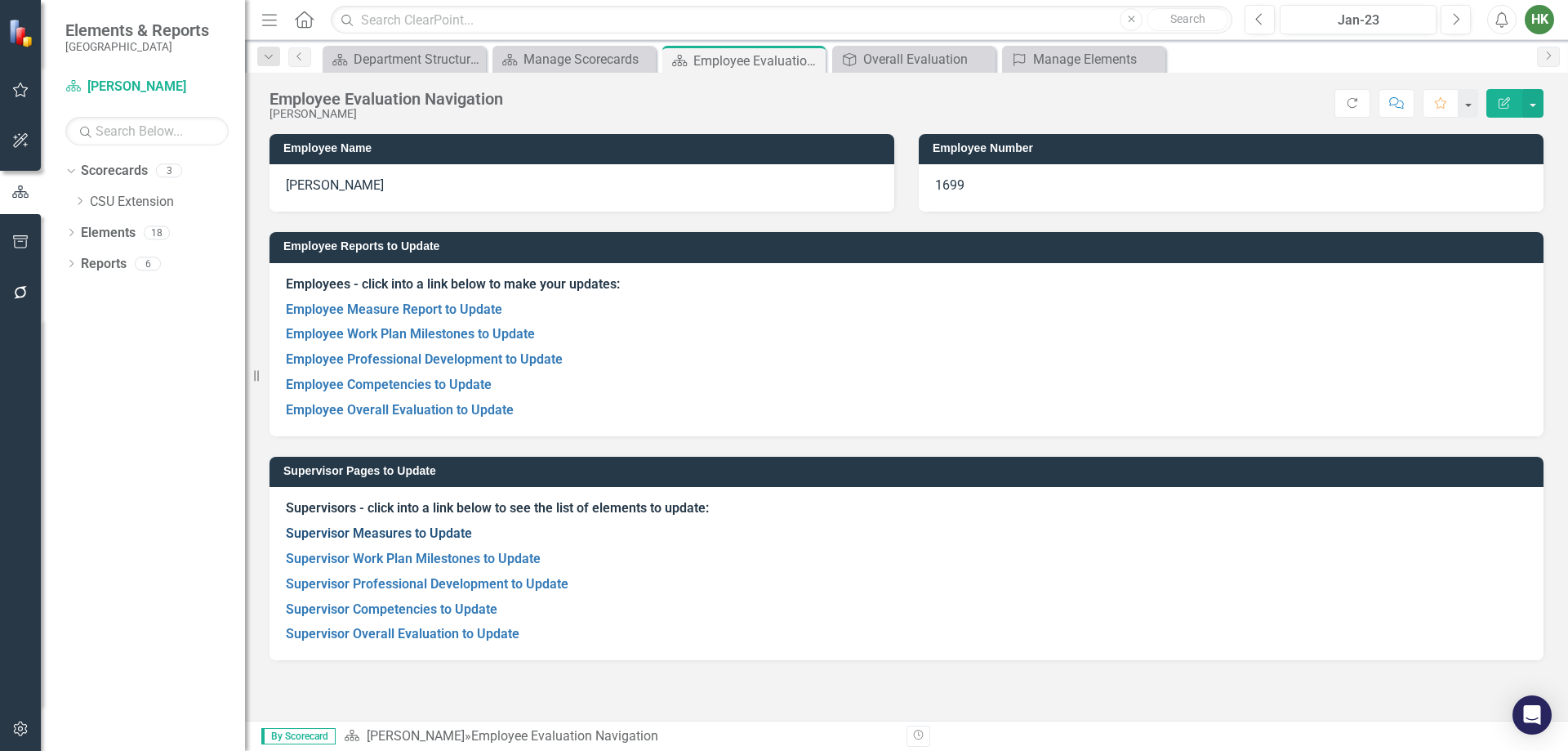
click at [432, 535] on link "Supervisor Measures to Update" at bounding box center [379, 533] width 186 height 15
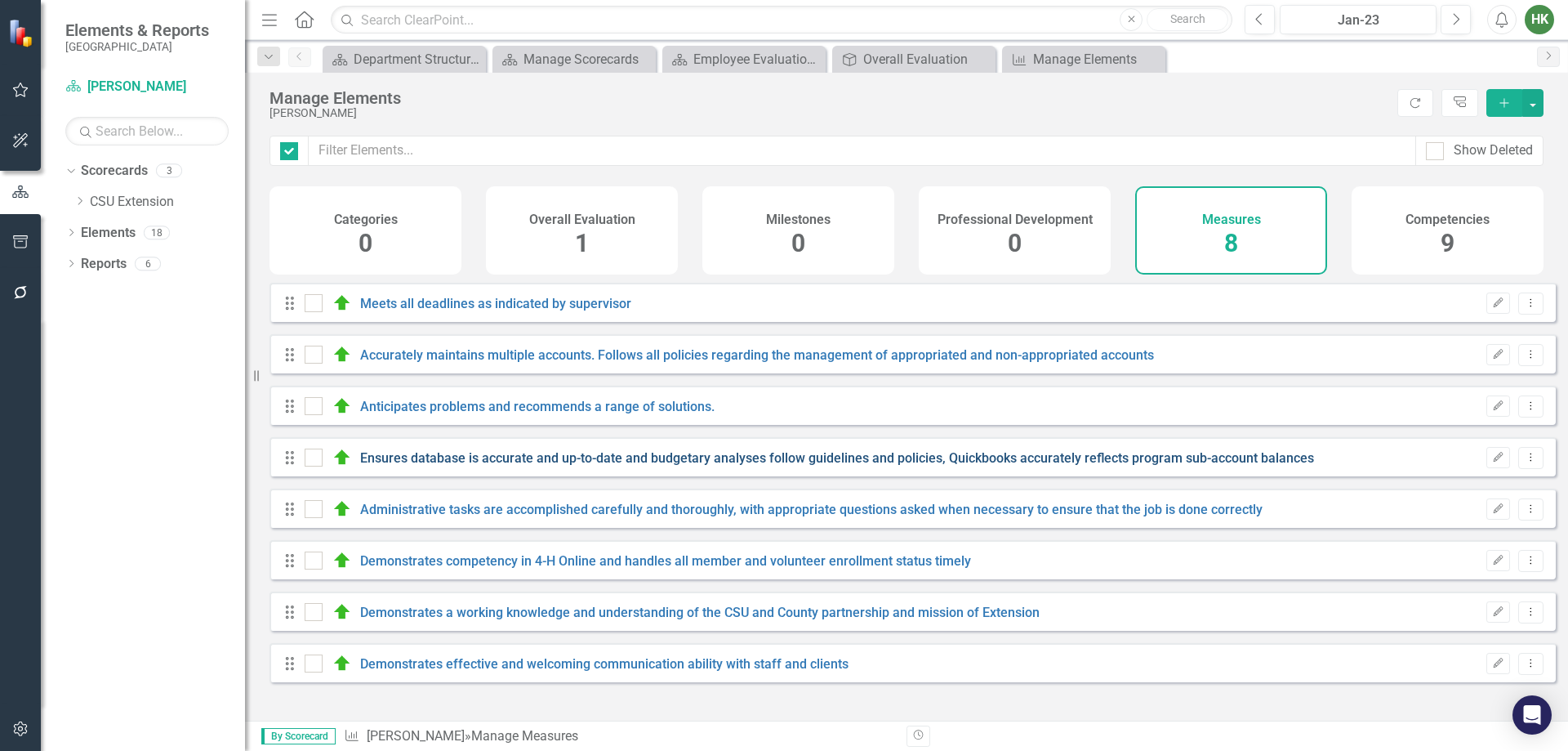
checkbox input "false"
click at [1539, 114] on button "button" at bounding box center [1533, 103] width 21 height 28
click at [1257, 105] on div "Manage Elements" at bounding box center [830, 98] width 1120 height 18
